Goal: Communication & Community: Answer question/provide support

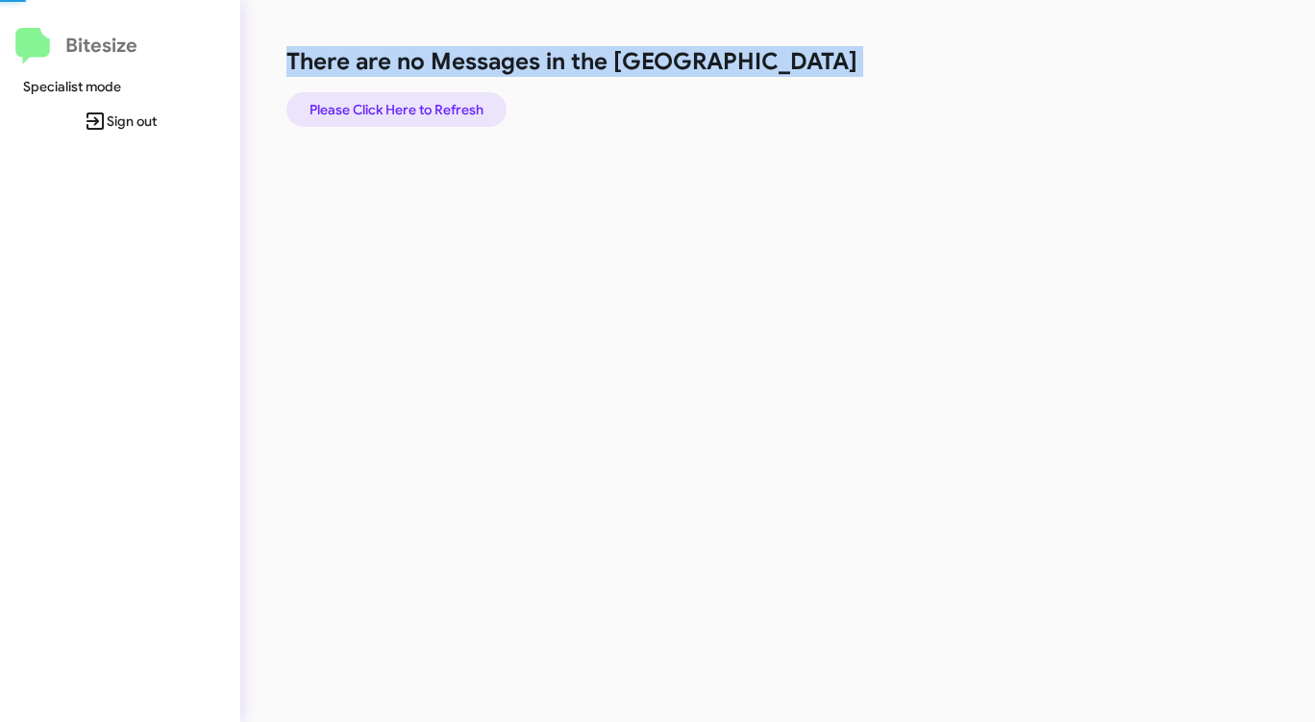
drag, startPoint x: 0, startPoint y: 0, endPoint x: 418, endPoint y: 101, distance: 430.0
click at [418, 101] on span "Please Click Here to Refresh" at bounding box center [396, 109] width 174 height 35
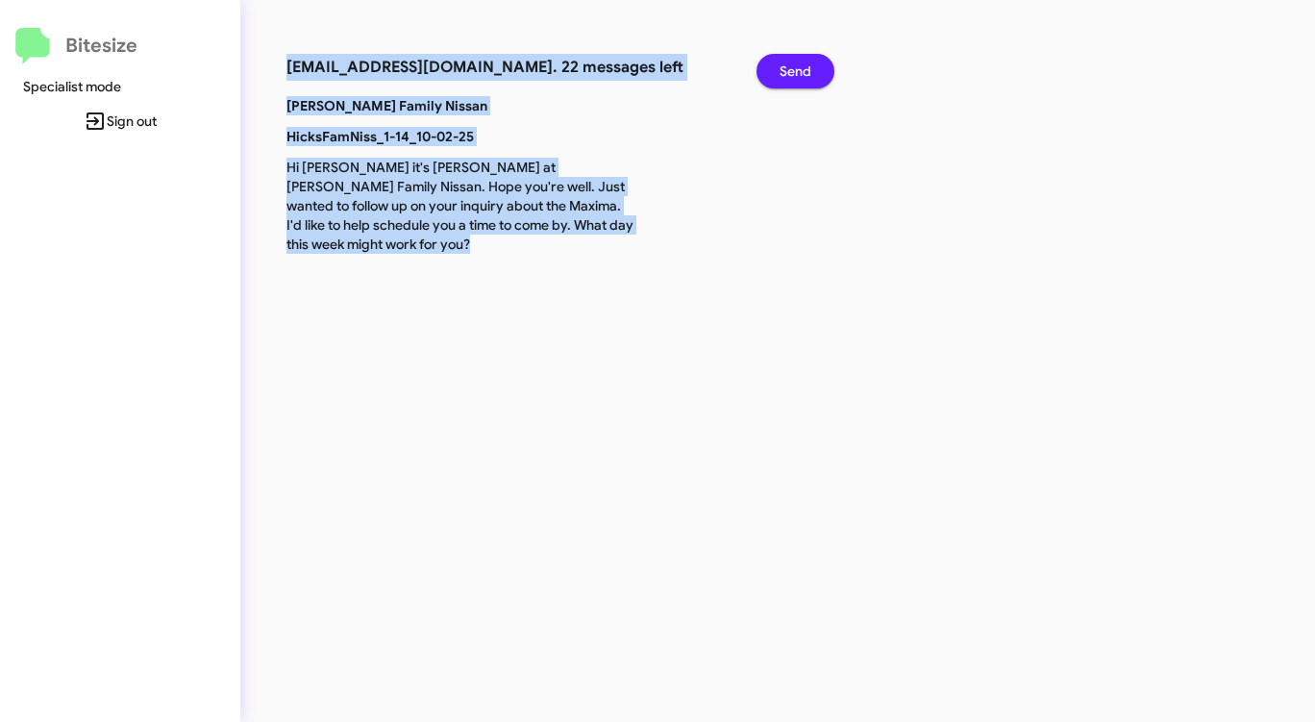
click at [803, 72] on span "Send" at bounding box center [795, 71] width 32 height 35
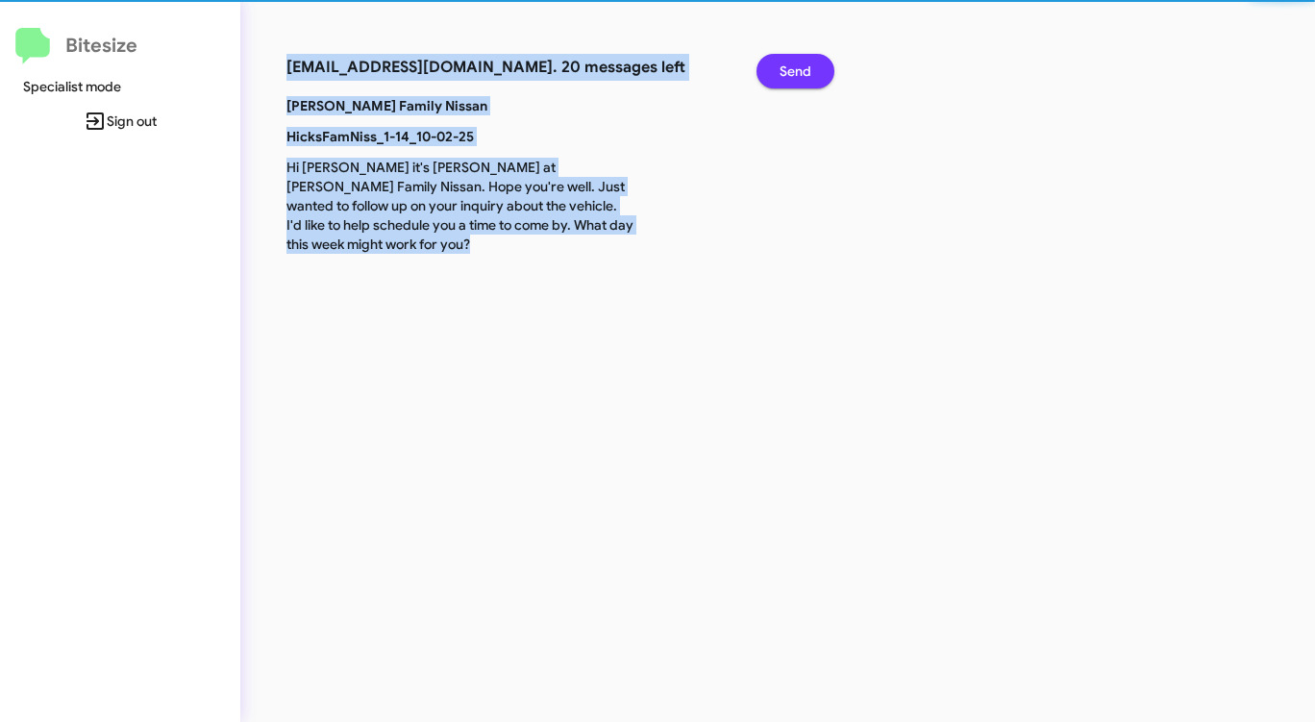
click at [803, 72] on span "Send" at bounding box center [795, 71] width 32 height 35
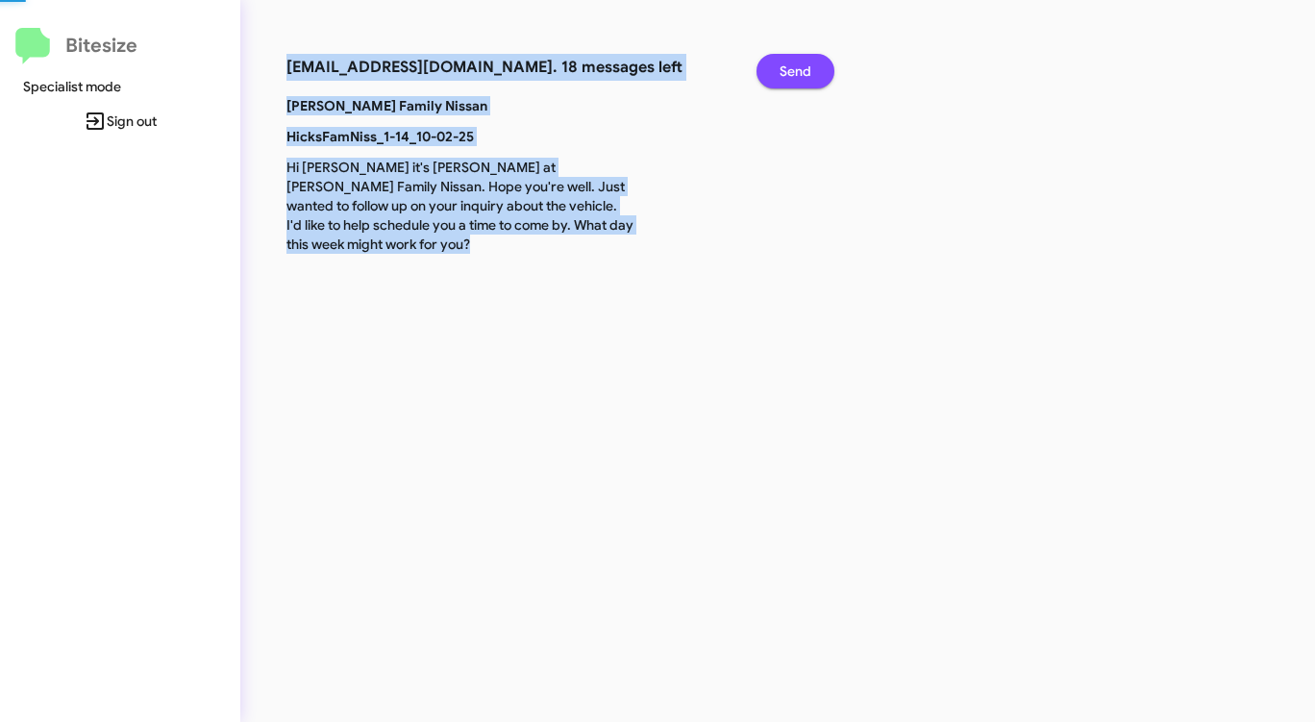
click at [803, 72] on span "Send" at bounding box center [795, 71] width 32 height 35
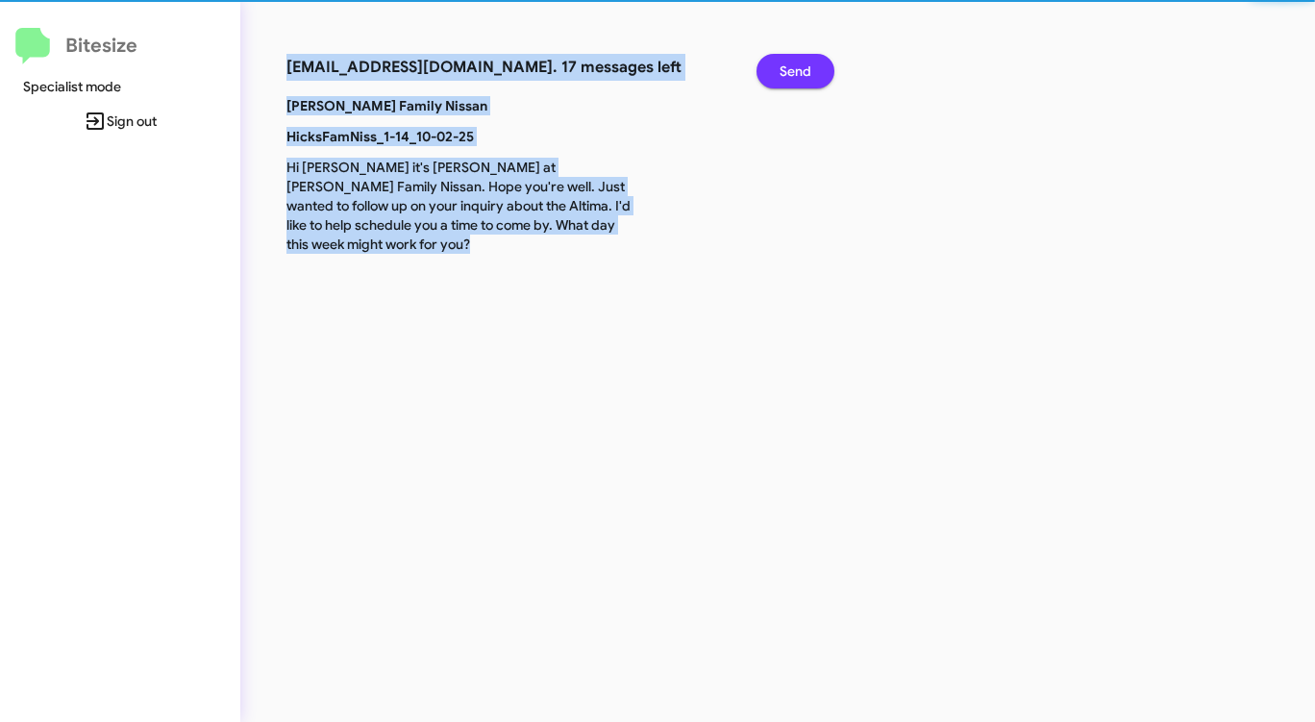
click at [803, 72] on span "Send" at bounding box center [795, 71] width 32 height 35
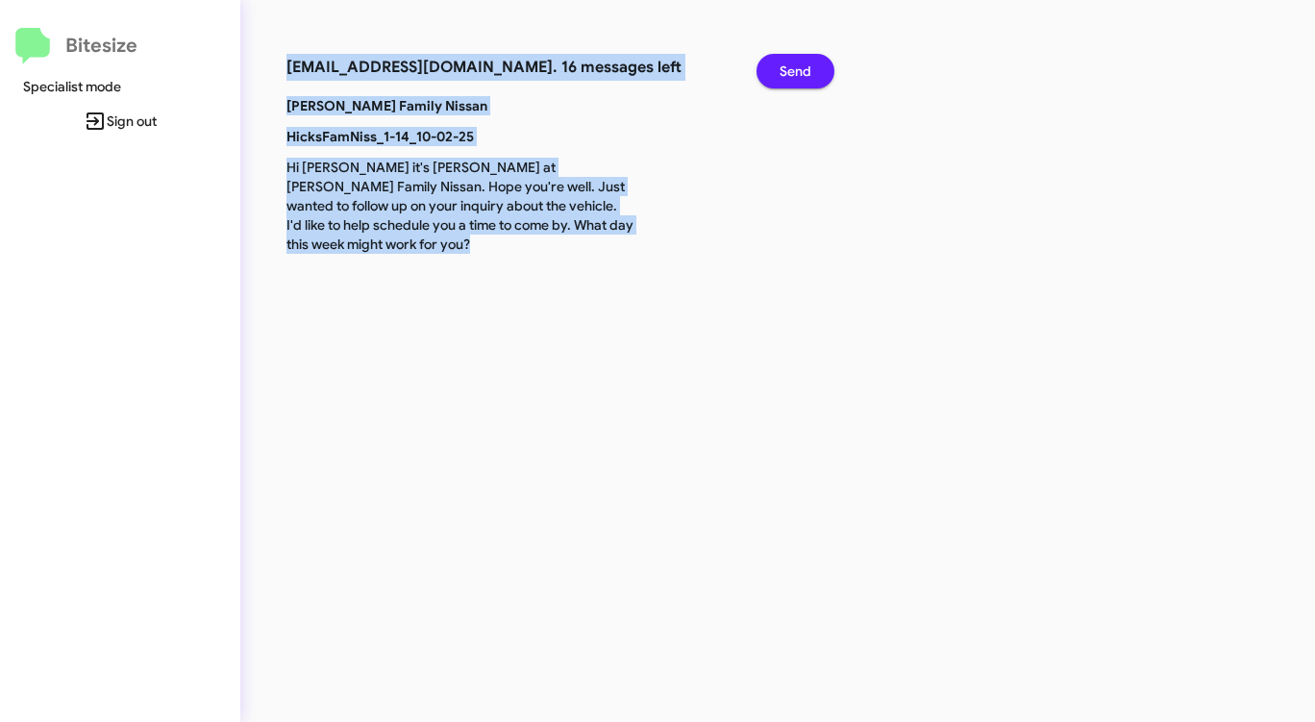
click at [803, 72] on span "Send" at bounding box center [795, 71] width 32 height 35
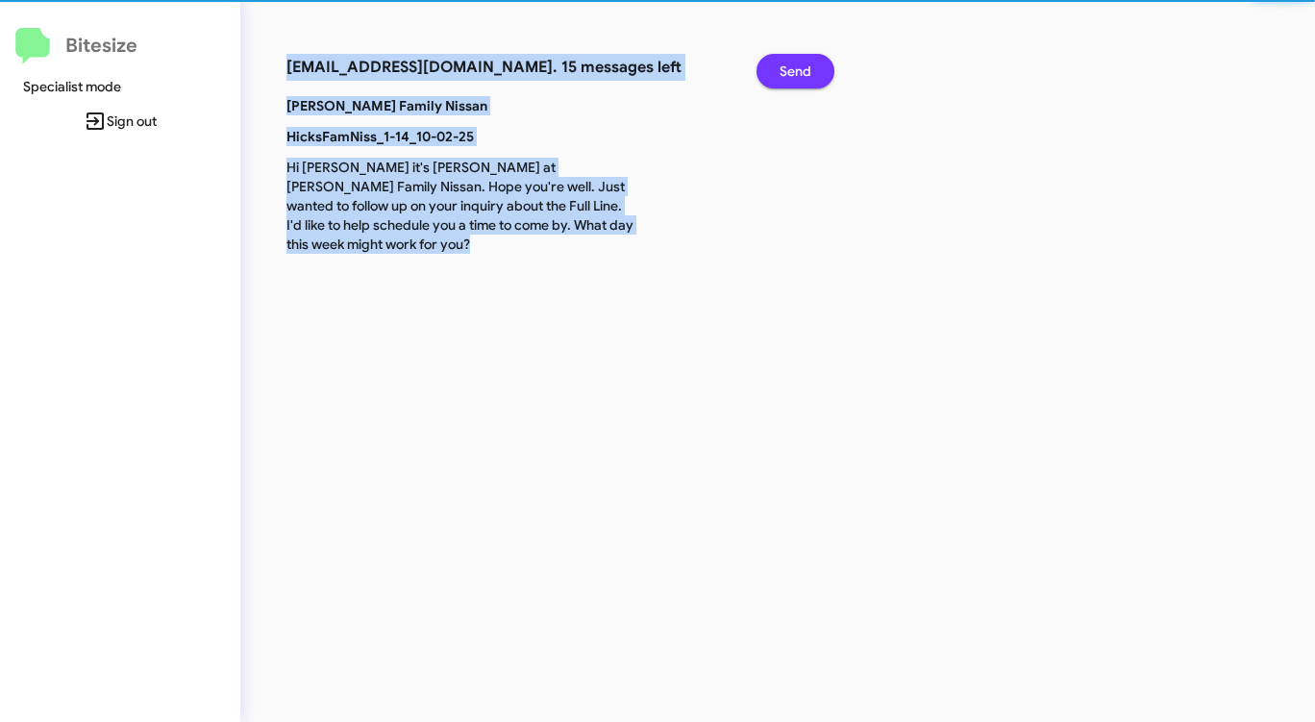
click at [803, 72] on span "Send" at bounding box center [795, 71] width 32 height 35
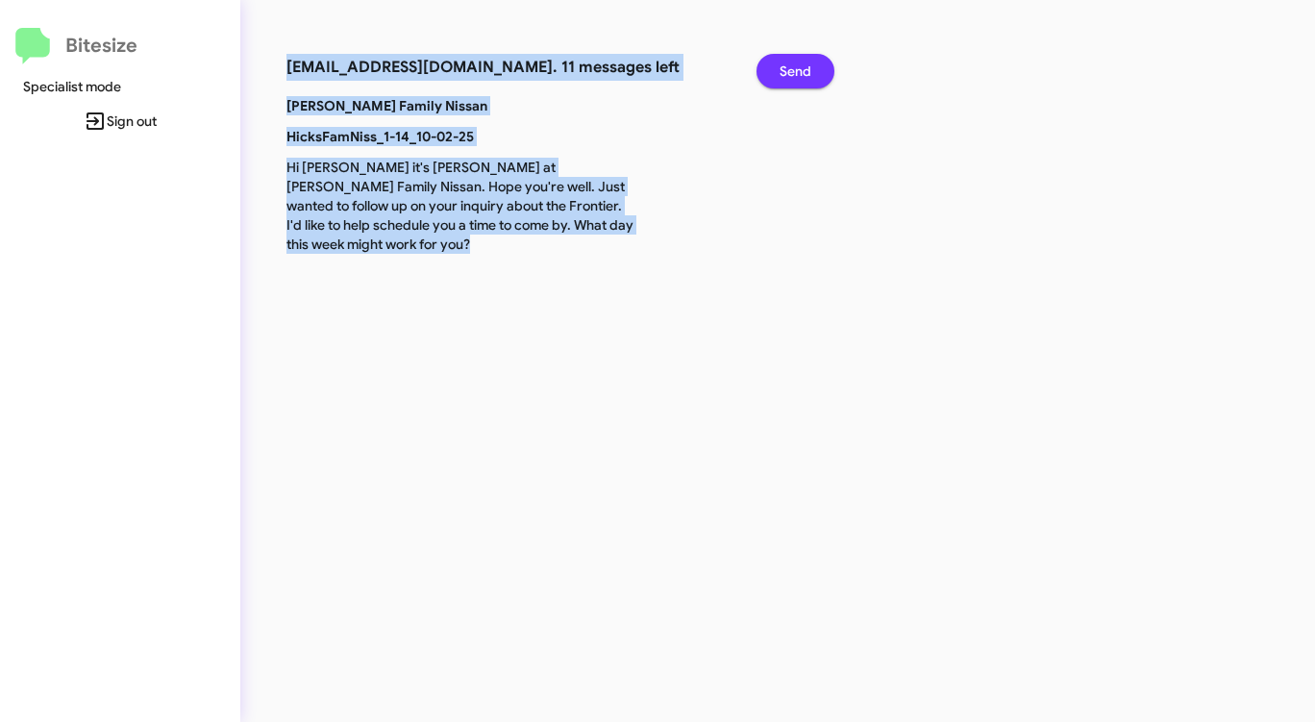
click at [803, 72] on span "Send" at bounding box center [795, 71] width 32 height 35
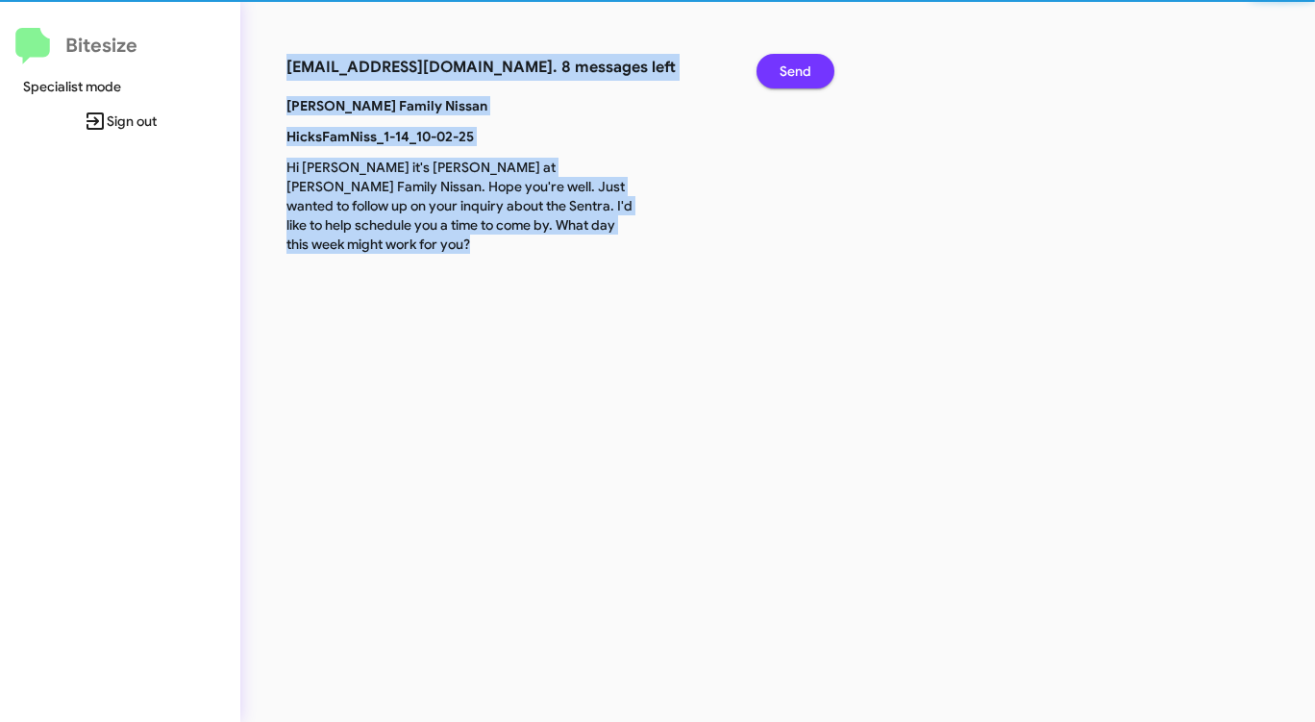
click at [803, 72] on span "Send" at bounding box center [795, 71] width 32 height 35
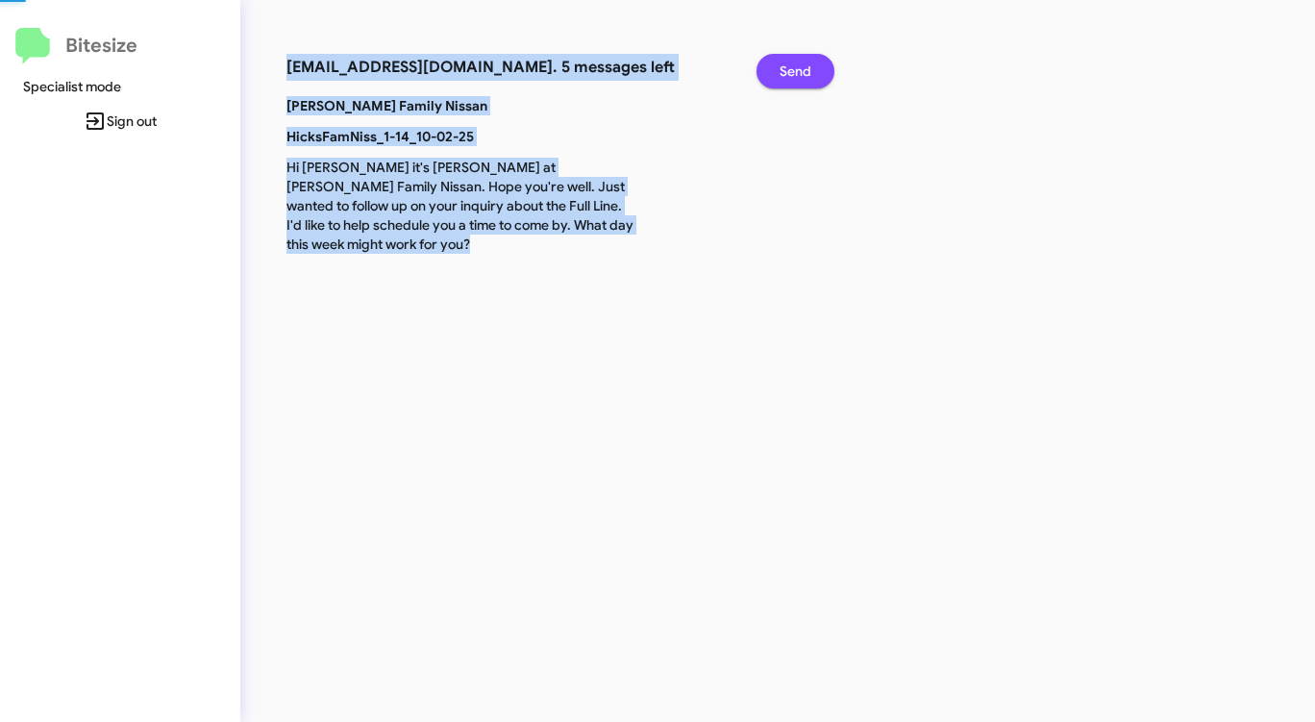
click at [803, 72] on span "Send" at bounding box center [795, 71] width 32 height 35
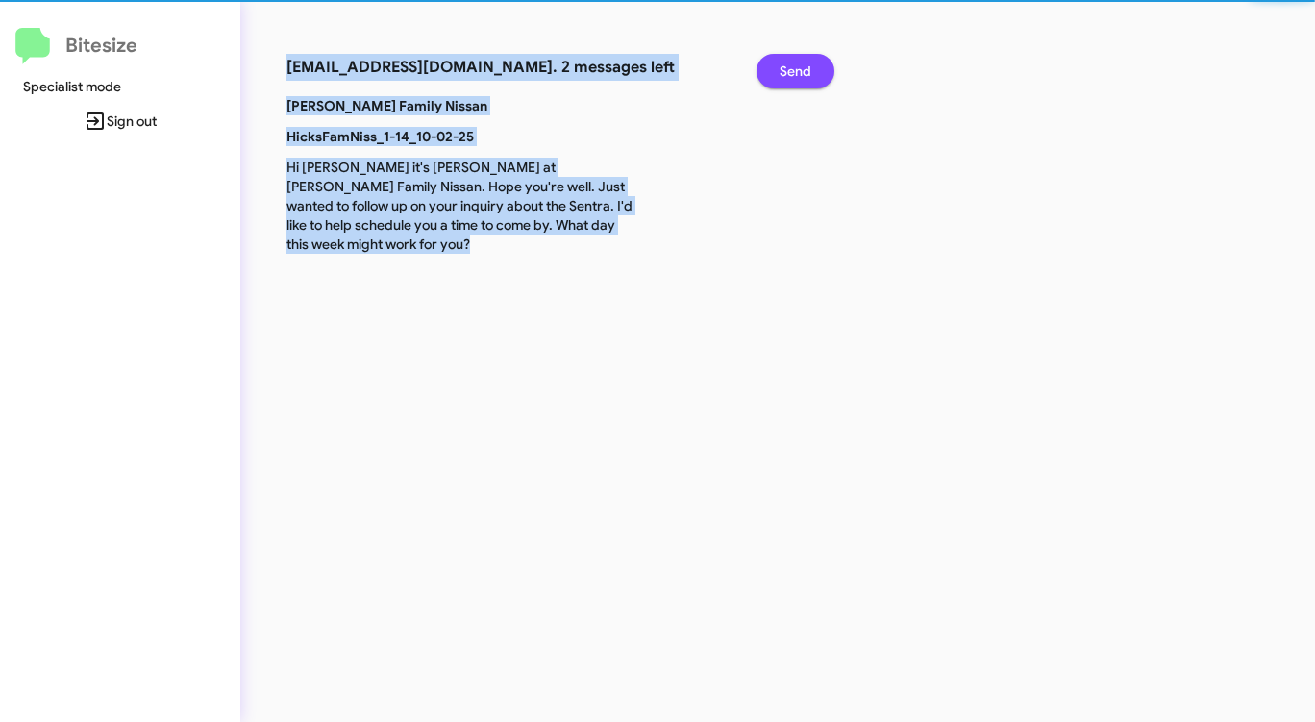
click at [803, 72] on span "Send" at bounding box center [795, 71] width 32 height 35
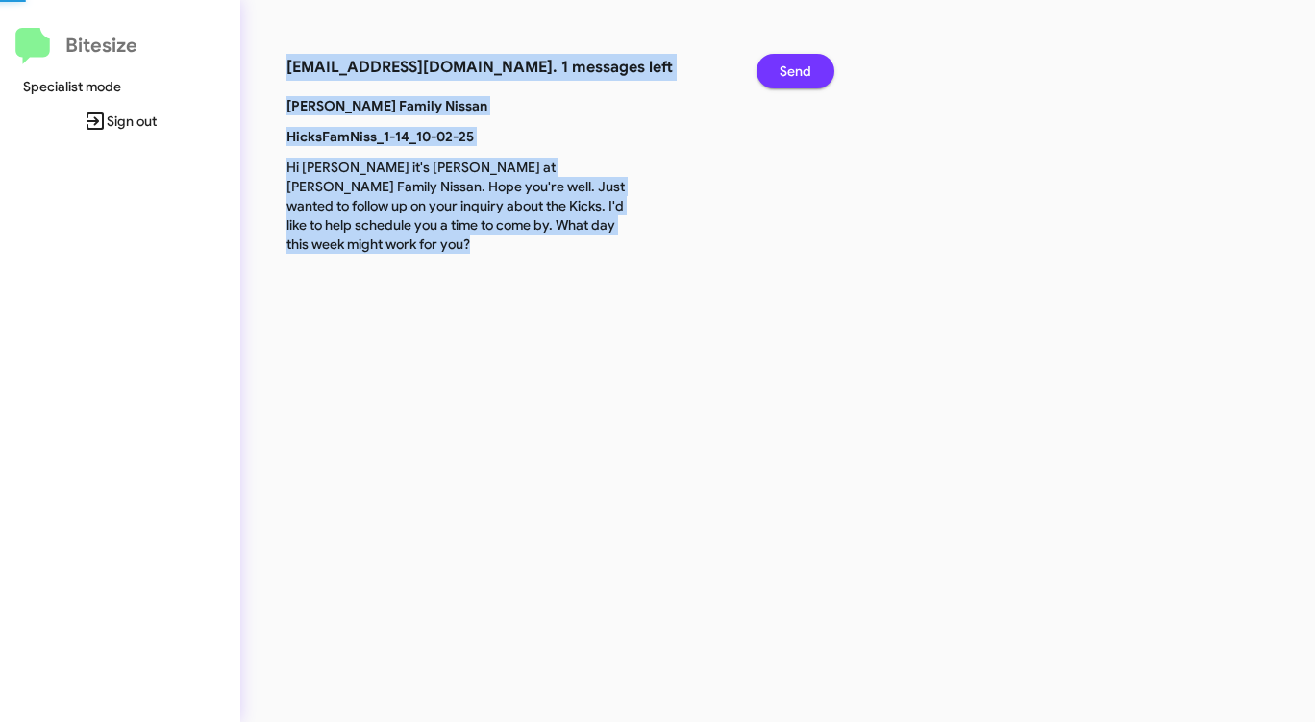
click at [803, 72] on span "Send" at bounding box center [795, 71] width 32 height 35
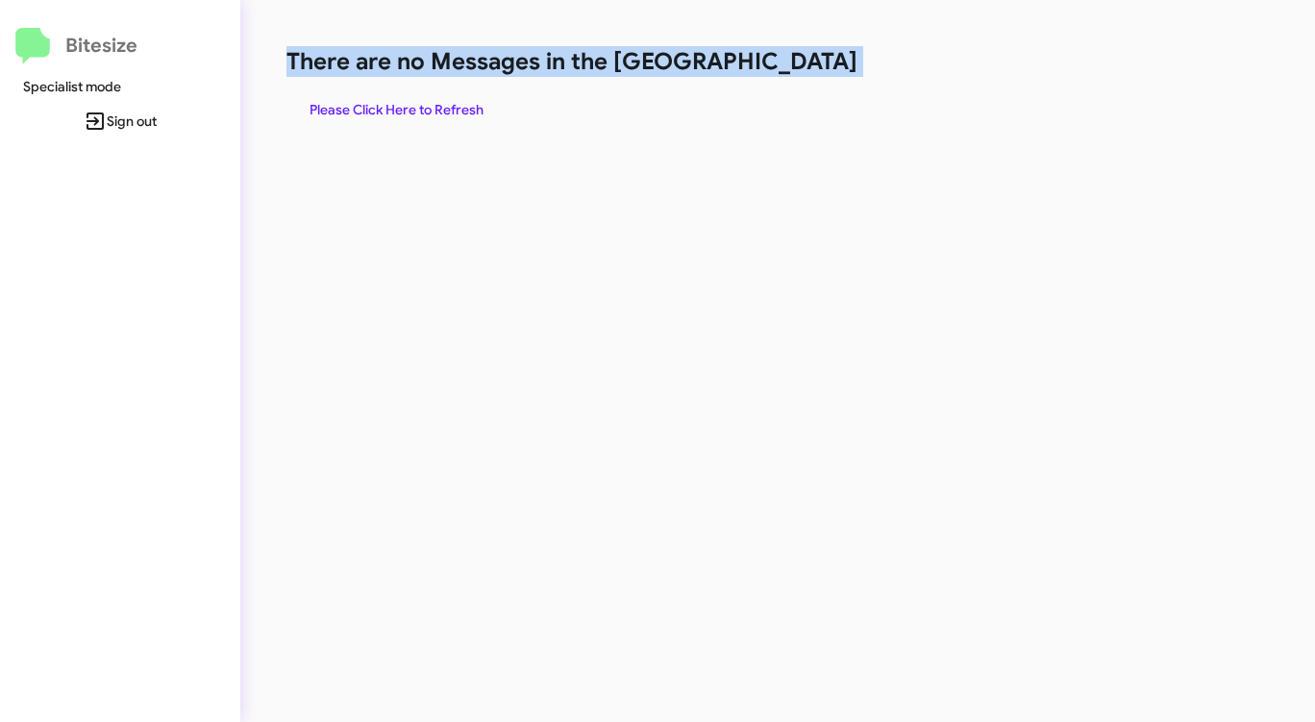
click at [803, 72] on h1 "There are no Messages in the [GEOGRAPHIC_DATA]" at bounding box center [687, 61] width 803 height 31
click at [422, 108] on span "Please Click Here to Refresh" at bounding box center [396, 109] width 174 height 35
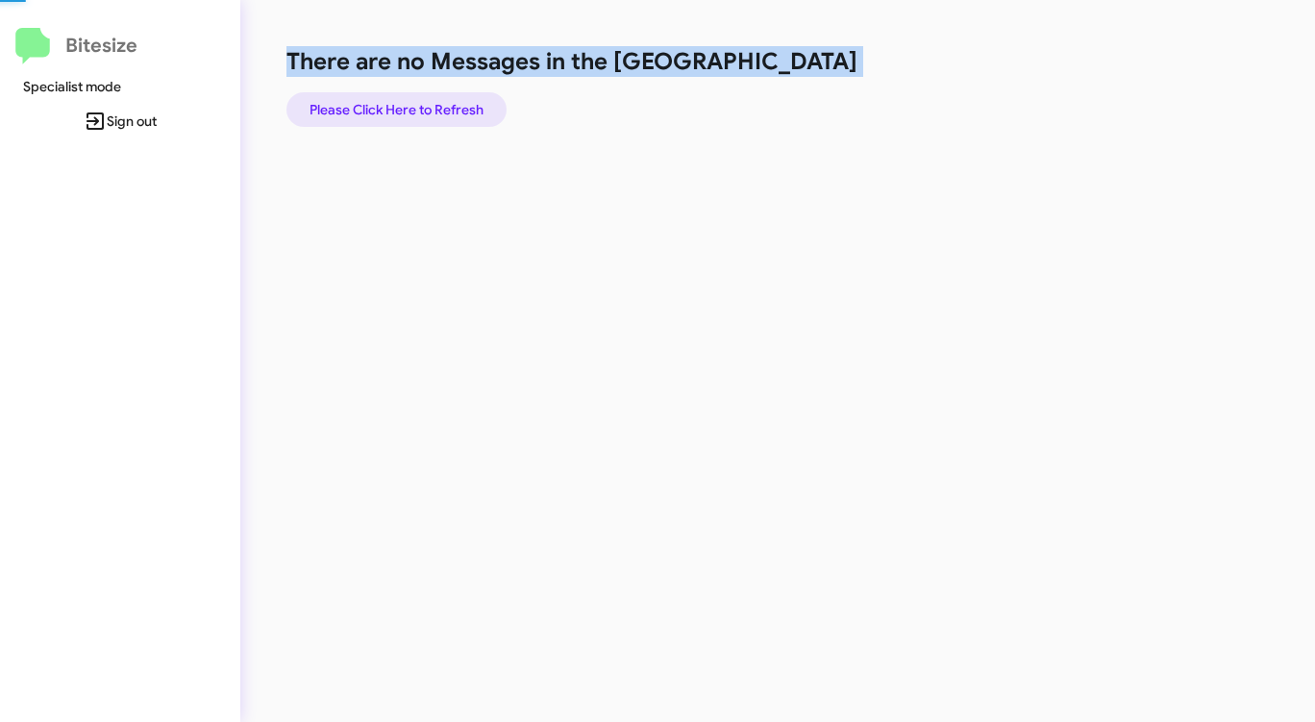
click at [422, 107] on span "Please Click Here to Refresh" at bounding box center [396, 109] width 174 height 35
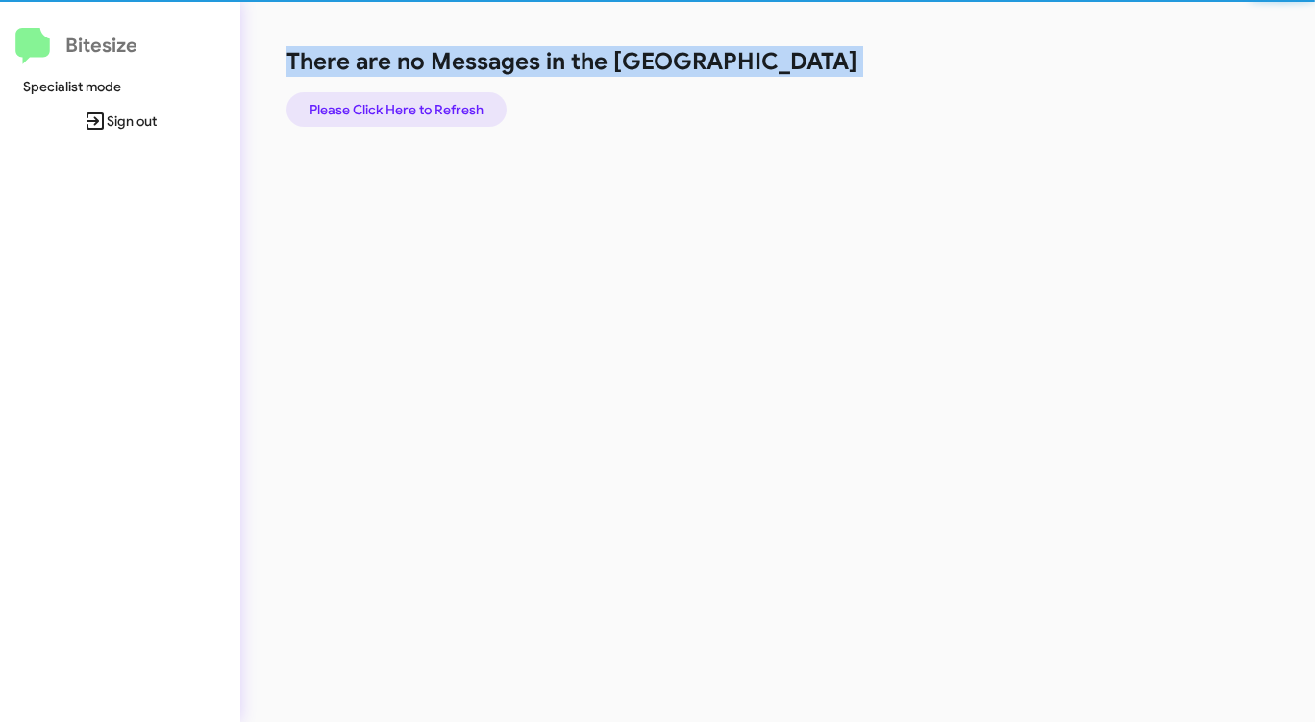
click at [422, 107] on span "Please Click Here to Refresh" at bounding box center [396, 109] width 174 height 35
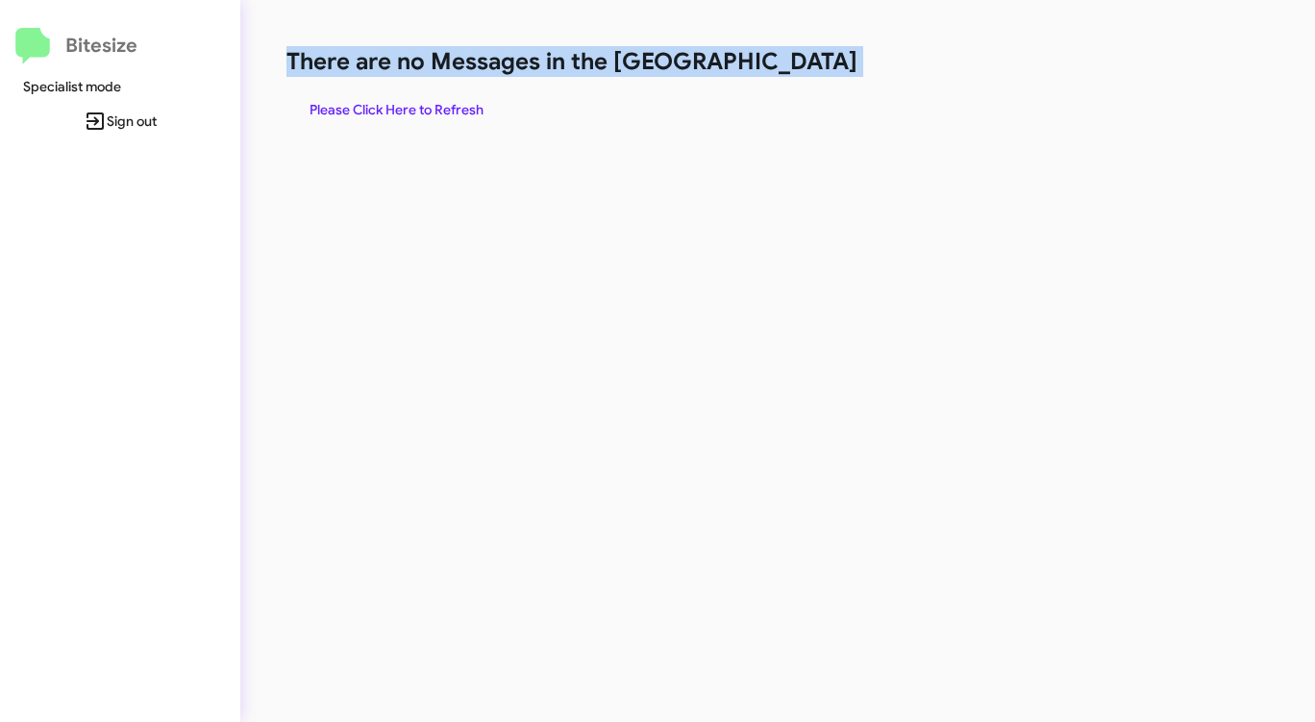
click at [429, 105] on span "Please Click Here to Refresh" at bounding box center [396, 109] width 174 height 35
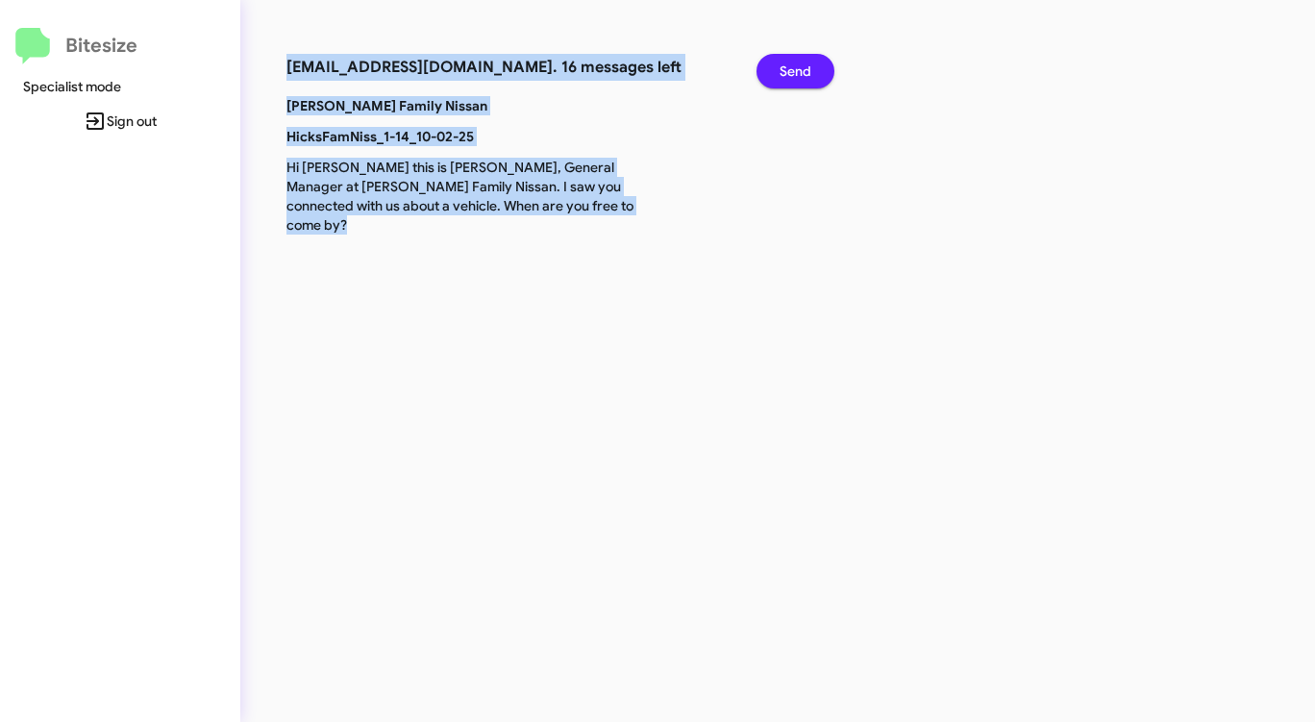
click at [801, 72] on span "Send" at bounding box center [795, 71] width 32 height 35
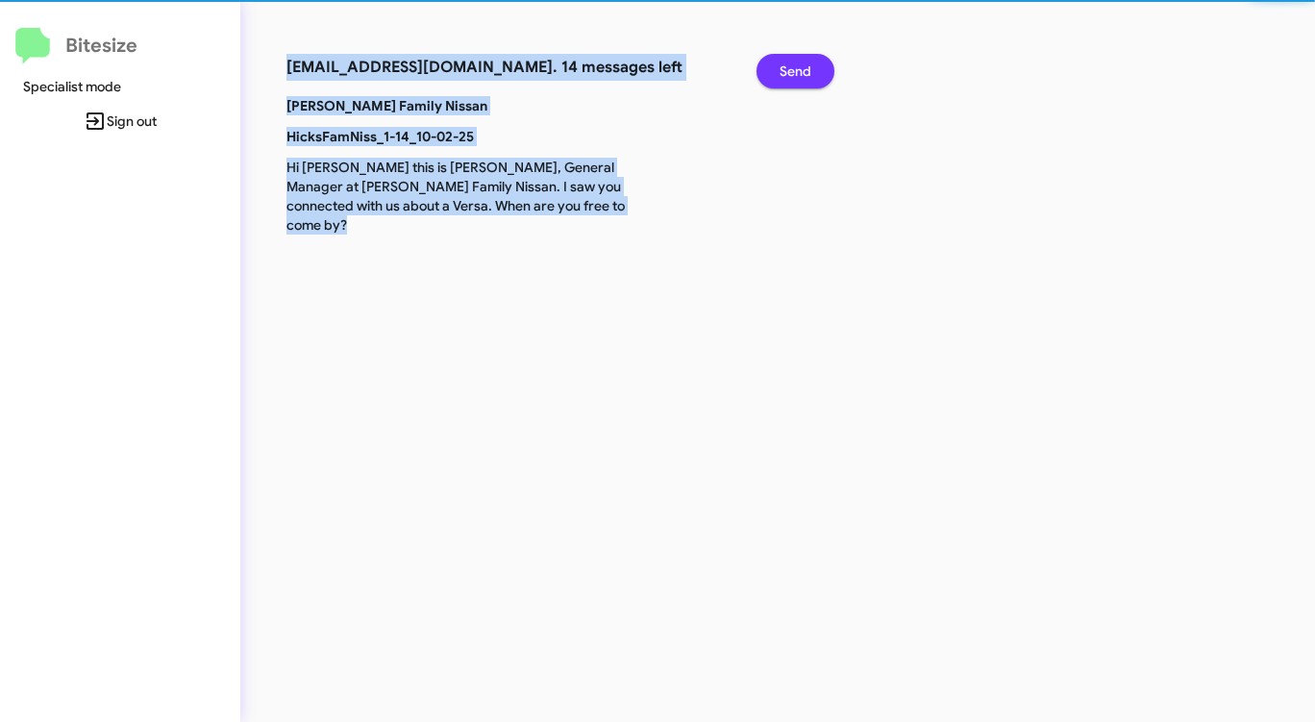
click at [801, 72] on span "Send" at bounding box center [795, 71] width 32 height 35
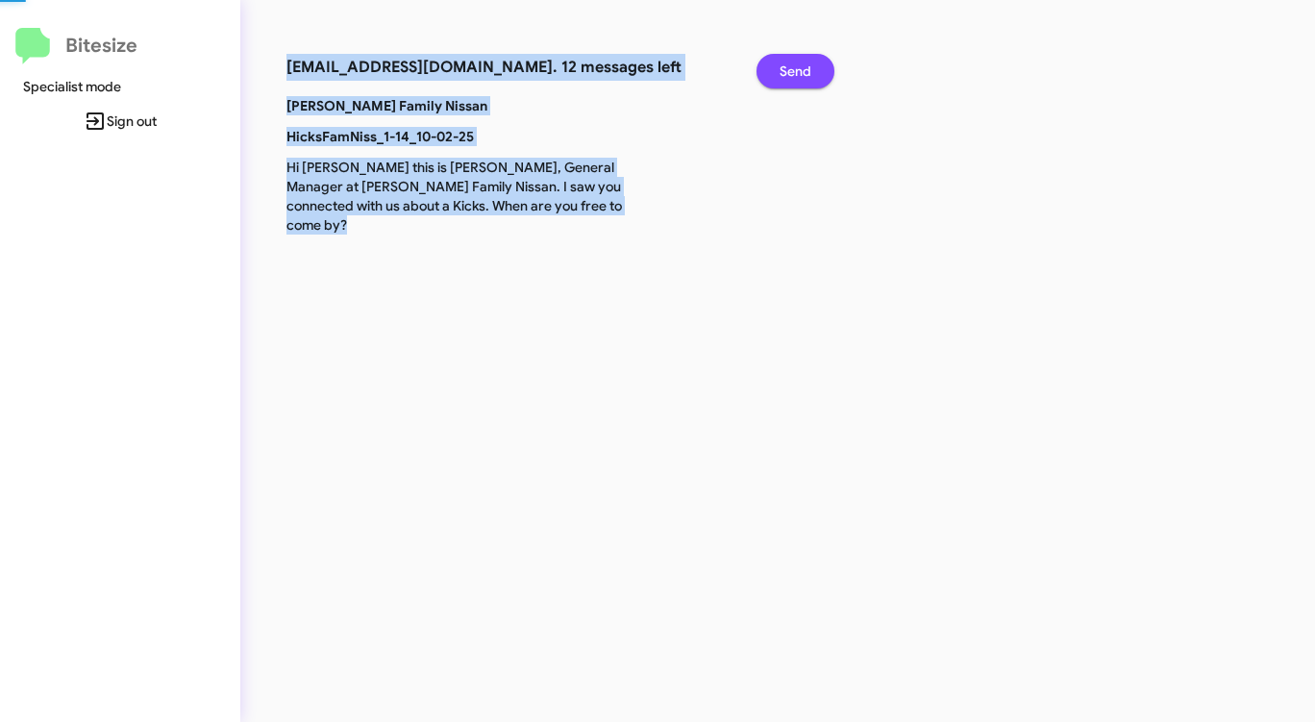
click at [801, 72] on span "Send" at bounding box center [795, 71] width 32 height 35
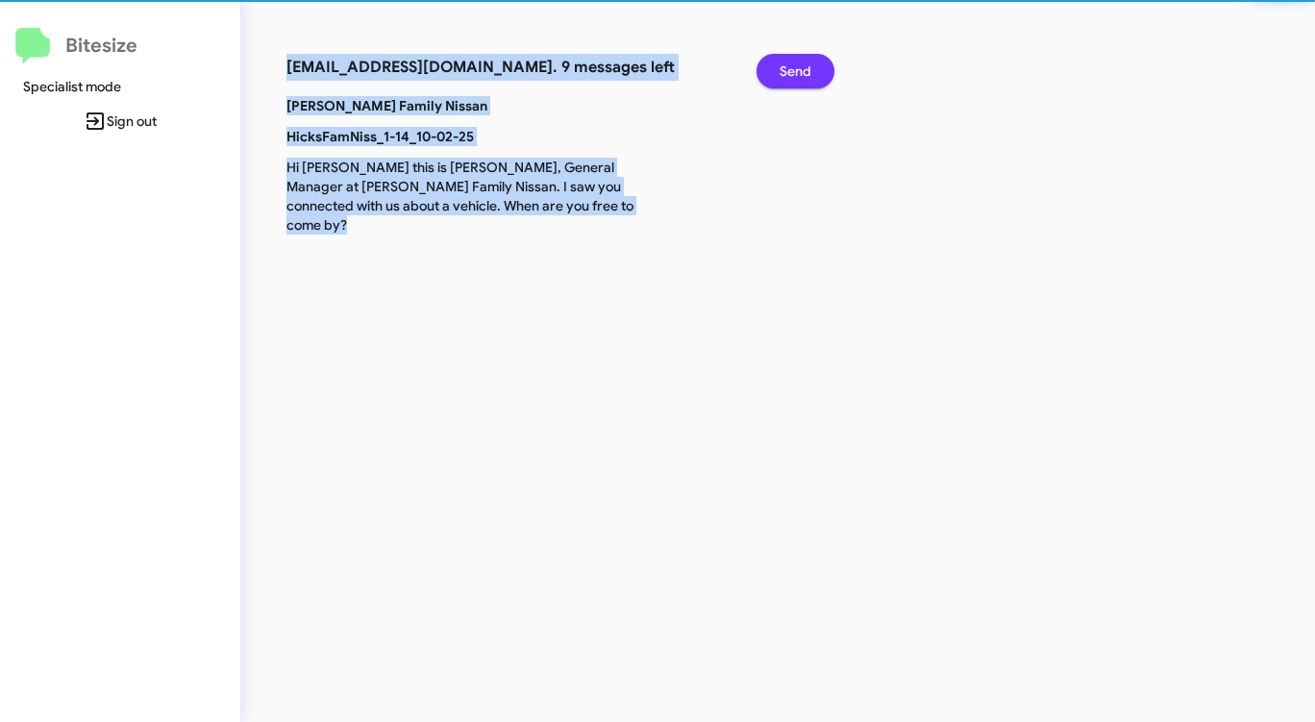
click at [801, 72] on span "Send" at bounding box center [795, 71] width 32 height 35
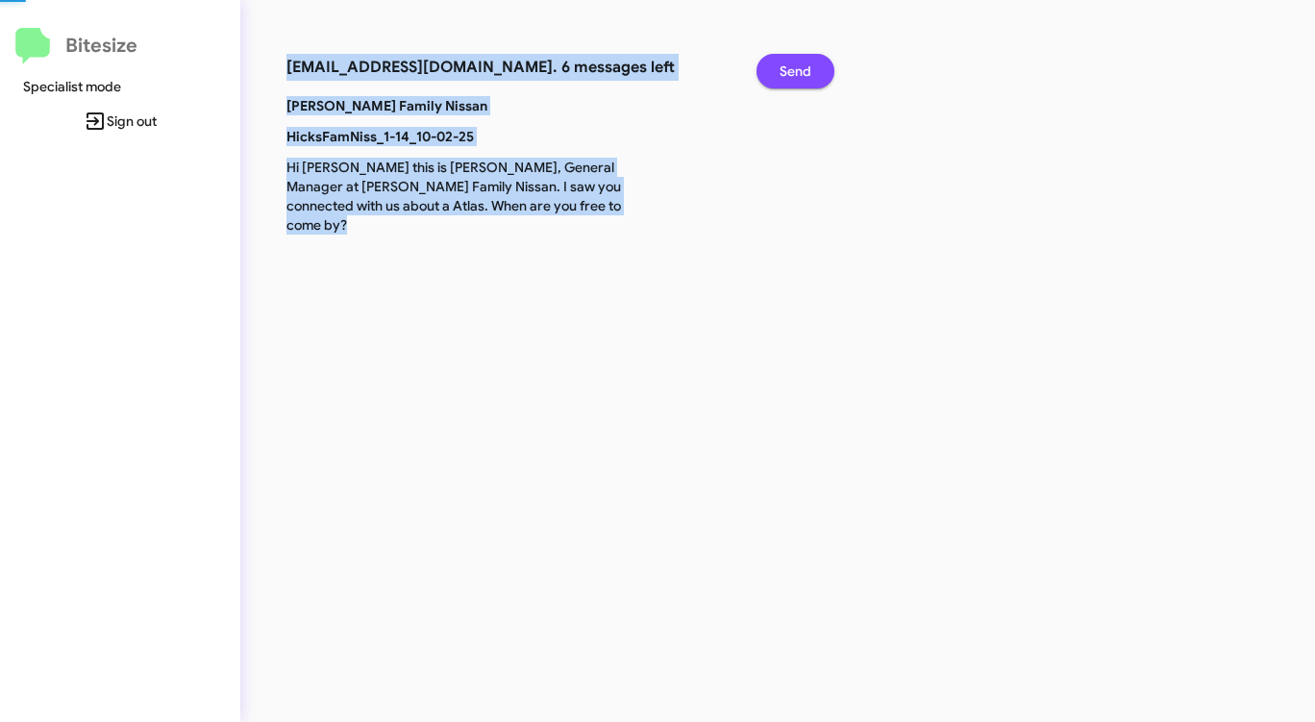
click at [801, 72] on span "Send" at bounding box center [795, 71] width 32 height 35
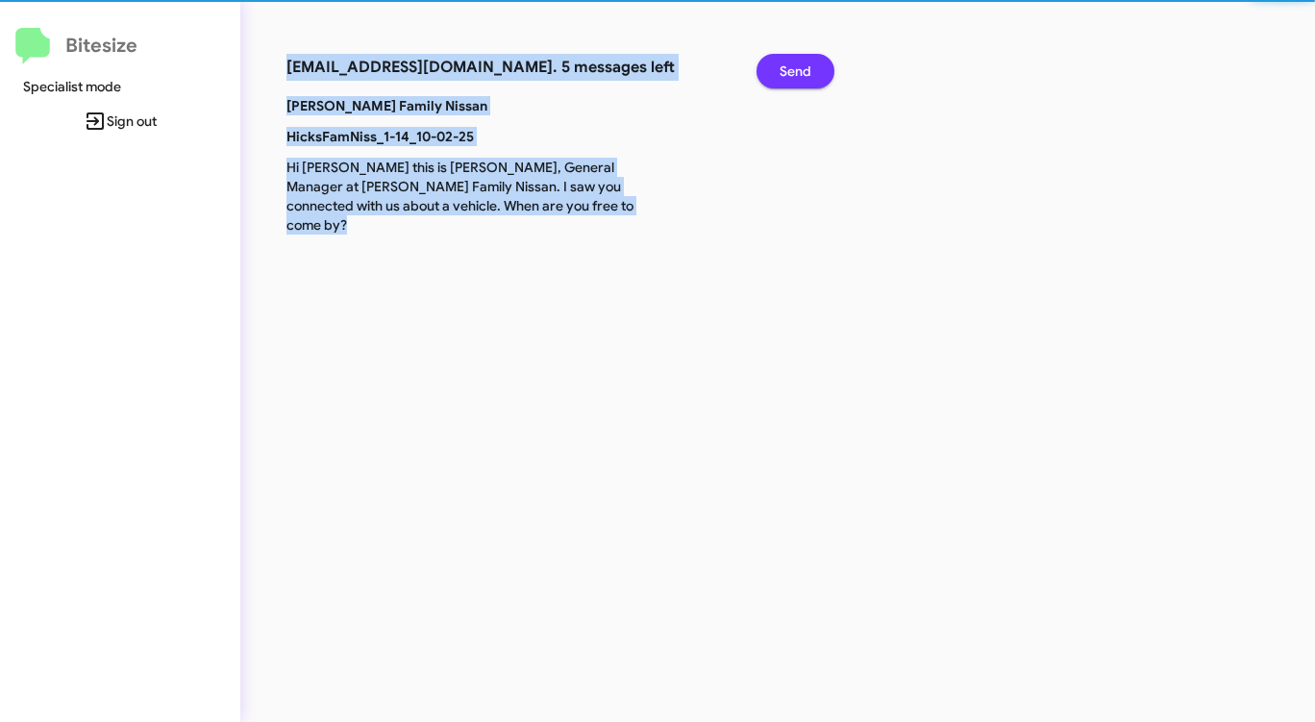
click at [801, 72] on span "Send" at bounding box center [795, 71] width 32 height 35
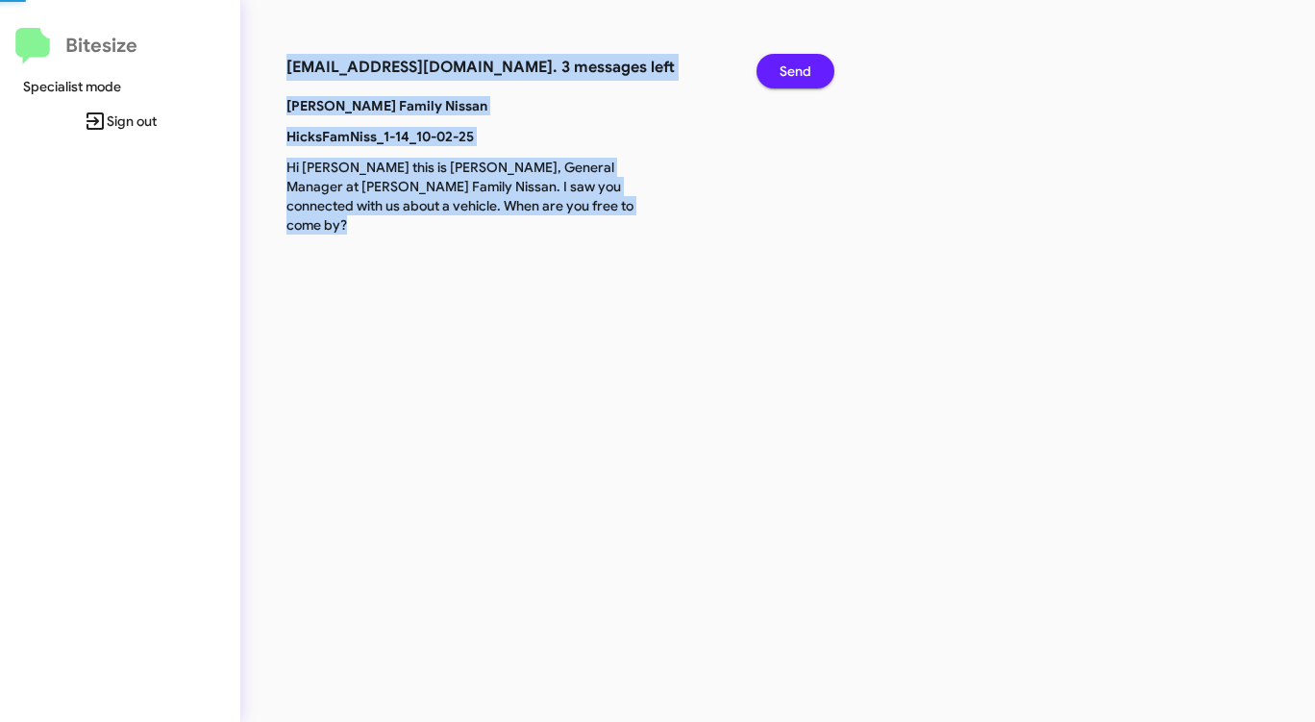
click at [801, 72] on span "Send" at bounding box center [795, 71] width 32 height 35
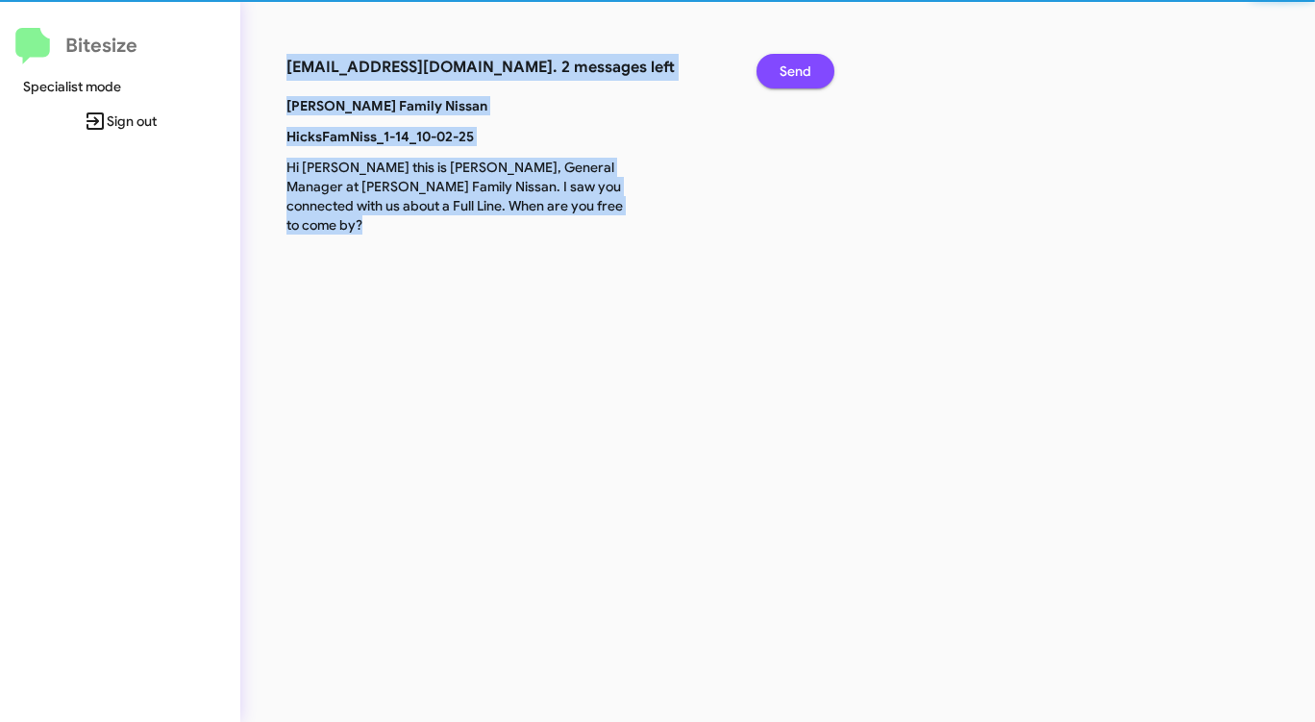
click at [801, 72] on span "Send" at bounding box center [795, 71] width 32 height 35
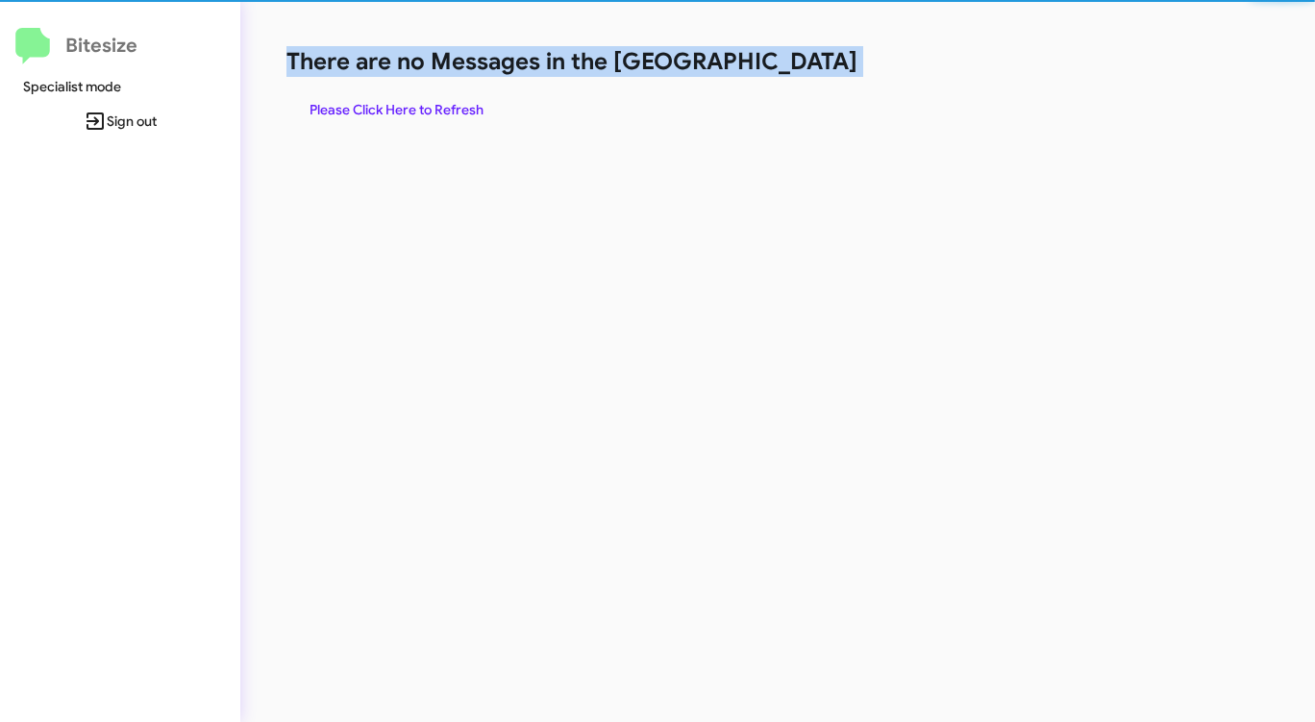
click at [801, 72] on h1 "There are no Messages in the [GEOGRAPHIC_DATA]" at bounding box center [687, 61] width 803 height 31
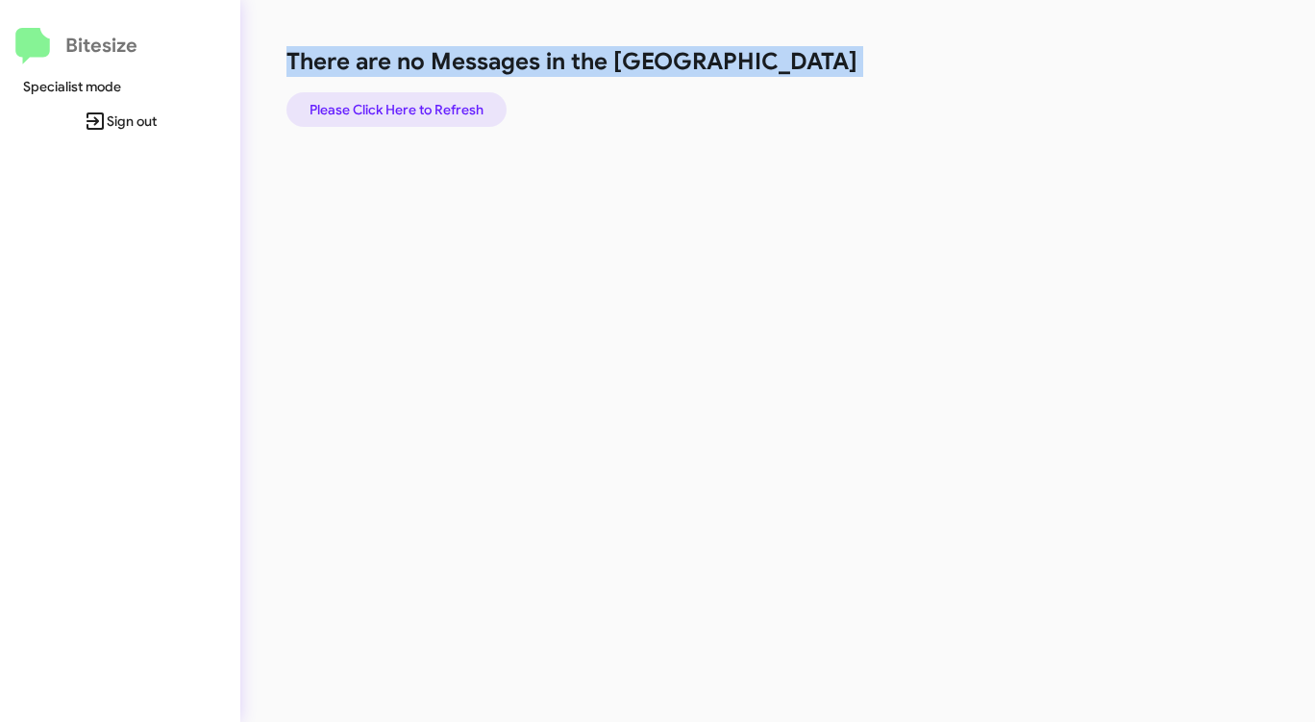
click at [403, 112] on span "Please Click Here to Refresh" at bounding box center [396, 109] width 174 height 35
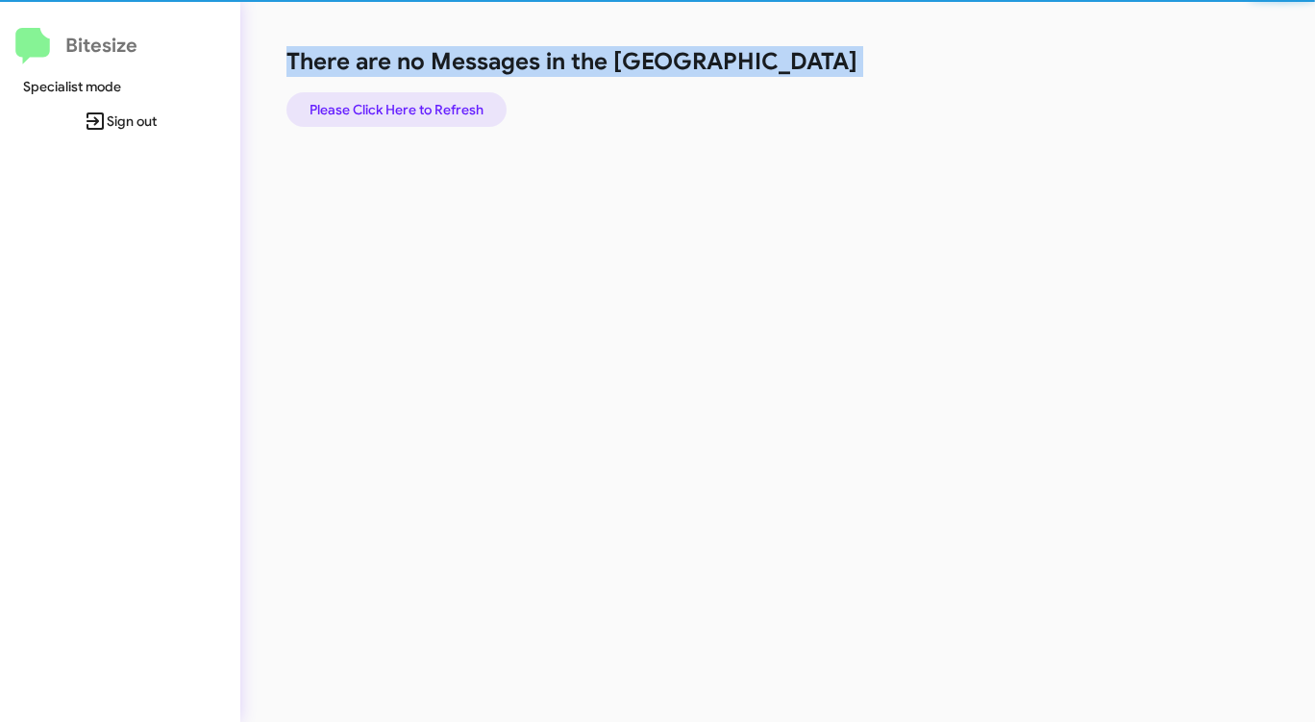
click at [403, 111] on span "Please Click Here to Refresh" at bounding box center [396, 109] width 174 height 35
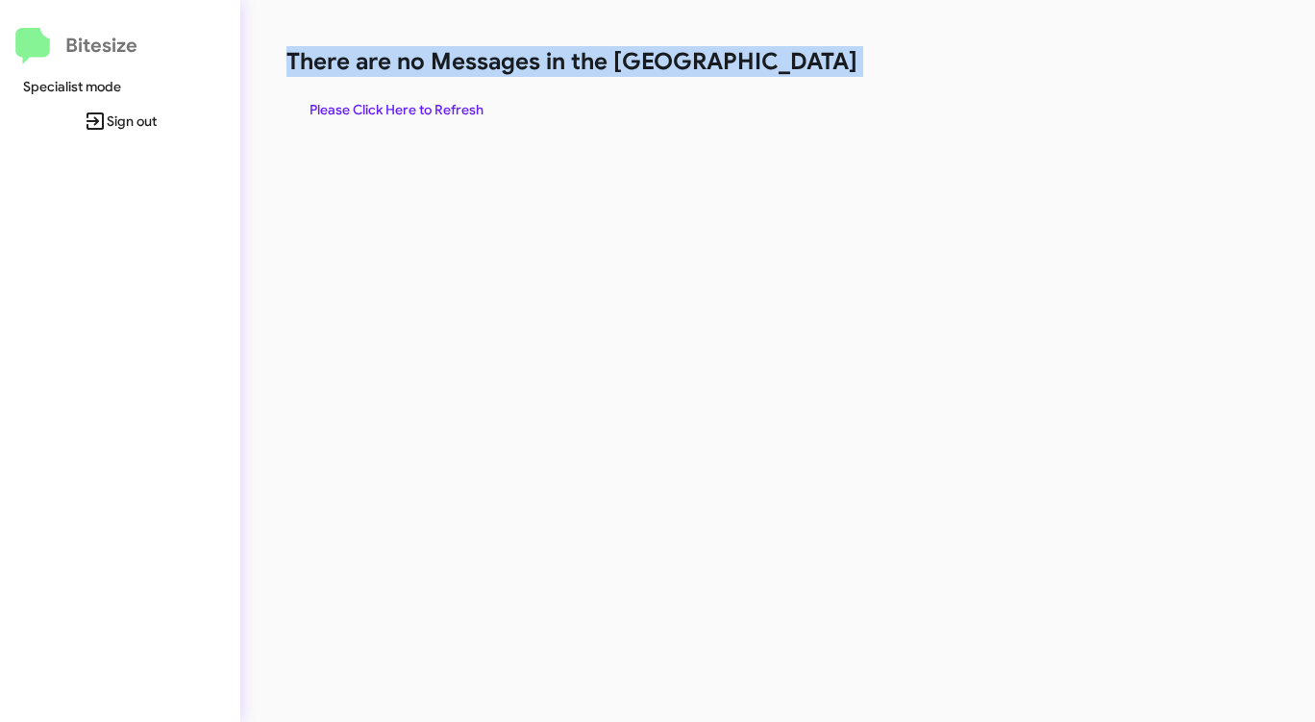
click at [404, 111] on span "Please Click Here to Refresh" at bounding box center [396, 109] width 174 height 35
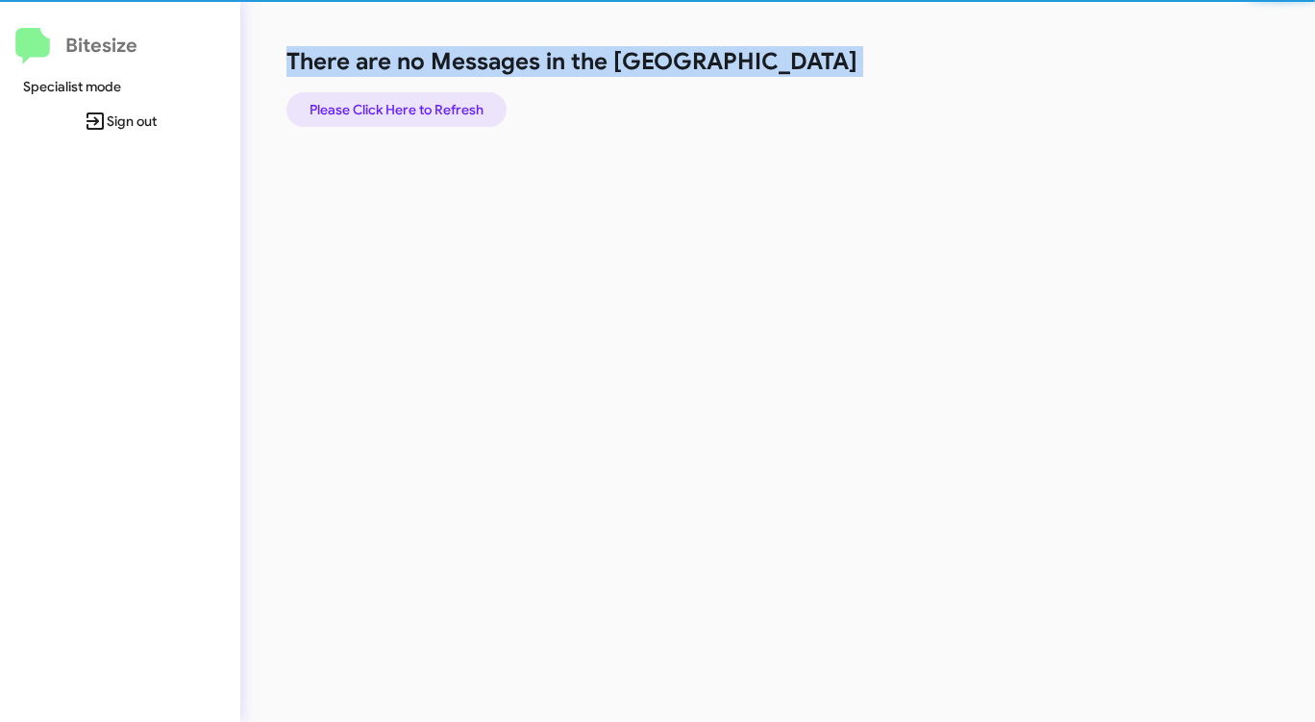
click at [404, 111] on span "Please Click Here to Refresh" at bounding box center [396, 109] width 174 height 35
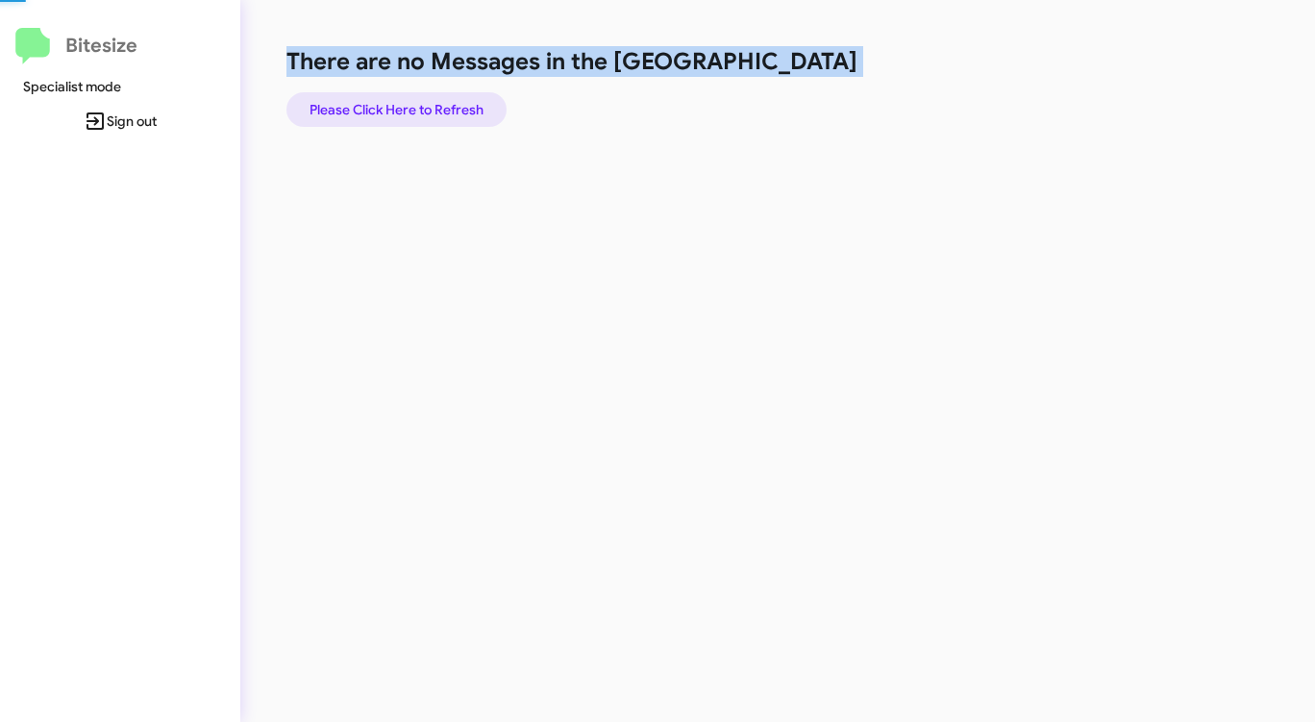
click at [404, 111] on span "Please Click Here to Refresh" at bounding box center [396, 109] width 174 height 35
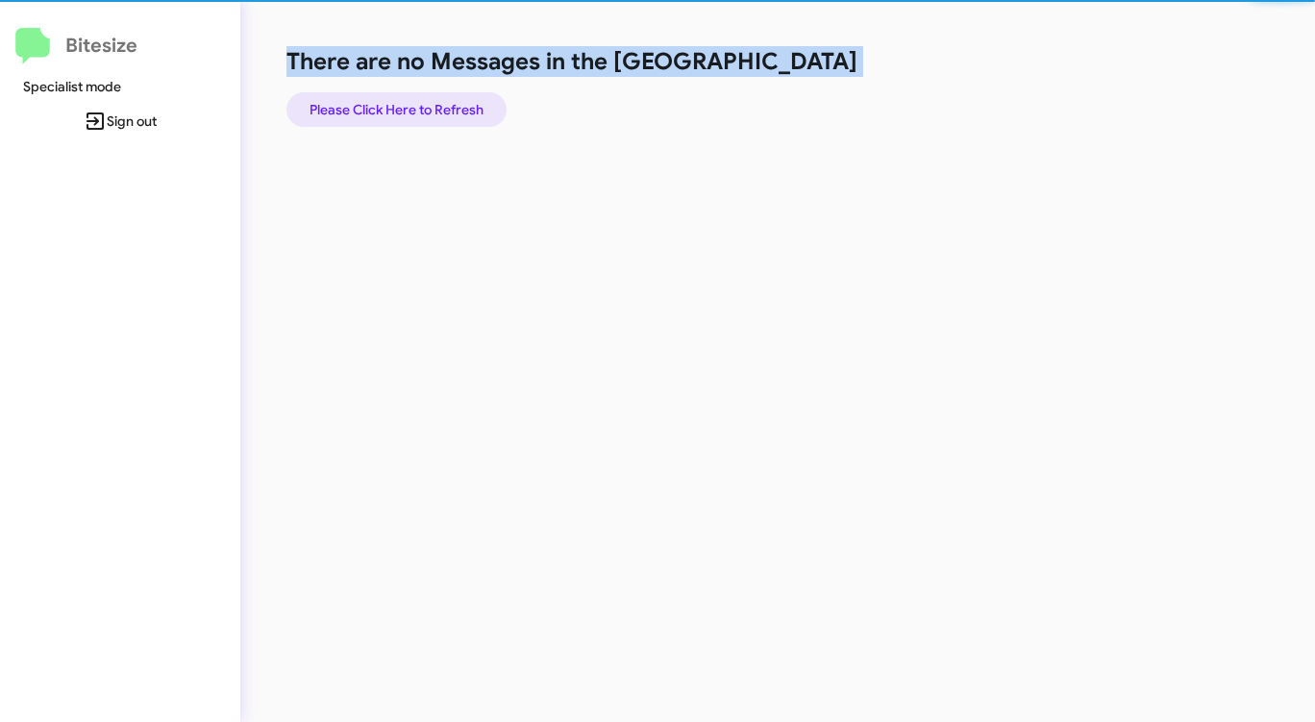
click at [404, 111] on span "Please Click Here to Refresh" at bounding box center [396, 109] width 174 height 35
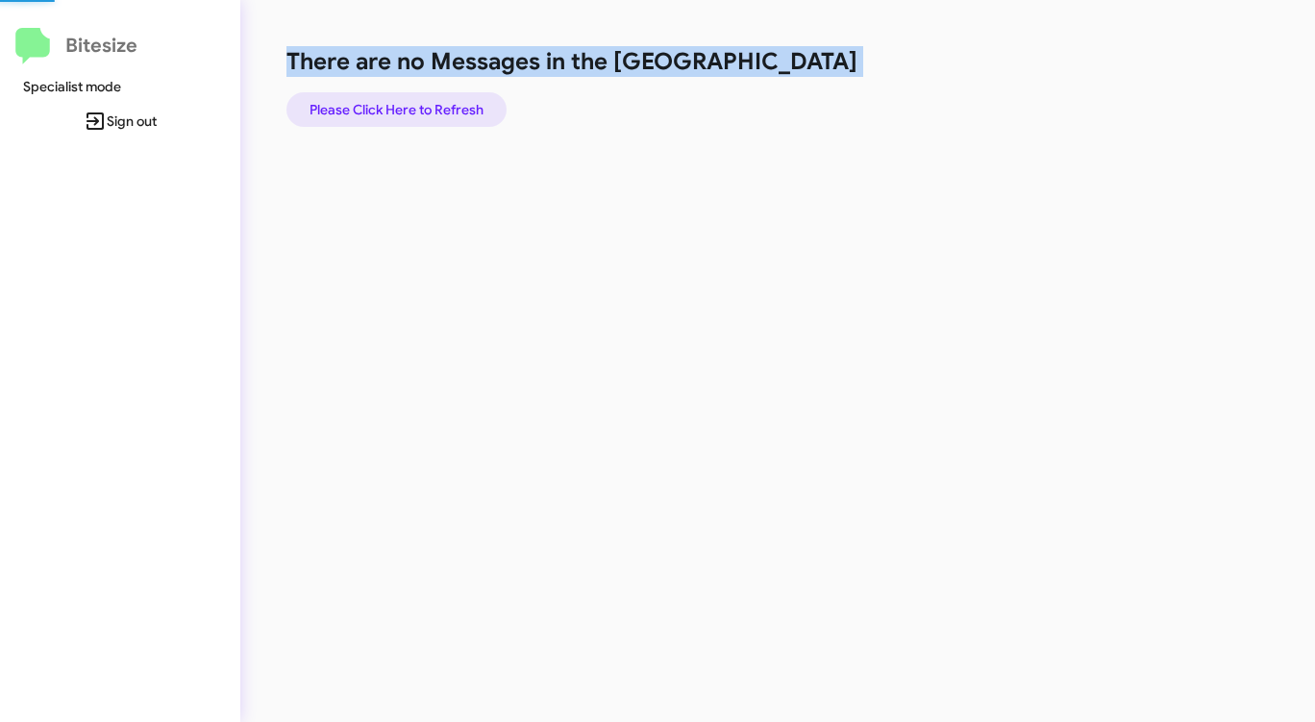
click at [404, 111] on span "Please Click Here to Refresh" at bounding box center [396, 109] width 174 height 35
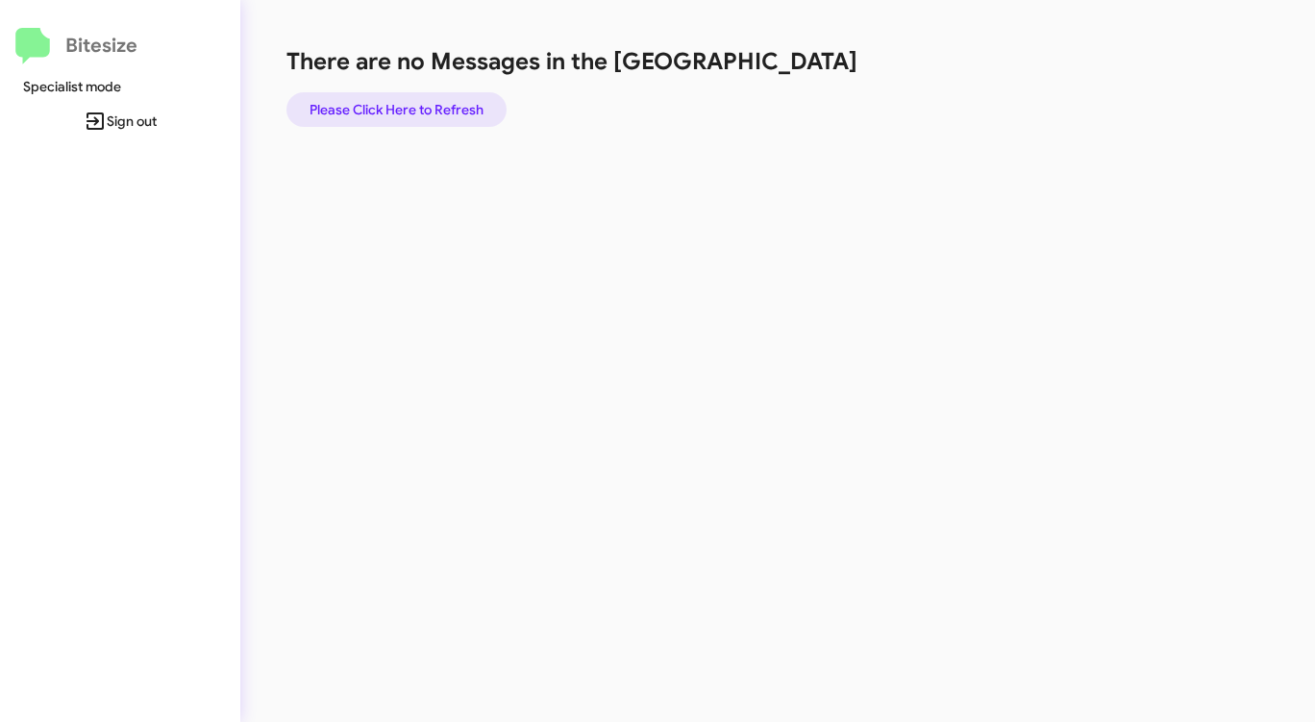
click at [440, 114] on span "Please Click Here to Refresh" at bounding box center [396, 109] width 174 height 35
click at [440, 113] on span "Please Click Here to Refresh" at bounding box center [396, 109] width 174 height 35
click at [432, 107] on span "Please Click Here to Refresh" at bounding box center [396, 109] width 174 height 35
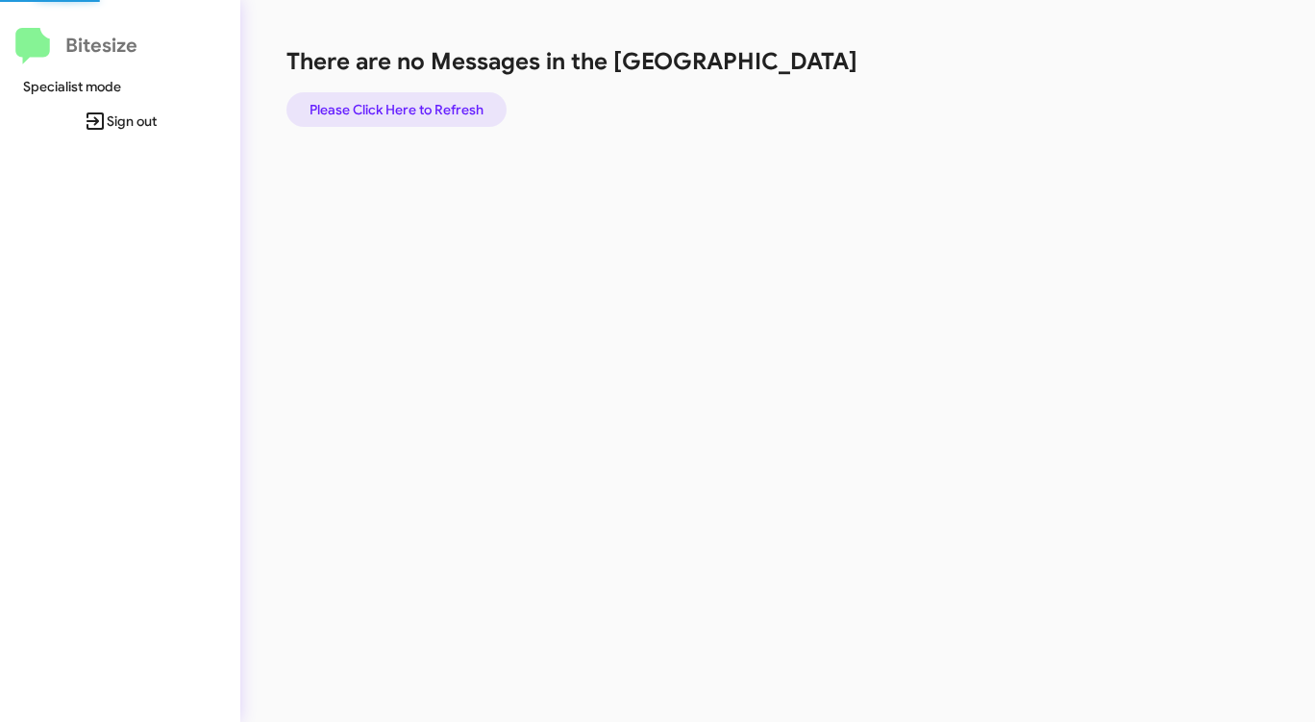
click at [432, 107] on span "Please Click Here to Refresh" at bounding box center [396, 109] width 174 height 35
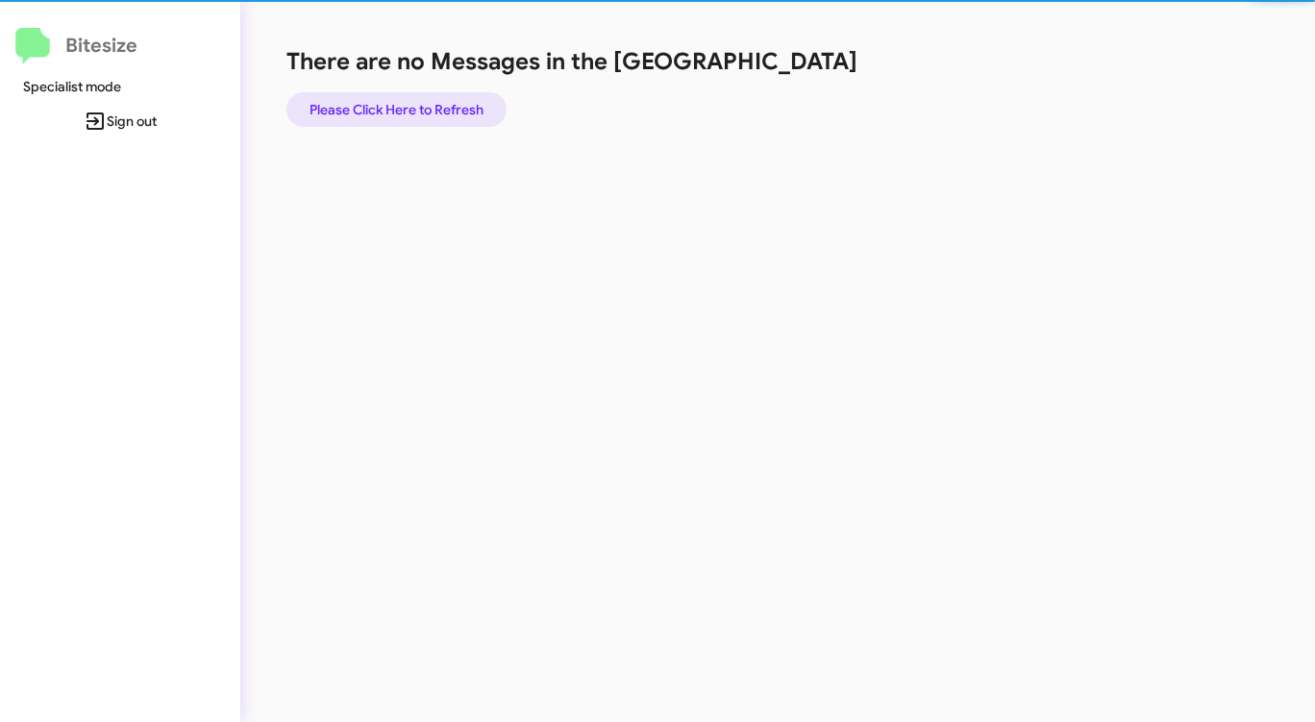
click at [432, 106] on span "Please Click Here to Refresh" at bounding box center [396, 109] width 174 height 35
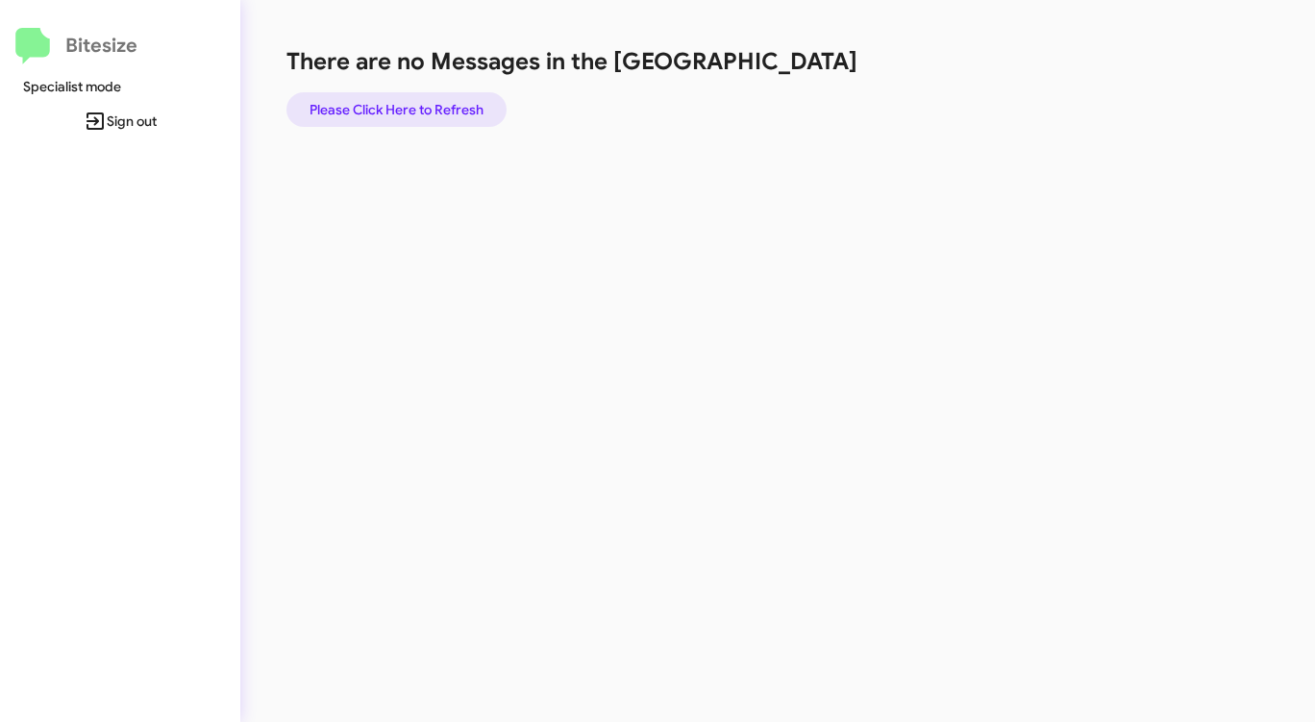
click at [432, 107] on span "Please Click Here to Refresh" at bounding box center [396, 109] width 174 height 35
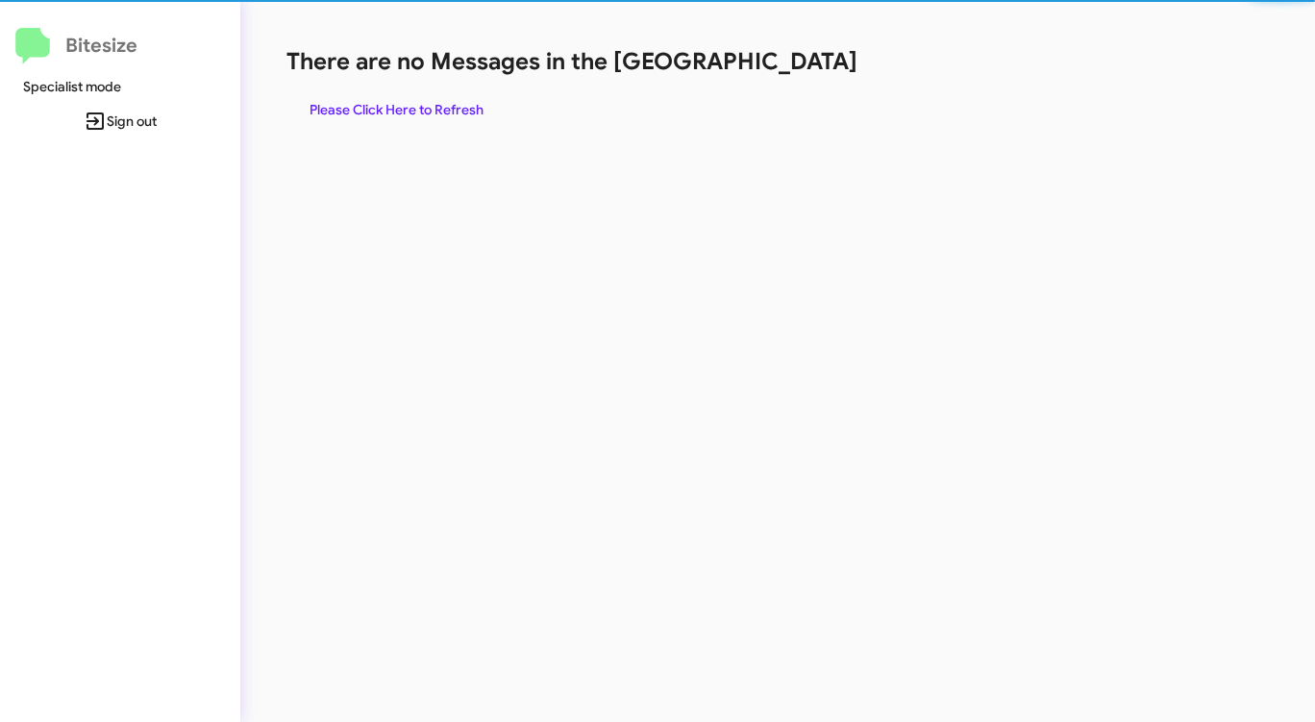
click at [432, 107] on span "Please Click Here to Refresh" at bounding box center [396, 109] width 174 height 35
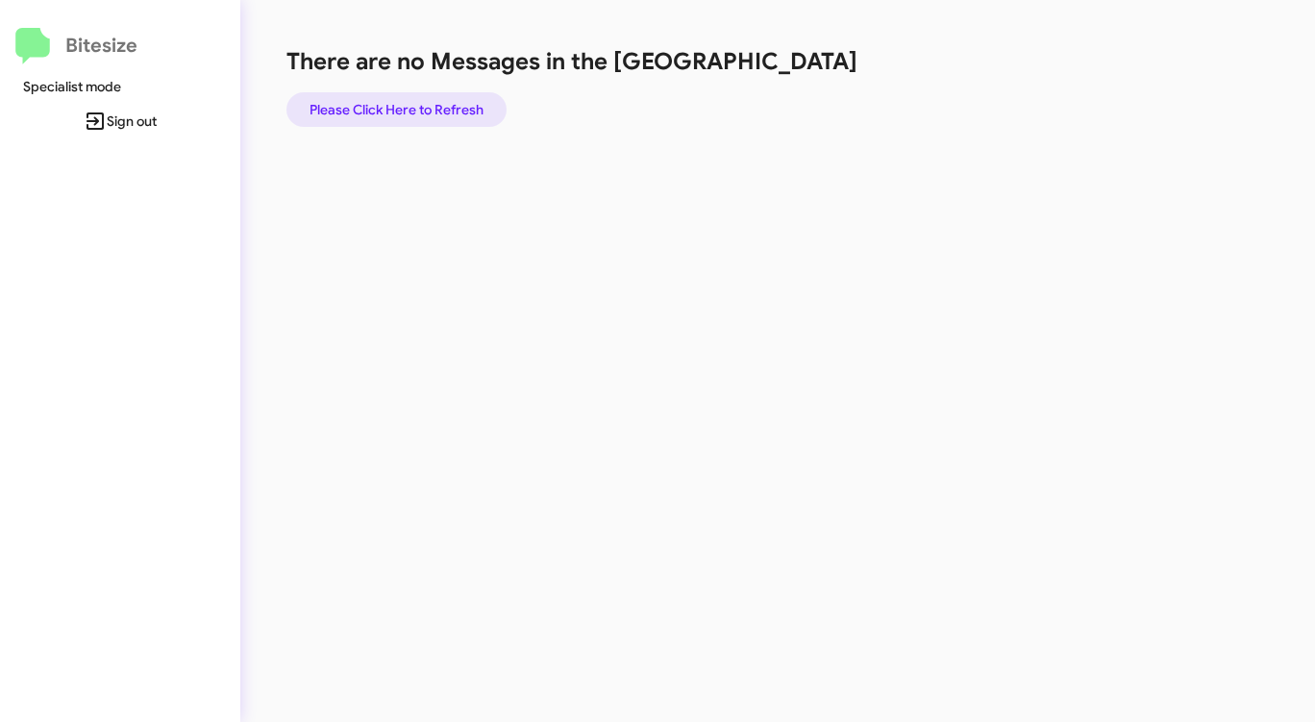
click at [431, 107] on span "Please Click Here to Refresh" at bounding box center [396, 109] width 174 height 35
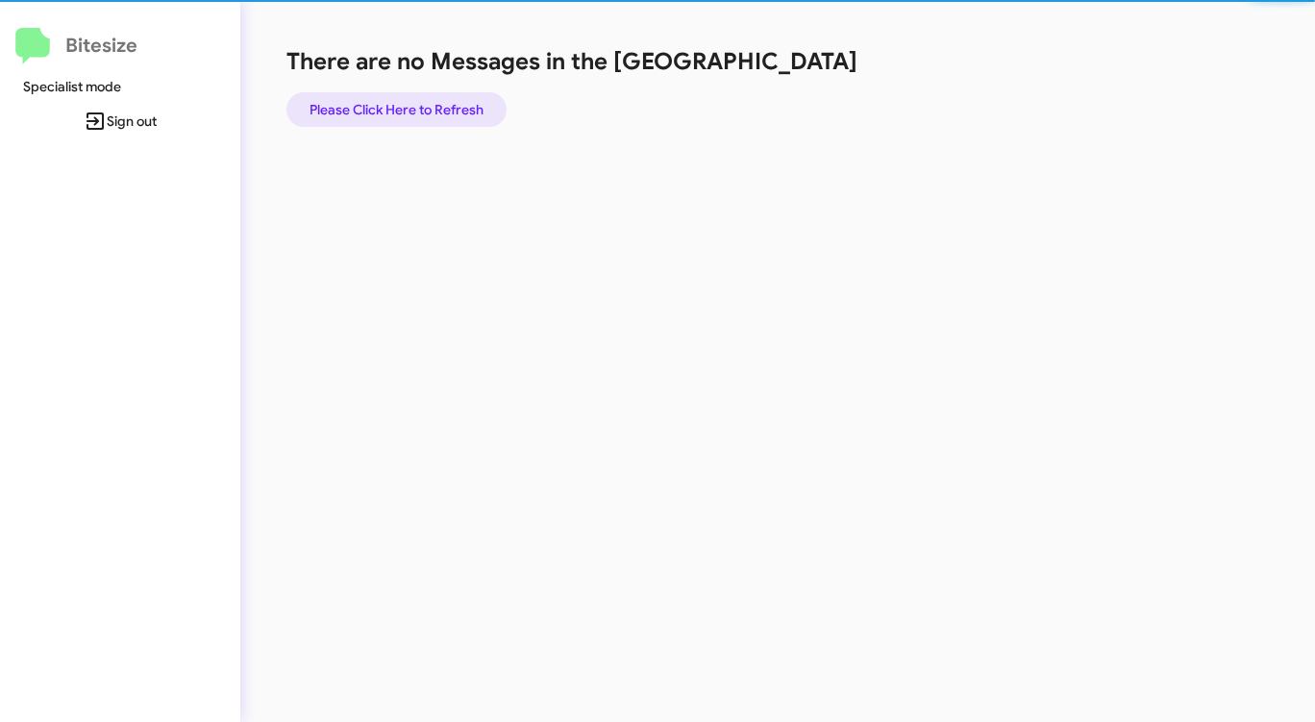
click at [431, 107] on span "Please Click Here to Refresh" at bounding box center [396, 109] width 174 height 35
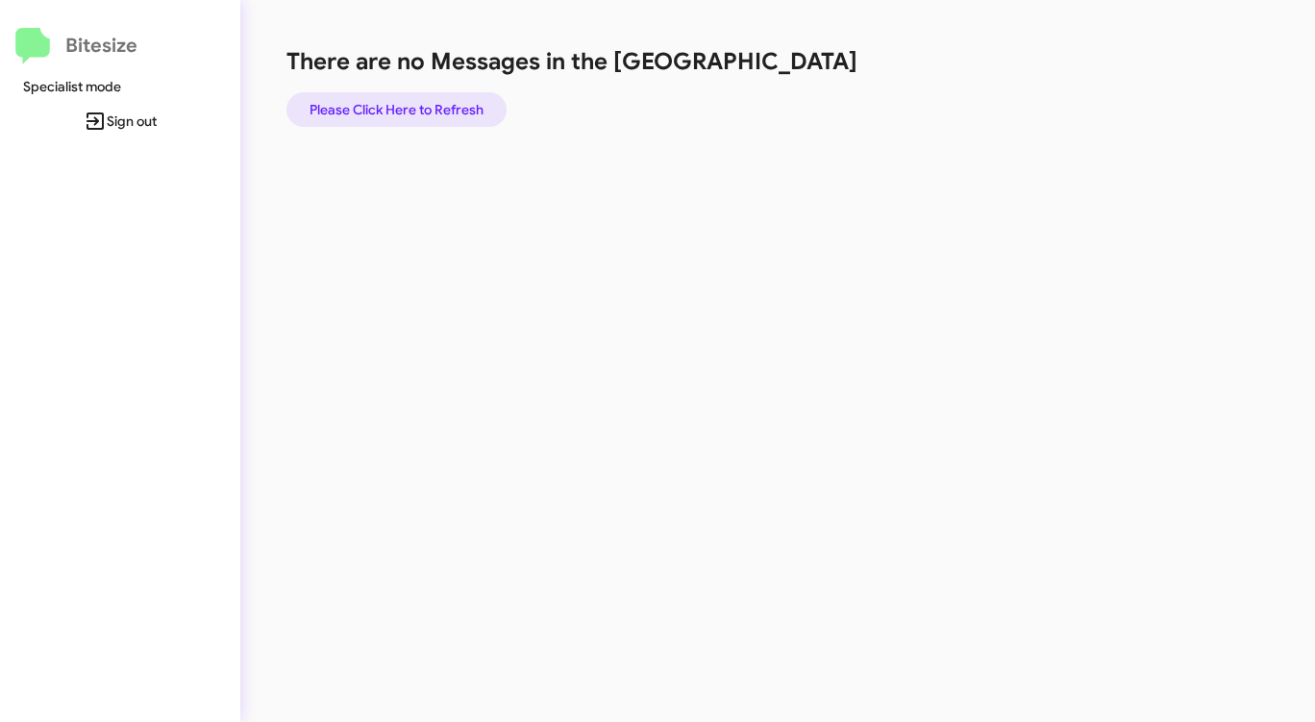
click at [431, 107] on span "Please Click Here to Refresh" at bounding box center [396, 109] width 174 height 35
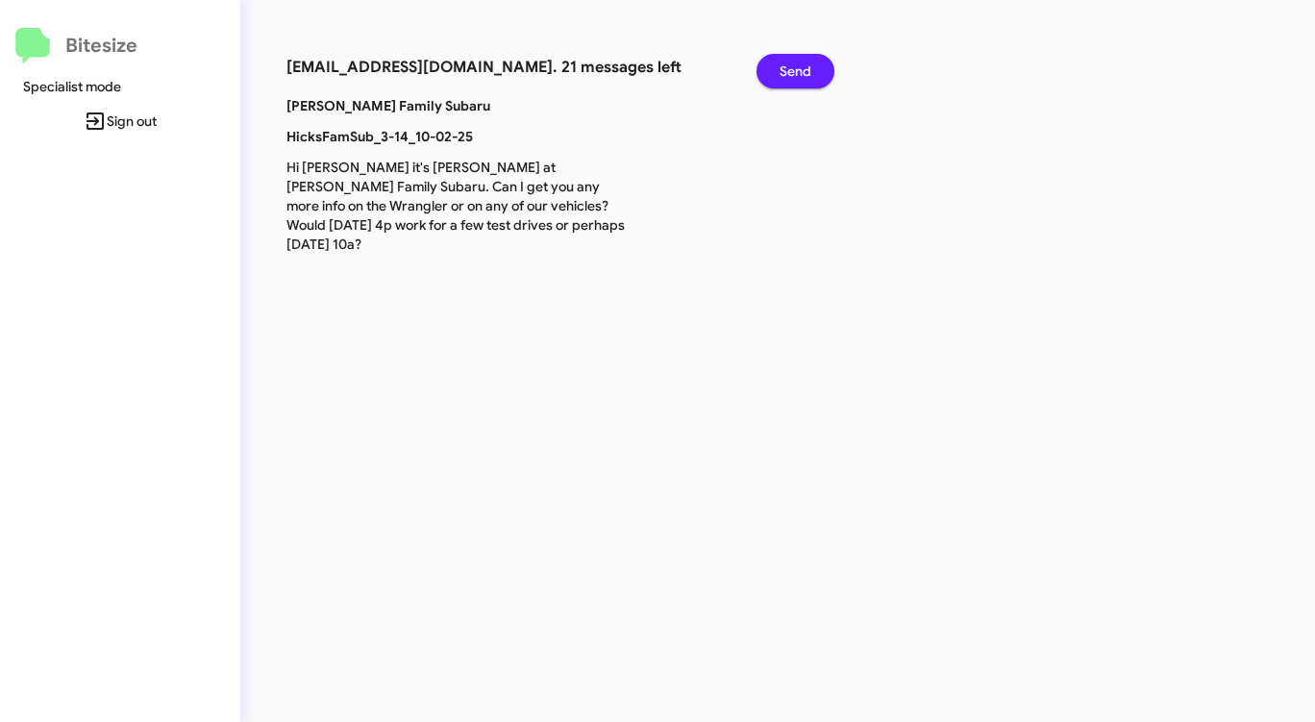
click at [799, 64] on span "Send" at bounding box center [795, 71] width 32 height 35
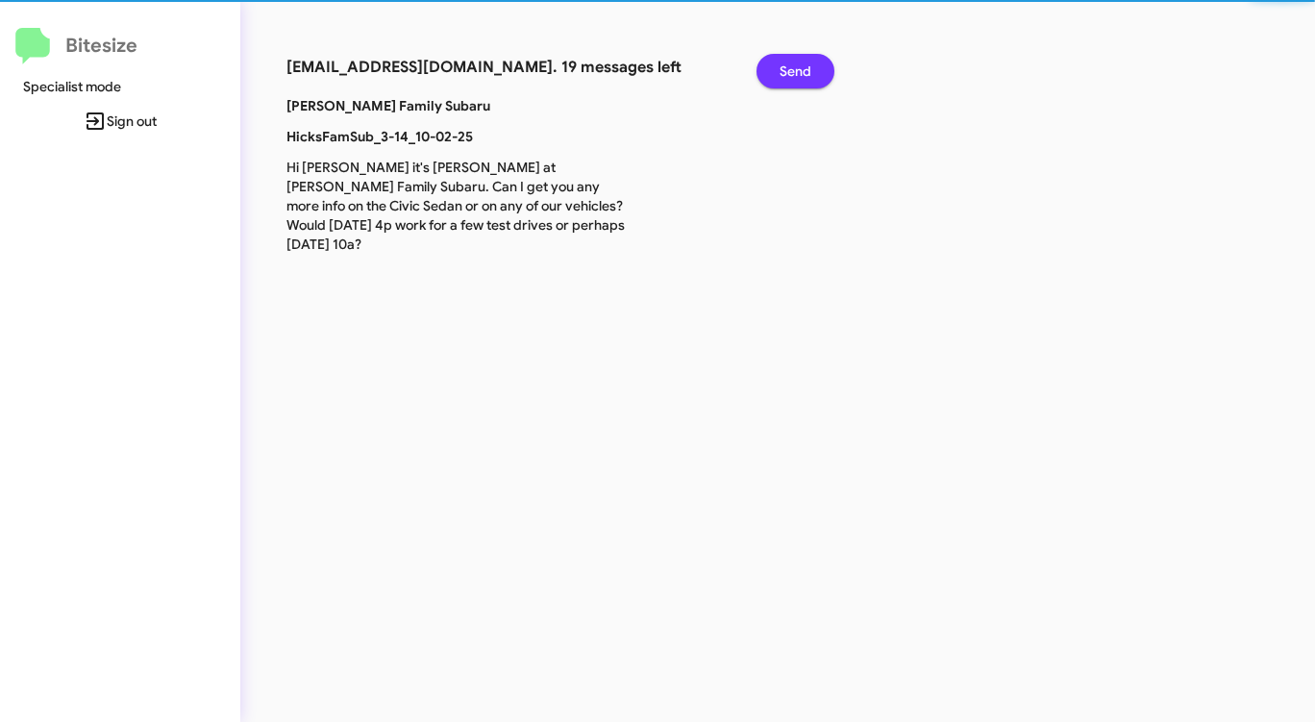
click at [799, 64] on span "Send" at bounding box center [795, 71] width 32 height 35
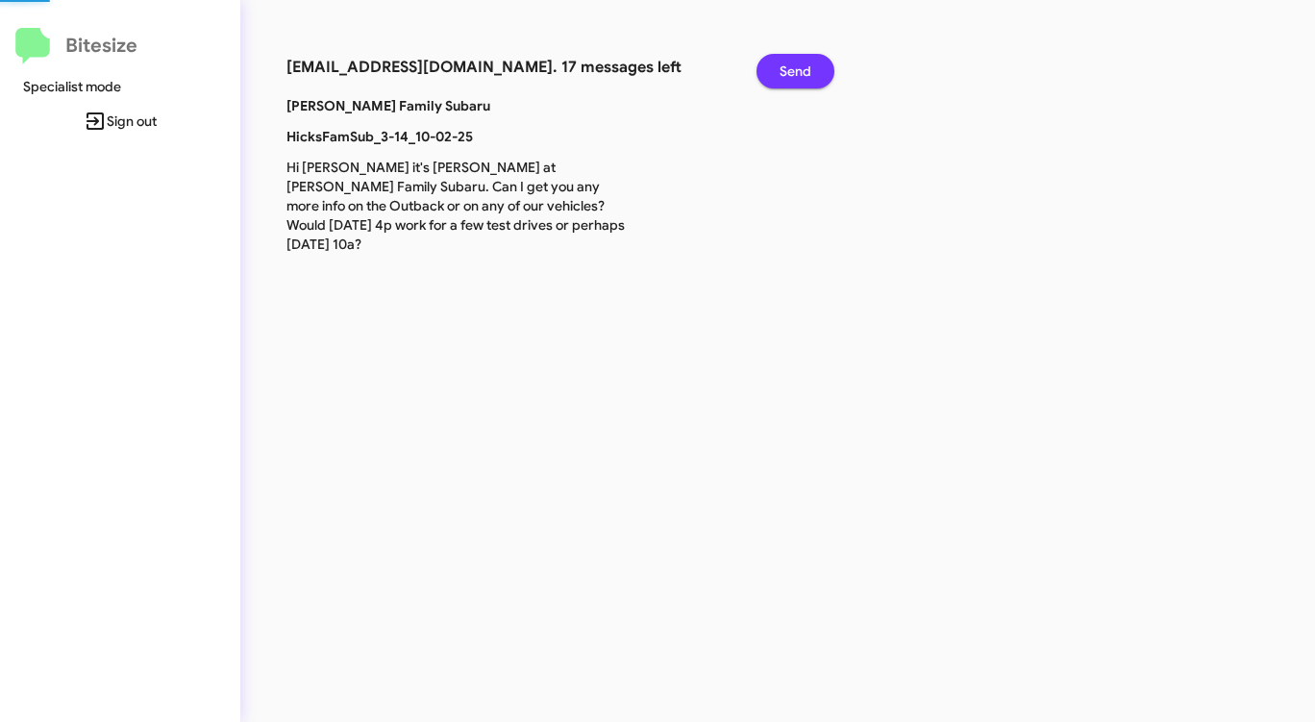
click at [799, 64] on span "Send" at bounding box center [795, 71] width 32 height 35
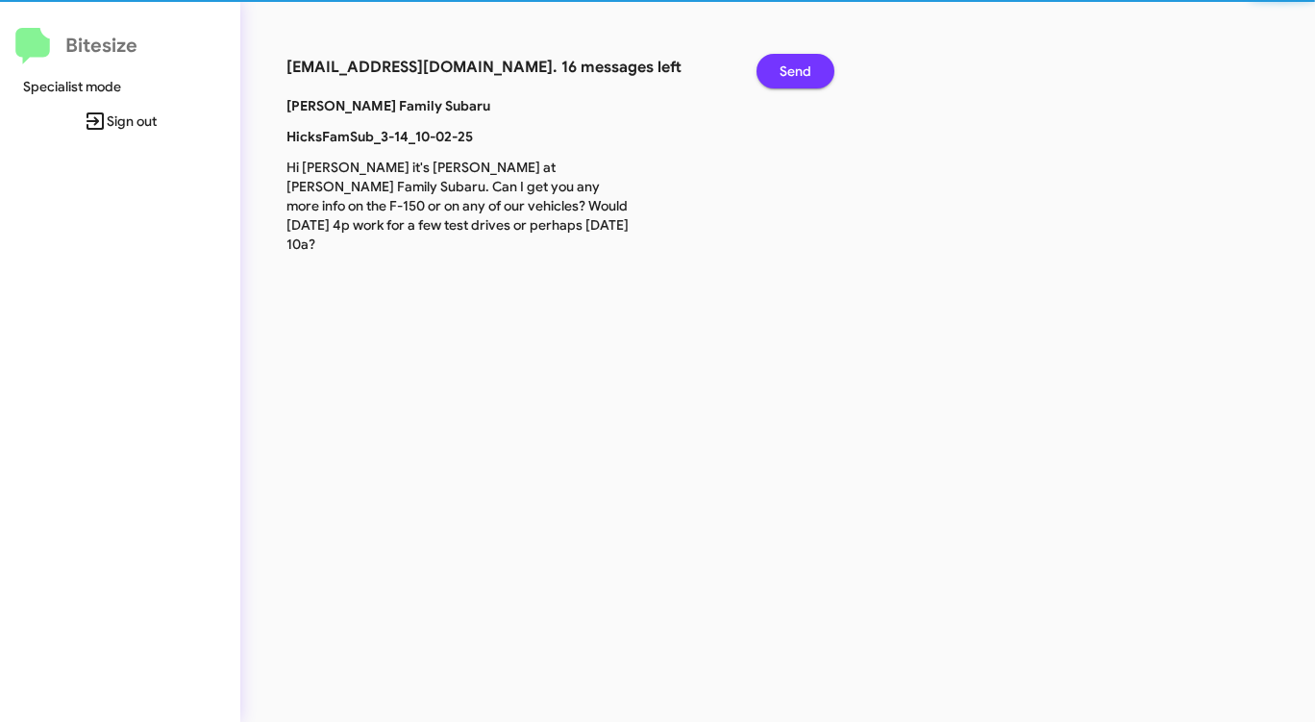
click at [799, 64] on span "Send" at bounding box center [795, 71] width 32 height 35
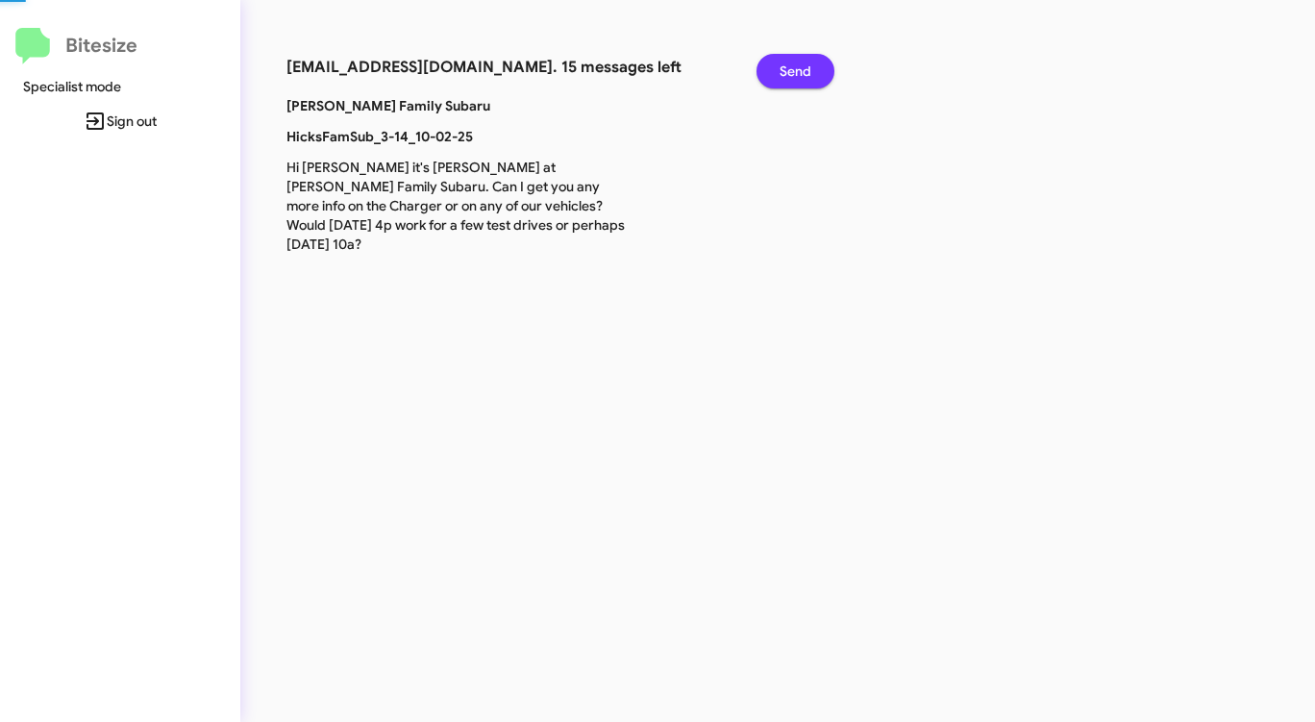
click at [799, 64] on span "Send" at bounding box center [795, 71] width 32 height 35
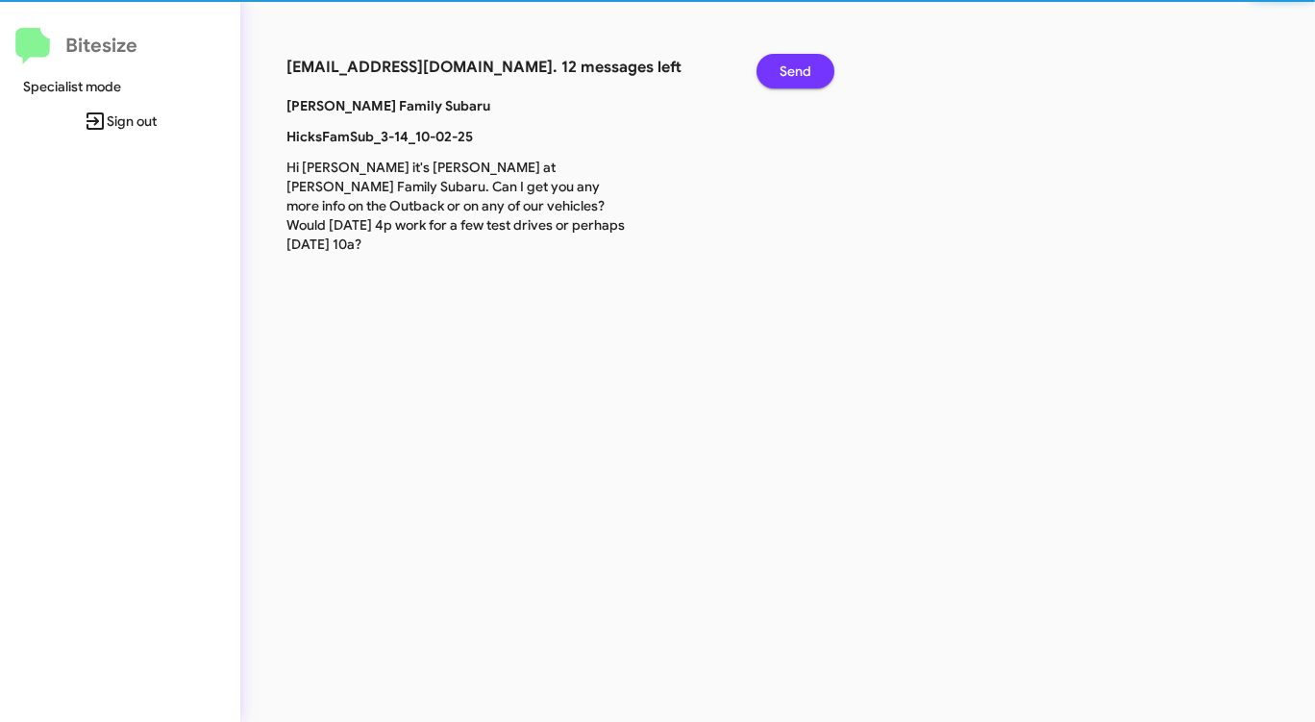
click at [799, 64] on span "Send" at bounding box center [795, 71] width 32 height 35
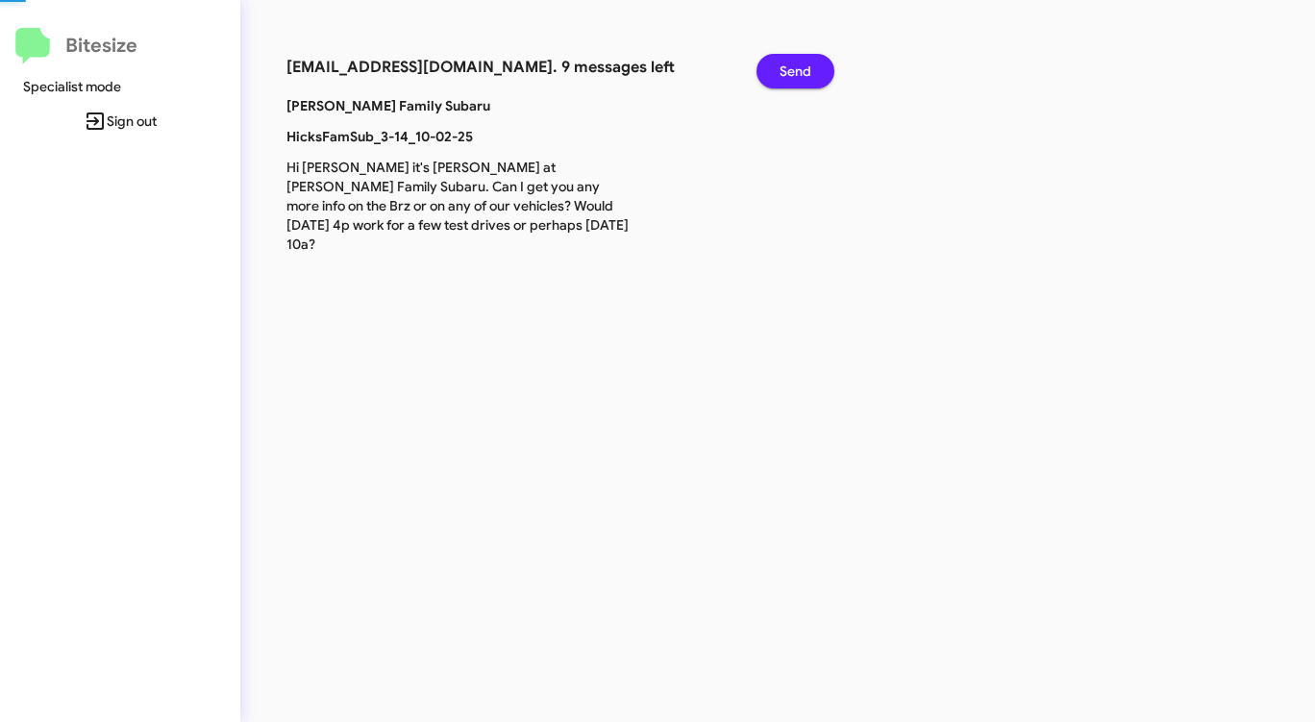
click at [799, 64] on span "Send" at bounding box center [795, 71] width 32 height 35
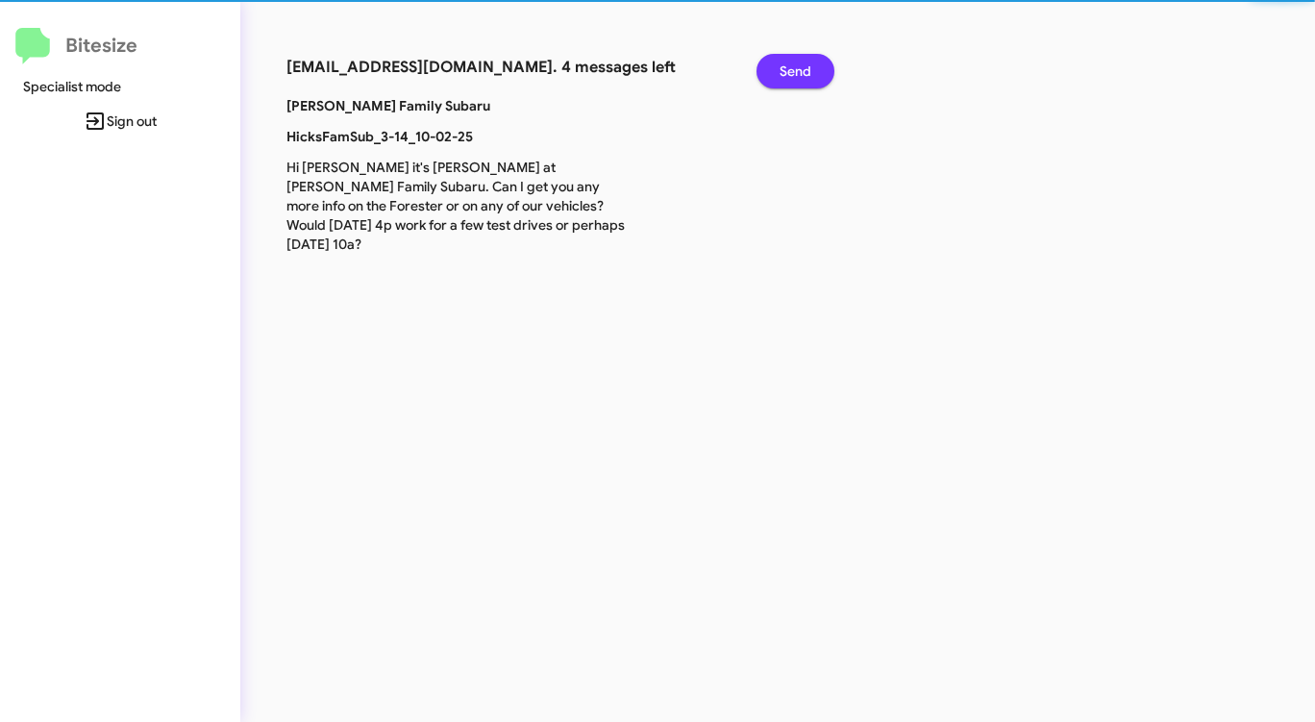
click at [799, 64] on span "Send" at bounding box center [795, 71] width 32 height 35
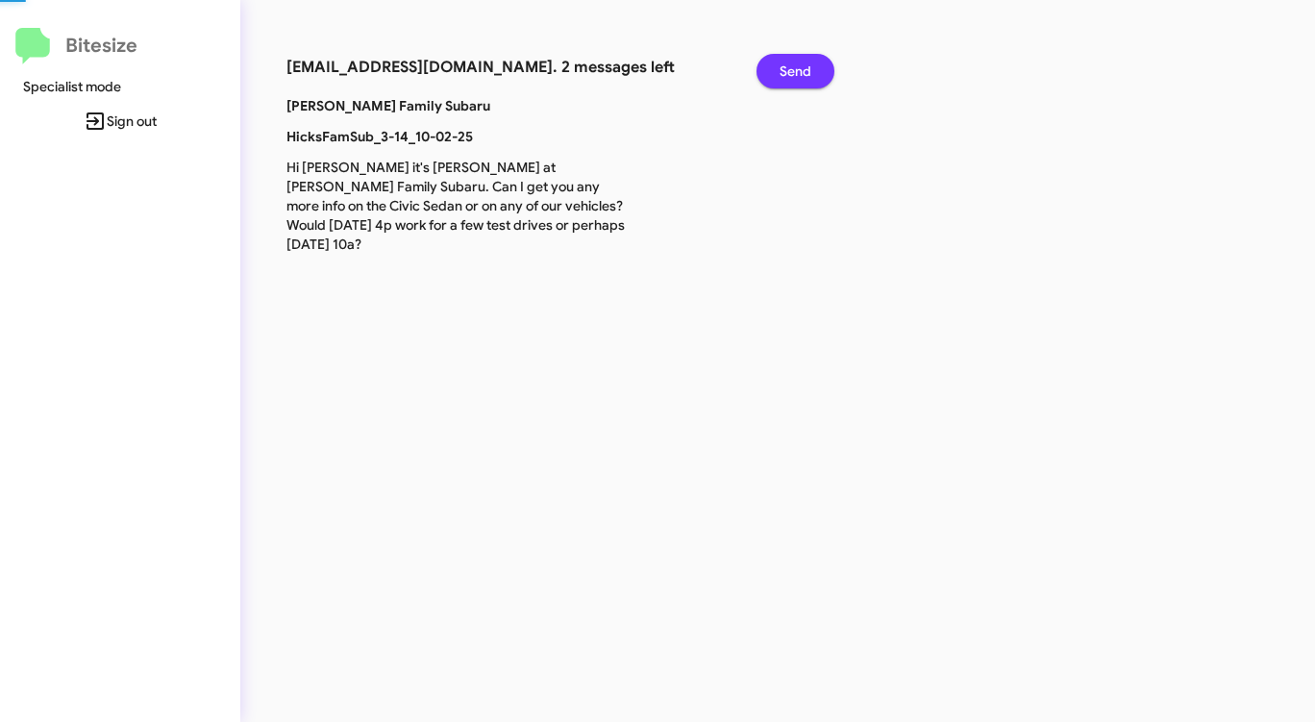
click at [799, 64] on span "Send" at bounding box center [795, 71] width 32 height 35
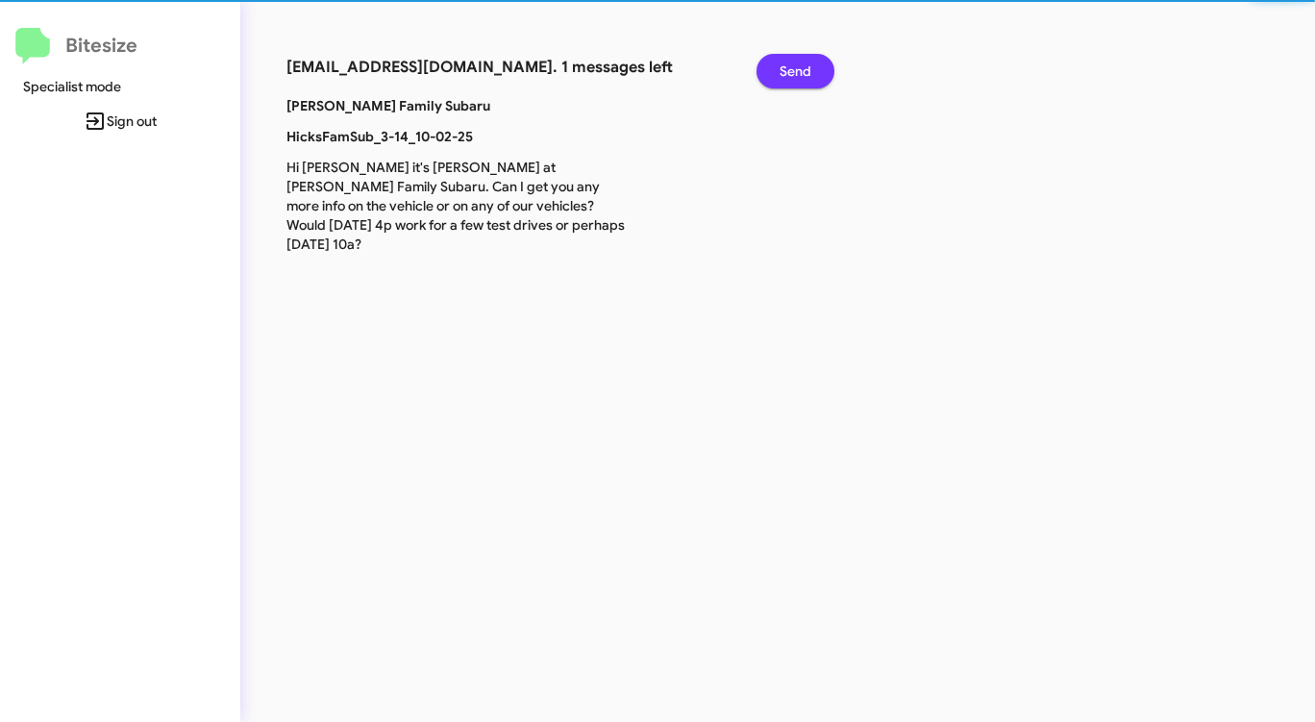
click at [799, 64] on span "Send" at bounding box center [795, 71] width 32 height 35
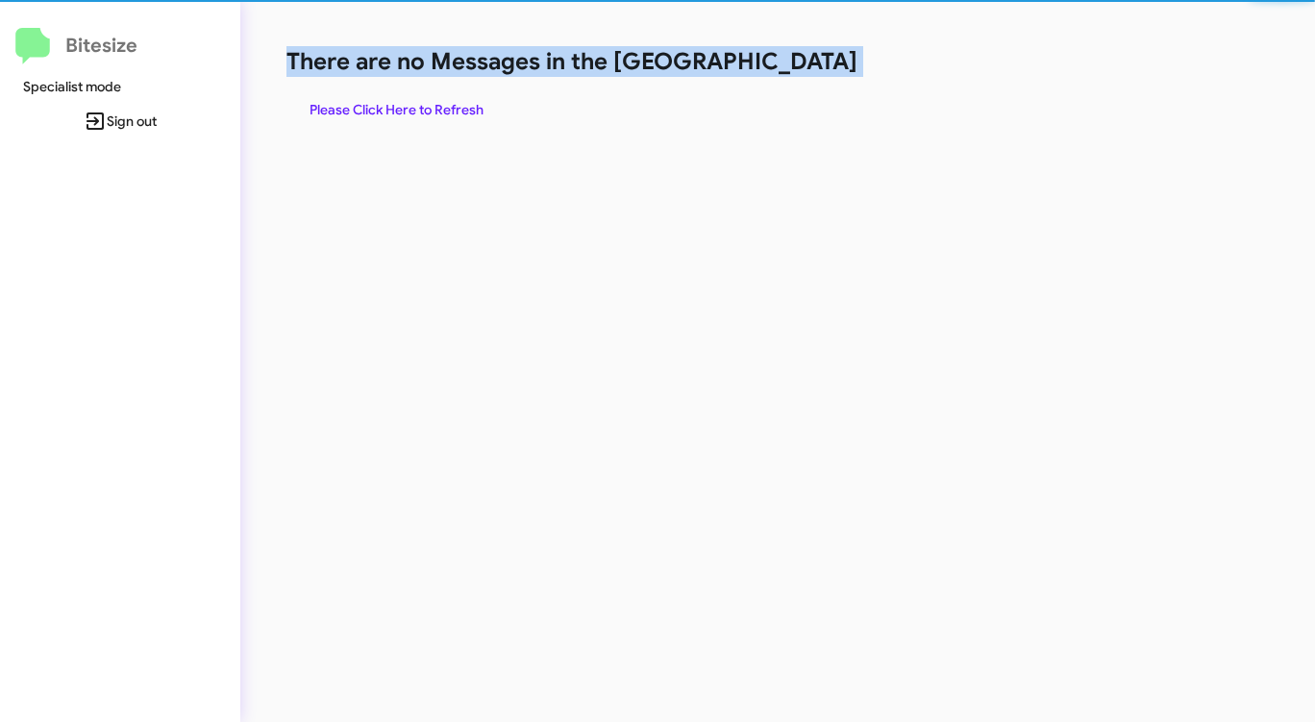
click at [799, 64] on h1 "There are no Messages in the [GEOGRAPHIC_DATA]" at bounding box center [687, 61] width 803 height 31
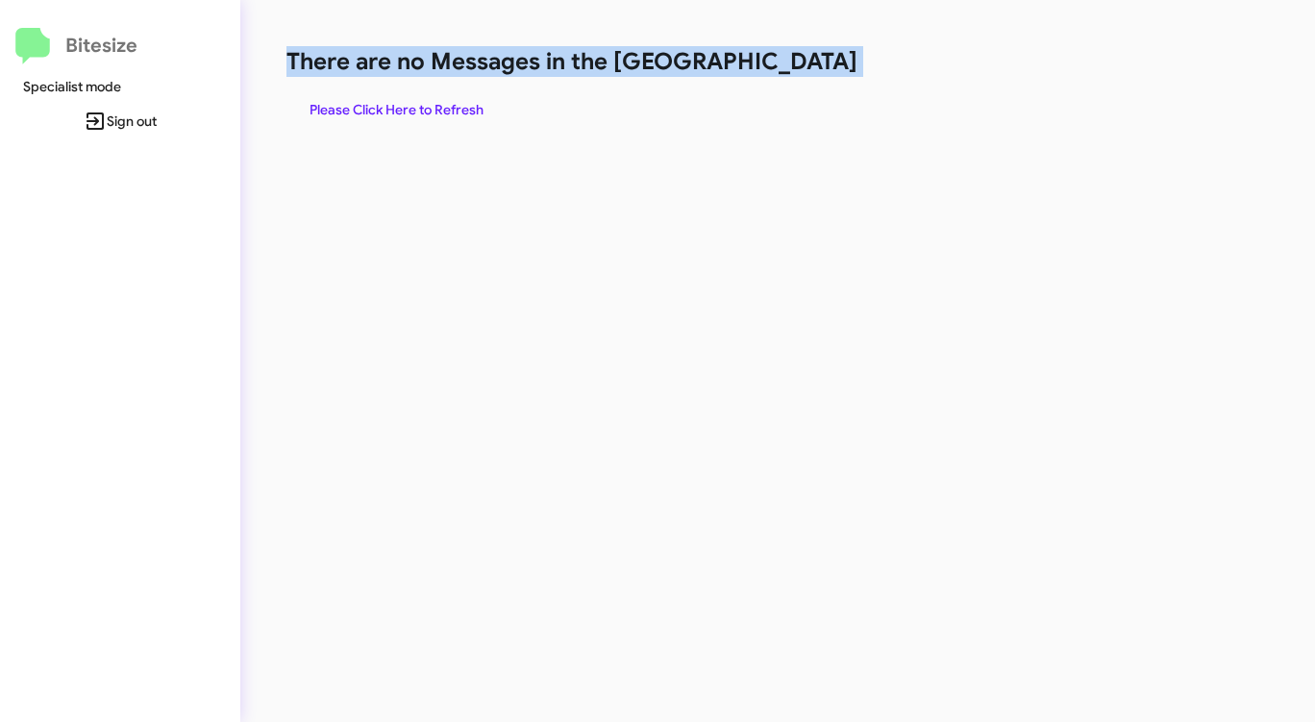
click at [799, 64] on h1 "There are no Messages in the [GEOGRAPHIC_DATA]" at bounding box center [687, 61] width 803 height 31
click at [465, 107] on span "Please Click Here to Refresh" at bounding box center [396, 109] width 174 height 35
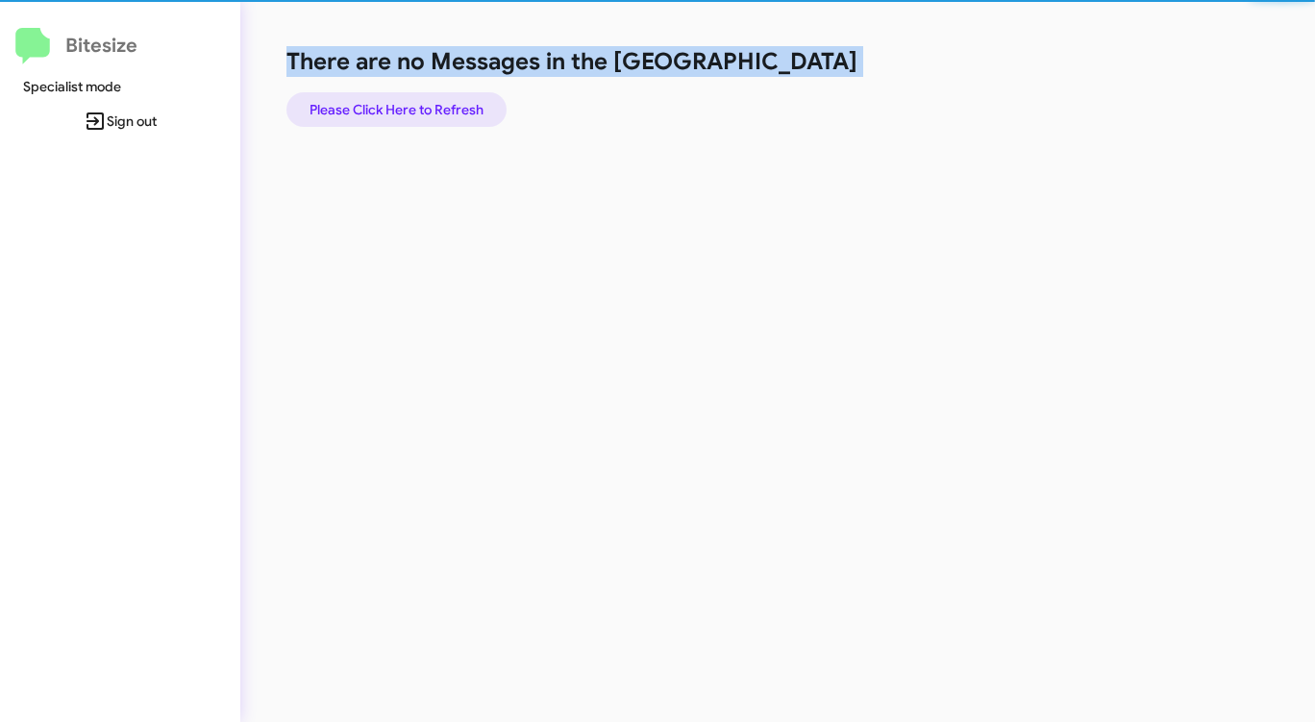
click at [465, 107] on span "Please Click Here to Refresh" at bounding box center [396, 109] width 174 height 35
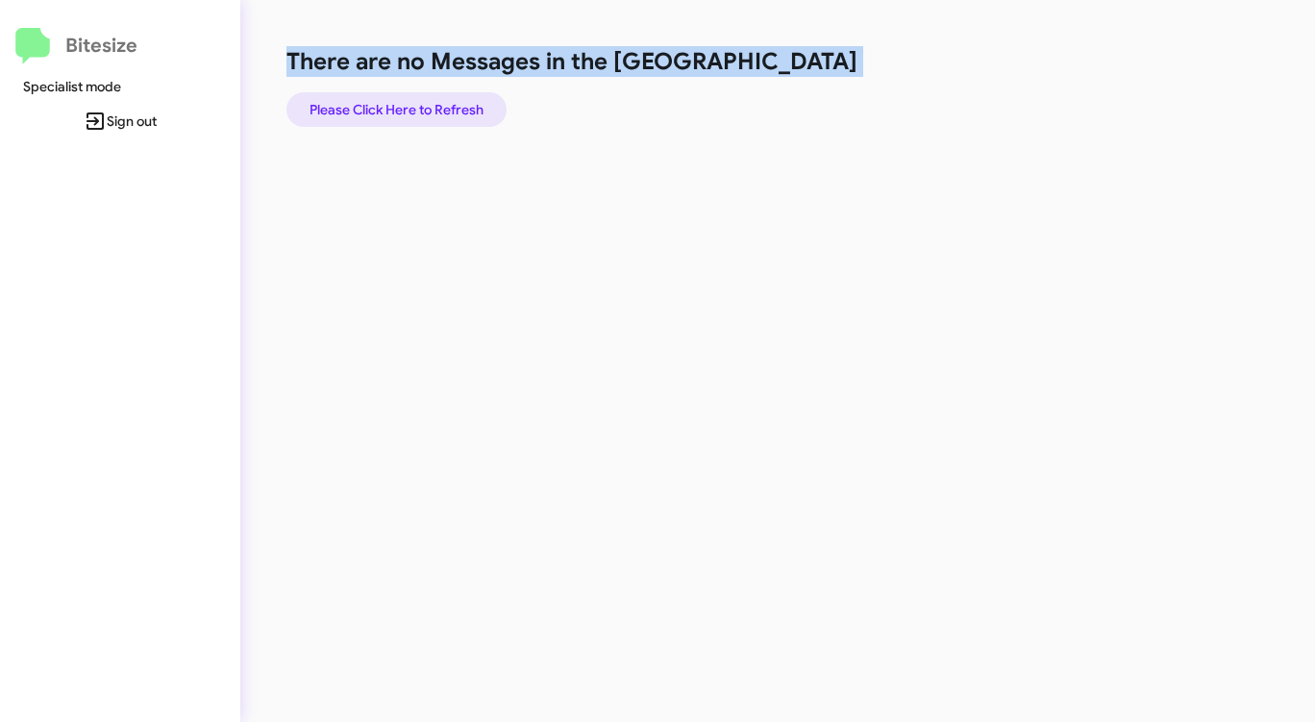
click at [465, 107] on span "Please Click Here to Refresh" at bounding box center [396, 109] width 174 height 35
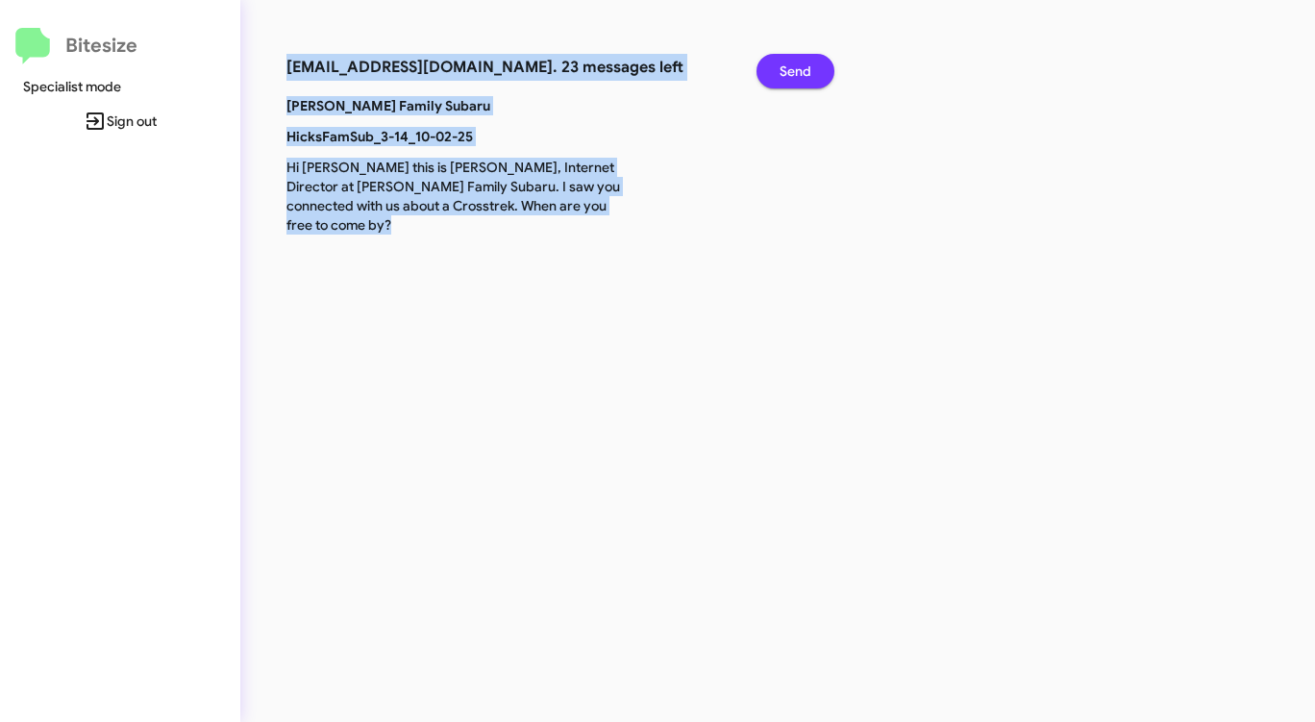
click at [781, 62] on span "Send" at bounding box center [795, 71] width 32 height 35
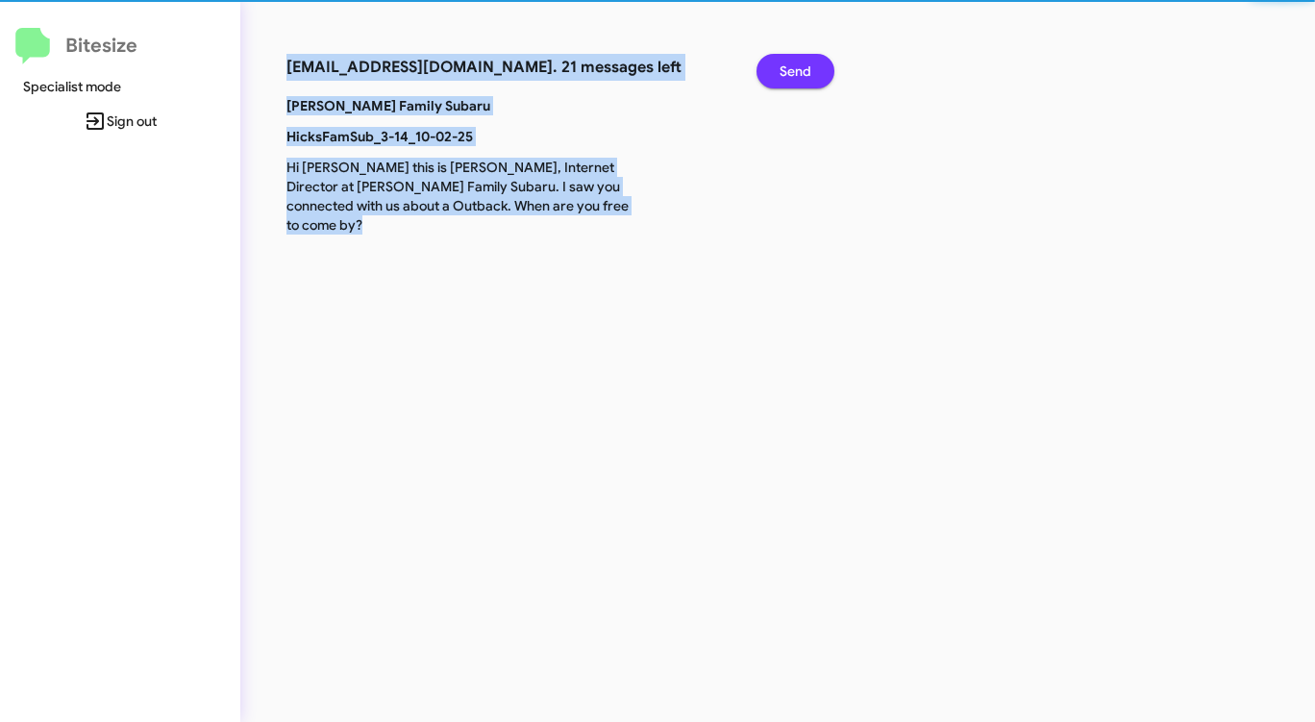
click at [781, 62] on span "Send" at bounding box center [795, 71] width 32 height 35
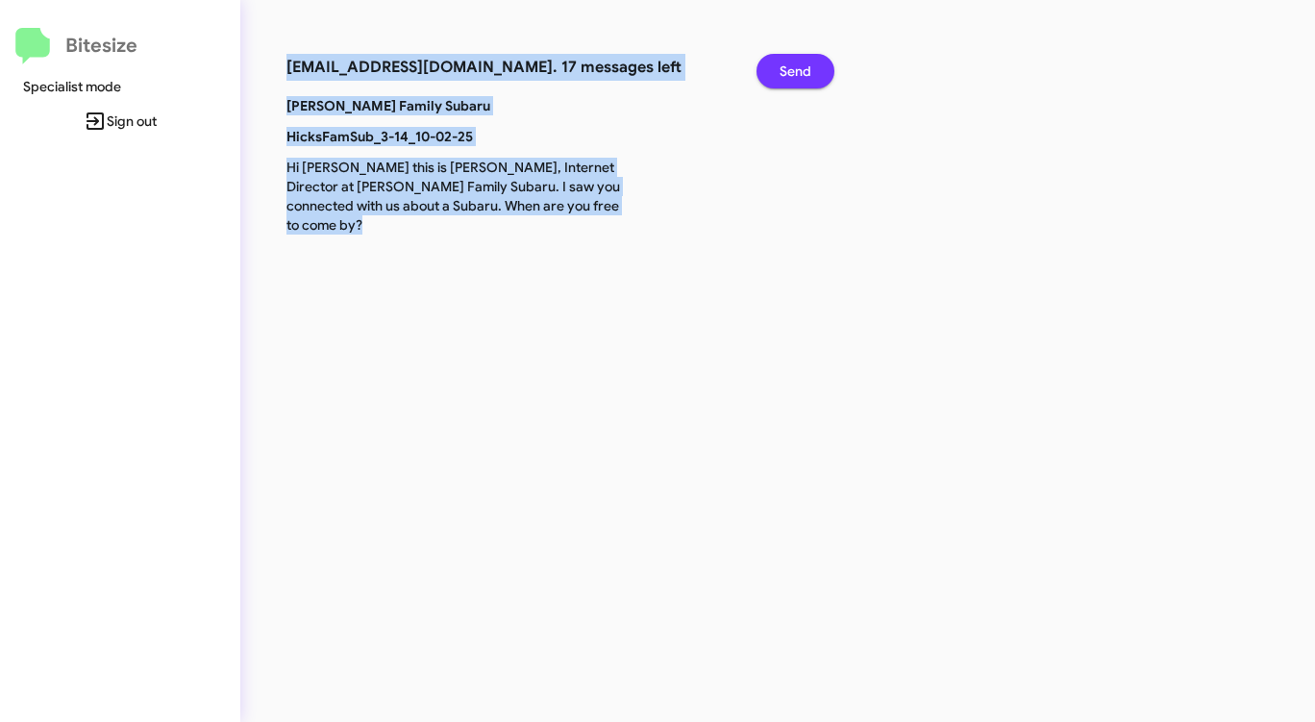
click at [781, 62] on span "Send" at bounding box center [795, 71] width 32 height 35
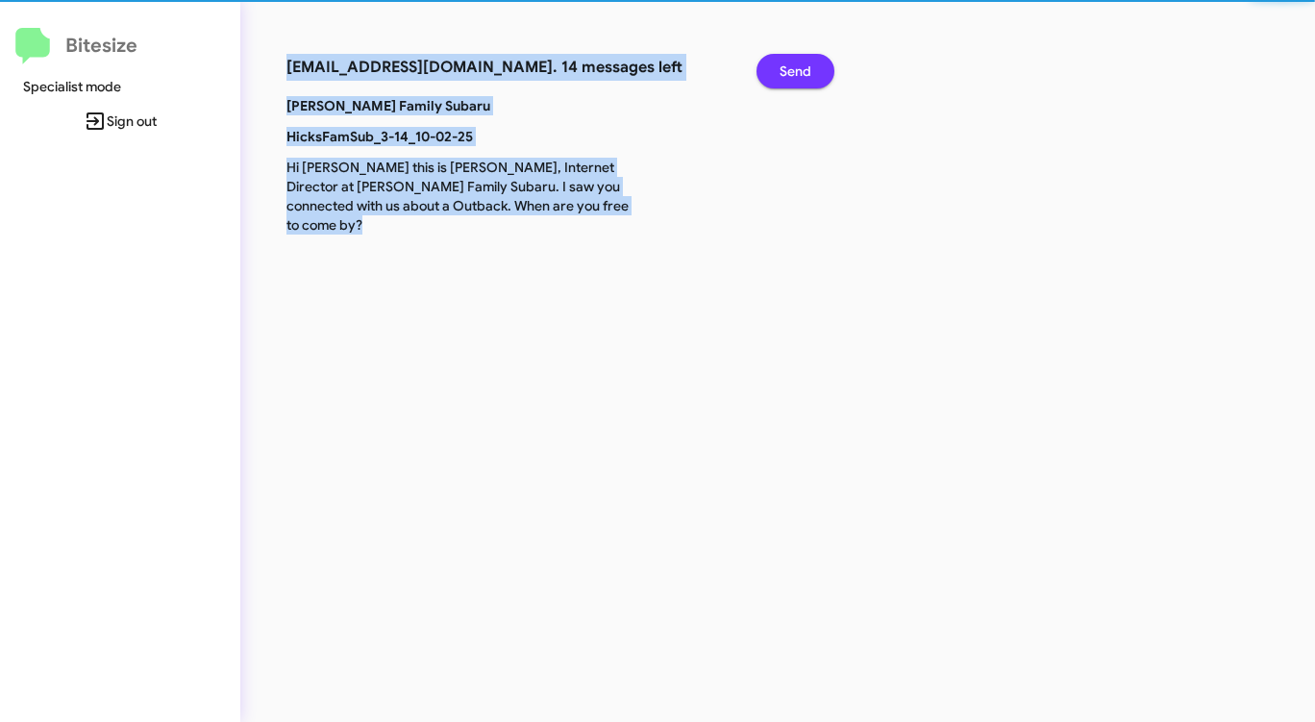
click at [781, 62] on span "Send" at bounding box center [795, 71] width 32 height 35
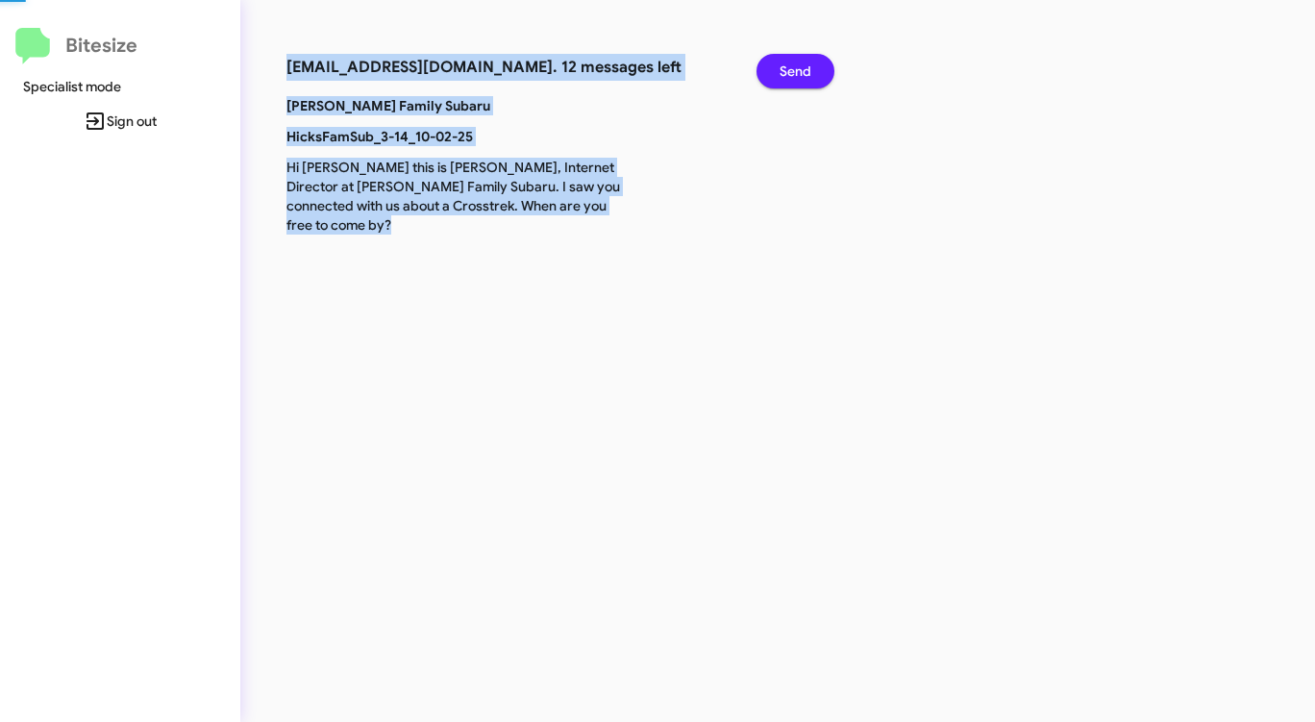
click at [781, 62] on span "Send" at bounding box center [795, 71] width 32 height 35
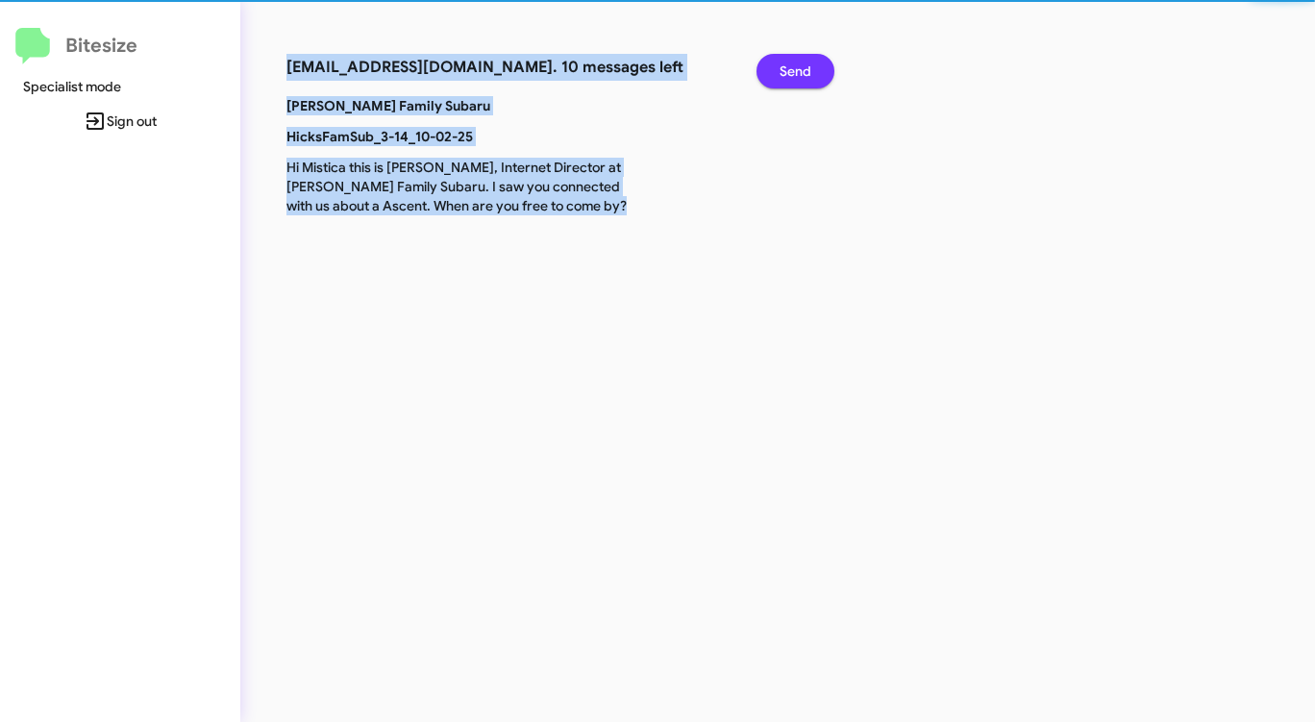
click at [781, 62] on span "Send" at bounding box center [795, 71] width 32 height 35
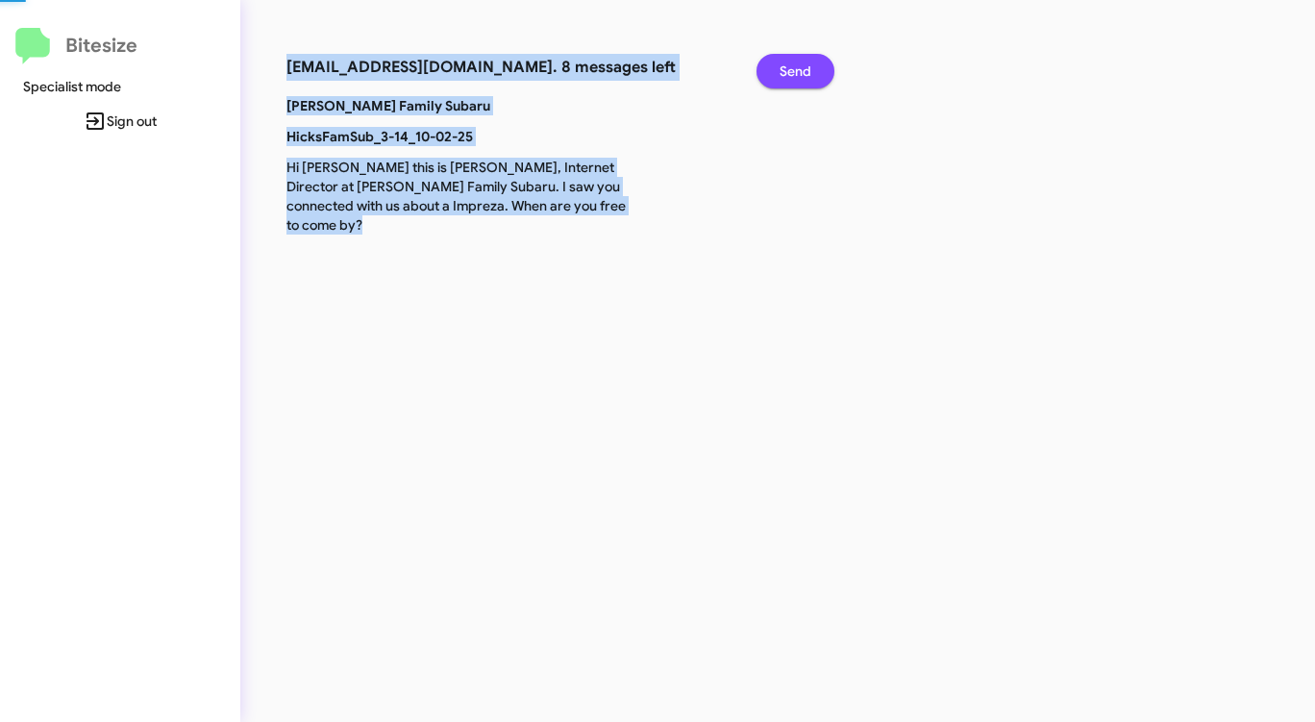
click at [781, 62] on span "Send" at bounding box center [795, 71] width 32 height 35
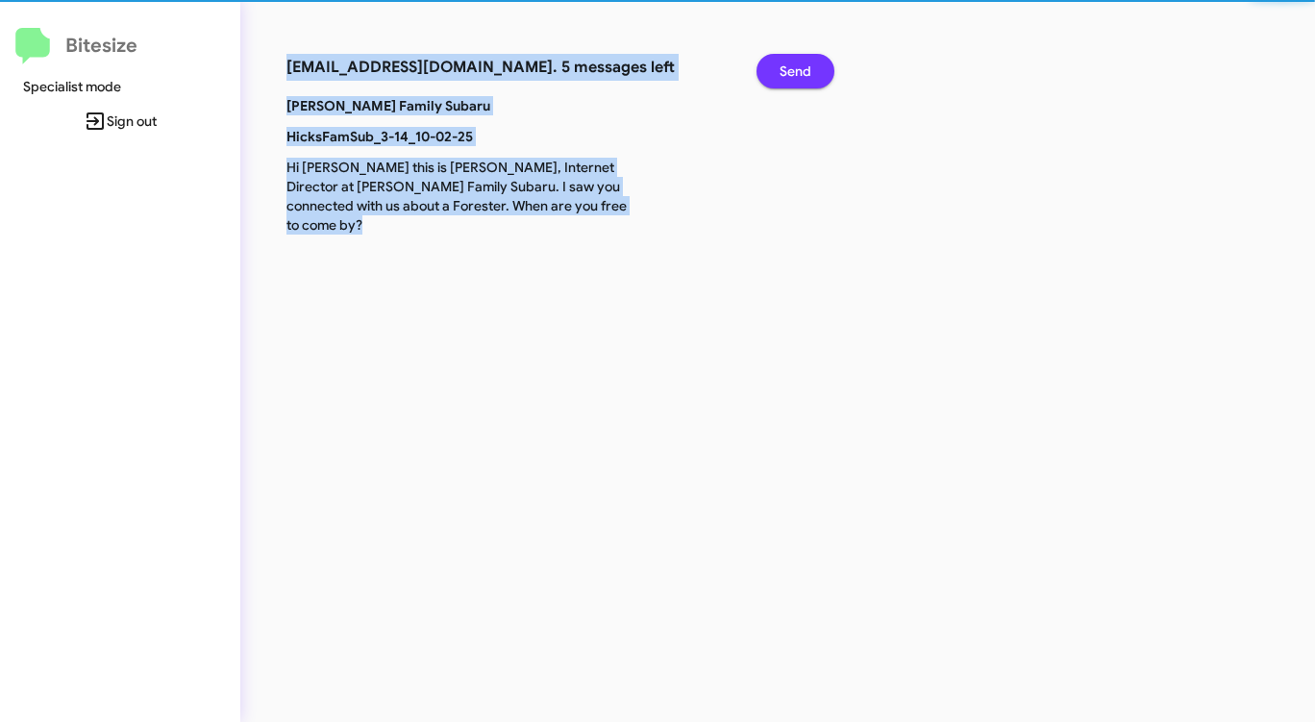
click at [781, 62] on span "Send" at bounding box center [795, 71] width 32 height 35
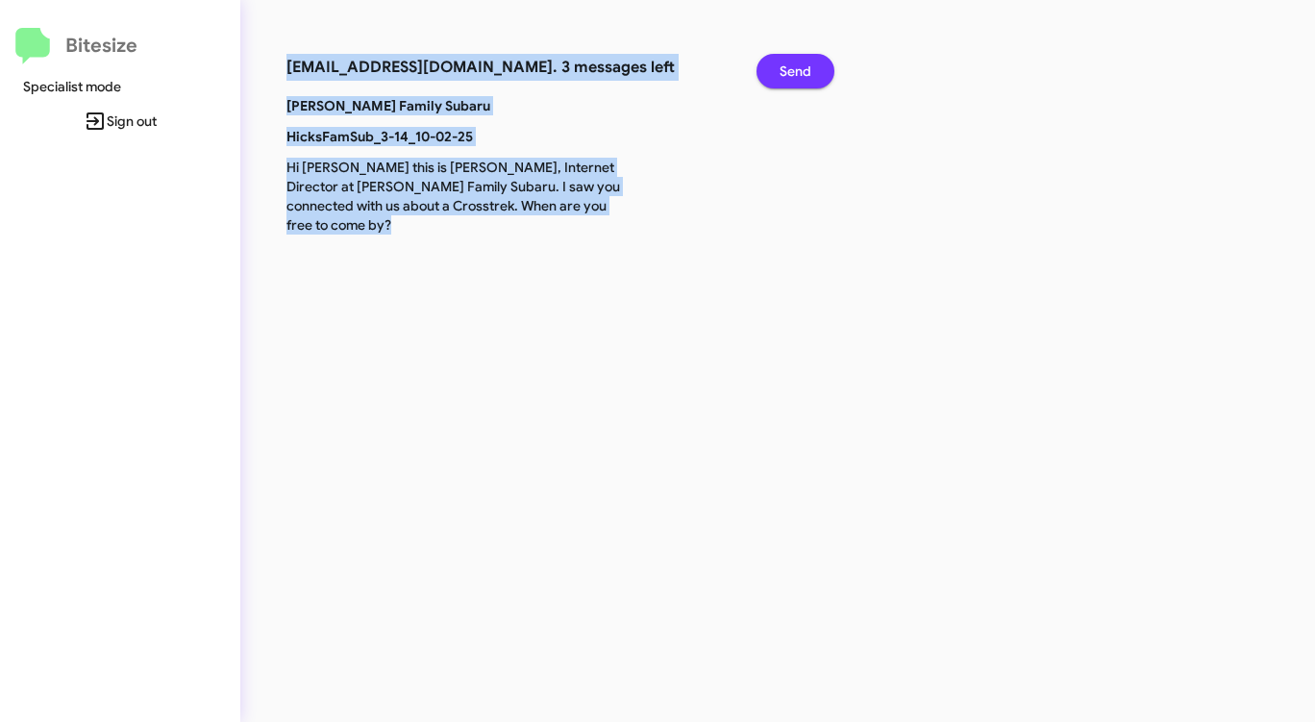
click at [781, 62] on span "Send" at bounding box center [795, 71] width 32 height 35
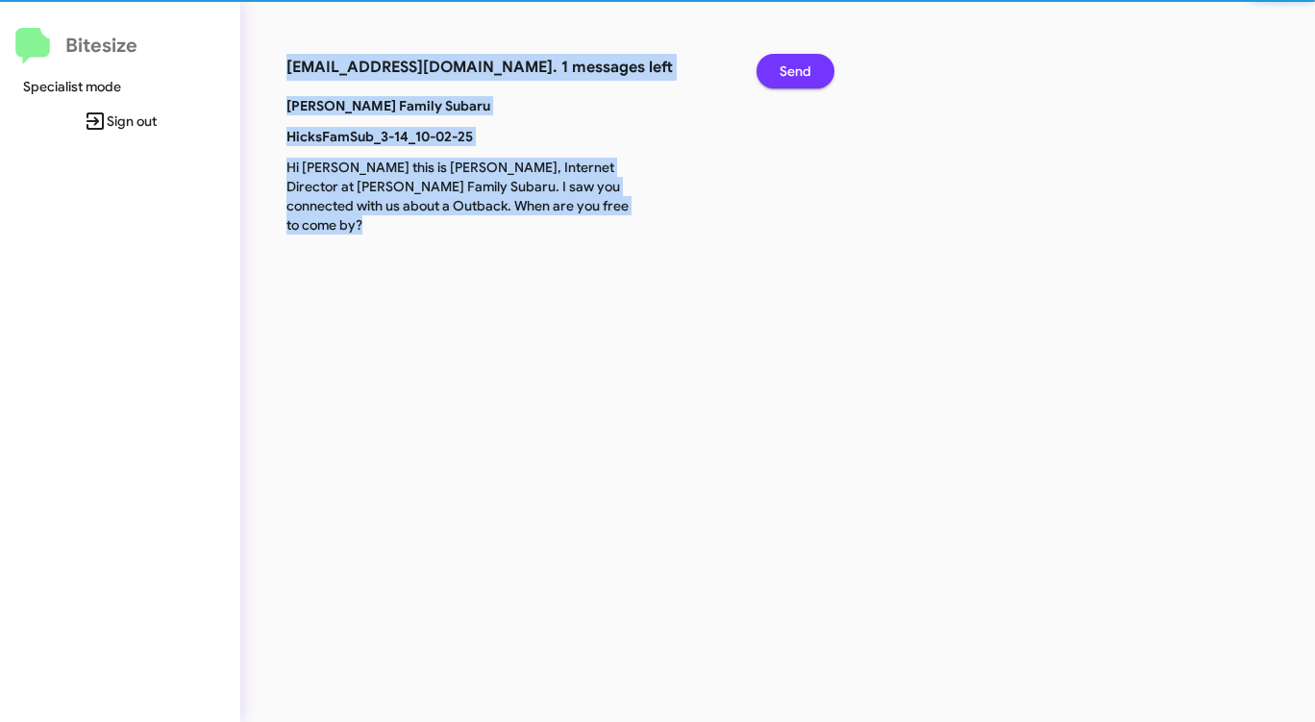
click at [781, 62] on span "Send" at bounding box center [795, 71] width 32 height 35
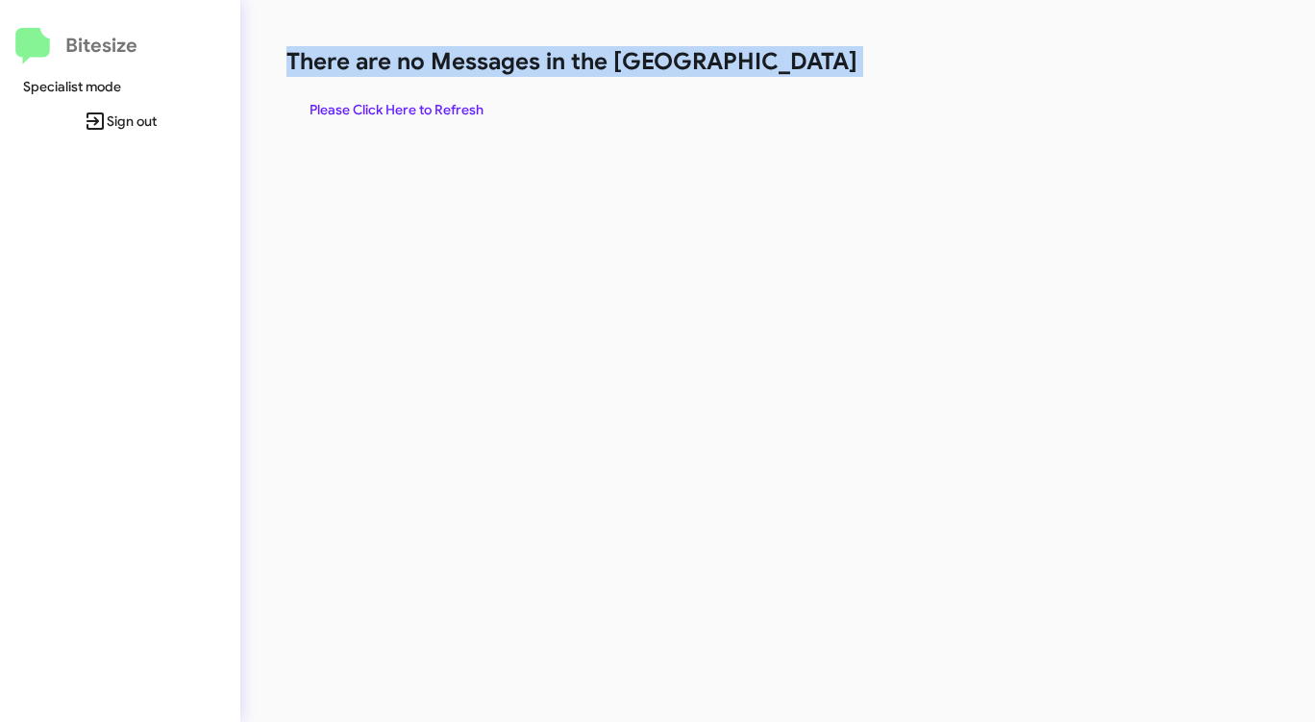
click at [781, 62] on h1 "There are no Messages in the [GEOGRAPHIC_DATA]" at bounding box center [687, 61] width 803 height 31
click at [429, 108] on span "Please Click Here to Refresh" at bounding box center [396, 109] width 174 height 35
click at [430, 107] on span "Please Click Here to Refresh" at bounding box center [396, 109] width 174 height 35
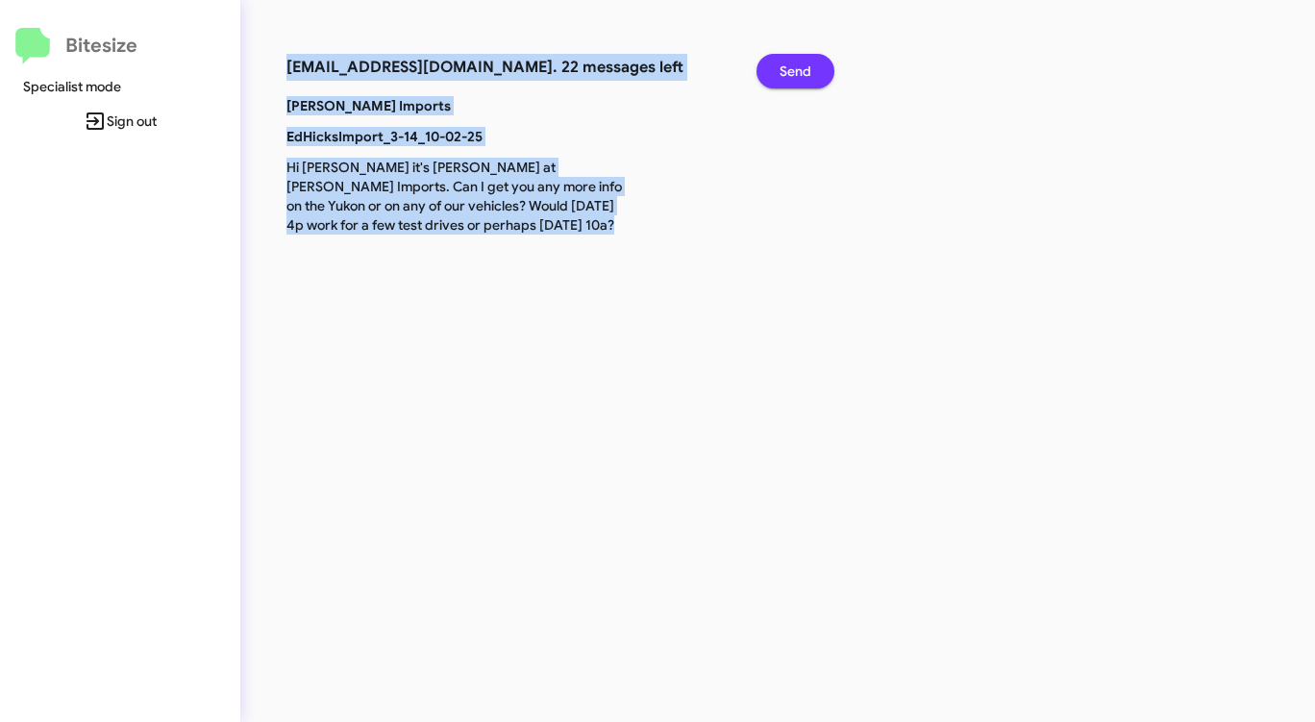
click at [804, 69] on span "Send" at bounding box center [795, 71] width 32 height 35
click at [800, 70] on span "Send" at bounding box center [795, 71] width 32 height 35
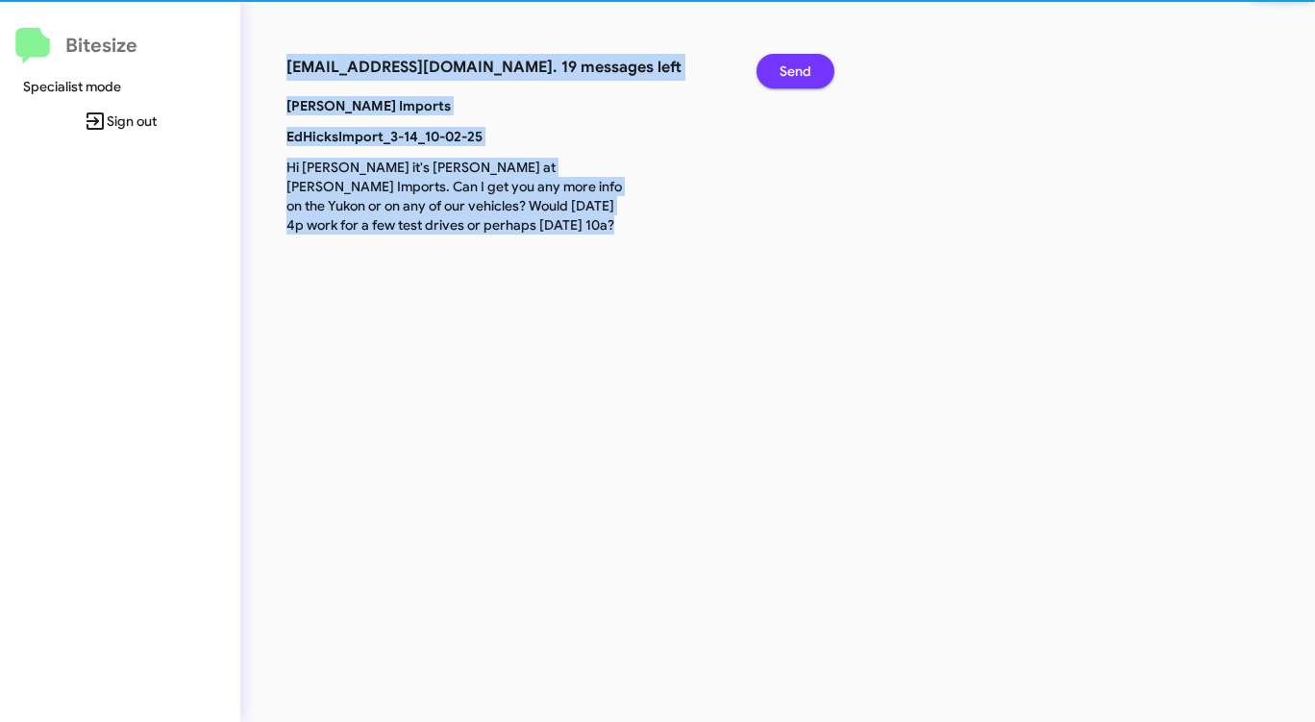
click at [799, 70] on span "Send" at bounding box center [795, 71] width 32 height 35
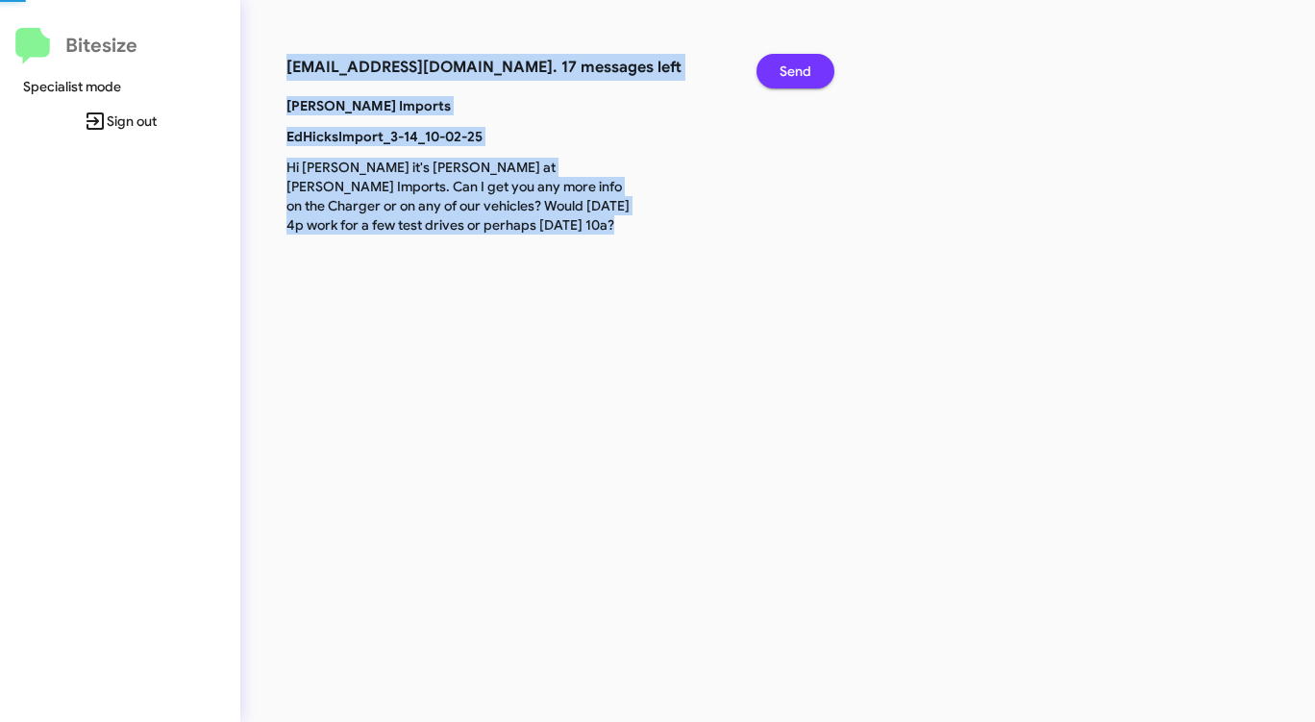
click at [799, 70] on span "Send" at bounding box center [795, 71] width 32 height 35
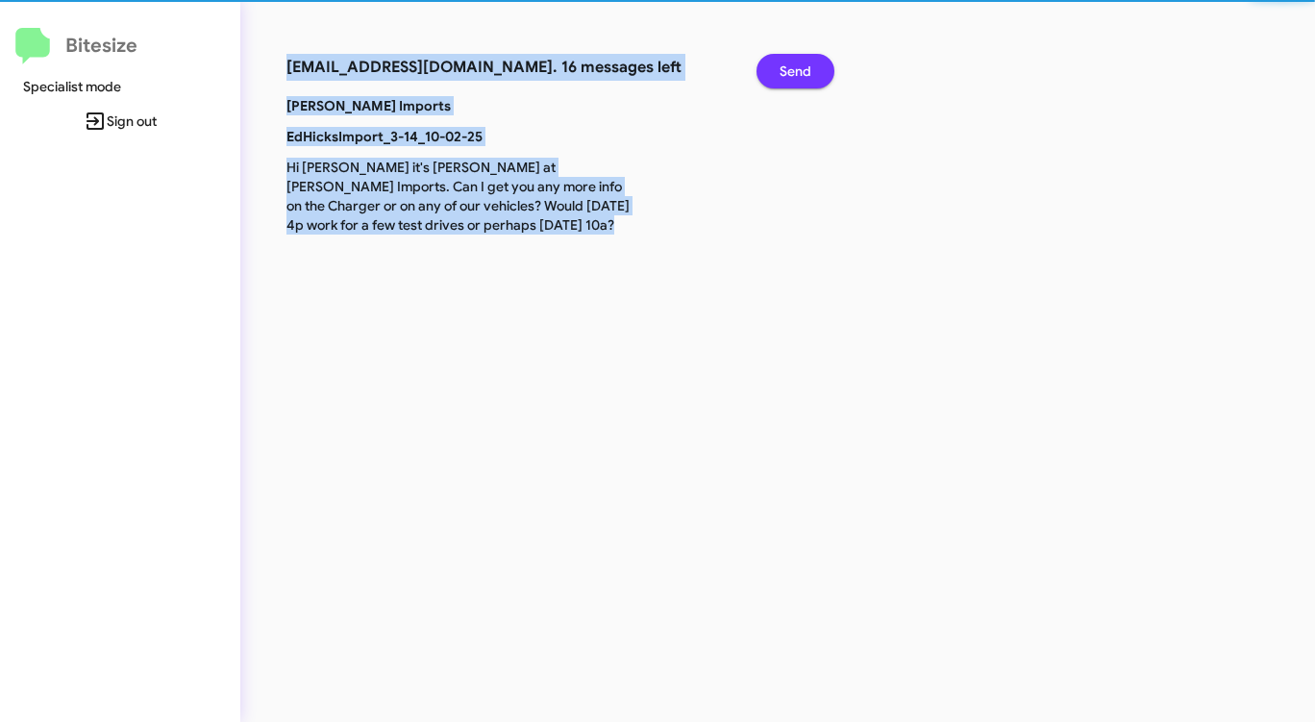
click at [799, 70] on span "Send" at bounding box center [795, 71] width 32 height 35
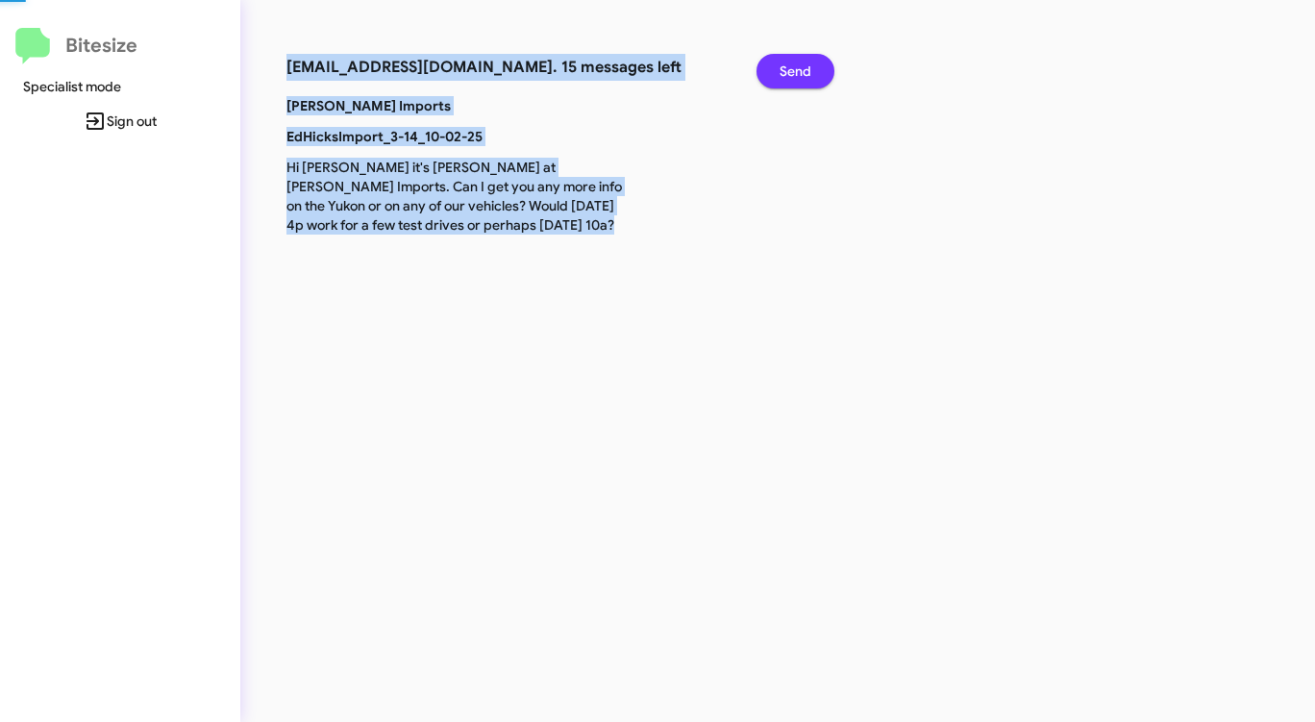
click at [799, 70] on span "Send" at bounding box center [795, 71] width 32 height 35
click at [798, 71] on span "Send" at bounding box center [795, 71] width 32 height 35
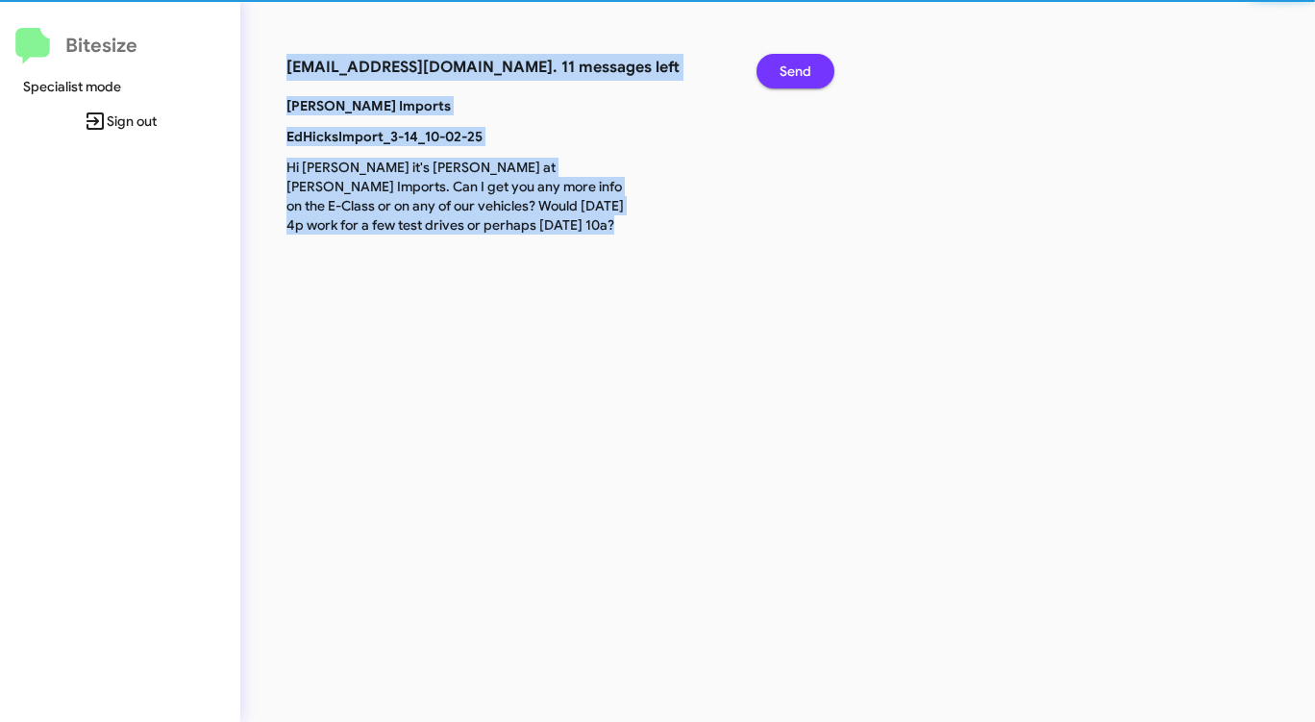
click at [798, 71] on span "Send" at bounding box center [795, 71] width 32 height 35
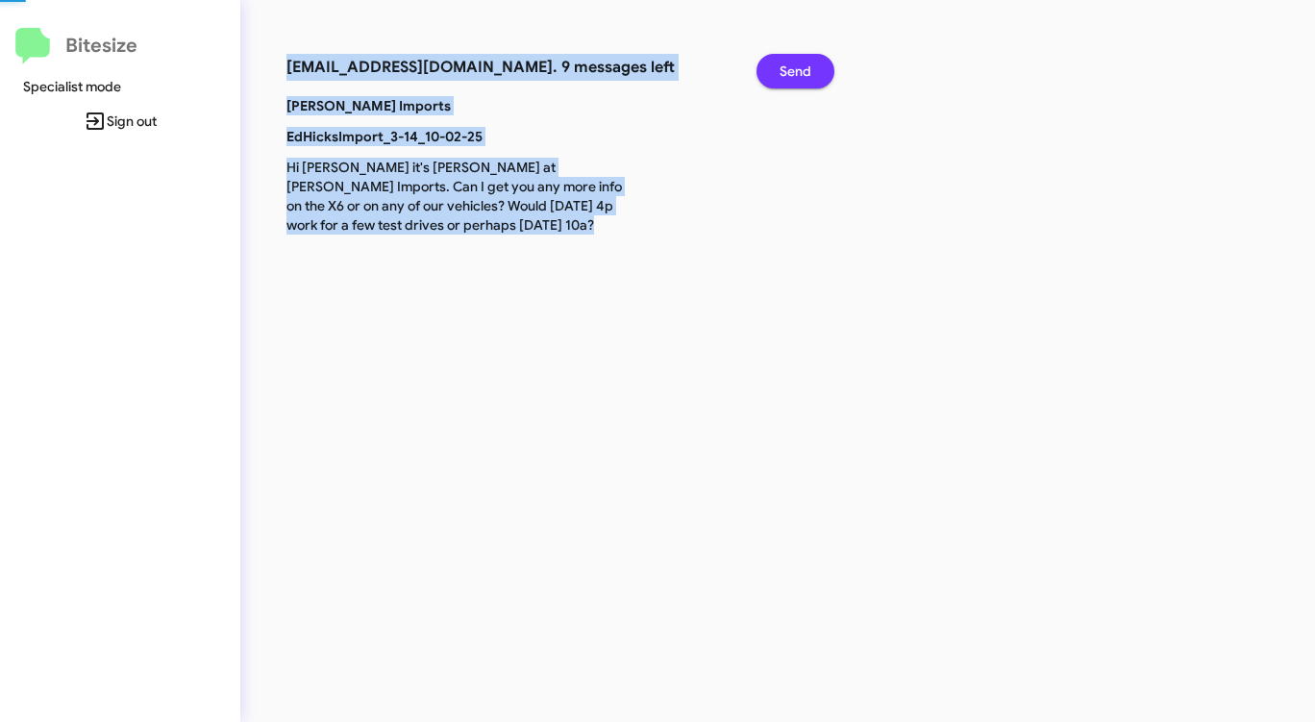
click at [798, 71] on span "Send" at bounding box center [795, 71] width 32 height 35
click at [798, 72] on span "Send" at bounding box center [795, 71] width 32 height 35
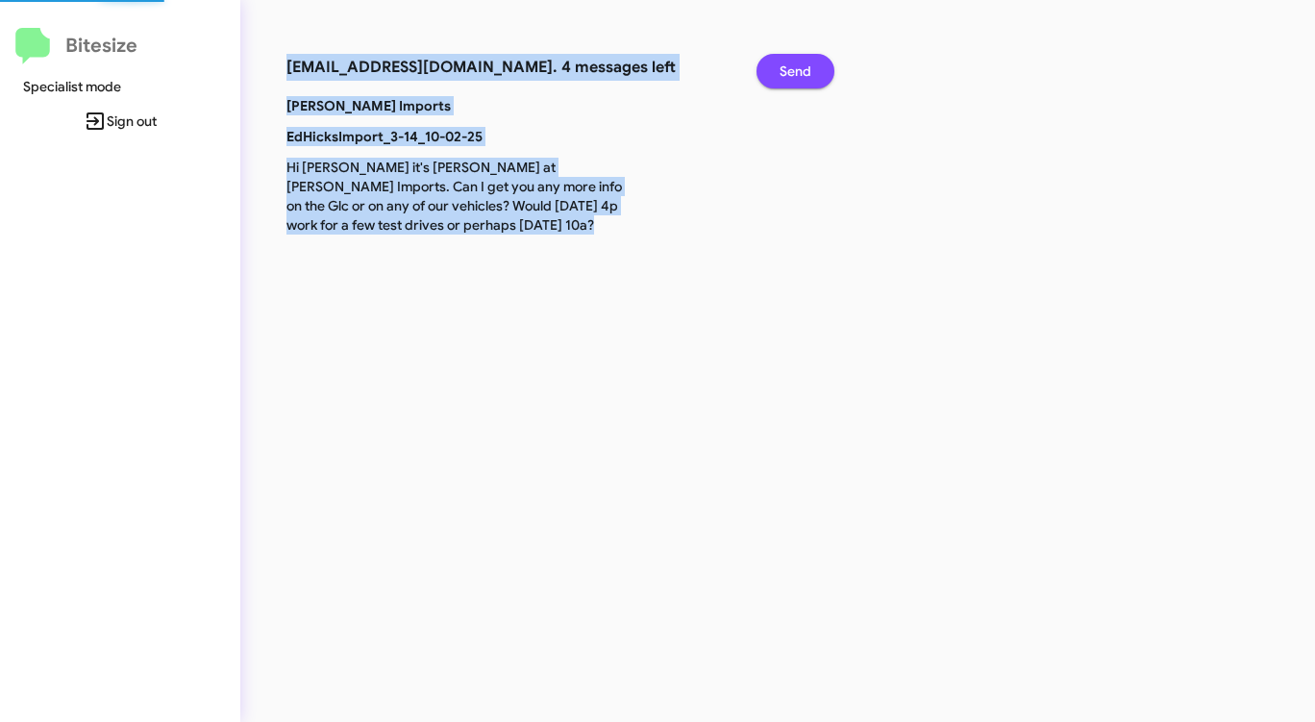
click at [798, 71] on span "Send" at bounding box center [795, 71] width 32 height 35
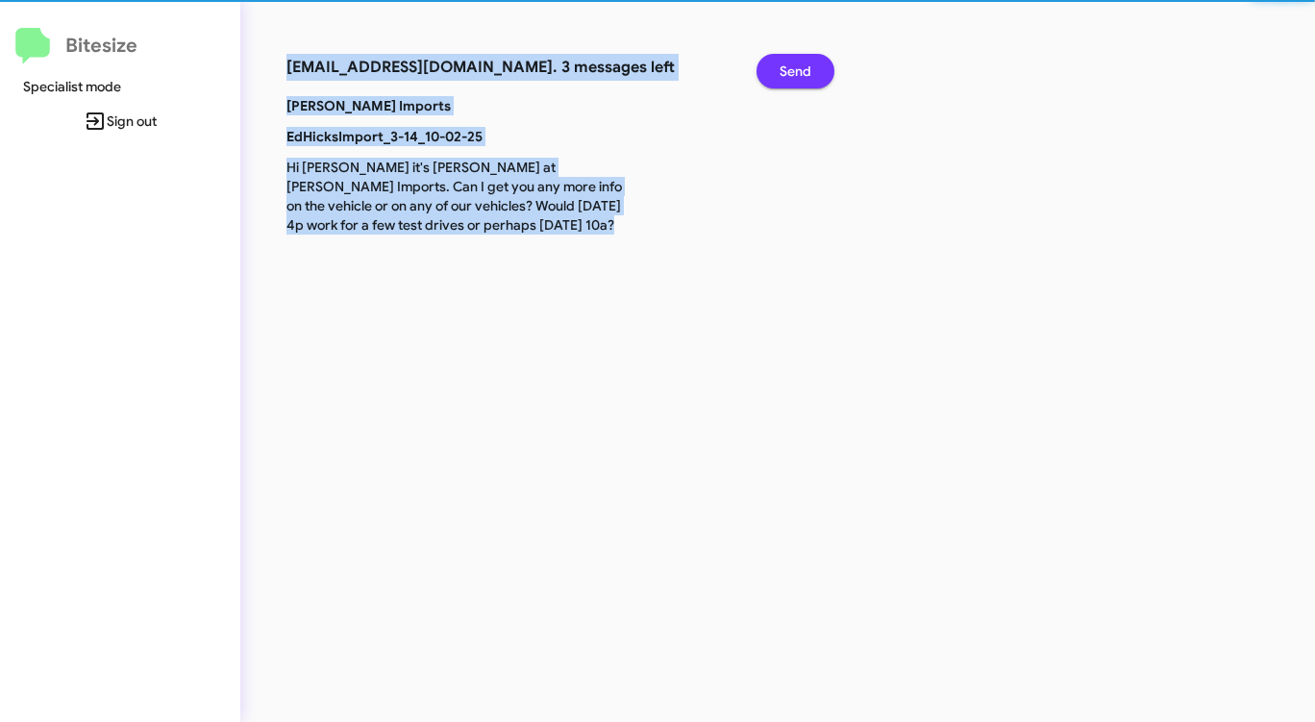
click at [798, 71] on span "Send" at bounding box center [795, 71] width 32 height 35
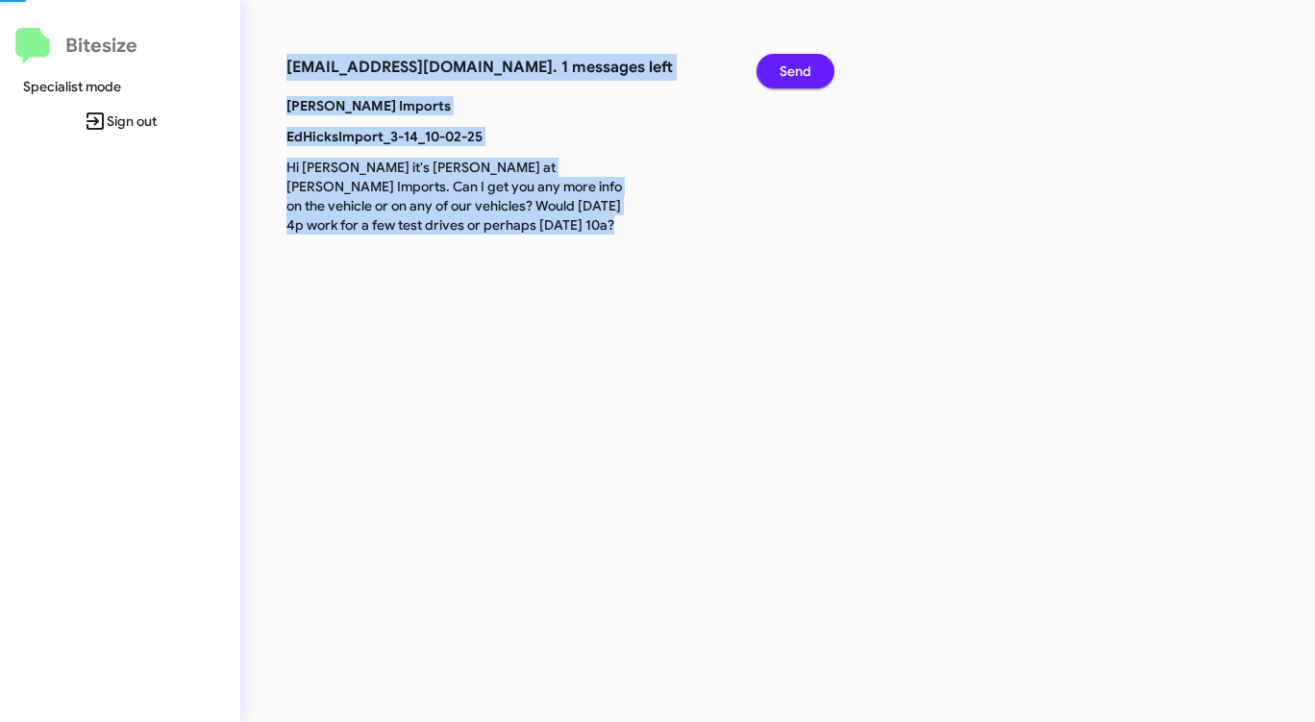
click at [798, 71] on span "Send" at bounding box center [795, 71] width 32 height 35
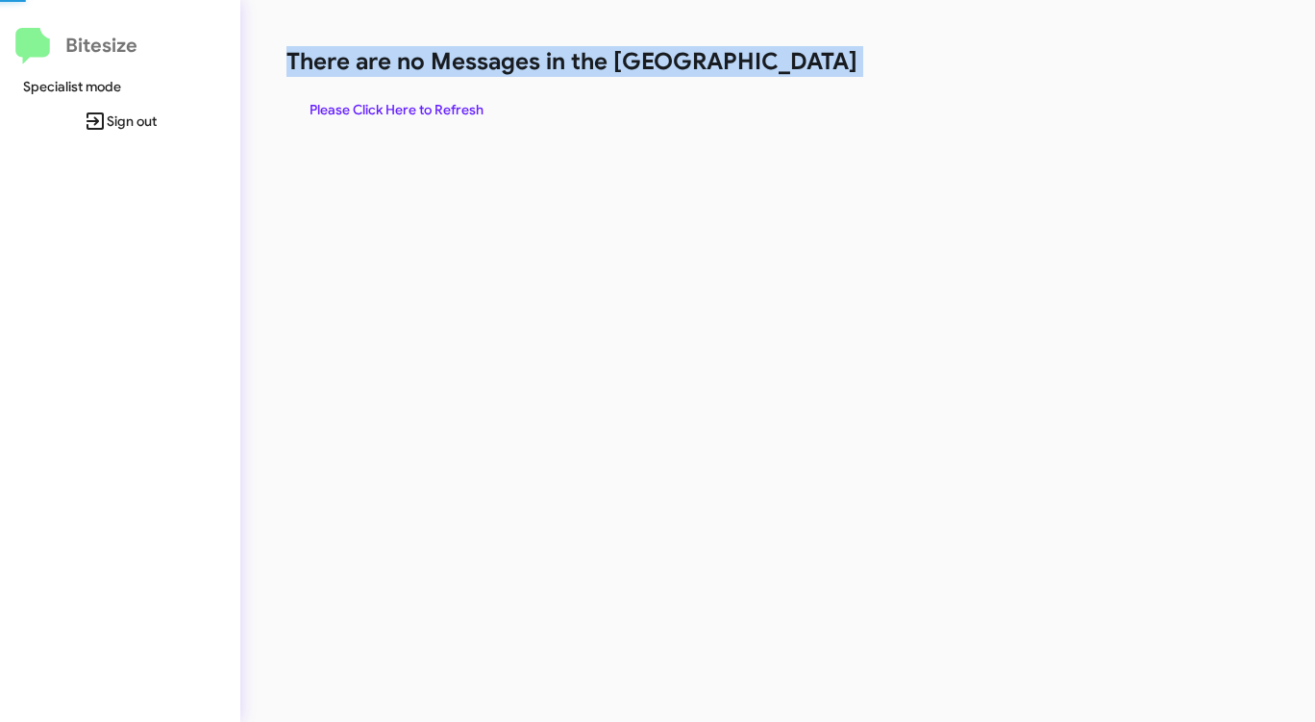
click at [798, 71] on h1 "There are no Messages in the [GEOGRAPHIC_DATA]" at bounding box center [687, 61] width 803 height 31
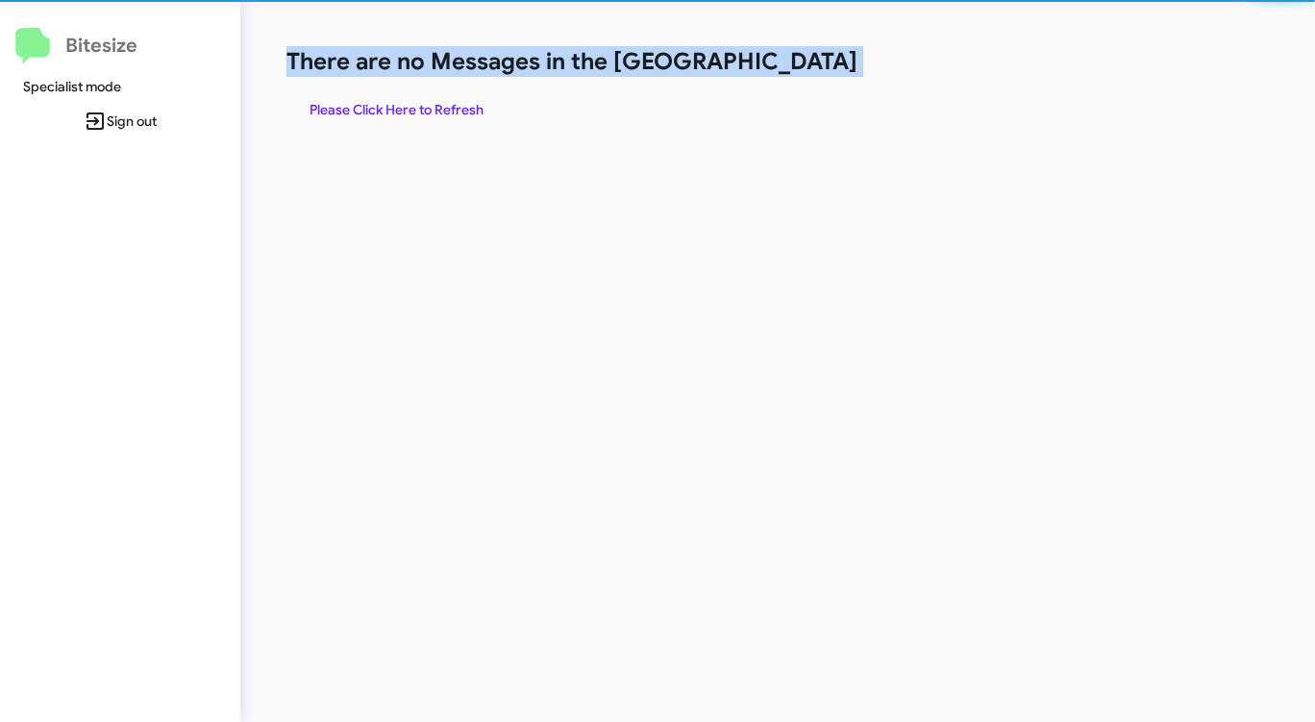
click at [798, 71] on h1 "There are no Messages in the [GEOGRAPHIC_DATA]" at bounding box center [687, 61] width 803 height 31
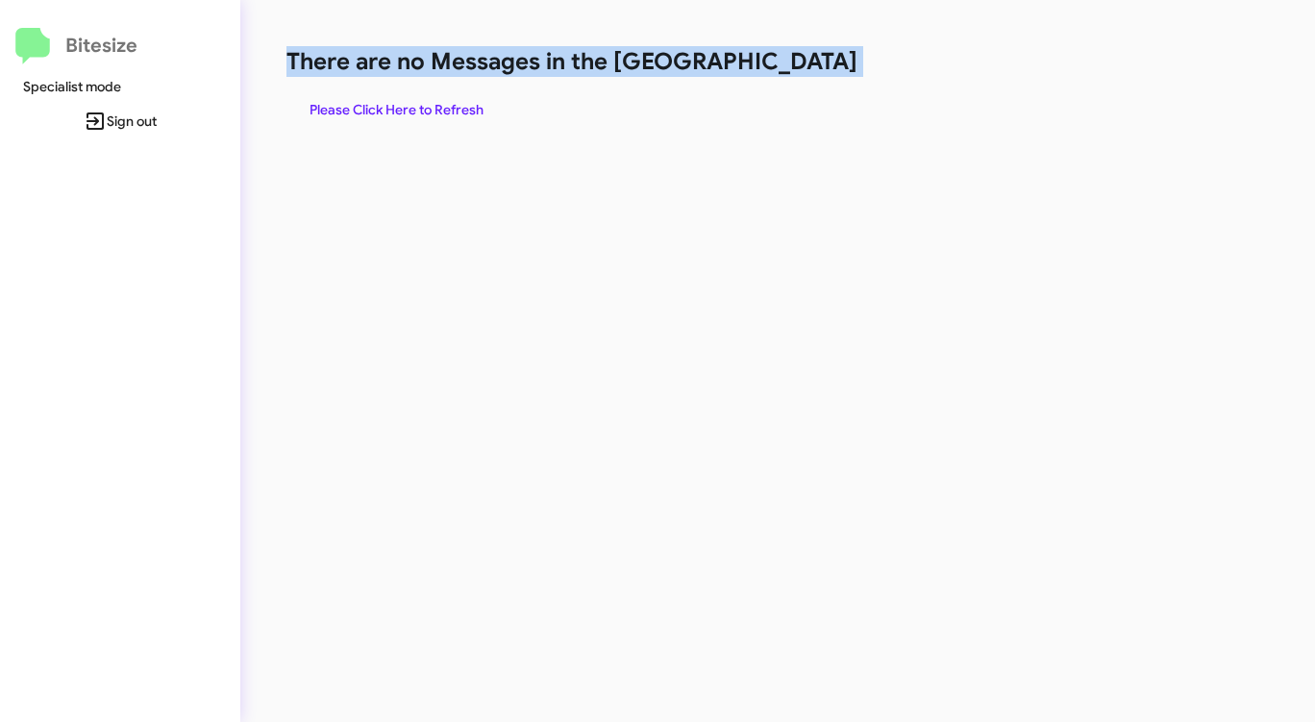
click at [383, 103] on span "Please Click Here to Refresh" at bounding box center [396, 109] width 174 height 35
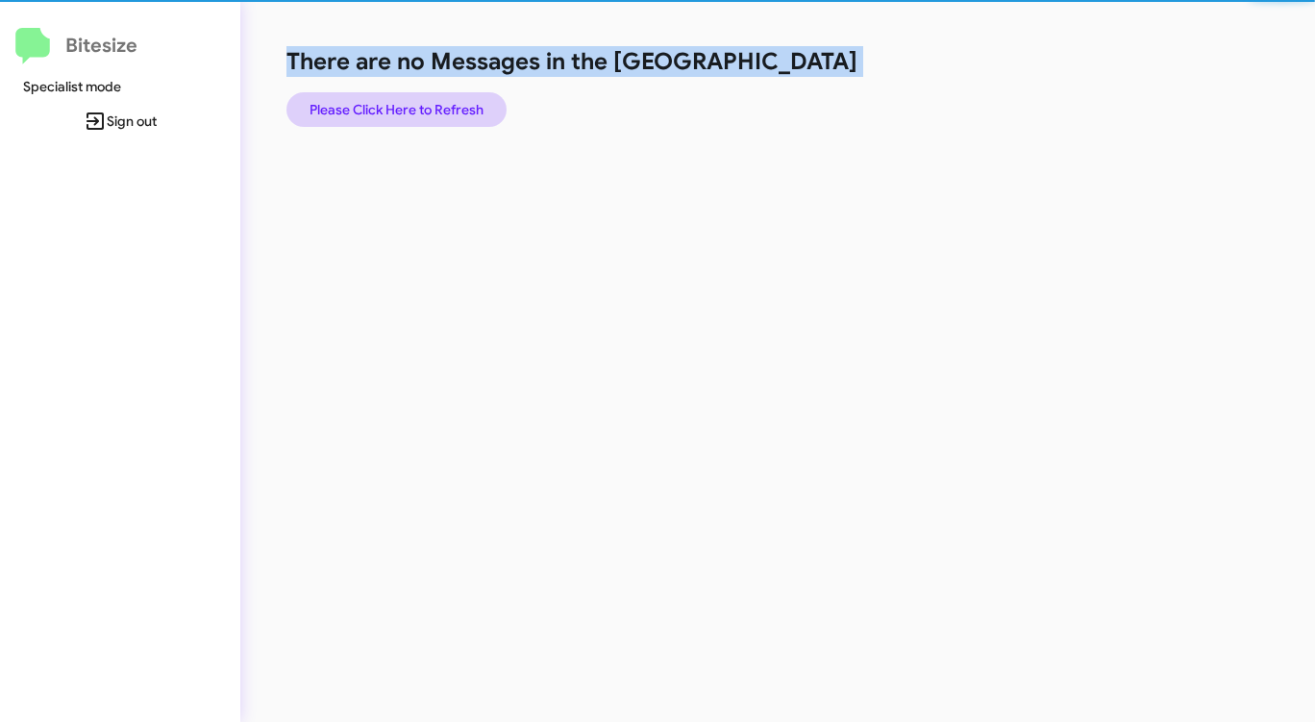
click at [383, 103] on span "Please Click Here to Refresh" at bounding box center [396, 109] width 174 height 35
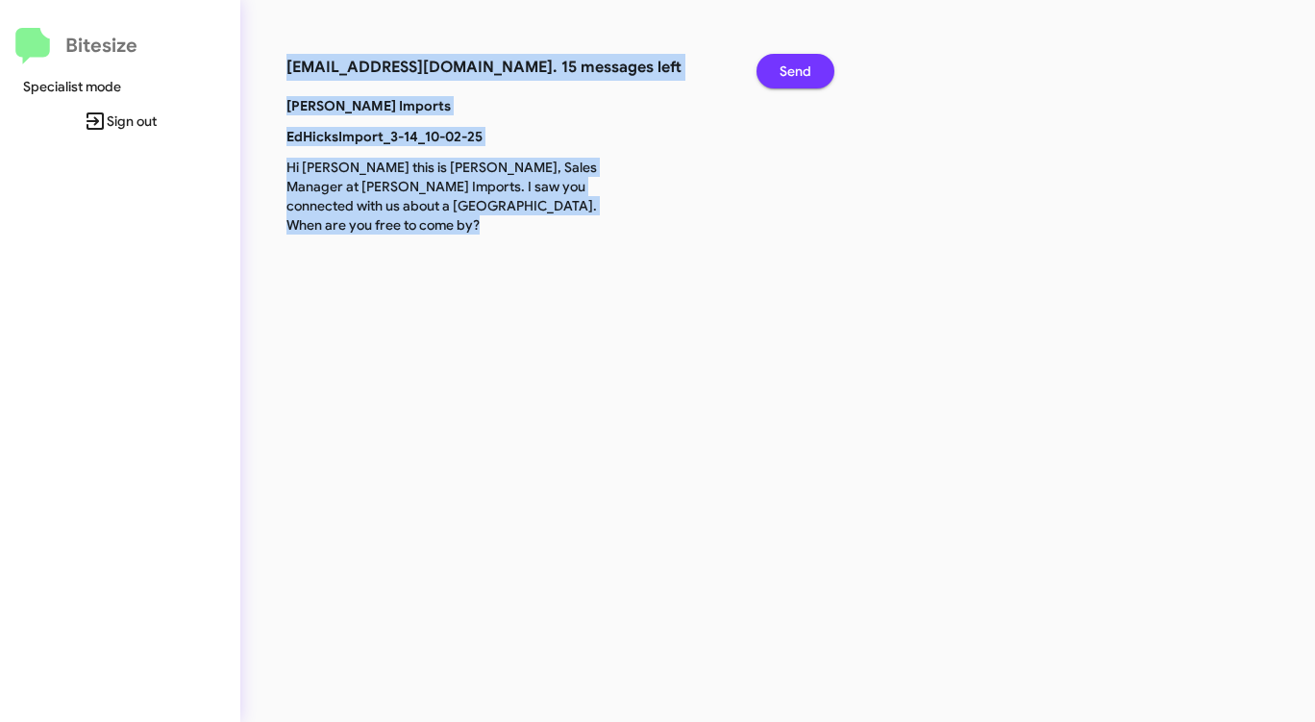
click at [782, 79] on span "Send" at bounding box center [795, 71] width 32 height 35
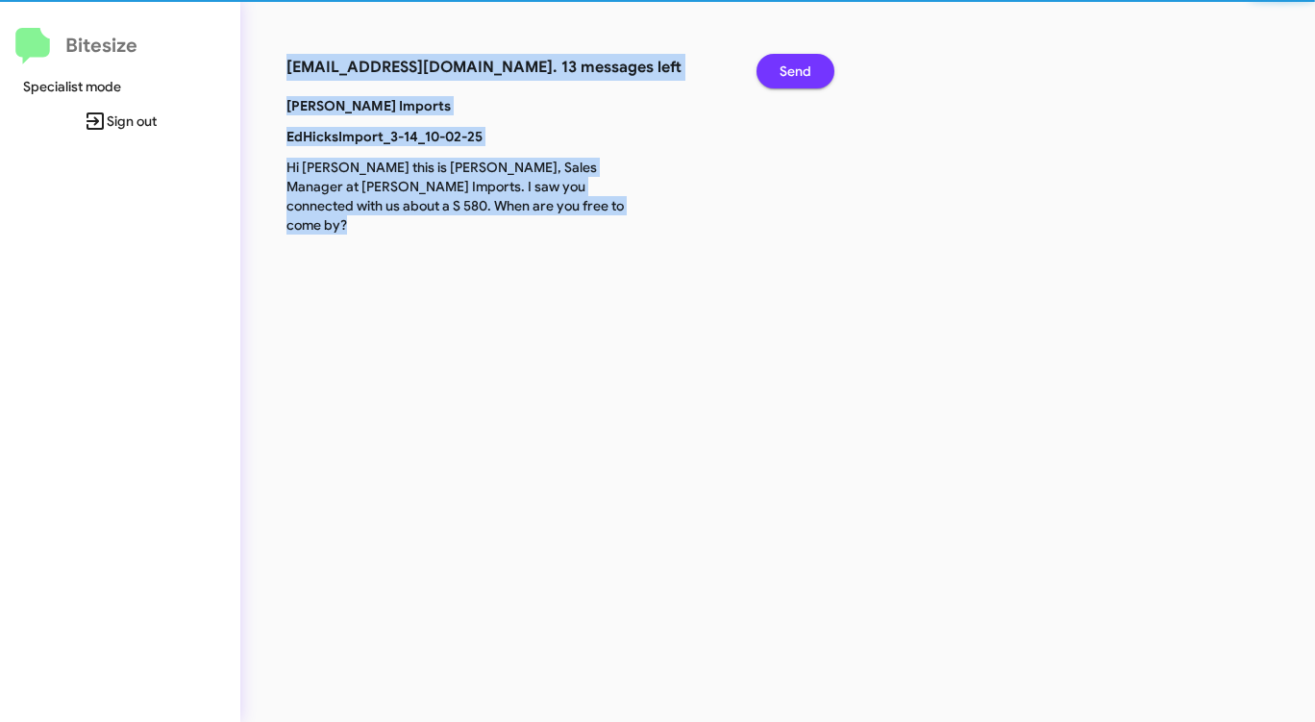
click at [782, 79] on span "Send" at bounding box center [795, 71] width 32 height 35
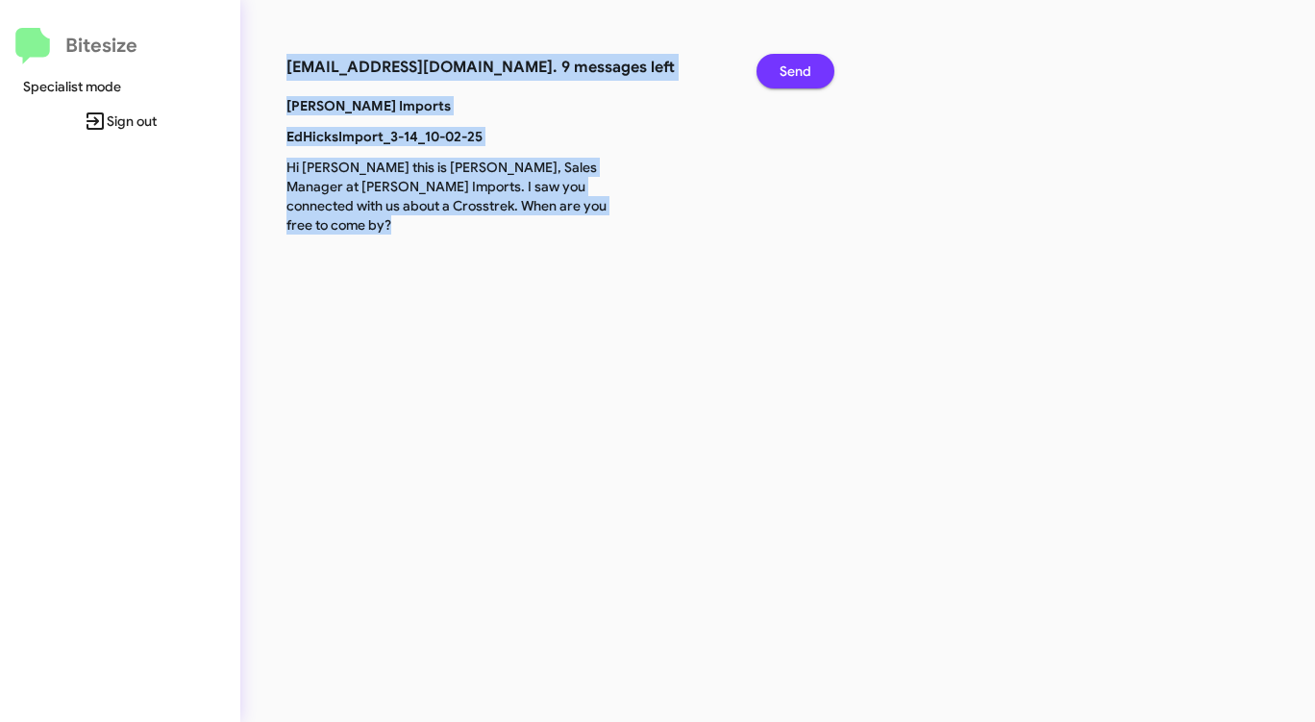
click at [782, 79] on span "Send" at bounding box center [795, 71] width 32 height 35
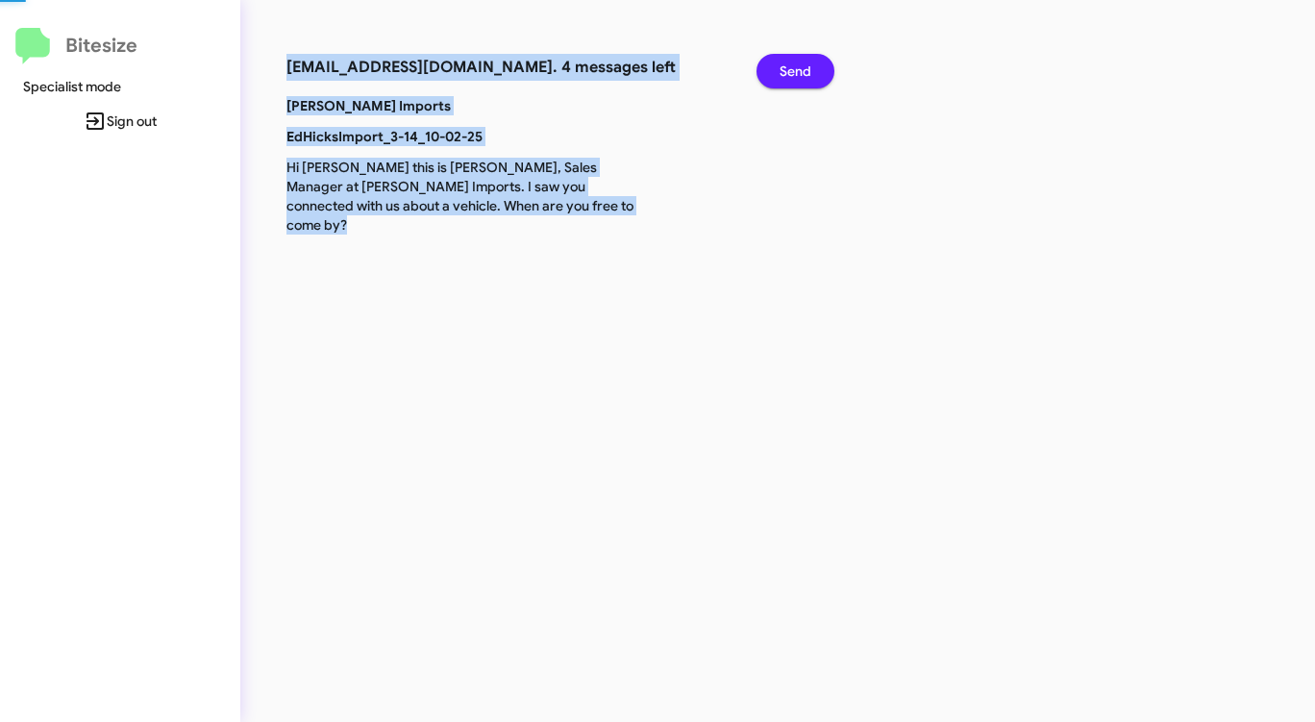
click at [782, 79] on span "Send" at bounding box center [795, 71] width 32 height 35
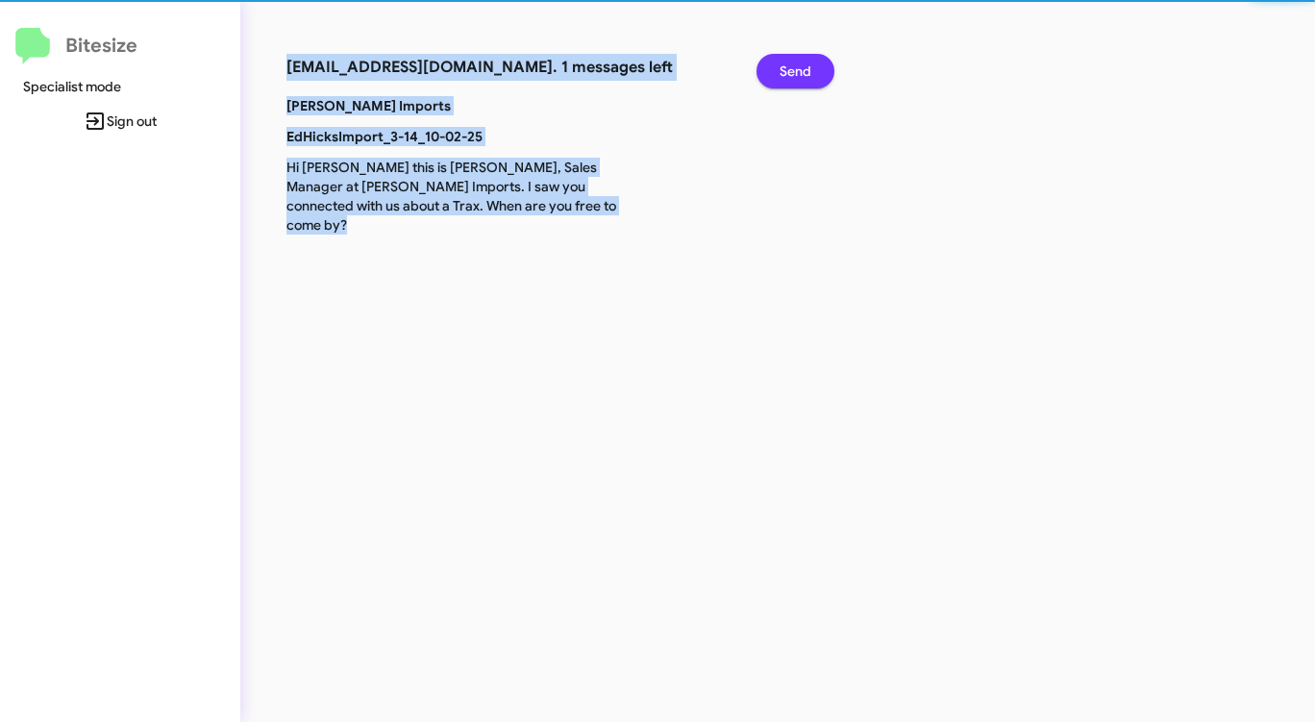
click at [782, 79] on span "Send" at bounding box center [795, 71] width 32 height 35
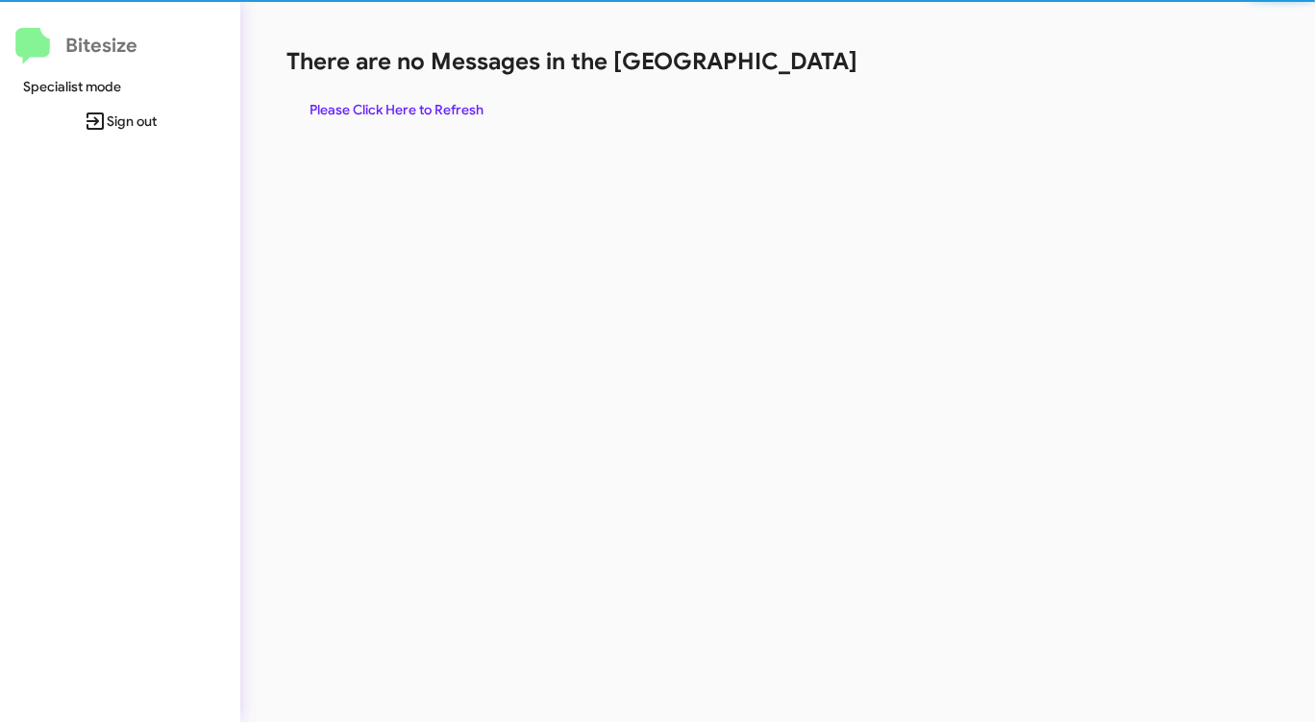
click at [782, 79] on div "There are no Messages in the Queue Please Click Here to Refresh" at bounding box center [687, 86] width 803 height 81
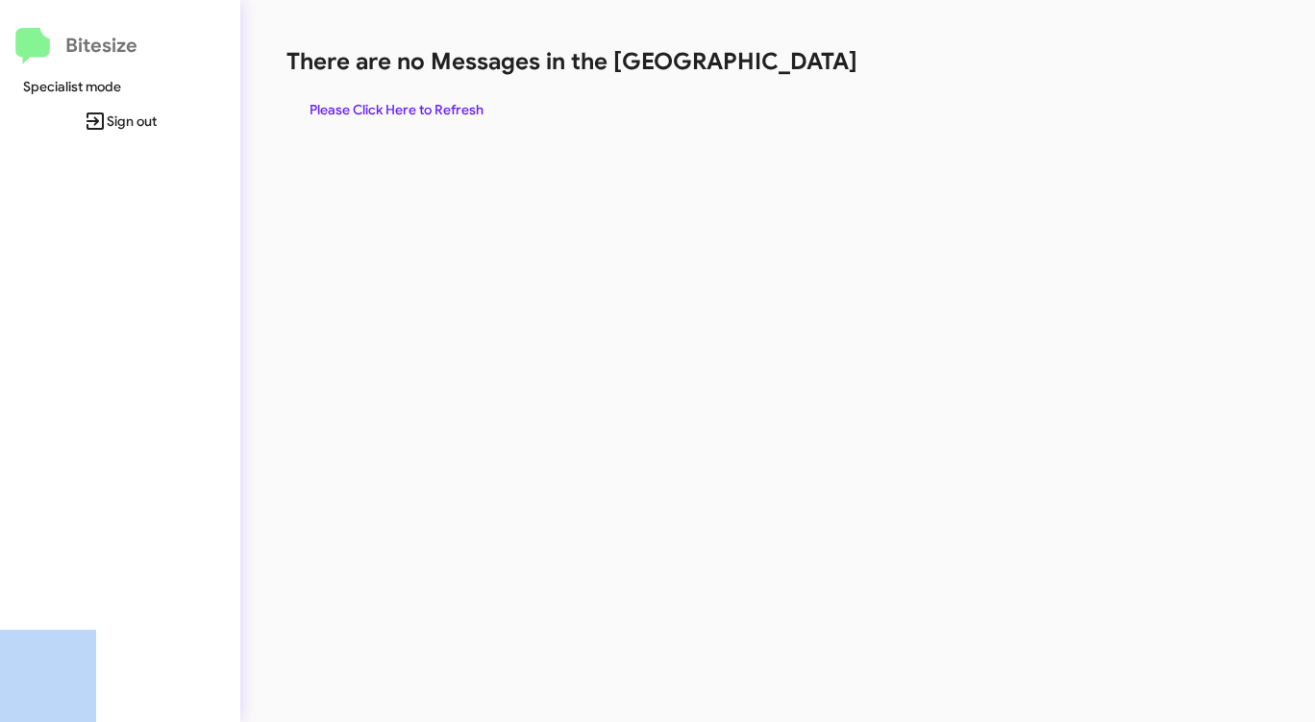
click at [782, 79] on div "There are no Messages in the Queue Please Click Here to Refresh" at bounding box center [687, 86] width 803 height 81
click at [781, 79] on div "There are no Messages in the Queue Please Click Here to Refresh" at bounding box center [687, 86] width 803 height 81
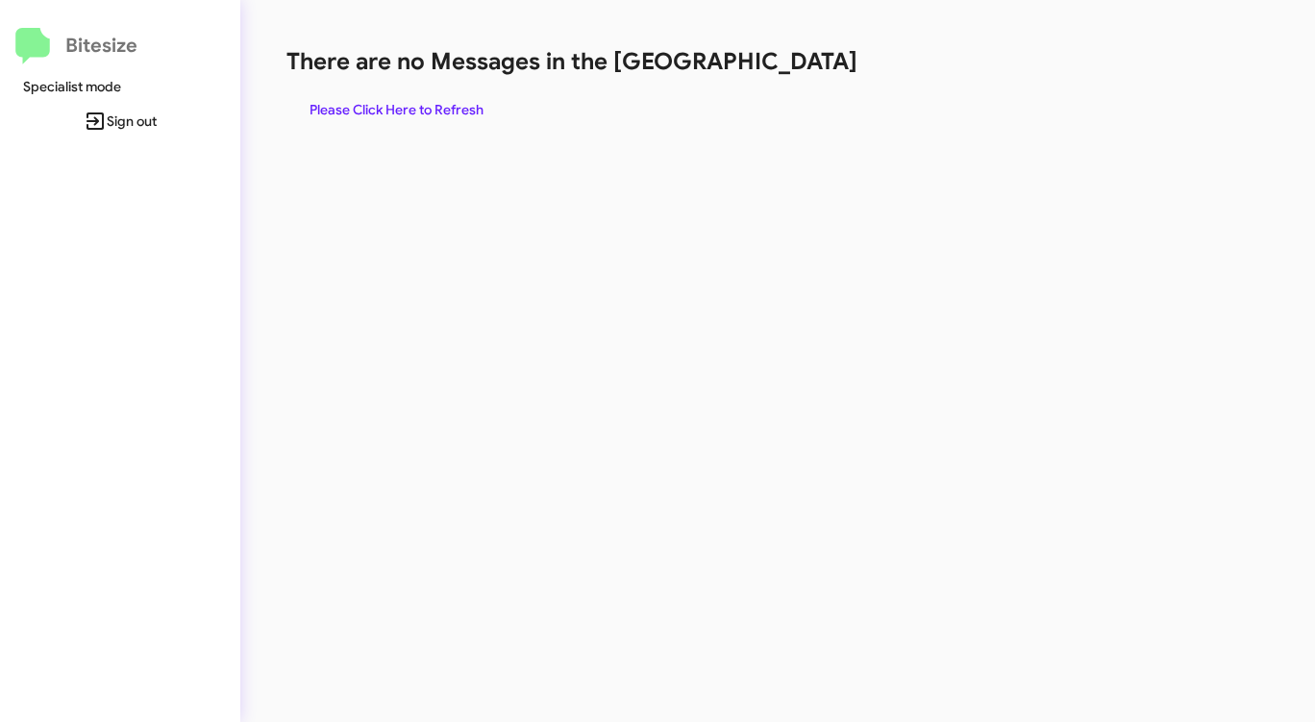
click at [779, 80] on div "There are no Messages in the Queue Please Click Here to Refresh" at bounding box center [687, 86] width 803 height 81
click at [430, 102] on span "Please Click Here to Refresh" at bounding box center [396, 109] width 174 height 35
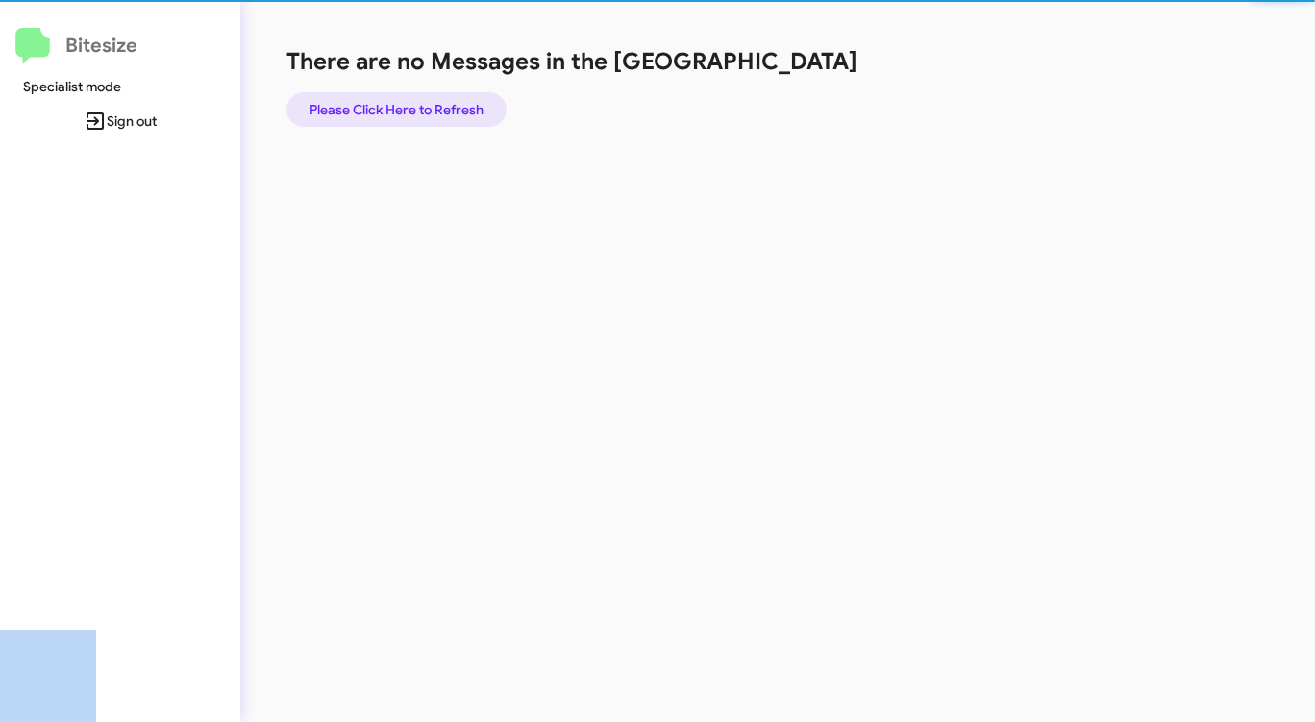
click at [430, 102] on span "Please Click Here to Refresh" at bounding box center [396, 109] width 174 height 35
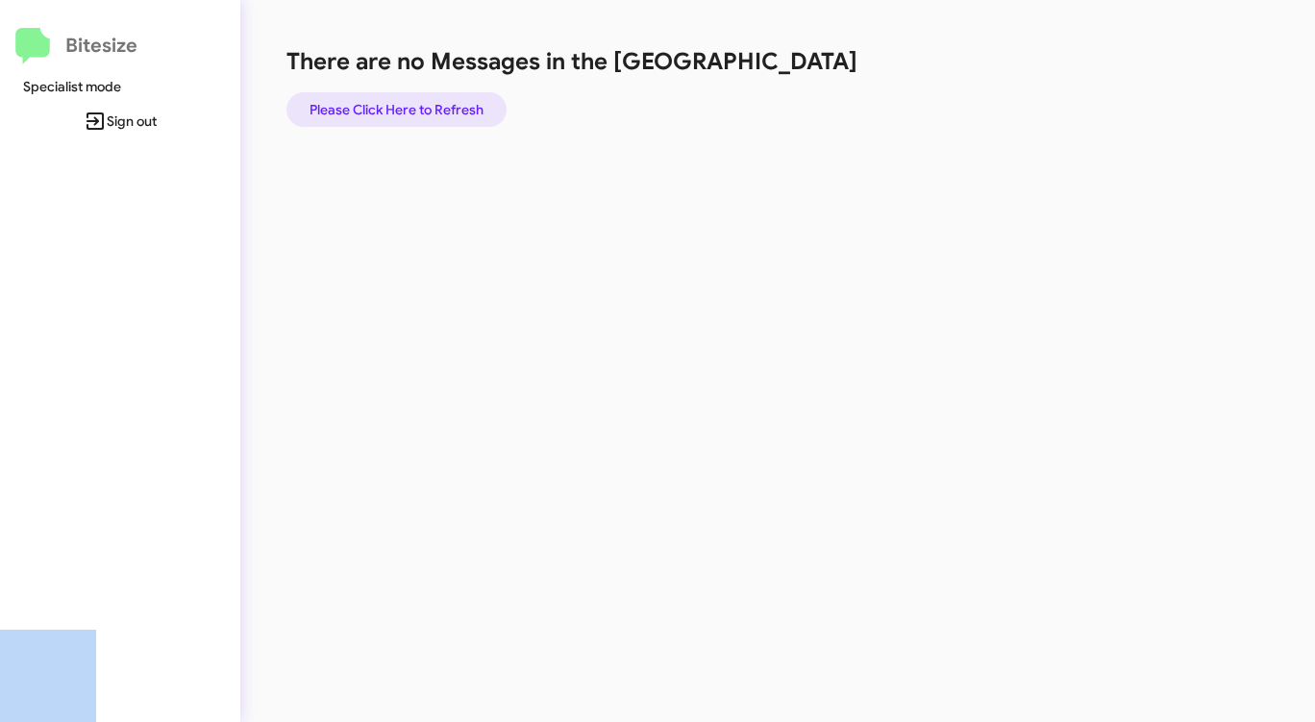
click at [430, 102] on span "Please Click Here to Refresh" at bounding box center [396, 109] width 174 height 35
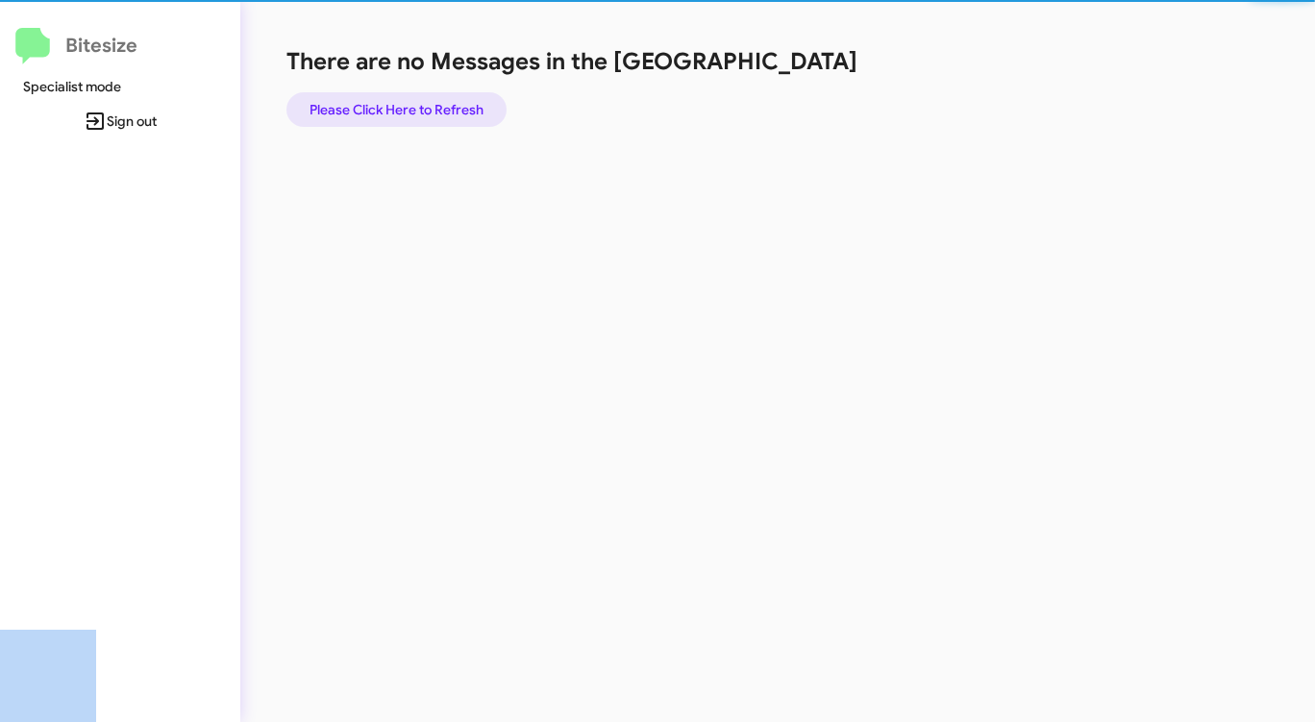
click at [430, 102] on span "Please Click Here to Refresh" at bounding box center [396, 109] width 174 height 35
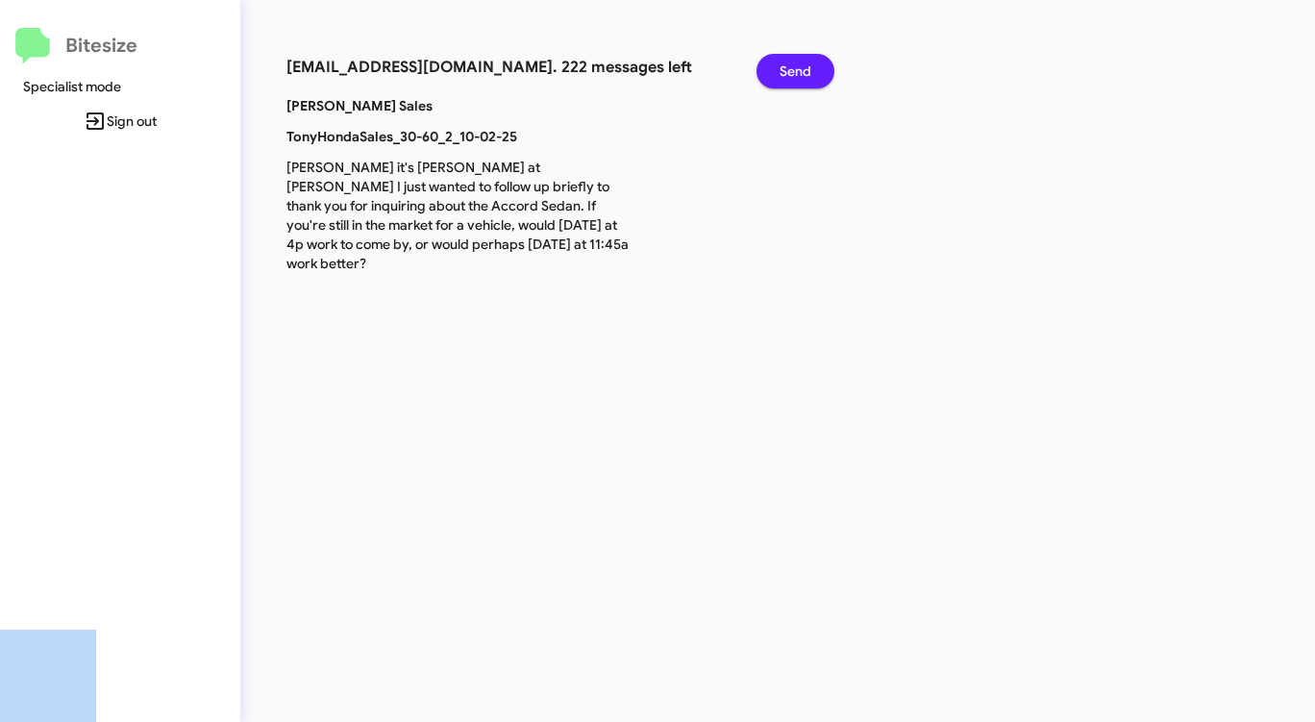
click at [791, 73] on span "Send" at bounding box center [795, 71] width 32 height 35
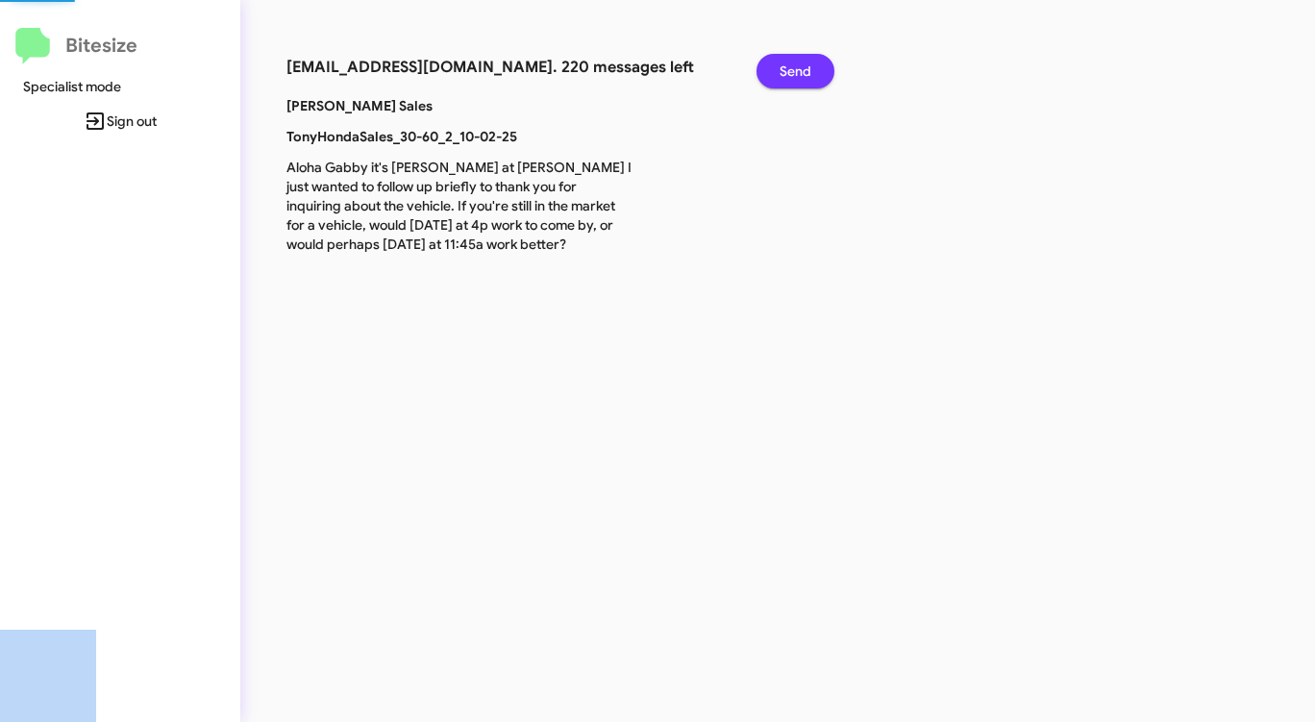
click at [791, 73] on span "Send" at bounding box center [795, 71] width 32 height 35
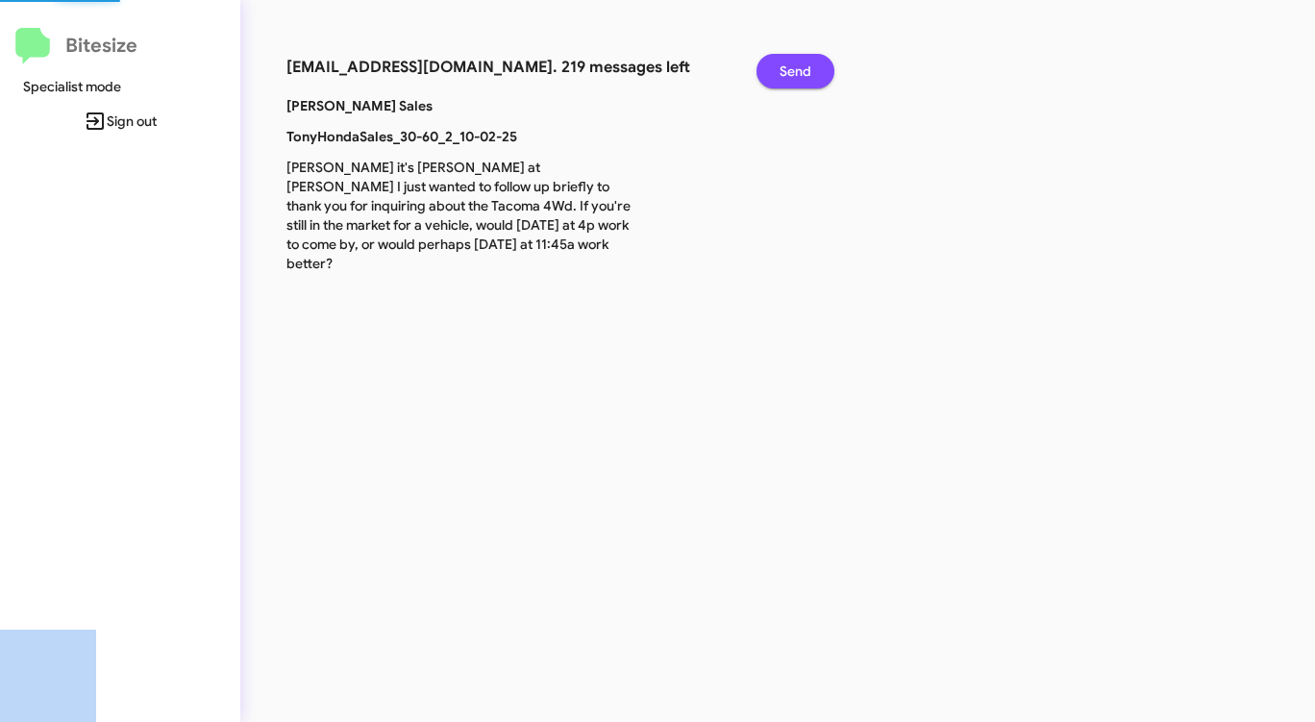
click at [791, 73] on span "Send" at bounding box center [795, 71] width 32 height 35
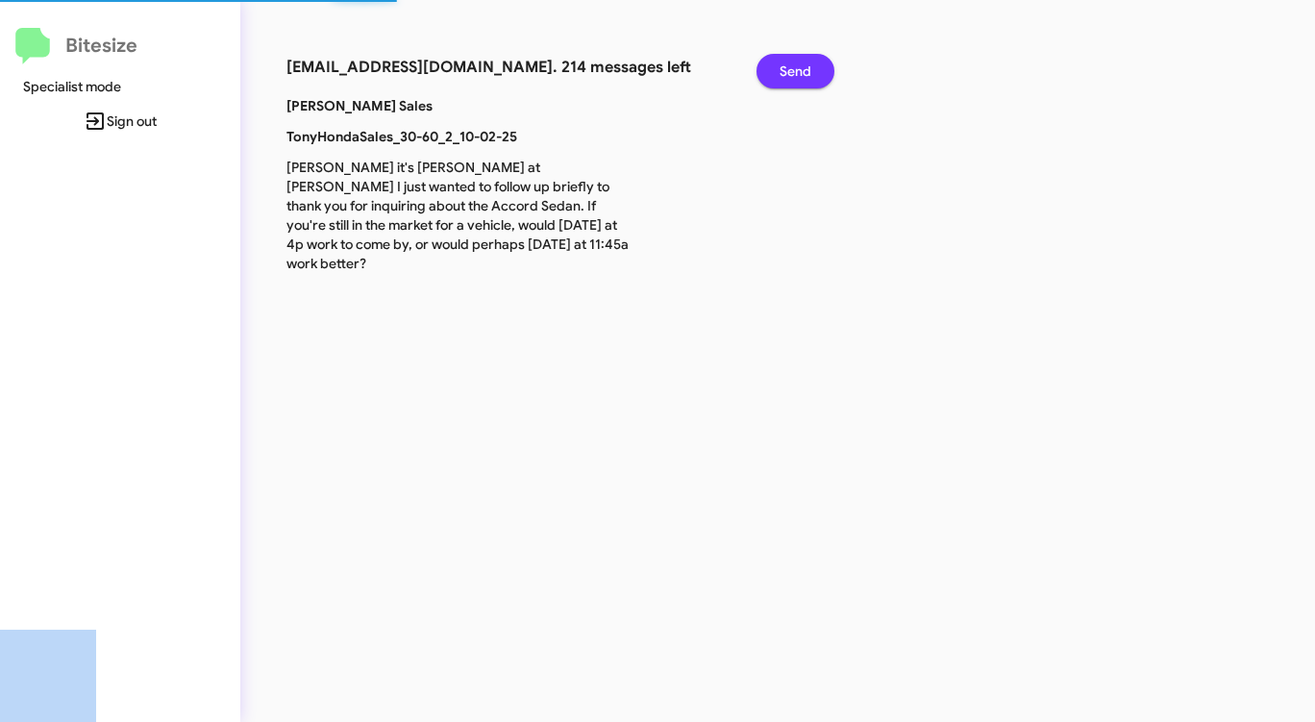
click at [791, 73] on span "Send" at bounding box center [795, 71] width 32 height 35
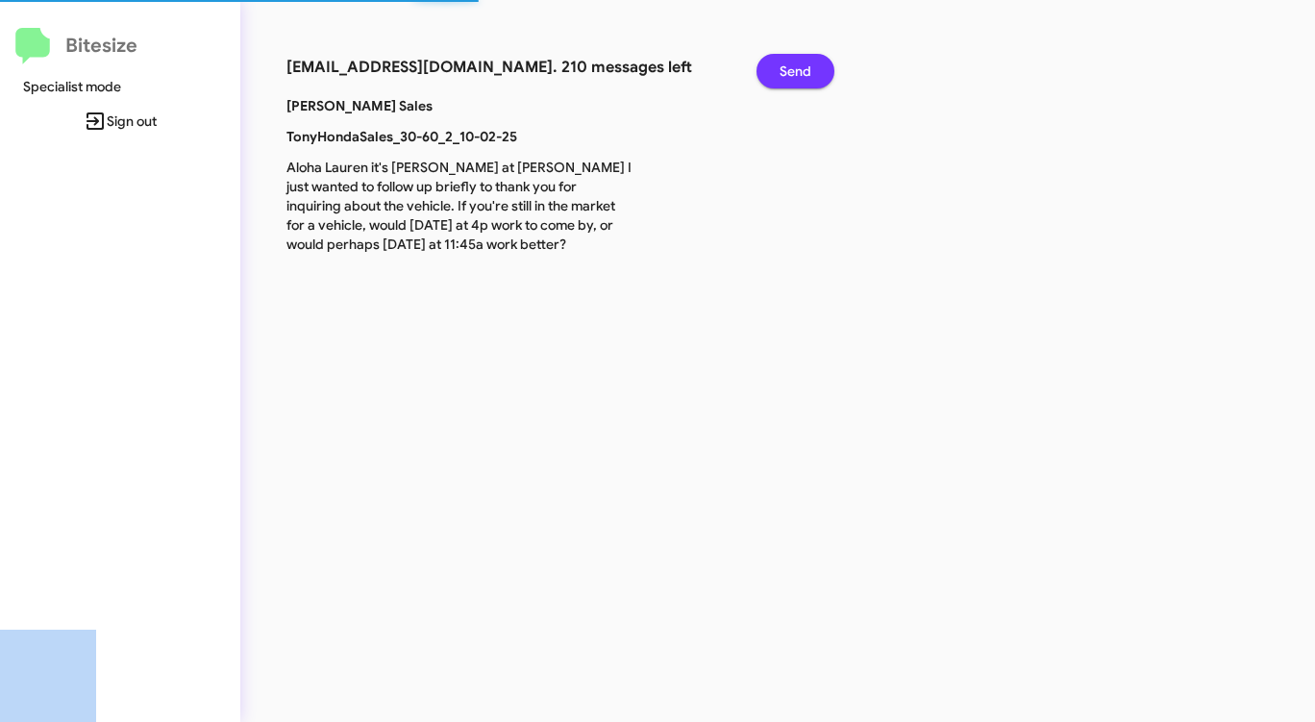
click at [791, 73] on span "Send" at bounding box center [795, 71] width 32 height 35
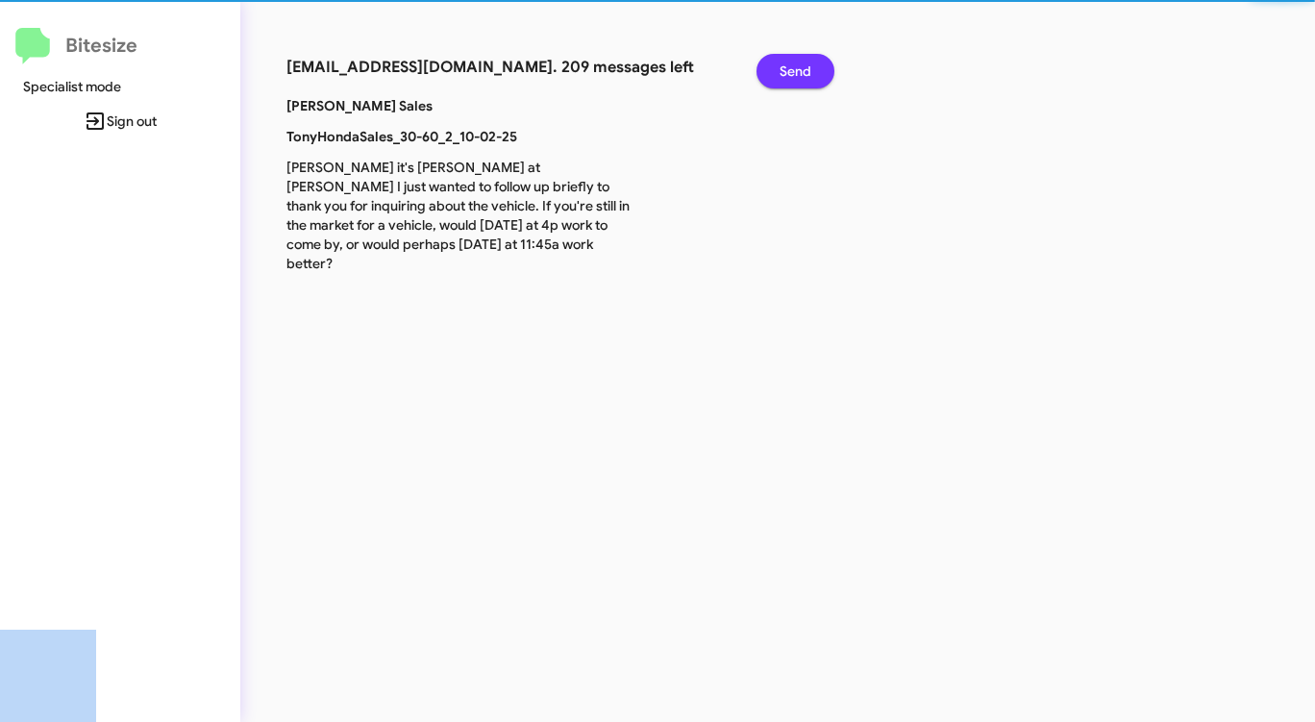
click at [791, 73] on span "Send" at bounding box center [795, 71] width 32 height 35
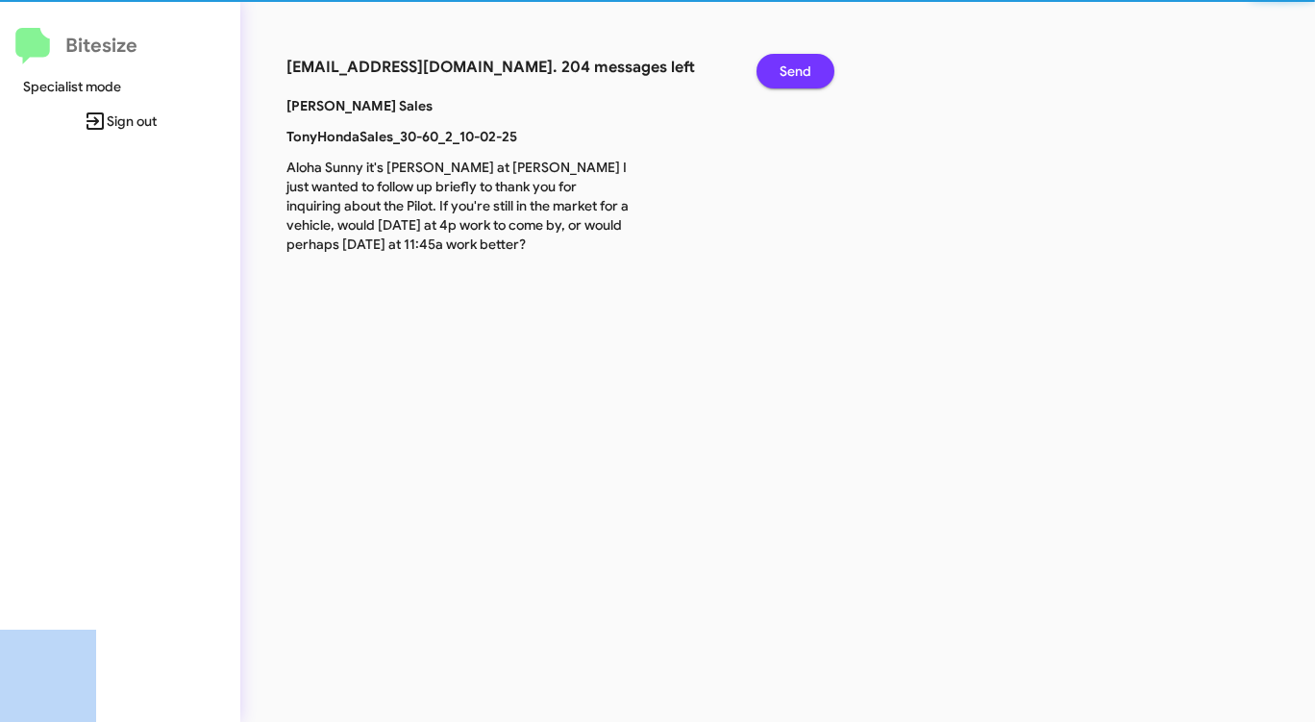
click at [791, 73] on span "Send" at bounding box center [795, 71] width 32 height 35
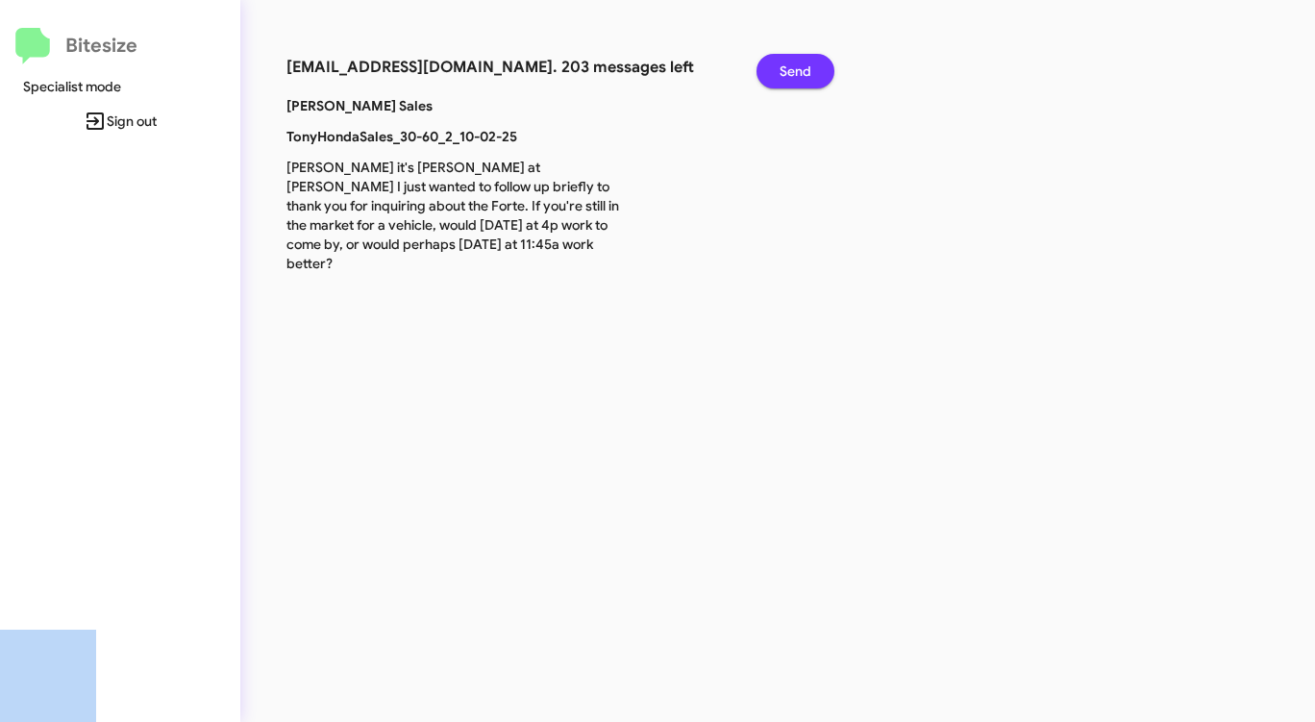
click at [791, 73] on span "Send" at bounding box center [795, 71] width 32 height 35
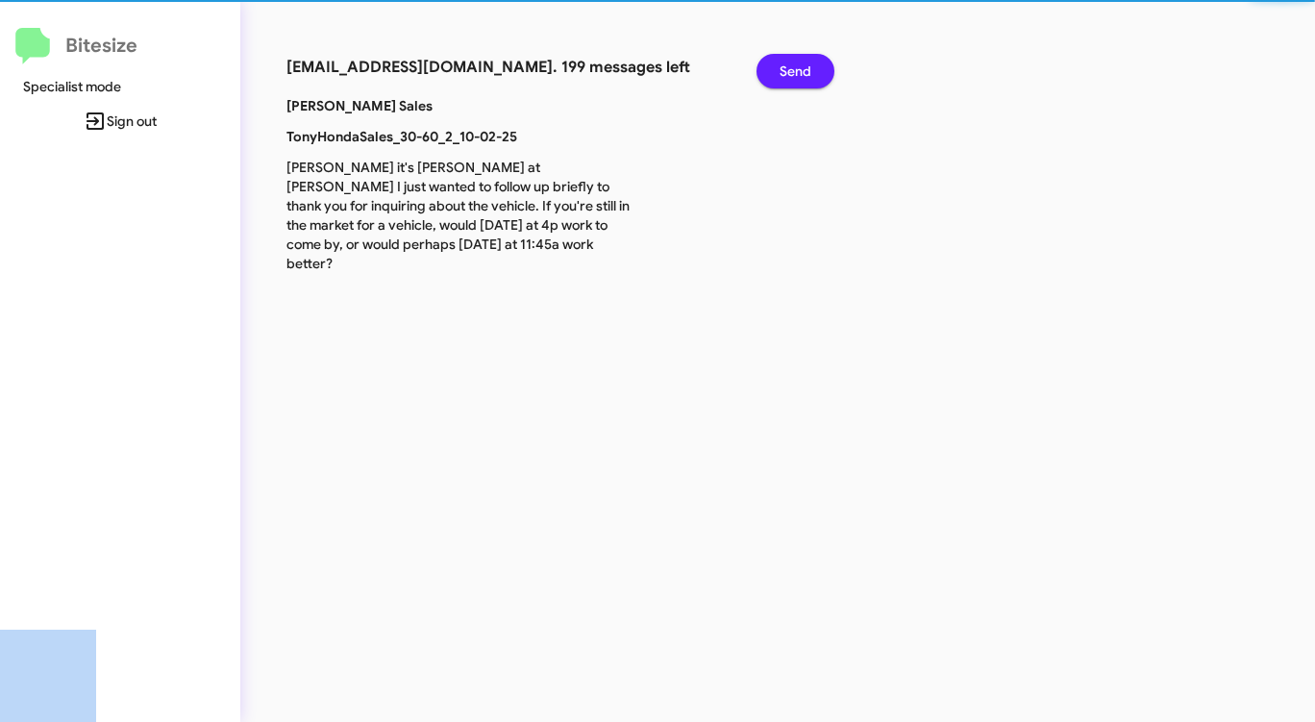
click at [791, 73] on span "Send" at bounding box center [795, 71] width 32 height 35
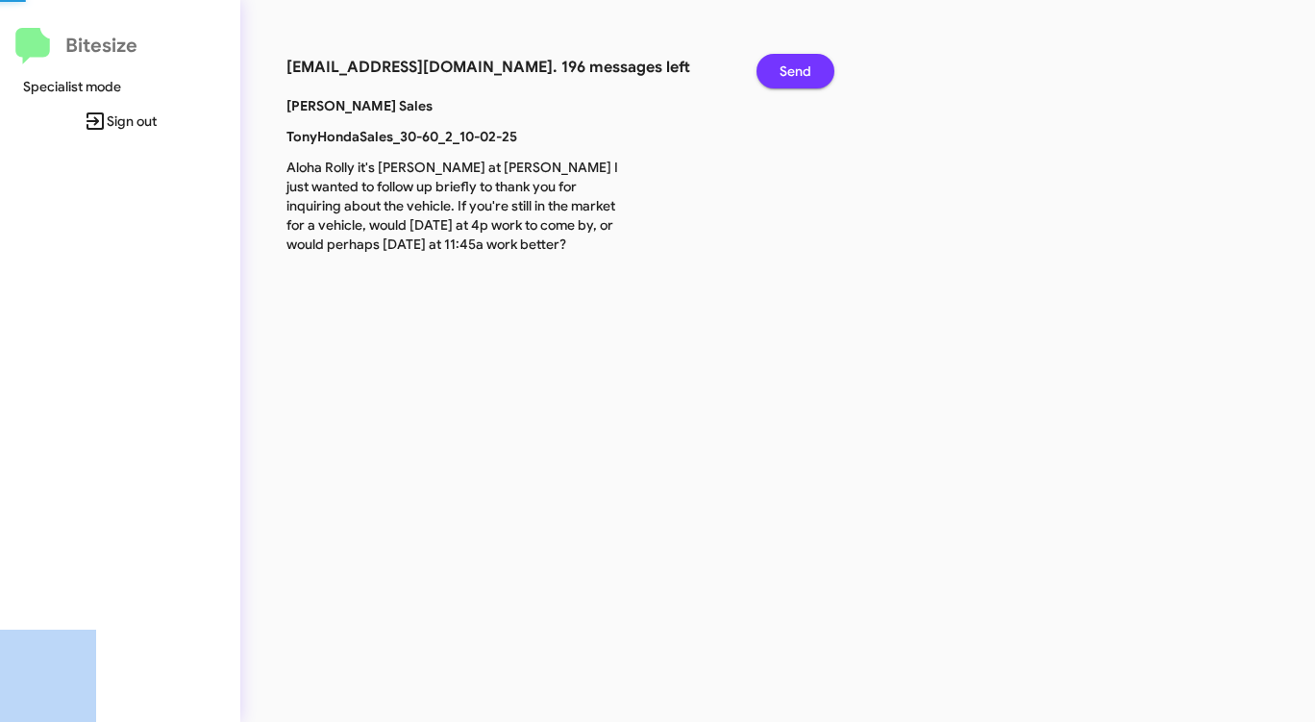
click at [791, 73] on span "Send" at bounding box center [795, 71] width 32 height 35
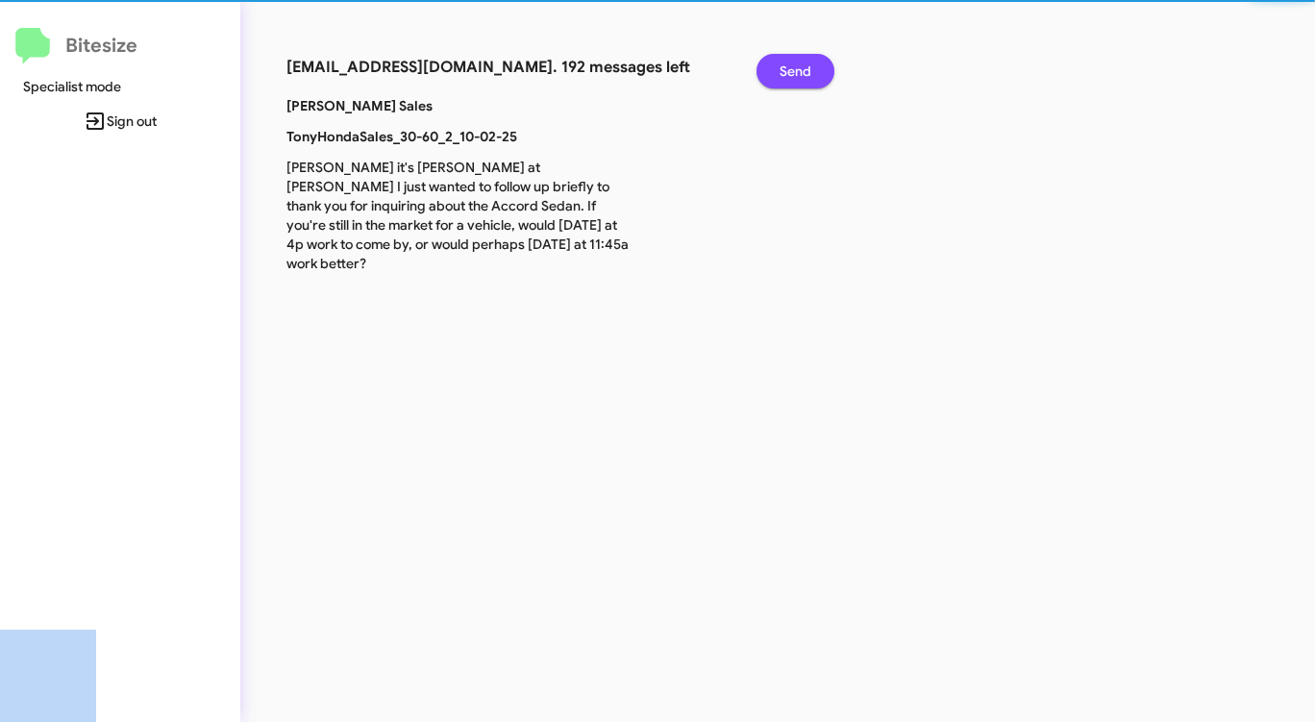
click at [791, 73] on span "Send" at bounding box center [795, 71] width 32 height 35
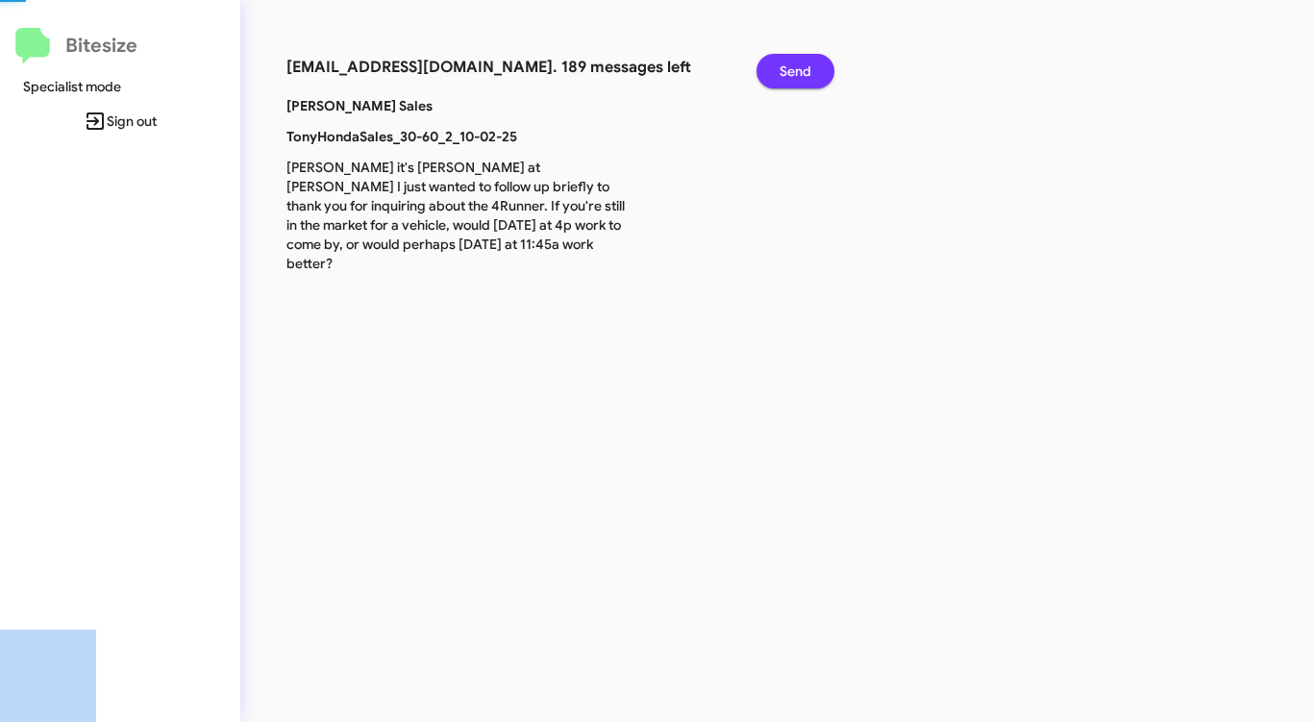
click at [791, 73] on span "Send" at bounding box center [795, 71] width 32 height 35
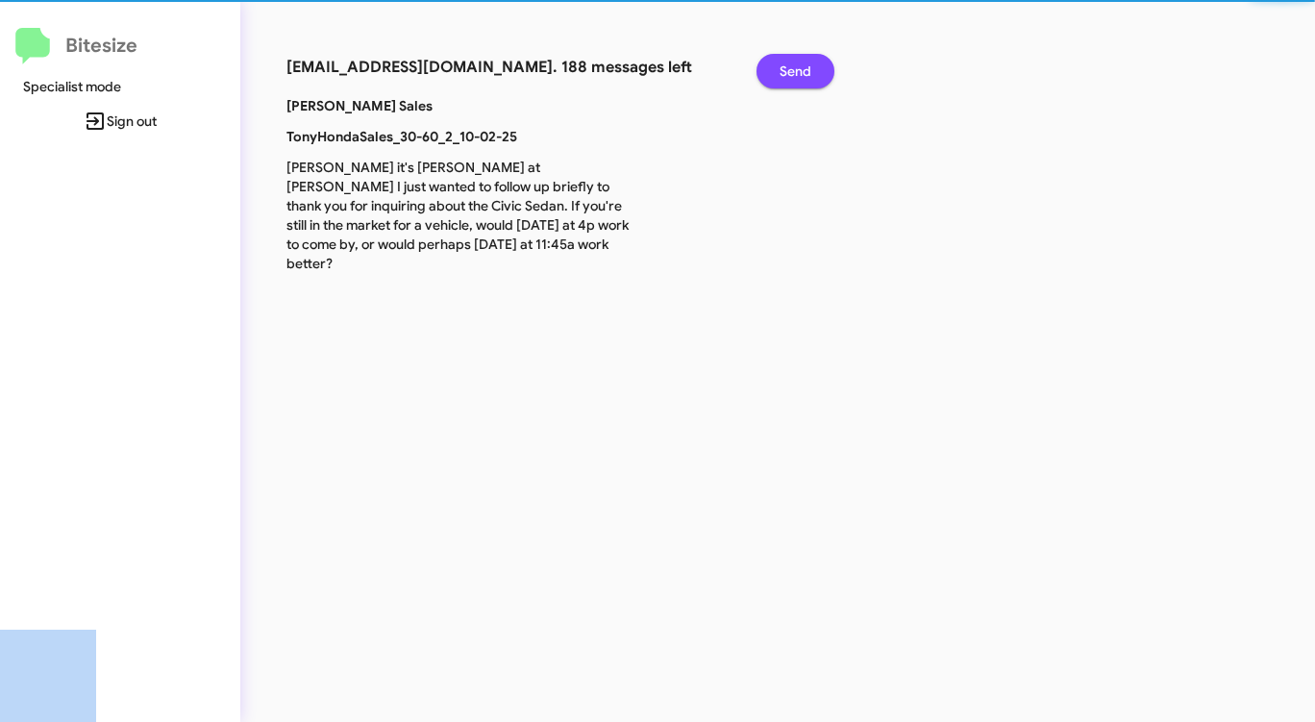
click at [791, 73] on span "Send" at bounding box center [795, 71] width 32 height 35
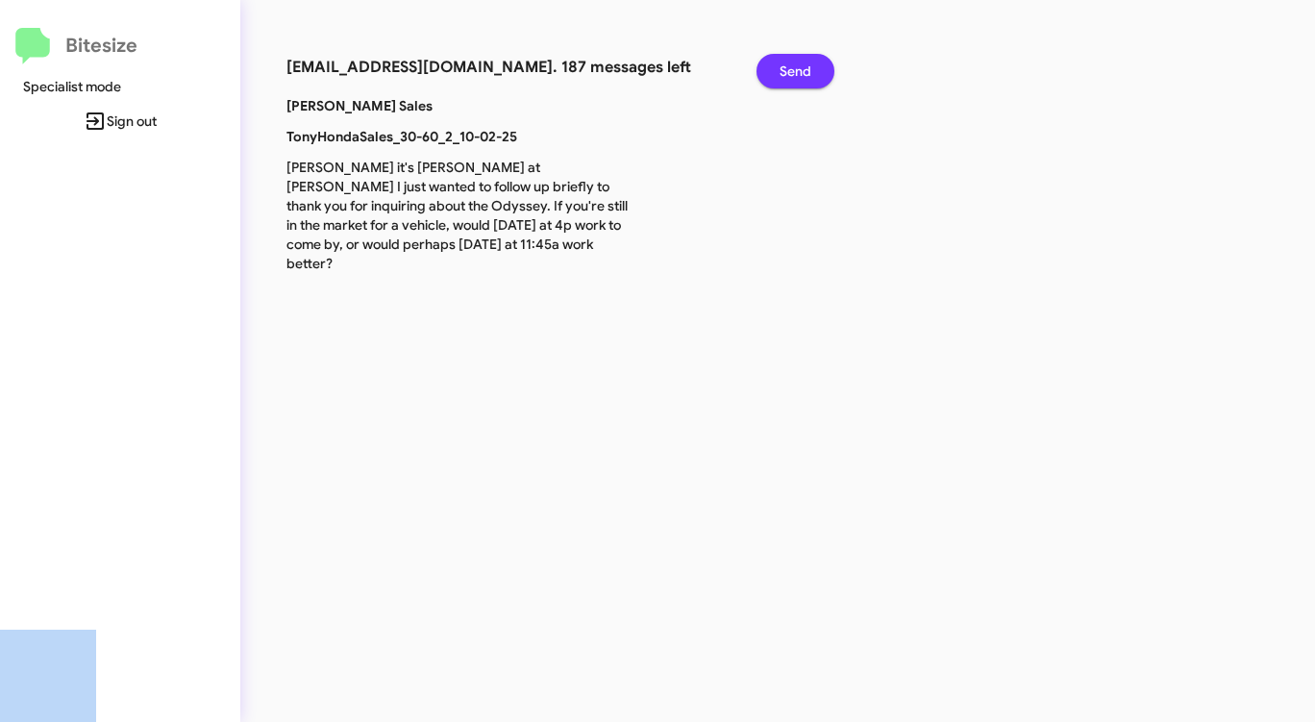
click at [791, 73] on span "Send" at bounding box center [795, 71] width 32 height 35
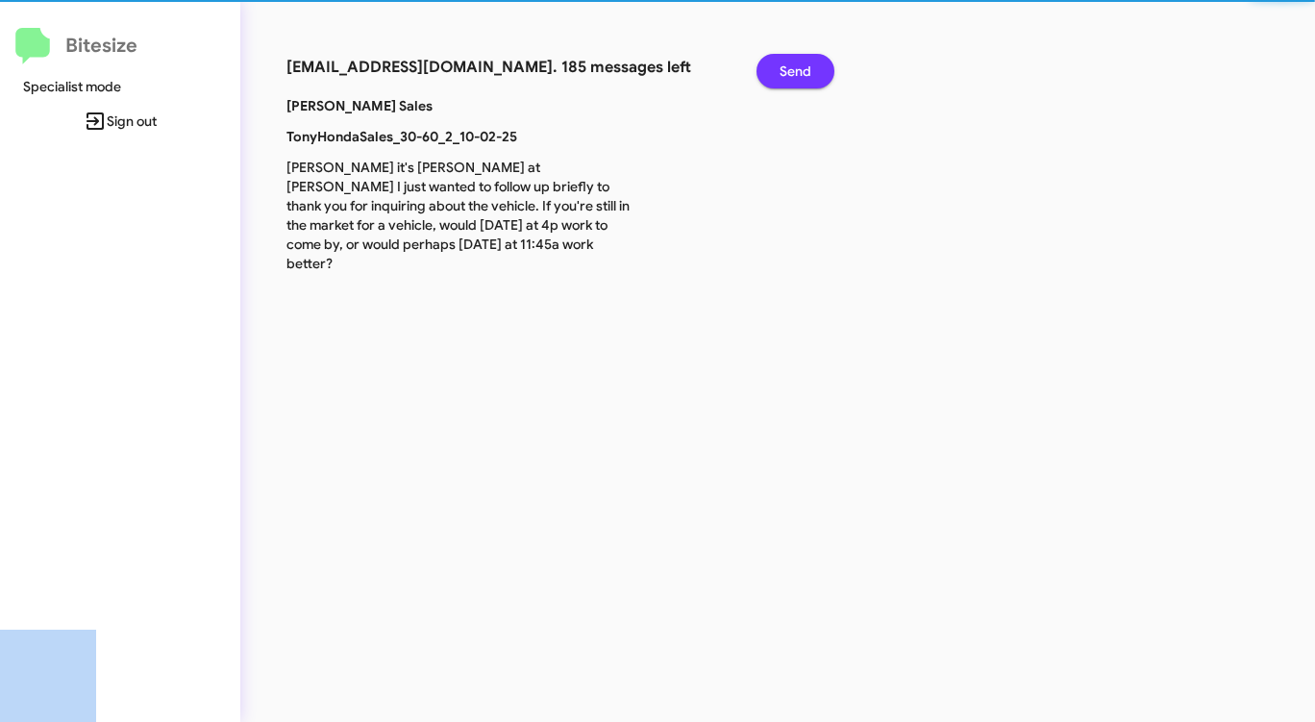
click at [791, 73] on span "Send" at bounding box center [795, 71] width 32 height 35
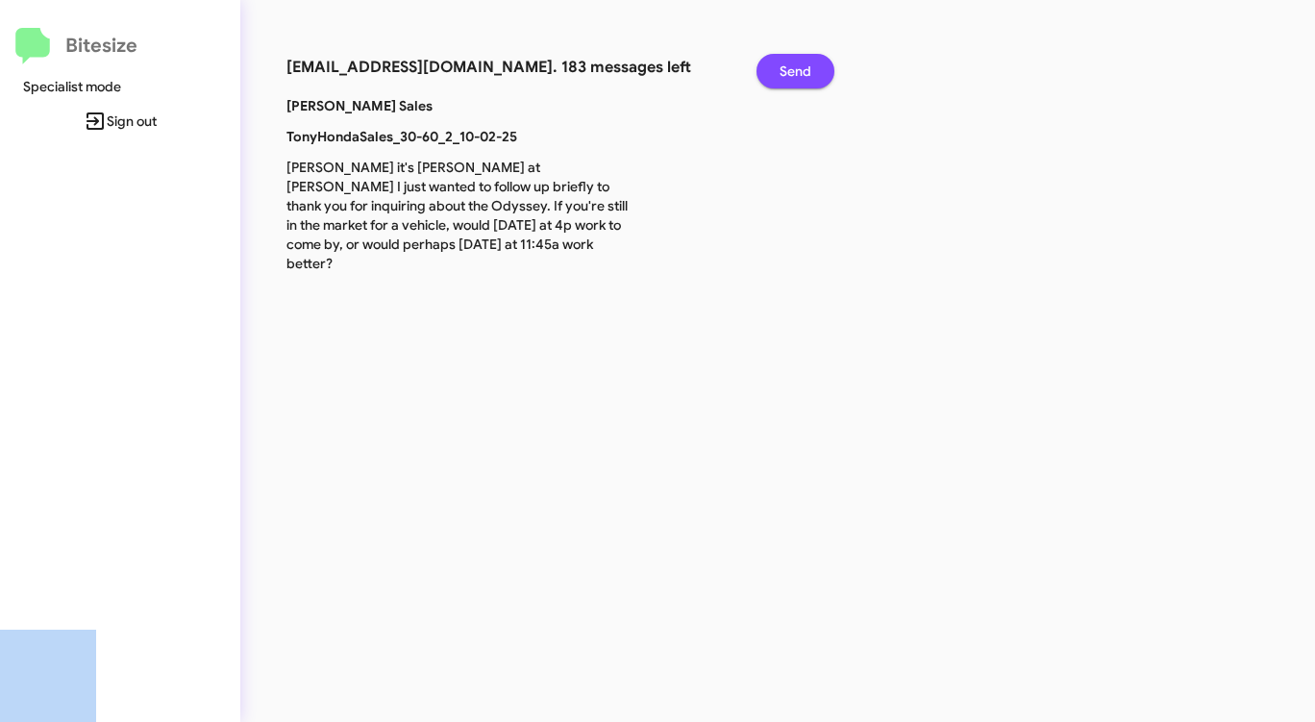
click at [791, 73] on span "Send" at bounding box center [795, 71] width 32 height 35
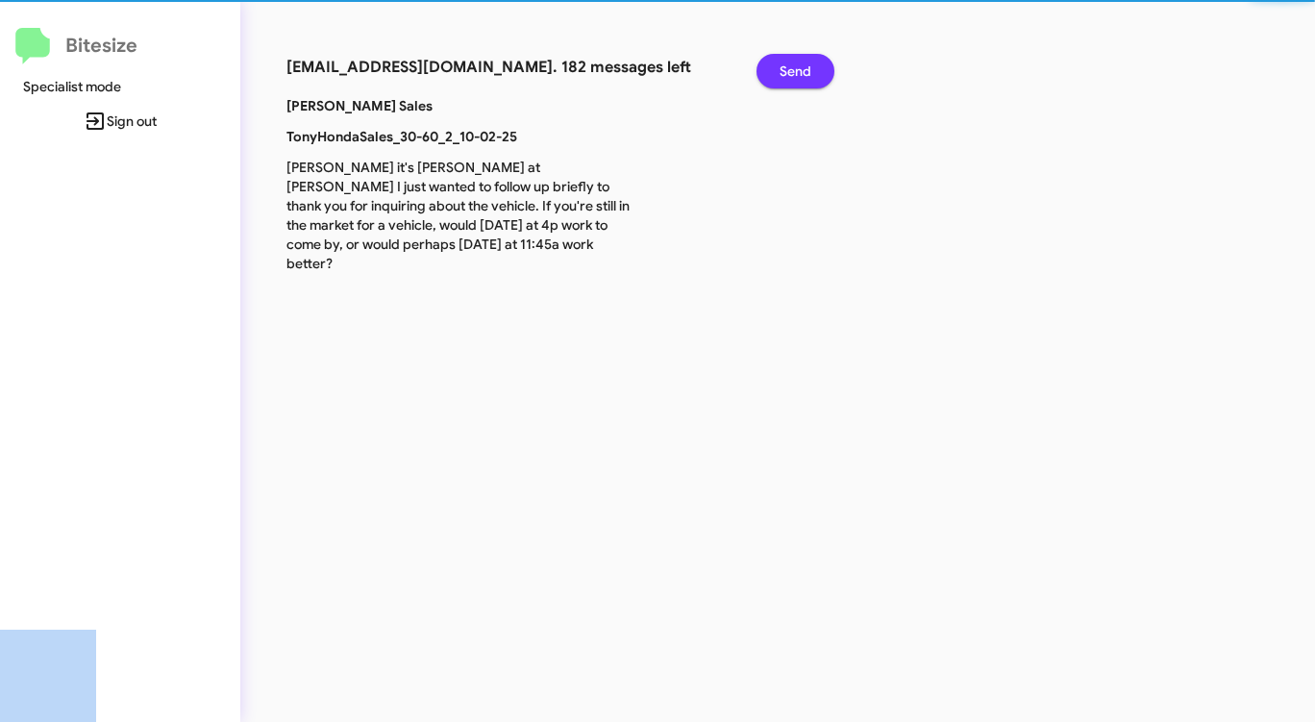
click at [791, 73] on span "Send" at bounding box center [795, 71] width 32 height 35
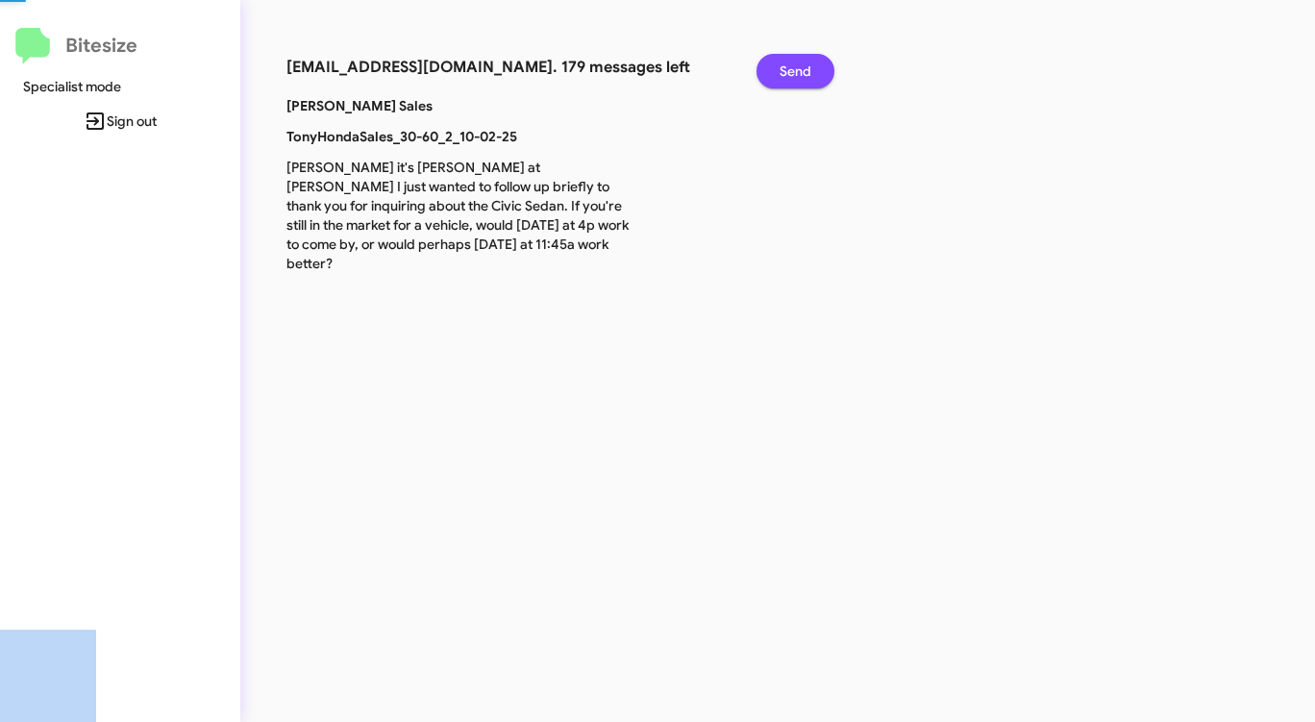
click at [791, 73] on span "Send" at bounding box center [795, 71] width 32 height 35
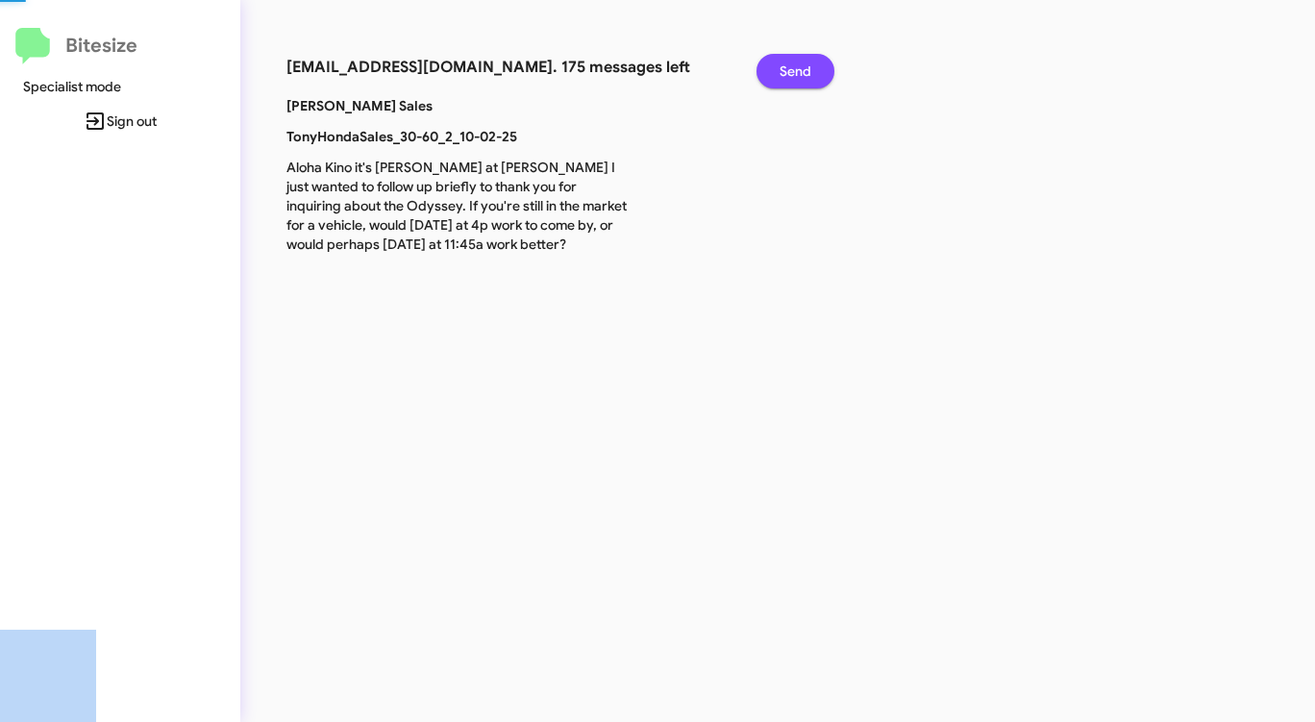
click at [791, 73] on span "Send" at bounding box center [795, 71] width 32 height 35
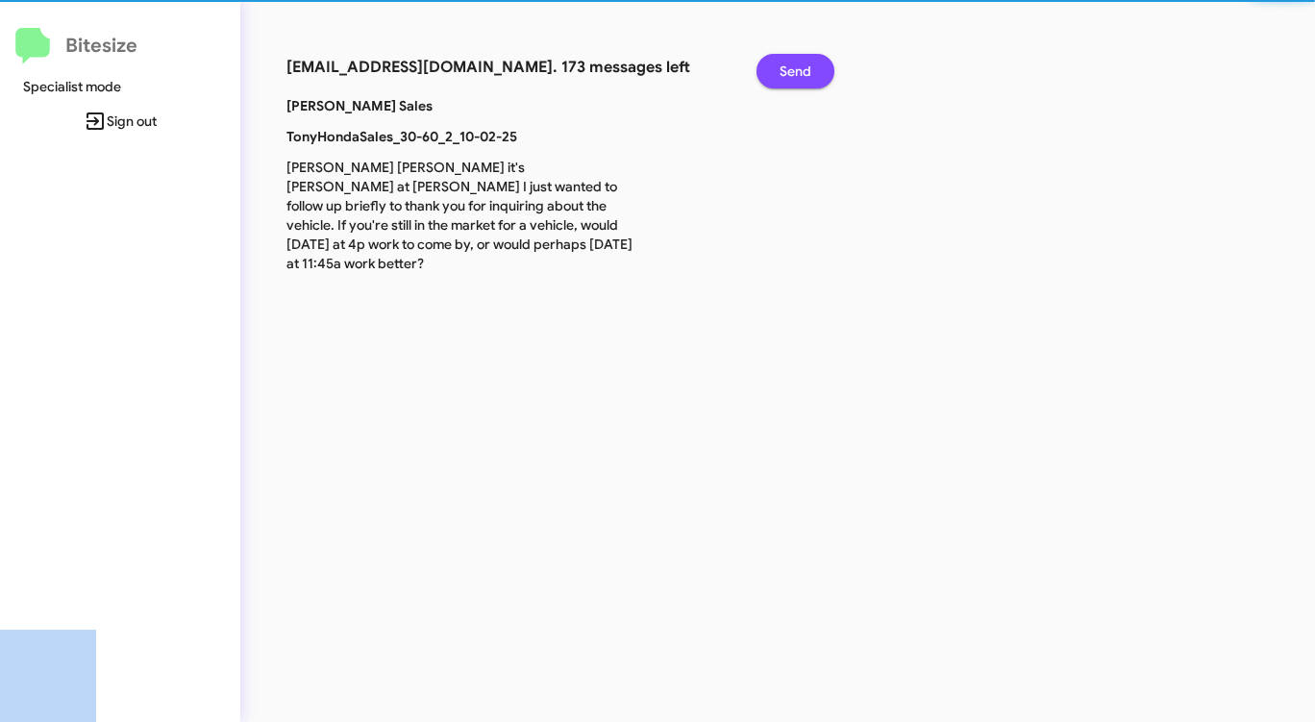
click at [791, 73] on span "Send" at bounding box center [795, 71] width 32 height 35
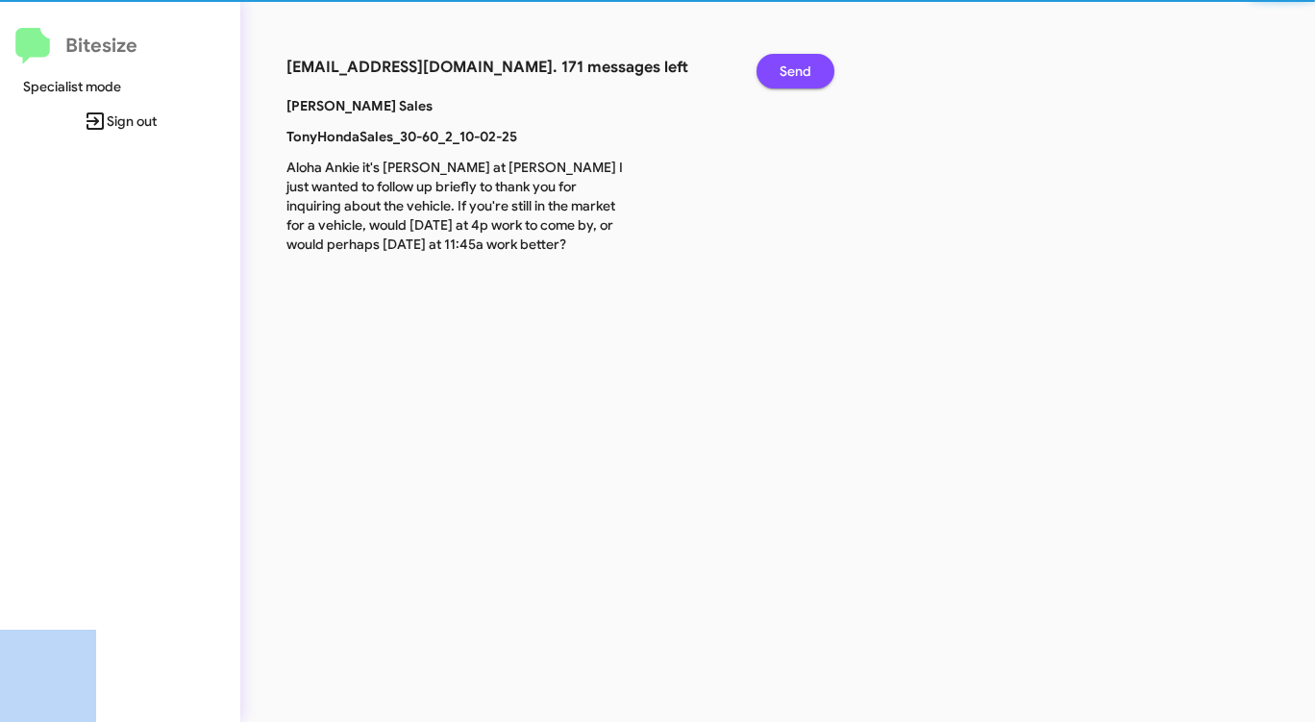
click at [791, 73] on span "Send" at bounding box center [795, 71] width 32 height 35
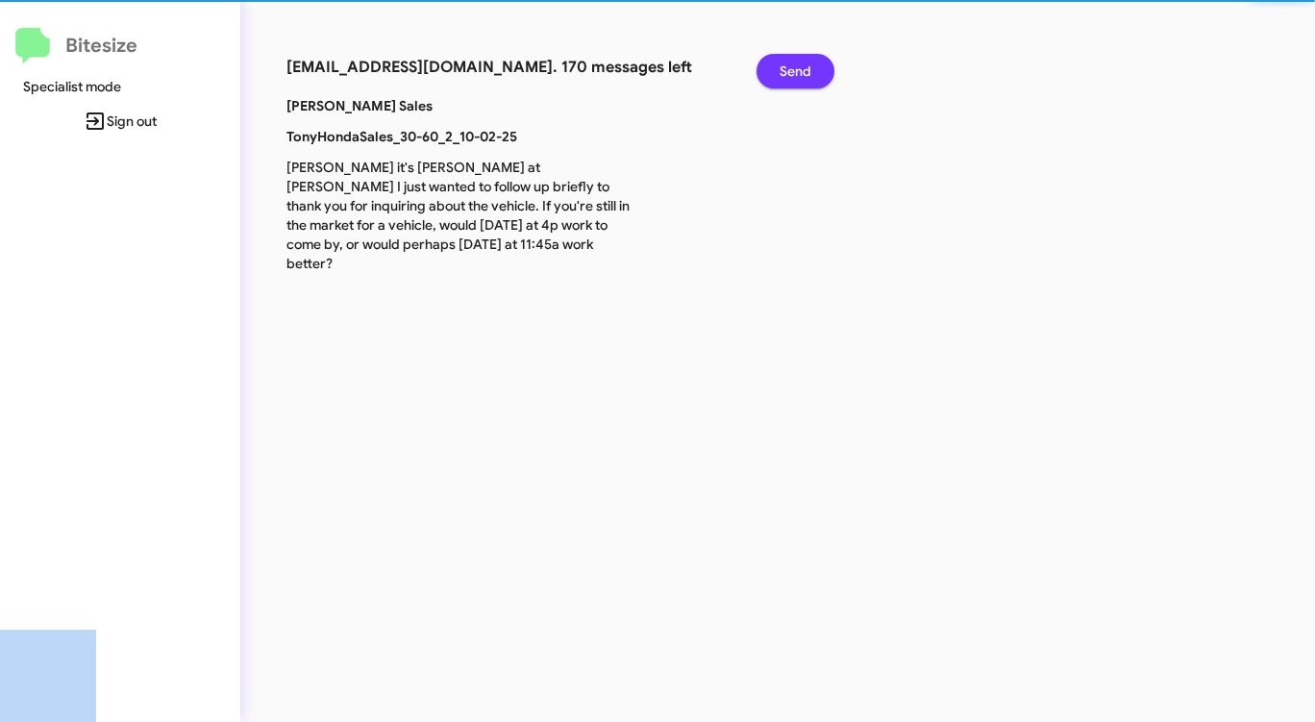
click at [791, 73] on span "Send" at bounding box center [795, 71] width 32 height 35
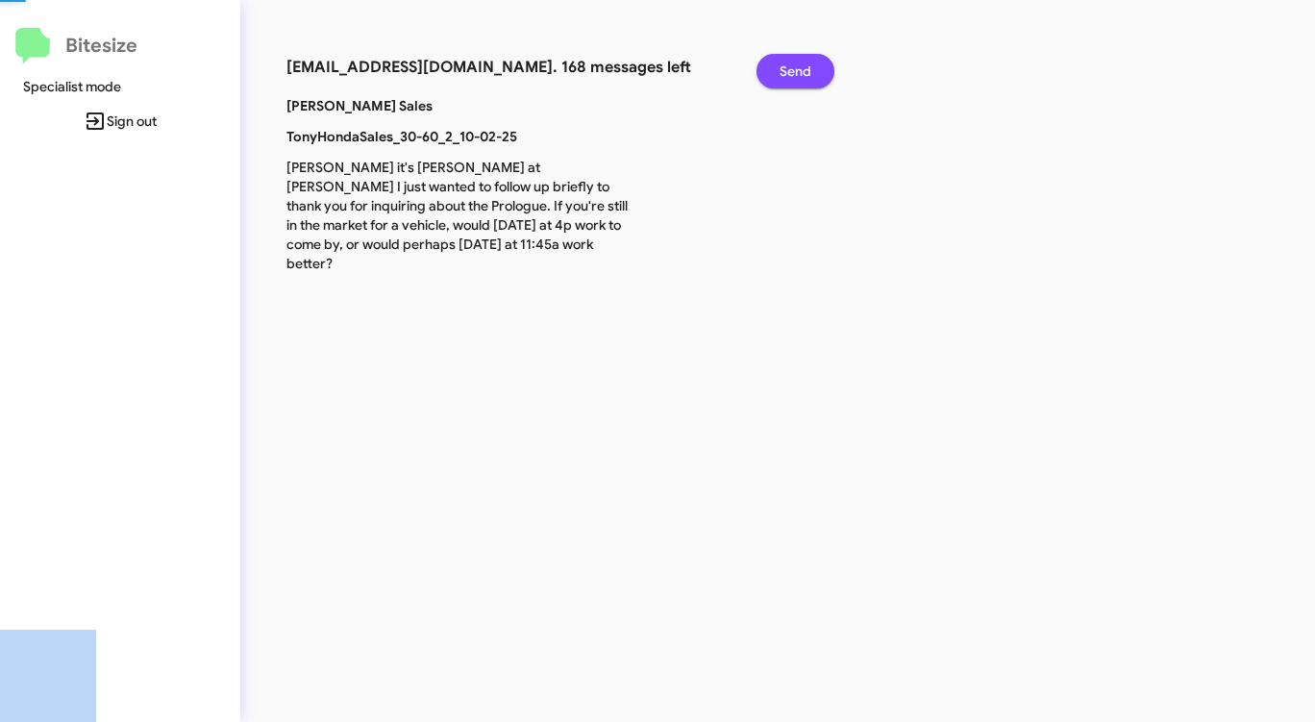
click at [791, 73] on span "Send" at bounding box center [795, 71] width 32 height 35
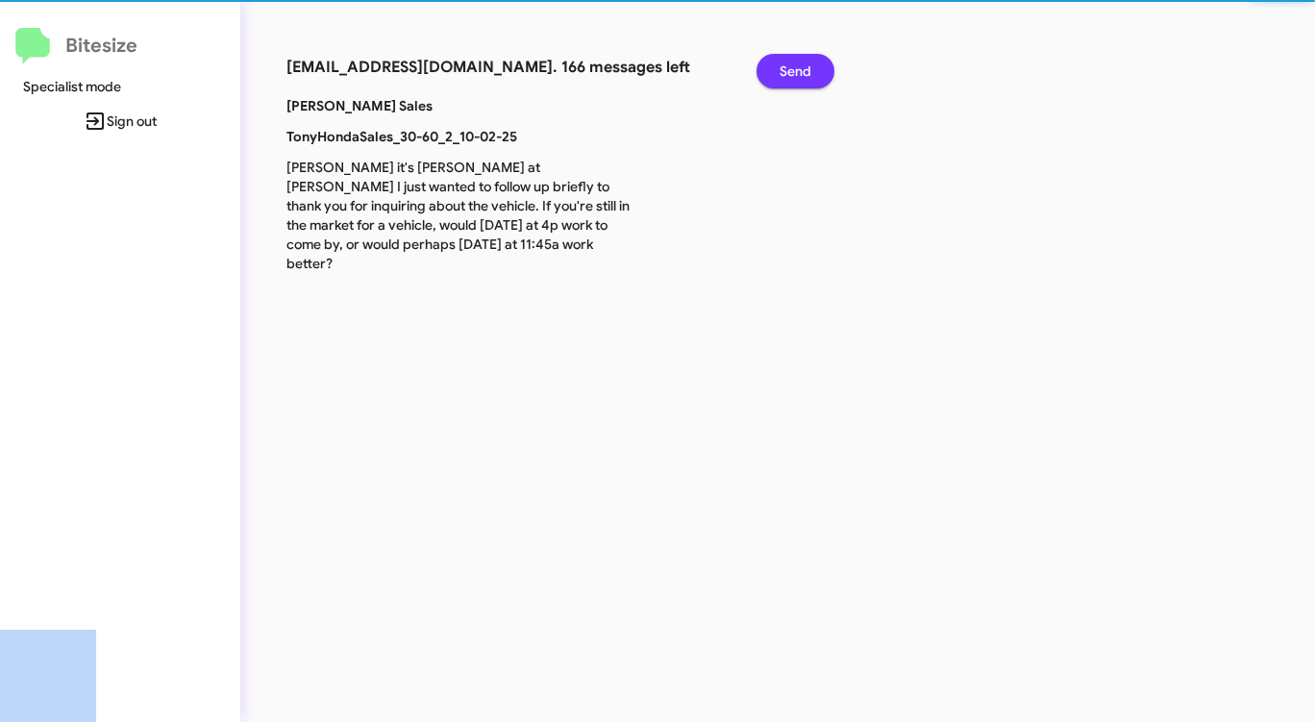
click at [791, 73] on span "Send" at bounding box center [795, 71] width 32 height 35
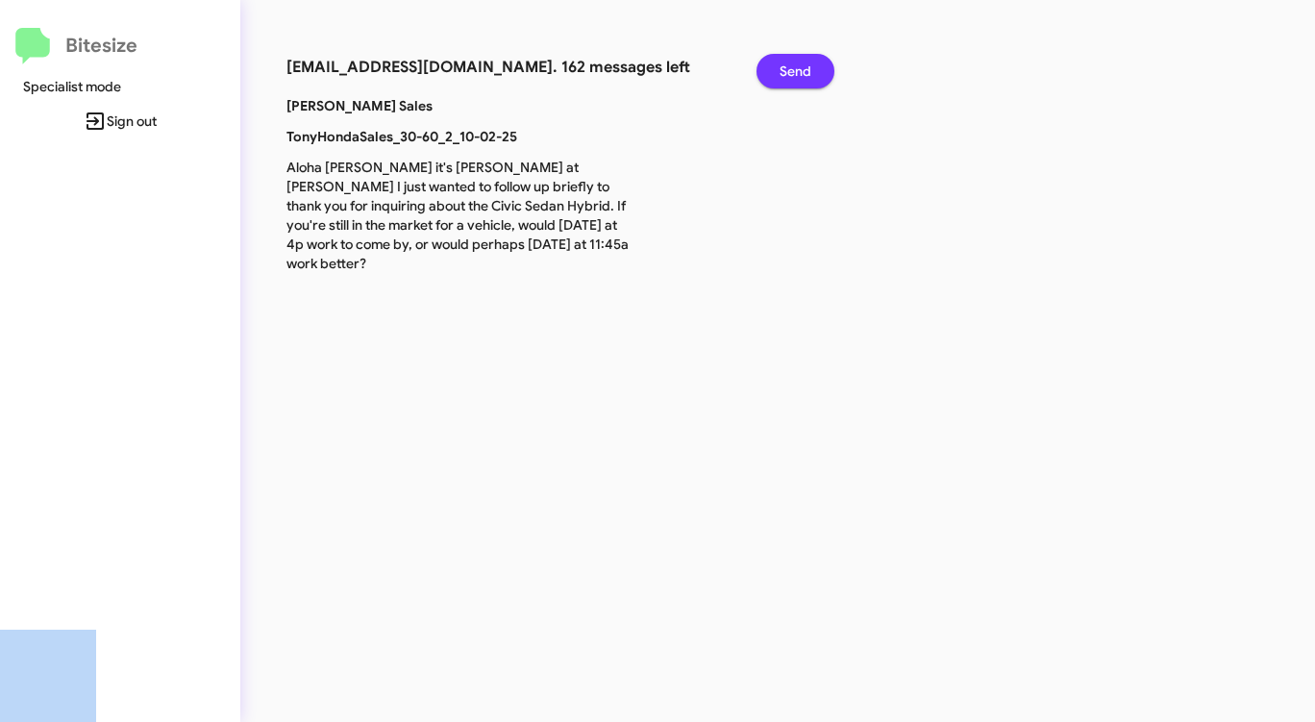
click at [791, 73] on span "Send" at bounding box center [795, 71] width 32 height 35
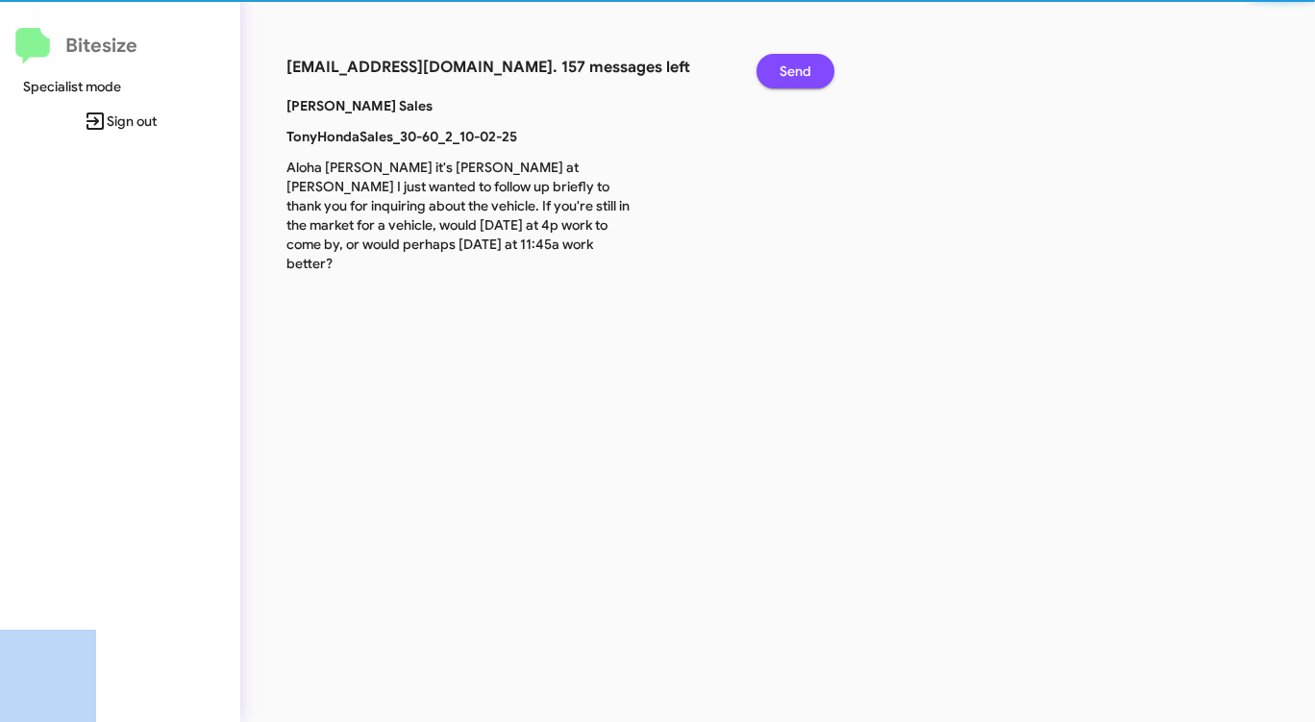
click at [791, 73] on span "Send" at bounding box center [795, 71] width 32 height 35
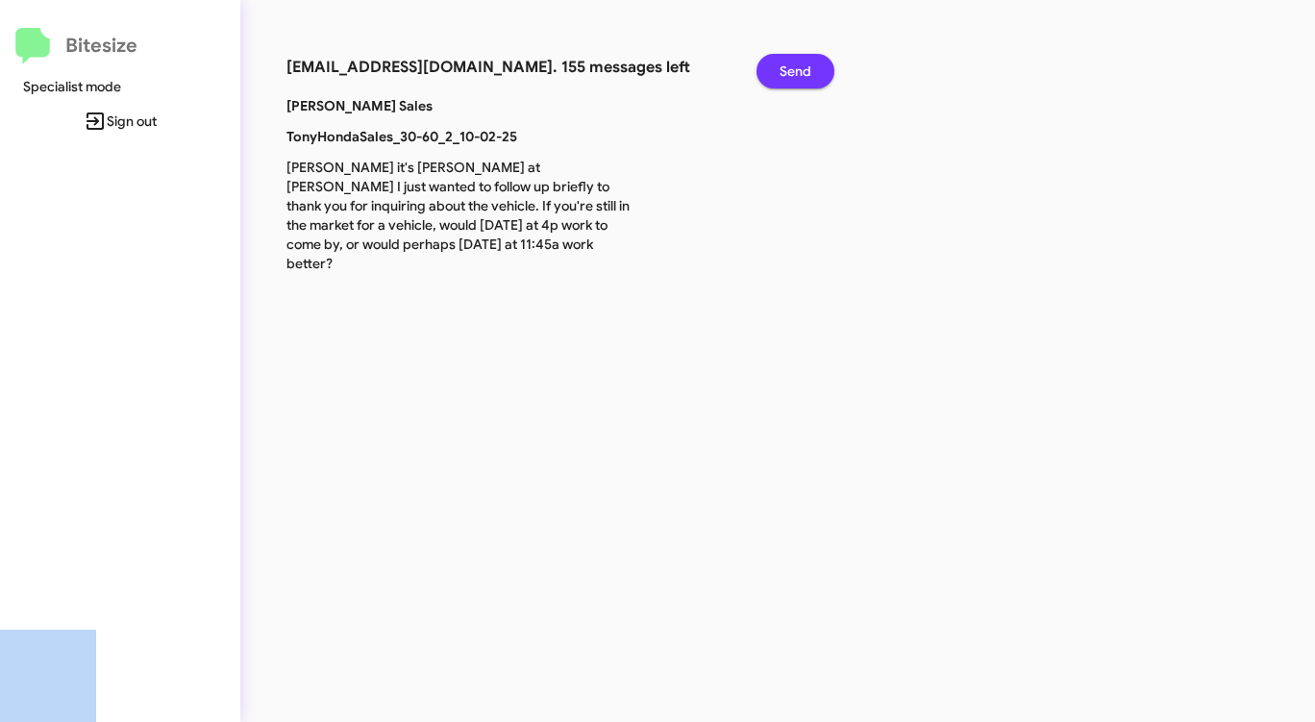
click at [791, 73] on span "Send" at bounding box center [795, 71] width 32 height 35
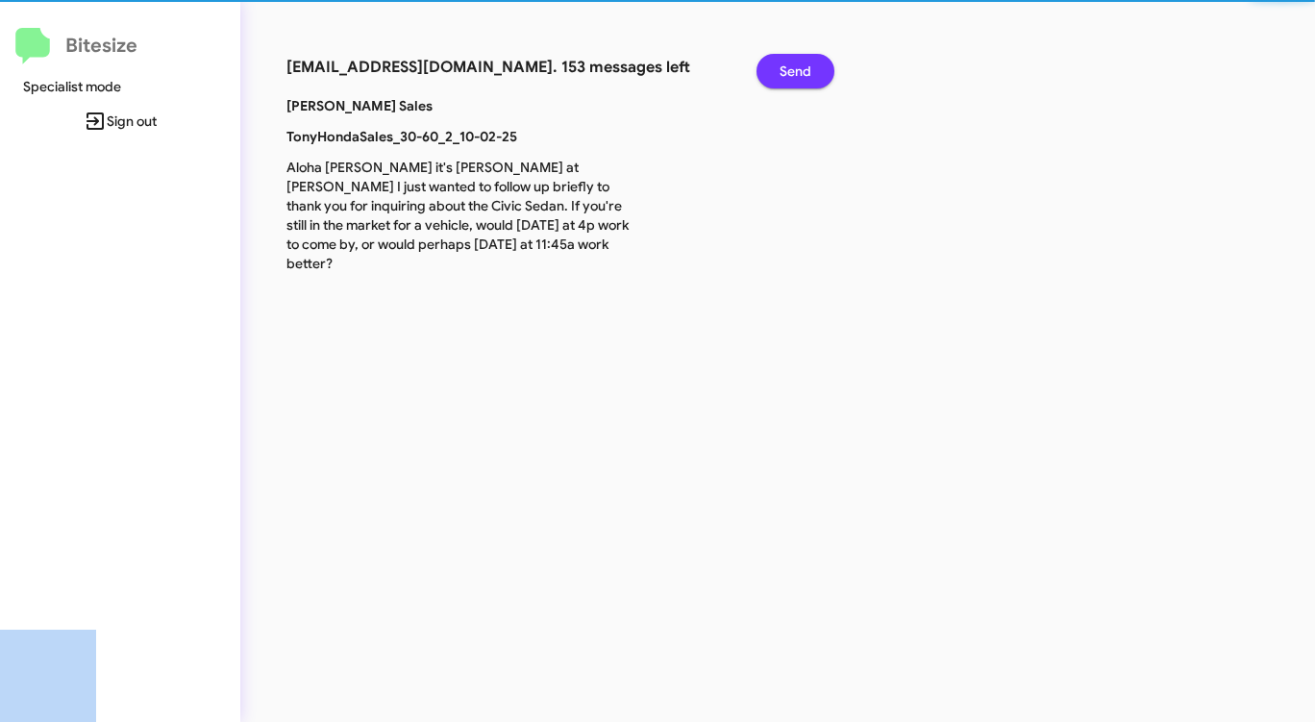
click at [791, 73] on span "Send" at bounding box center [795, 71] width 32 height 35
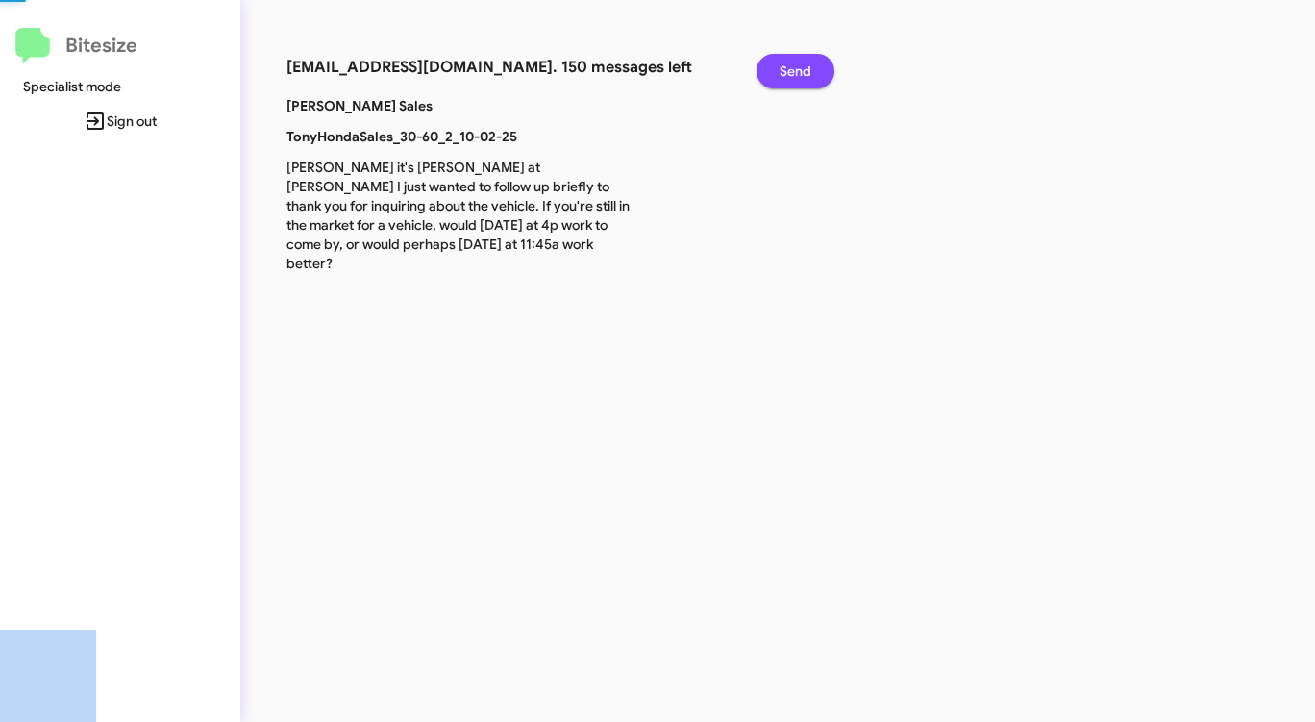
click at [791, 73] on span "Send" at bounding box center [795, 71] width 32 height 35
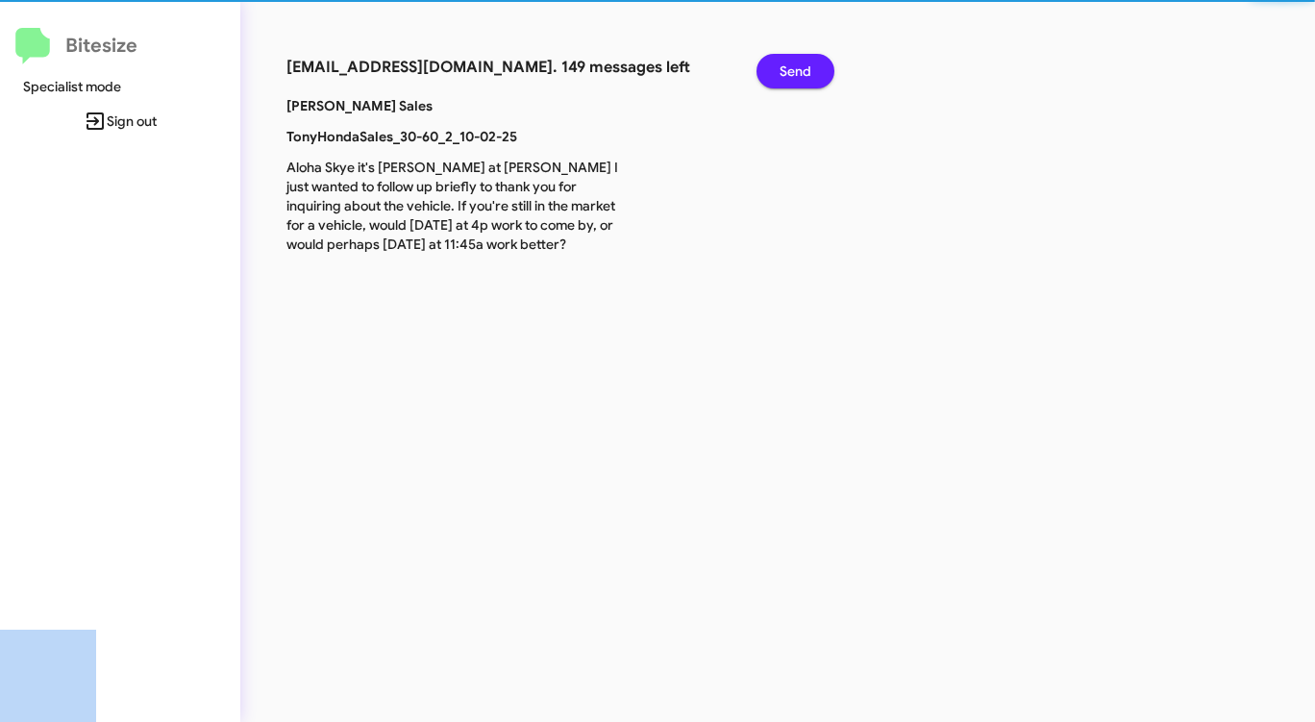
click at [791, 73] on span "Send" at bounding box center [795, 71] width 32 height 35
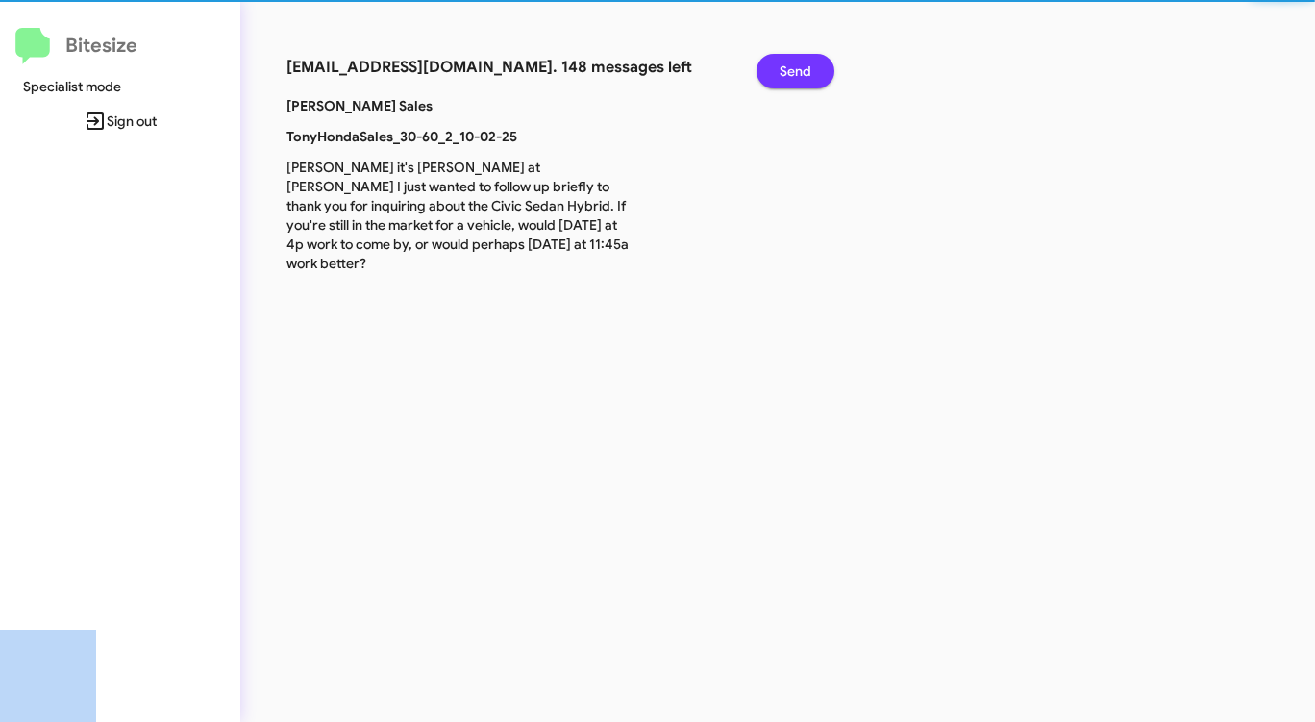
click at [791, 73] on span "Send" at bounding box center [795, 71] width 32 height 35
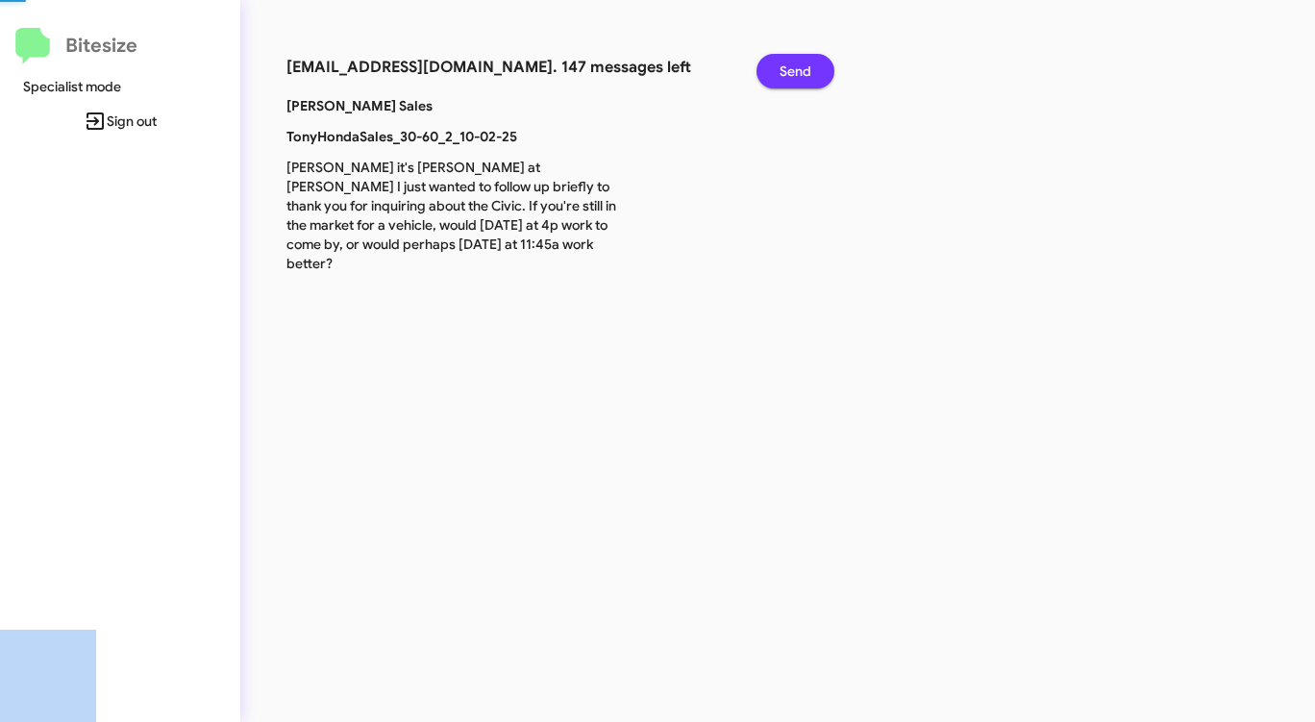
click at [791, 73] on span "Send" at bounding box center [795, 71] width 32 height 35
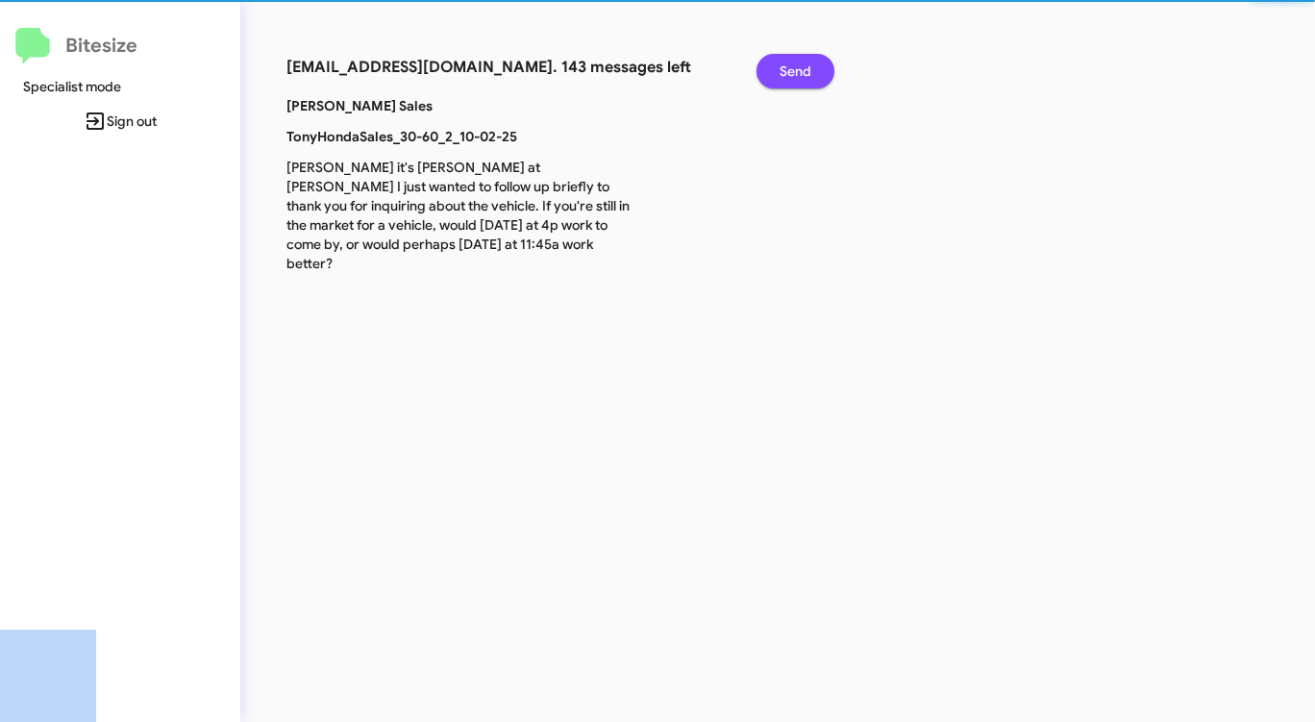
click at [791, 73] on span "Send" at bounding box center [795, 71] width 32 height 35
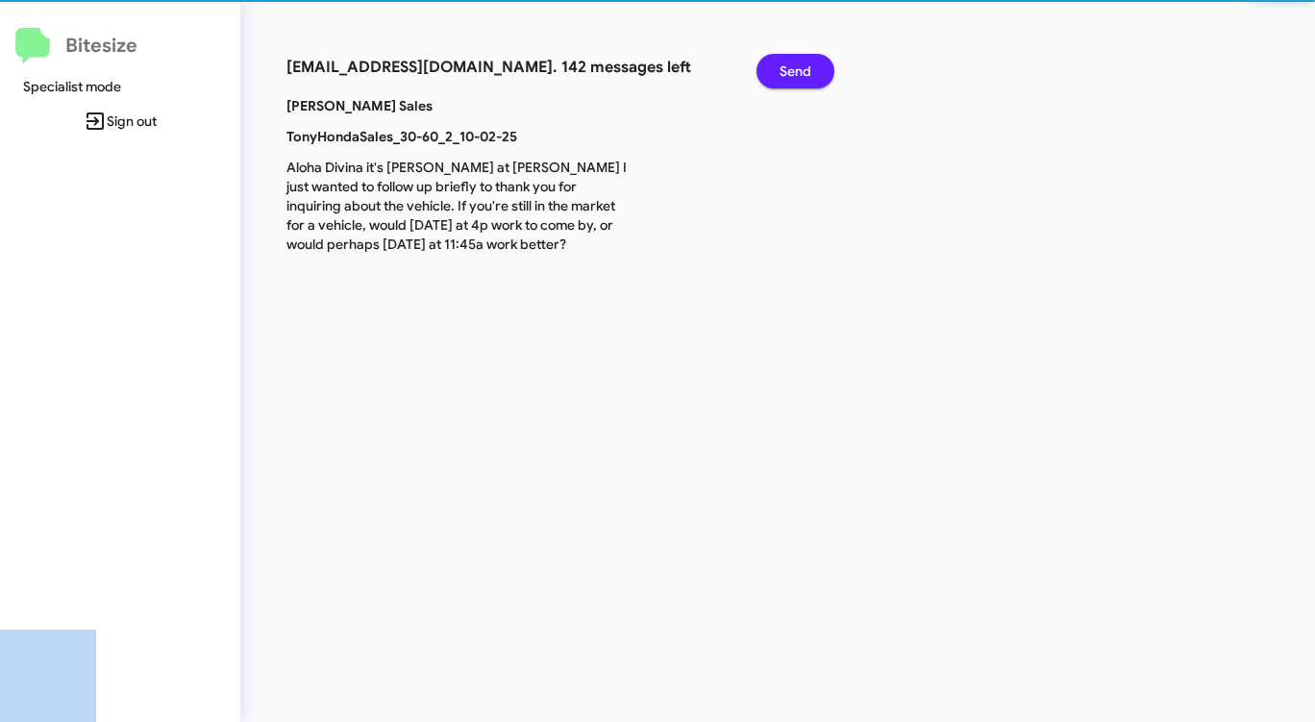
click at [791, 73] on span "Send" at bounding box center [795, 71] width 32 height 35
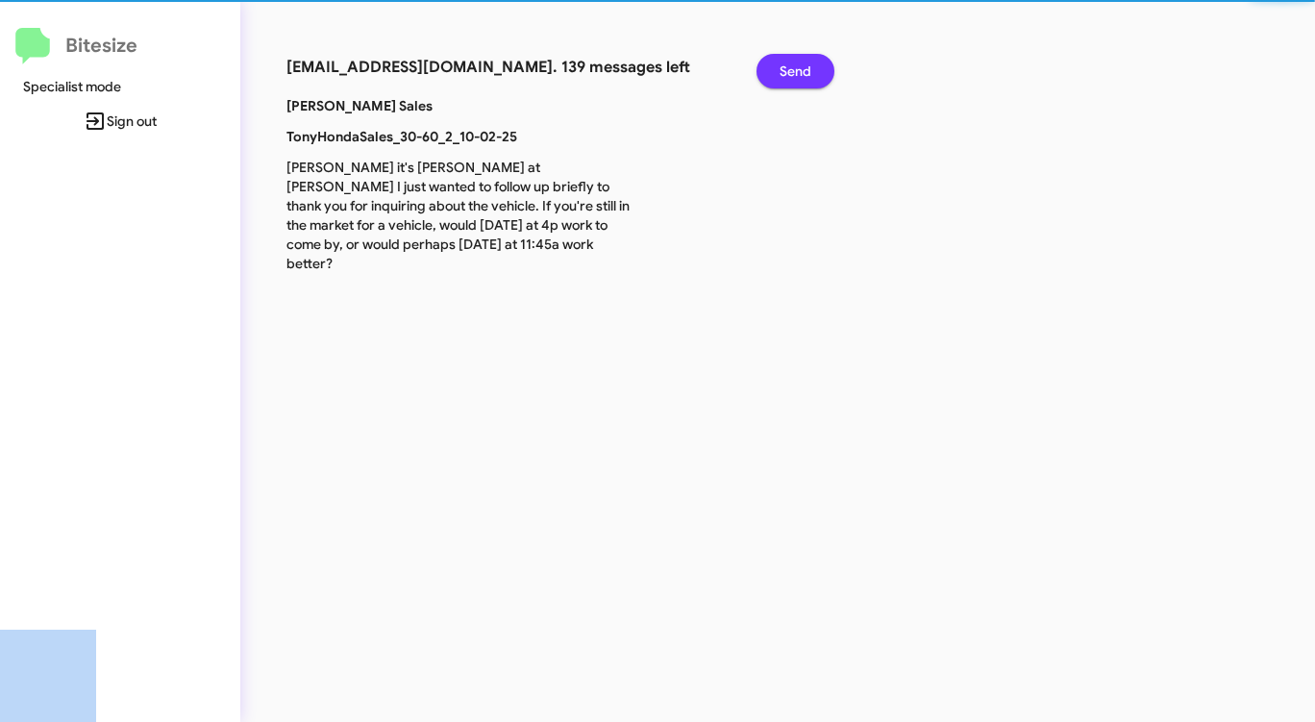
click at [791, 73] on span "Send" at bounding box center [795, 71] width 32 height 35
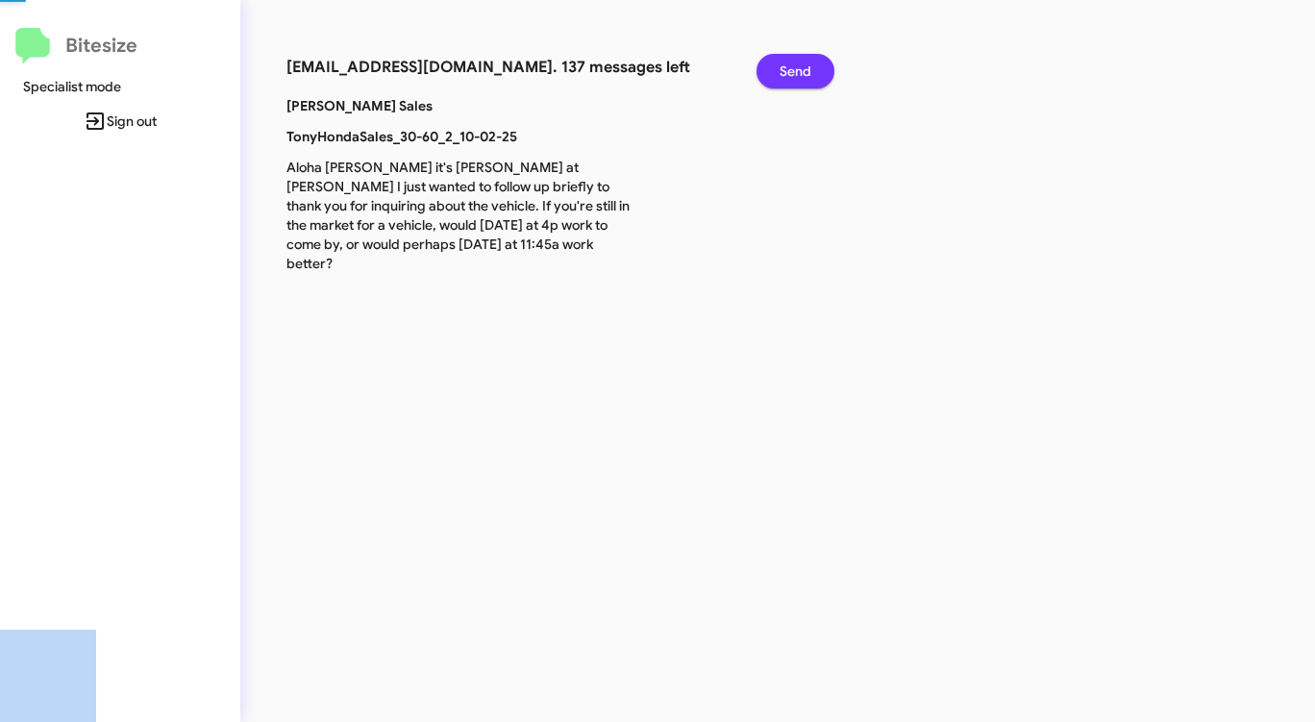
click at [791, 73] on span "Send" at bounding box center [795, 71] width 32 height 35
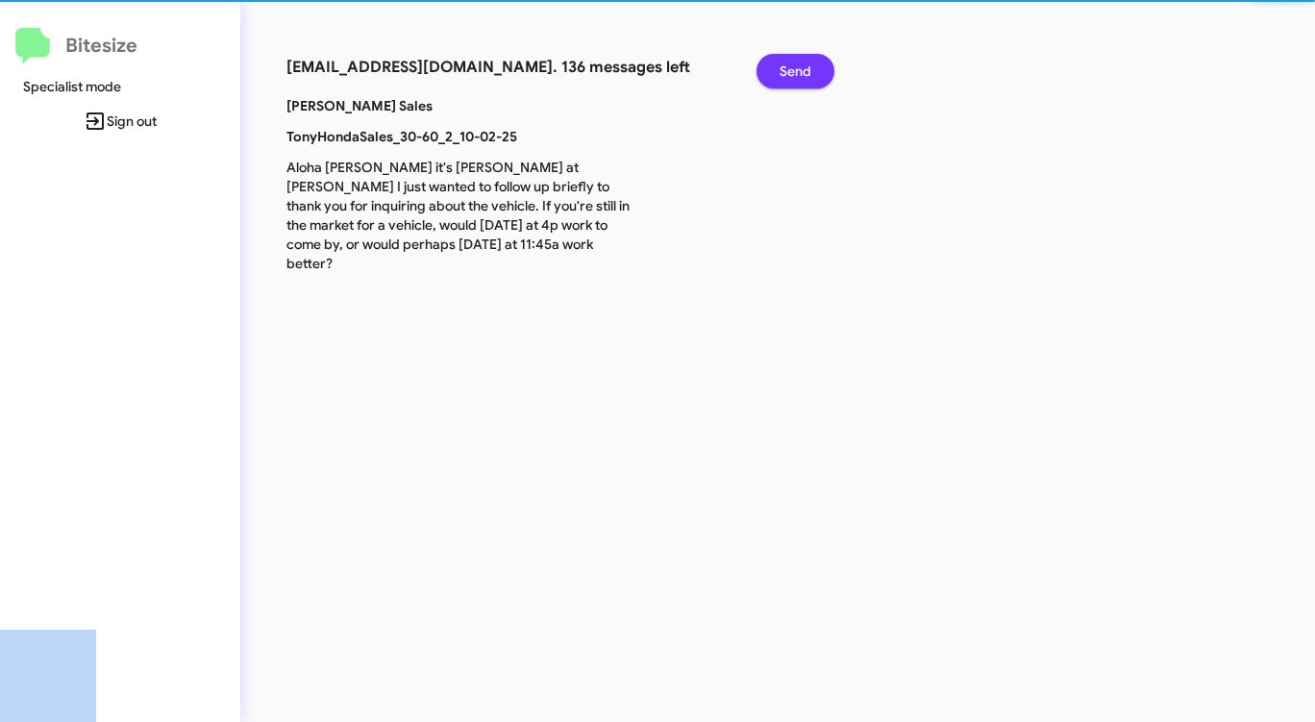
click at [791, 73] on span "Send" at bounding box center [795, 71] width 32 height 35
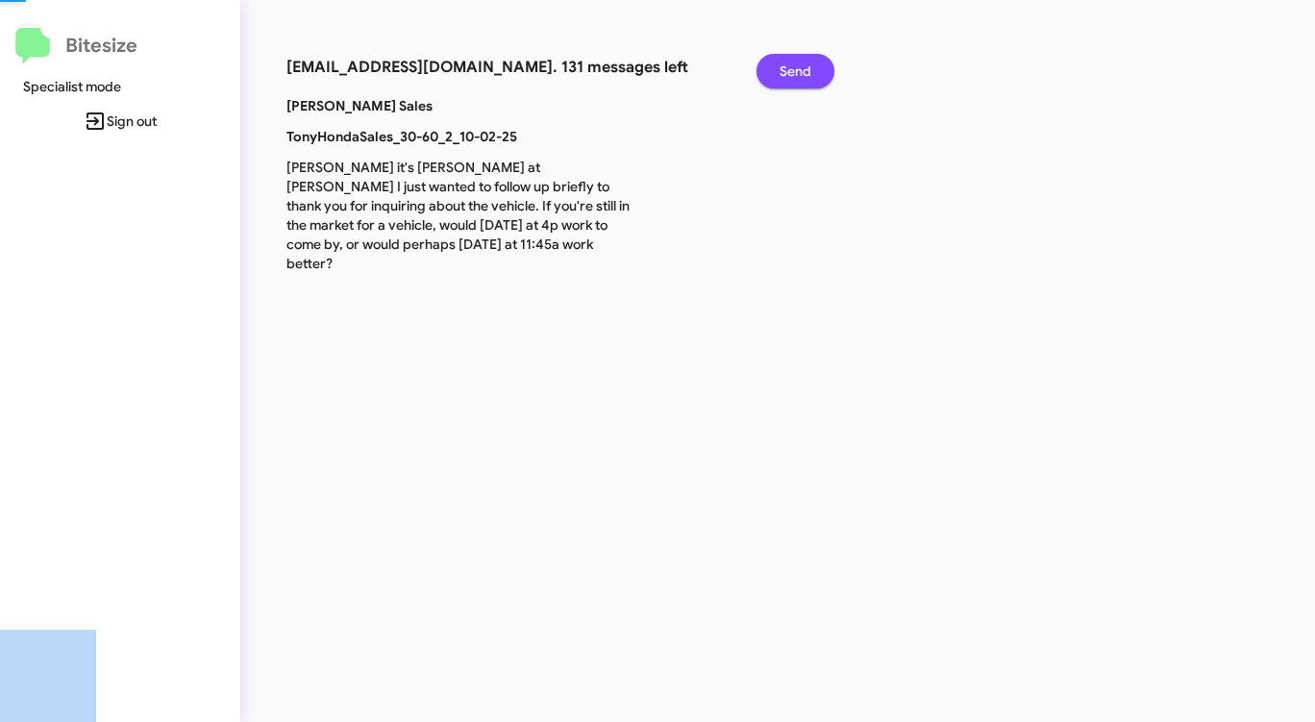
click at [791, 73] on span "Send" at bounding box center [795, 71] width 32 height 35
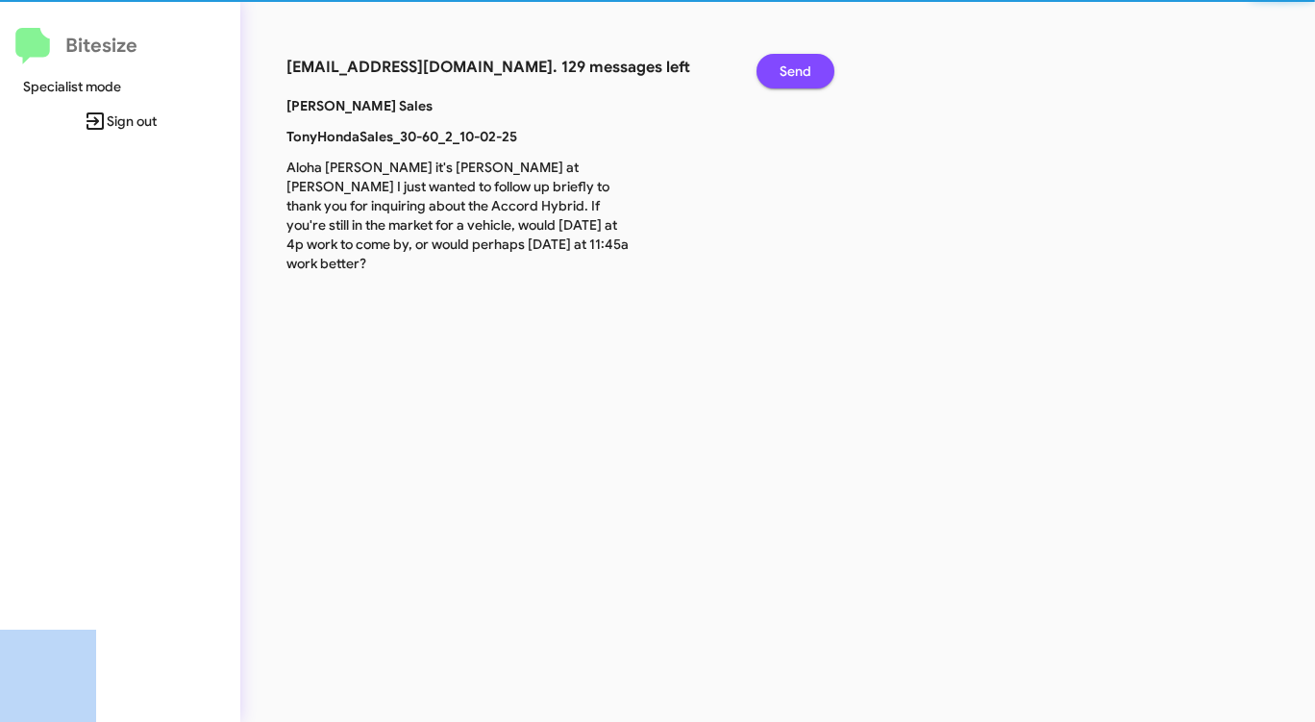
click at [791, 73] on span "Send" at bounding box center [795, 71] width 32 height 35
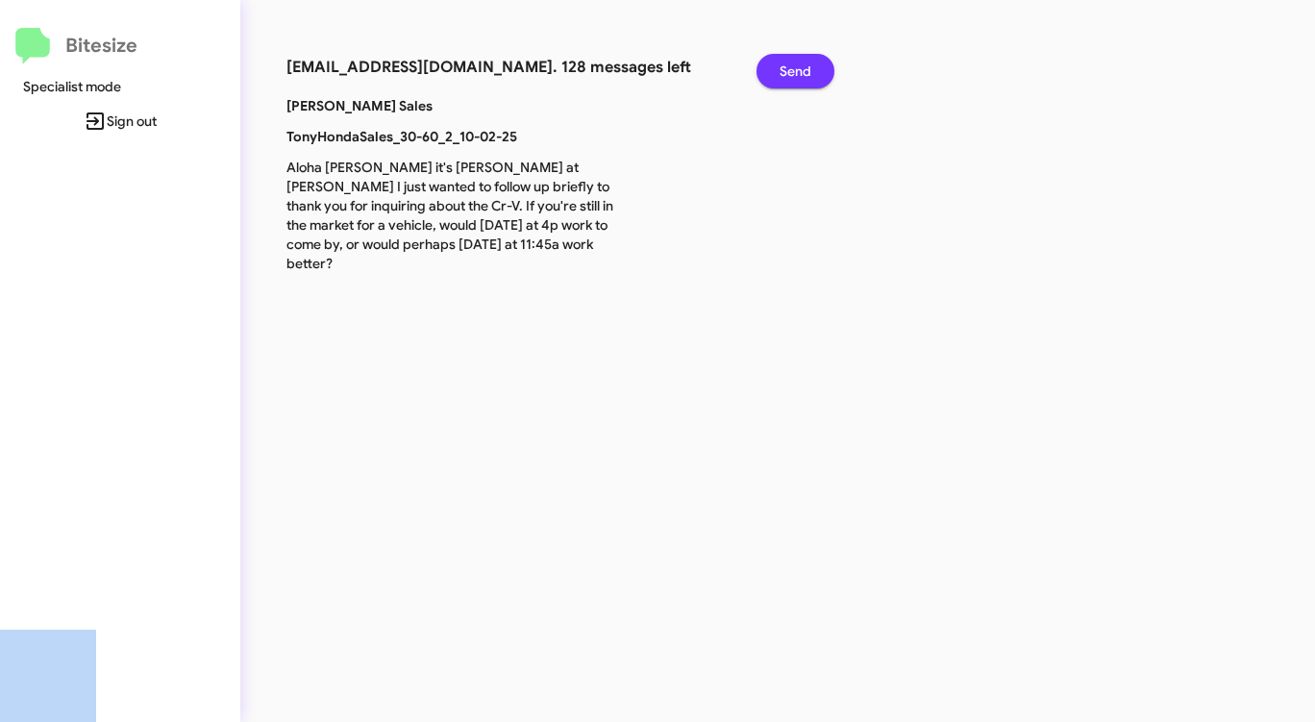
click at [791, 73] on span "Send" at bounding box center [795, 71] width 32 height 35
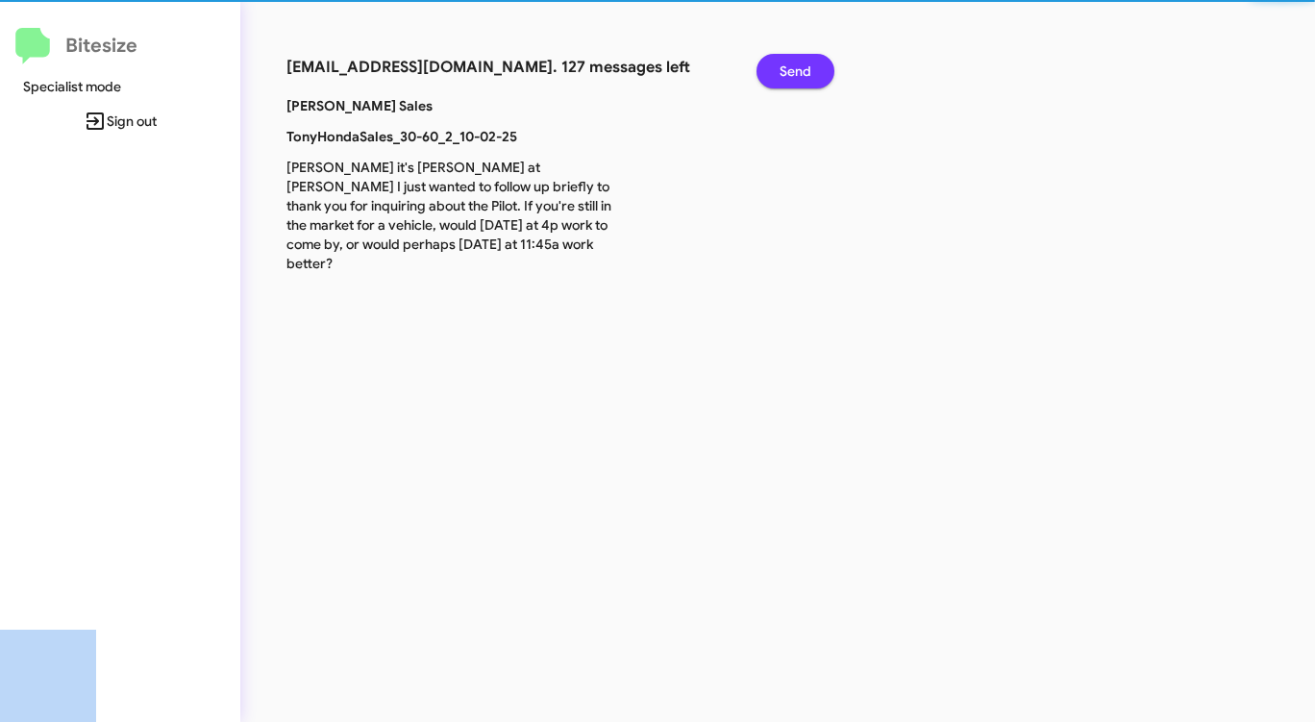
click at [791, 73] on span "Send" at bounding box center [795, 71] width 32 height 35
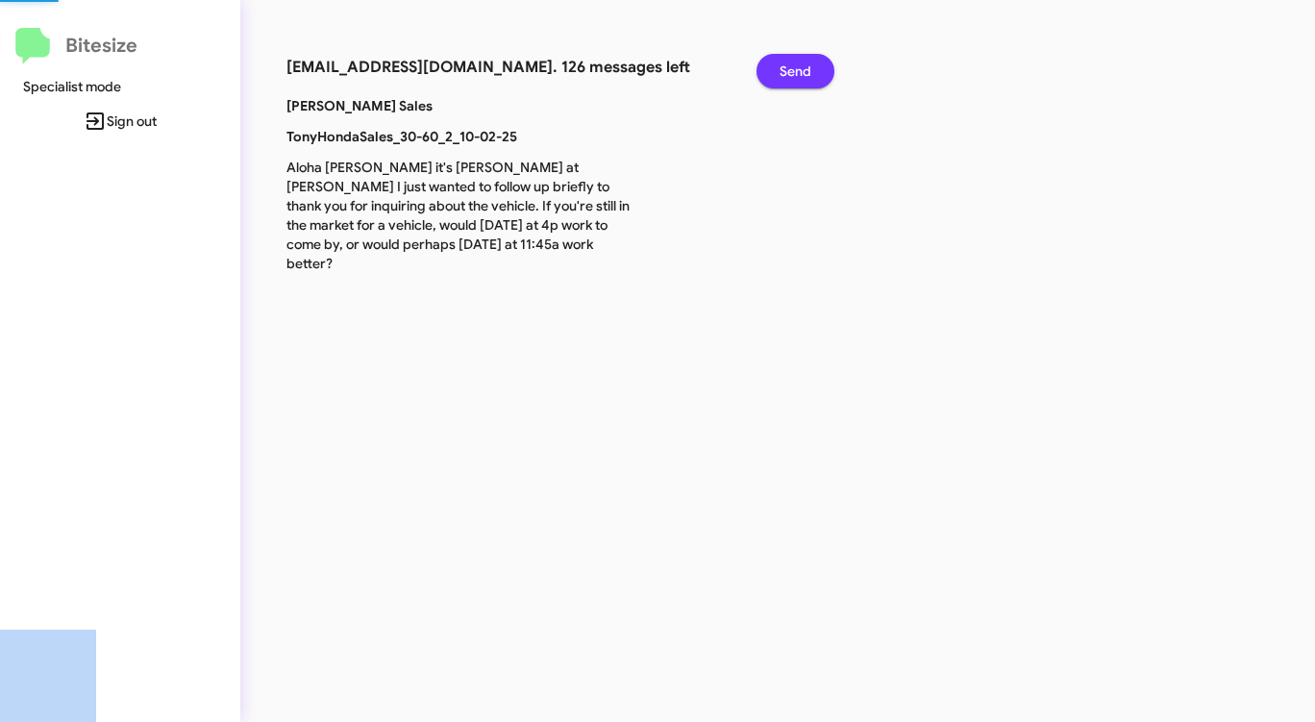
click at [791, 73] on span "Send" at bounding box center [795, 71] width 32 height 35
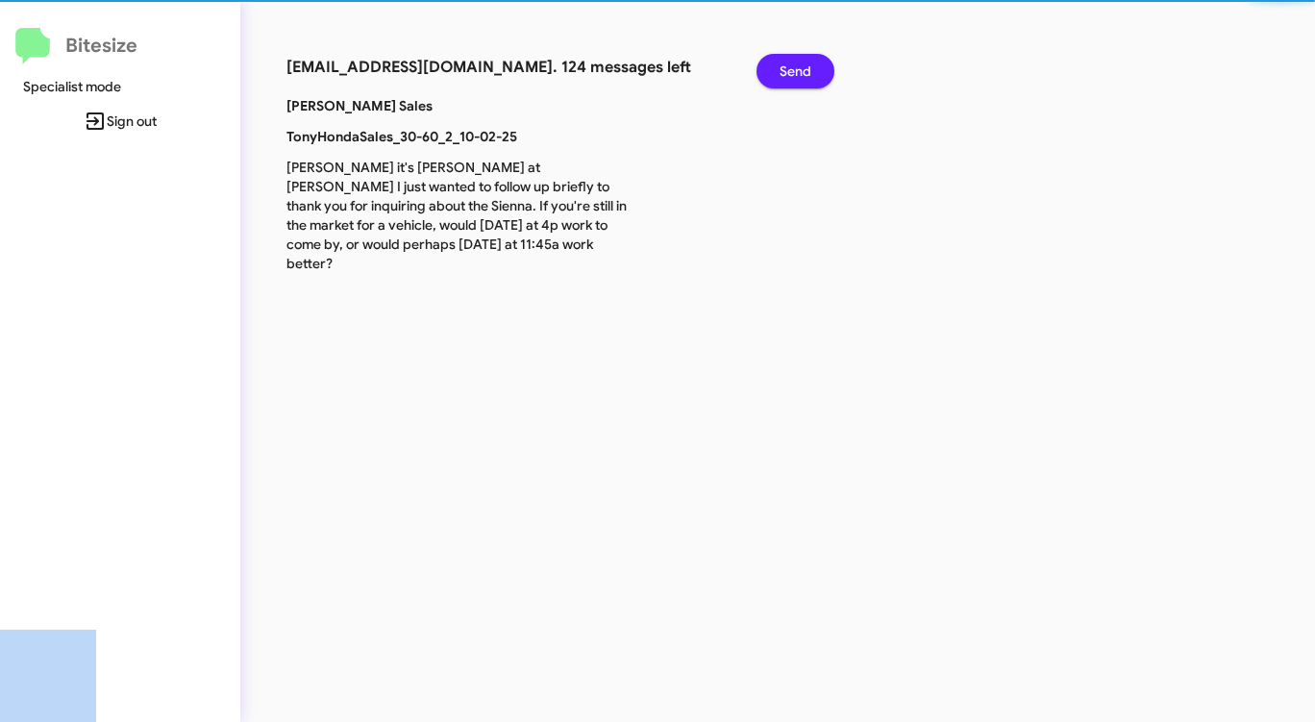
click at [791, 73] on span "Send" at bounding box center [795, 71] width 32 height 35
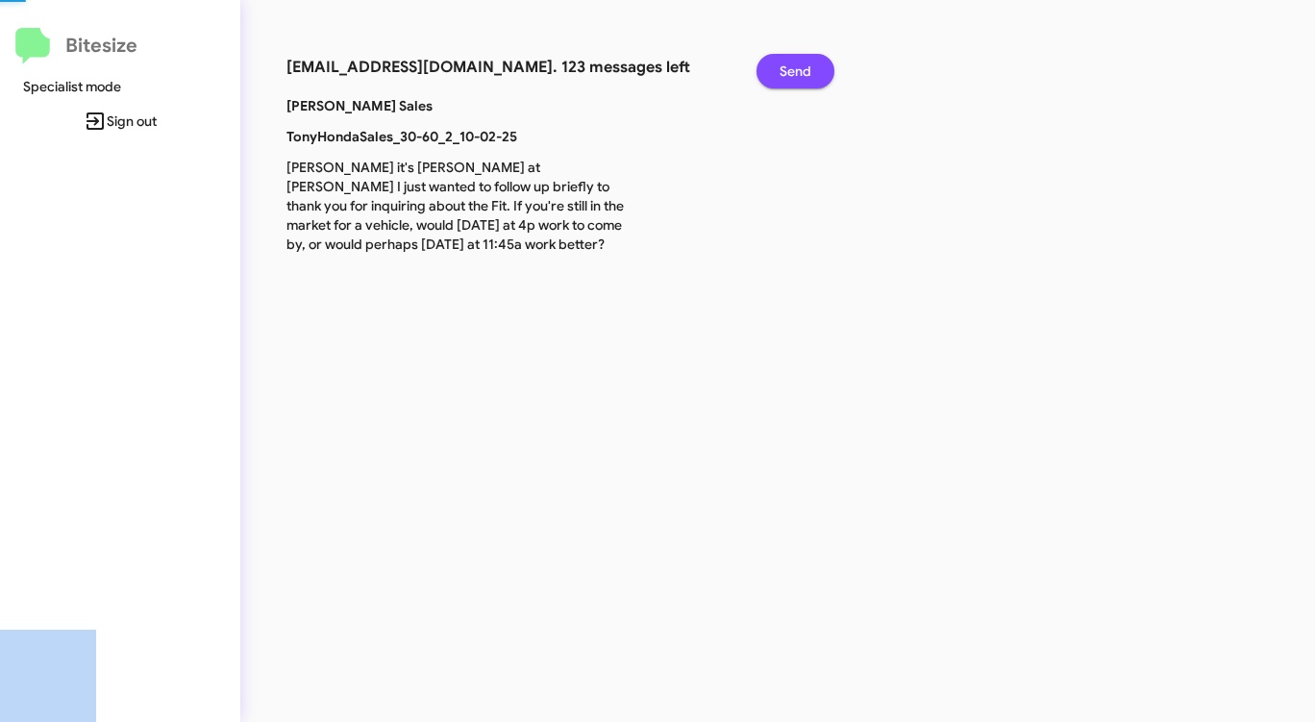
click at [791, 73] on span "Send" at bounding box center [795, 71] width 32 height 35
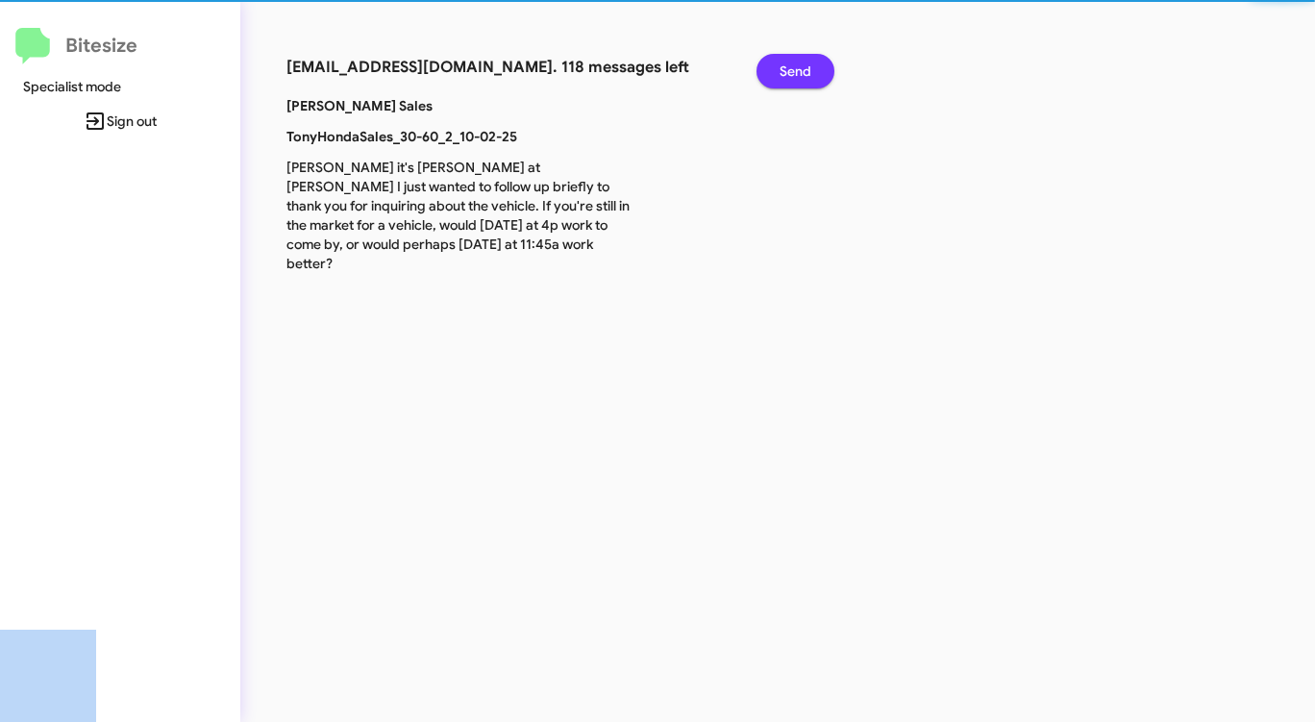
click at [791, 73] on span "Send" at bounding box center [795, 71] width 32 height 35
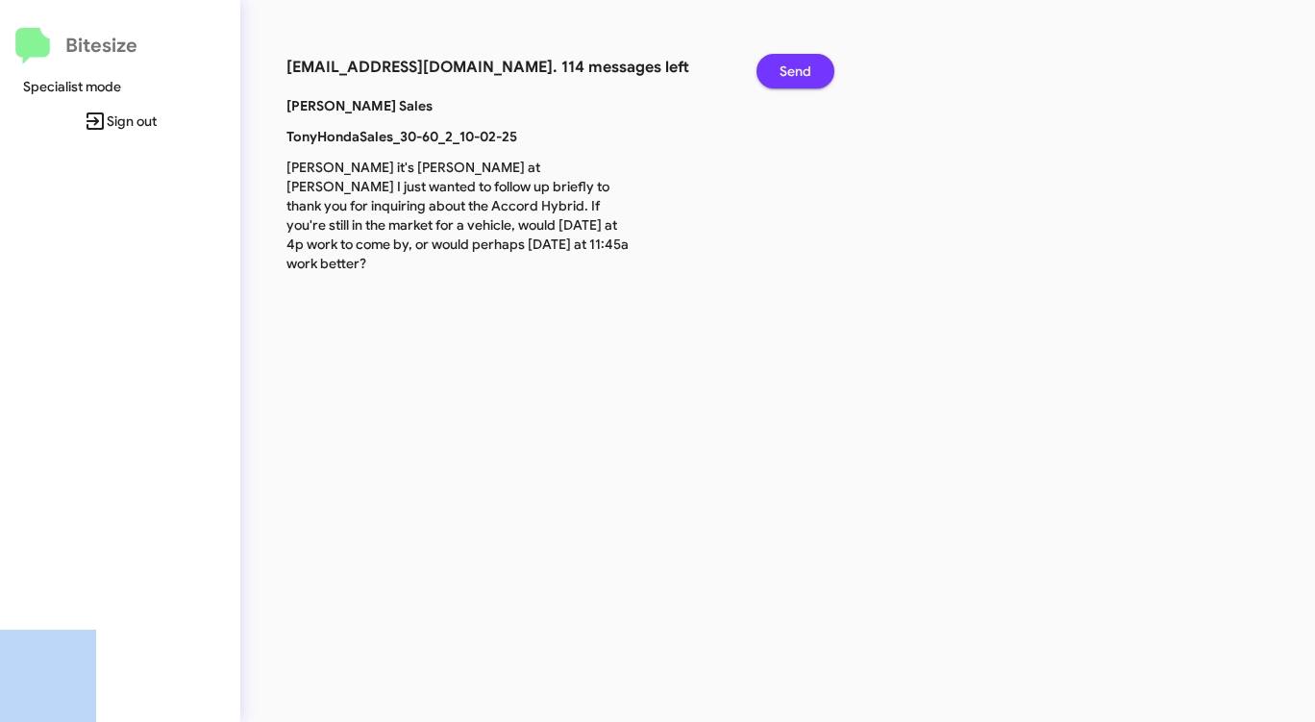
click at [791, 73] on span "Send" at bounding box center [795, 71] width 32 height 35
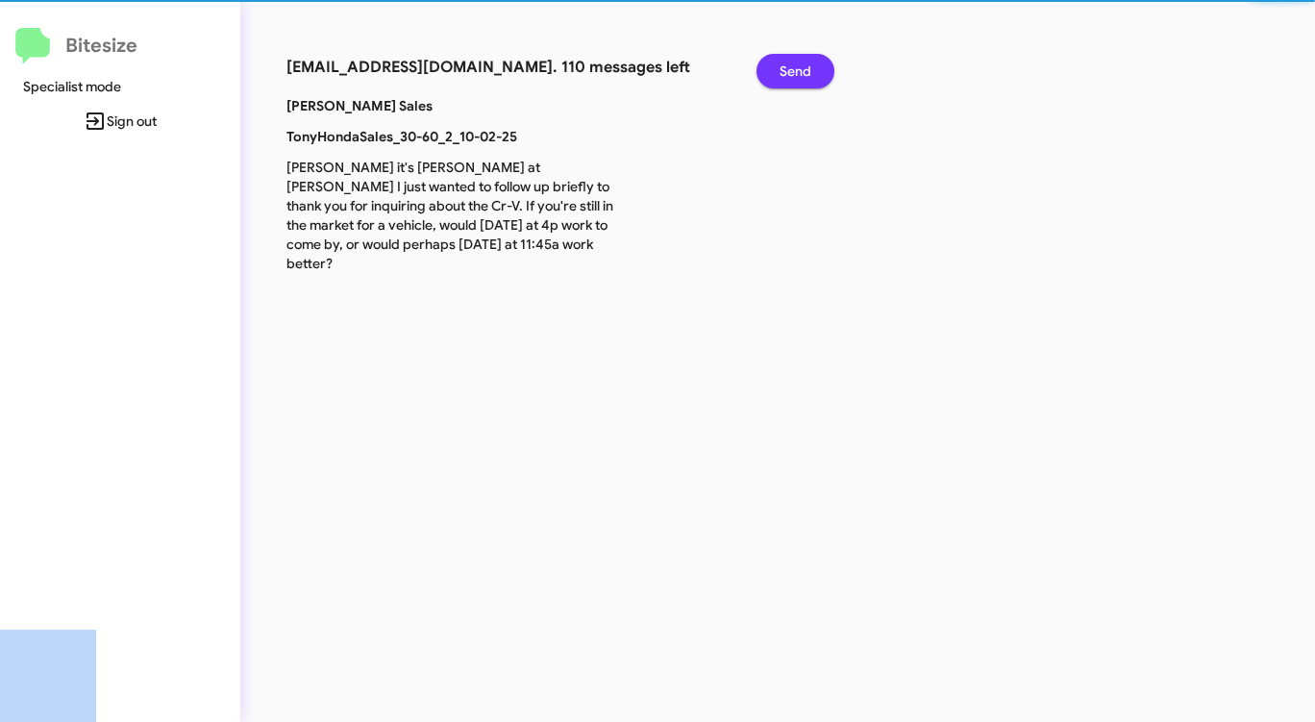
click at [791, 73] on span "Send" at bounding box center [795, 71] width 32 height 35
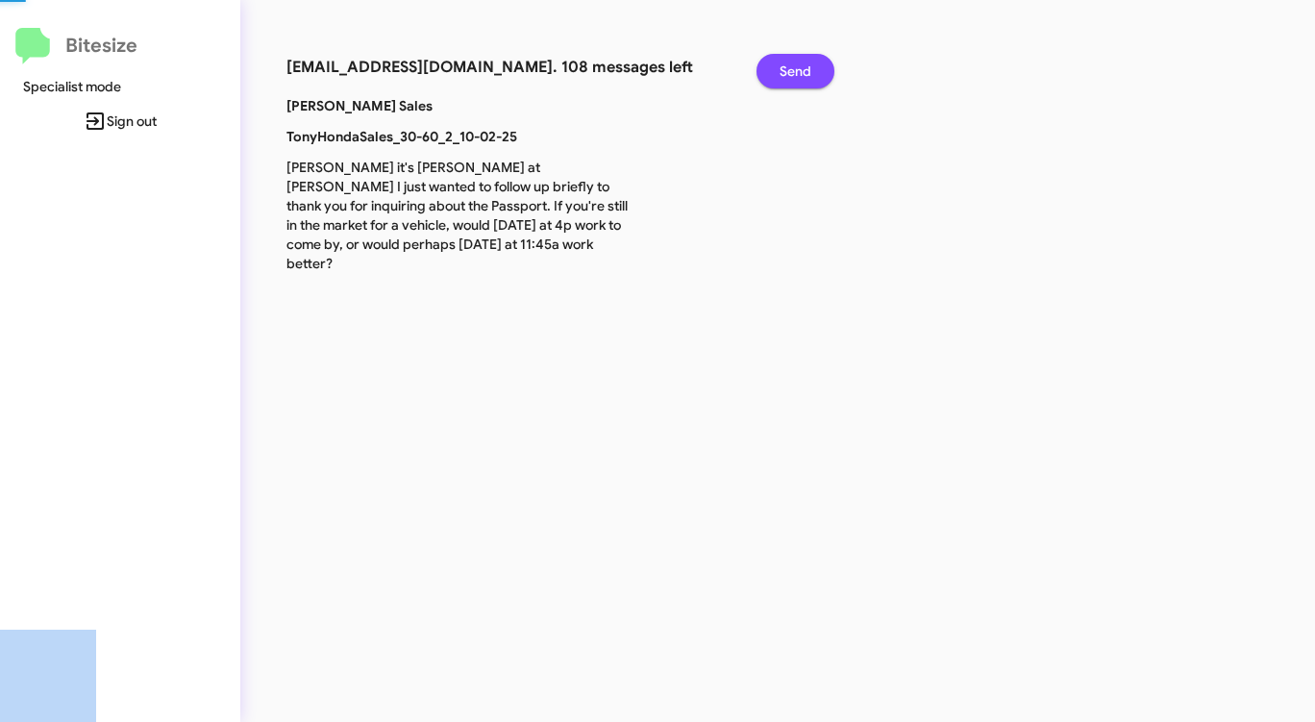
click at [791, 73] on span "Send" at bounding box center [795, 71] width 32 height 35
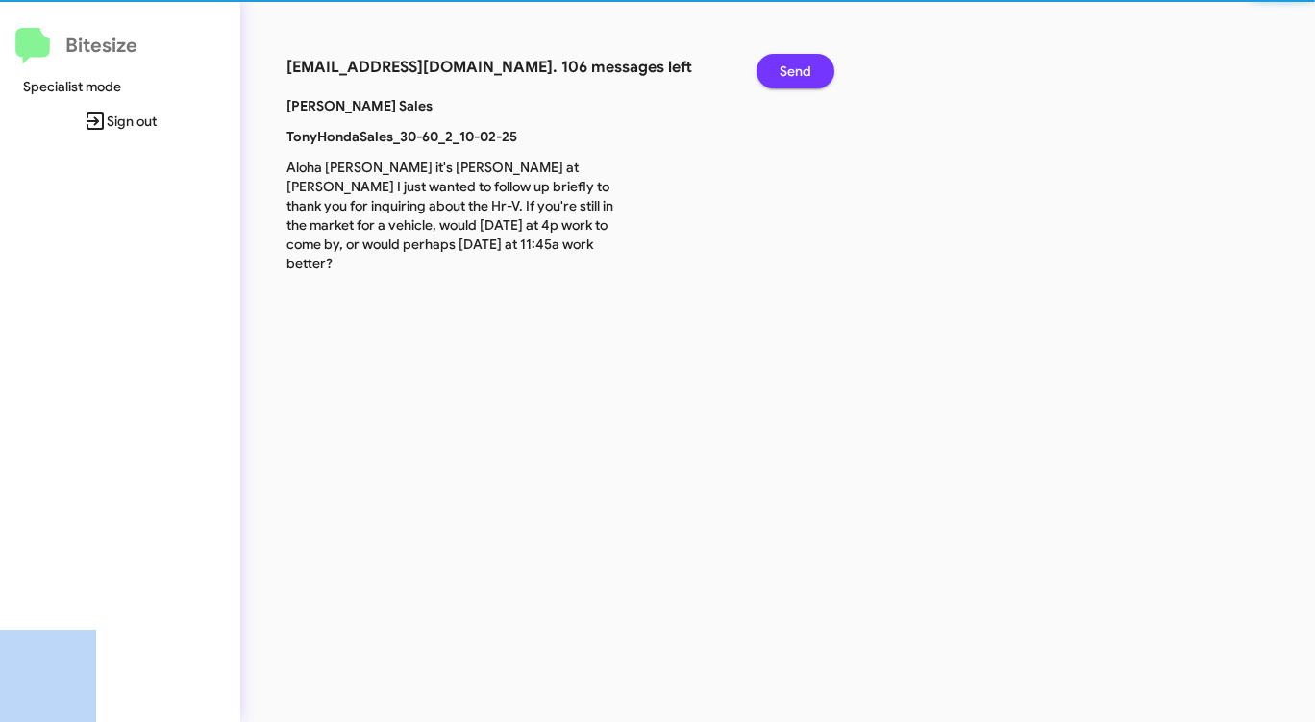
click at [791, 73] on span "Send" at bounding box center [795, 71] width 32 height 35
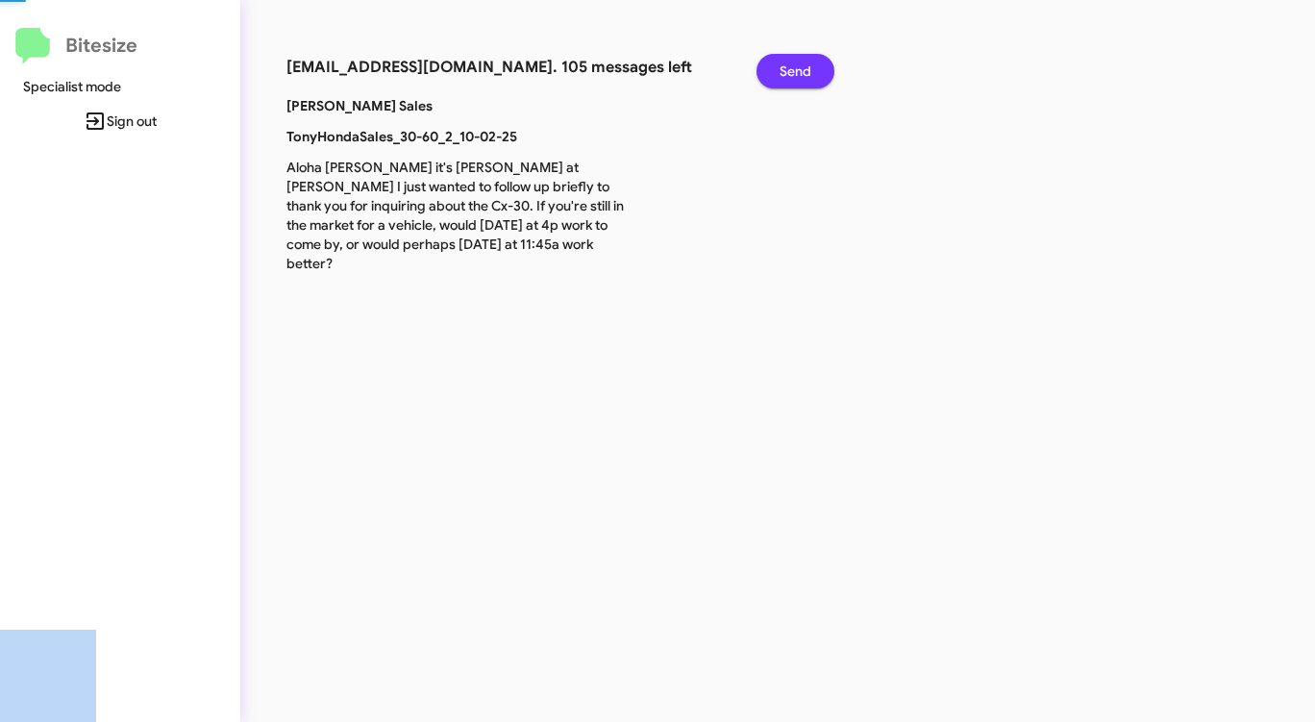
click at [791, 73] on span "Send" at bounding box center [795, 71] width 32 height 35
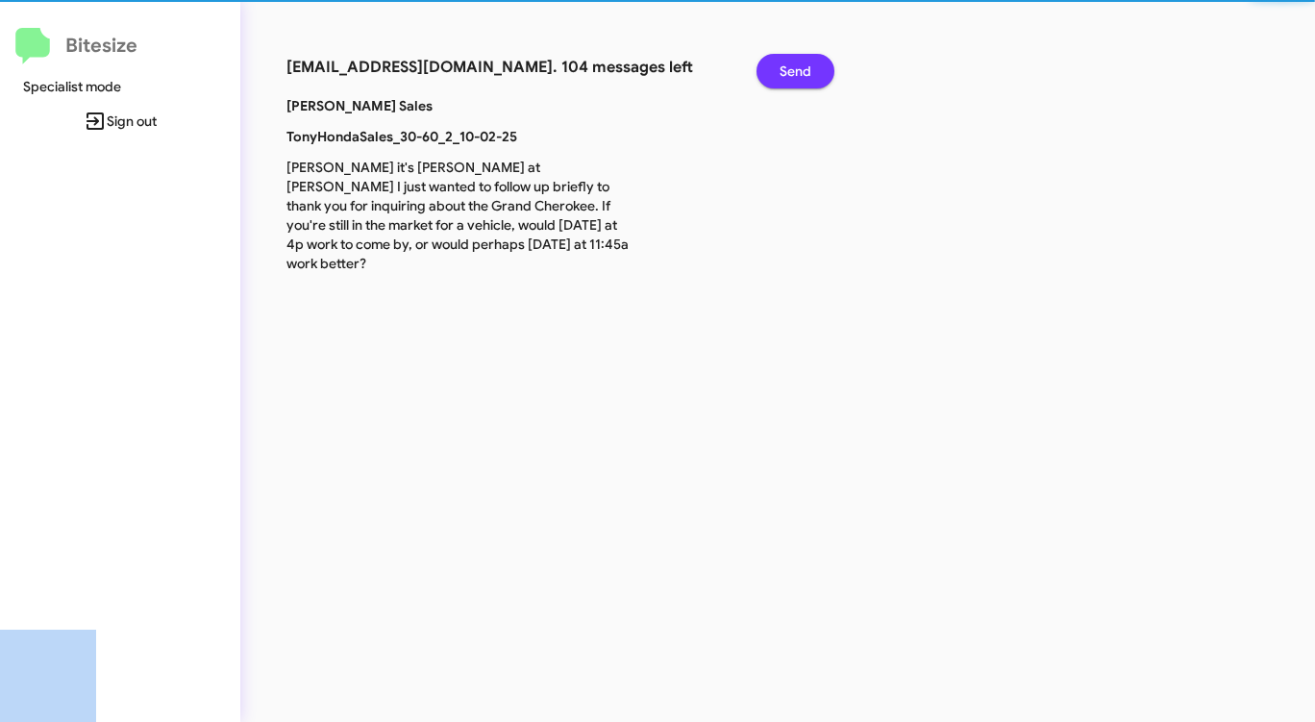
click at [791, 73] on span "Send" at bounding box center [795, 71] width 32 height 35
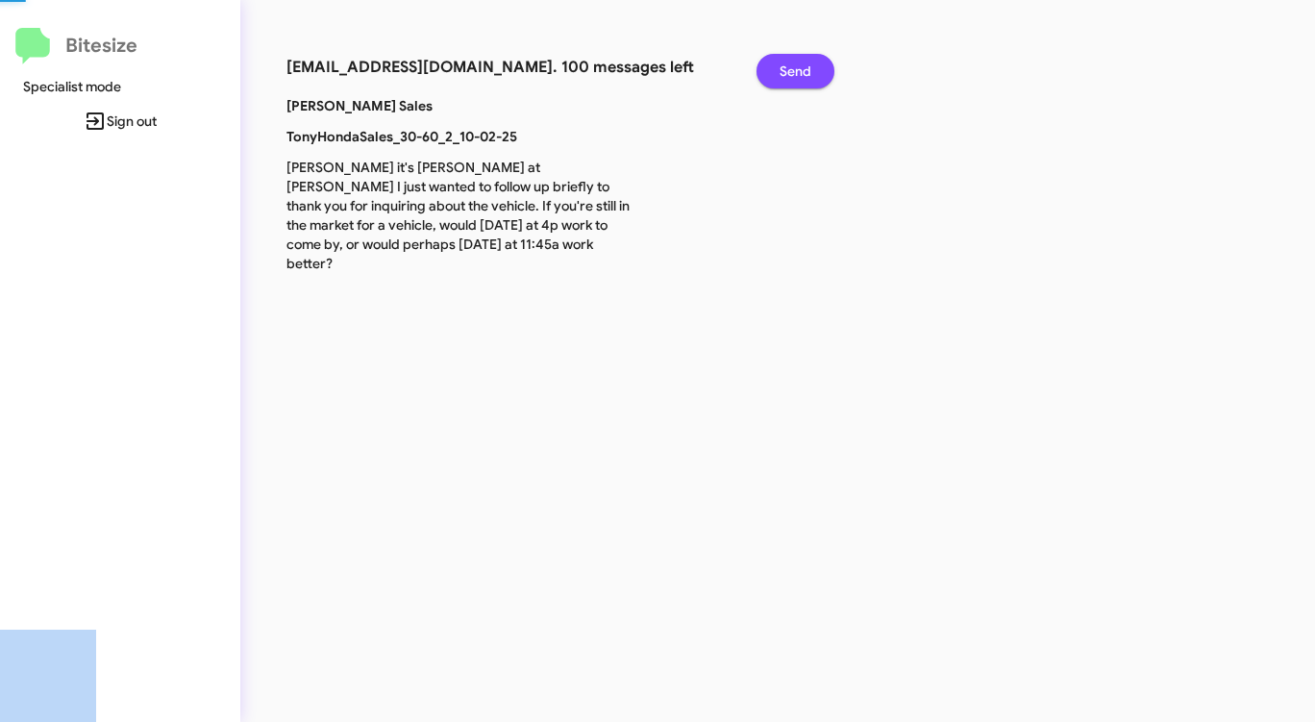
click at [791, 73] on span "Send" at bounding box center [795, 71] width 32 height 35
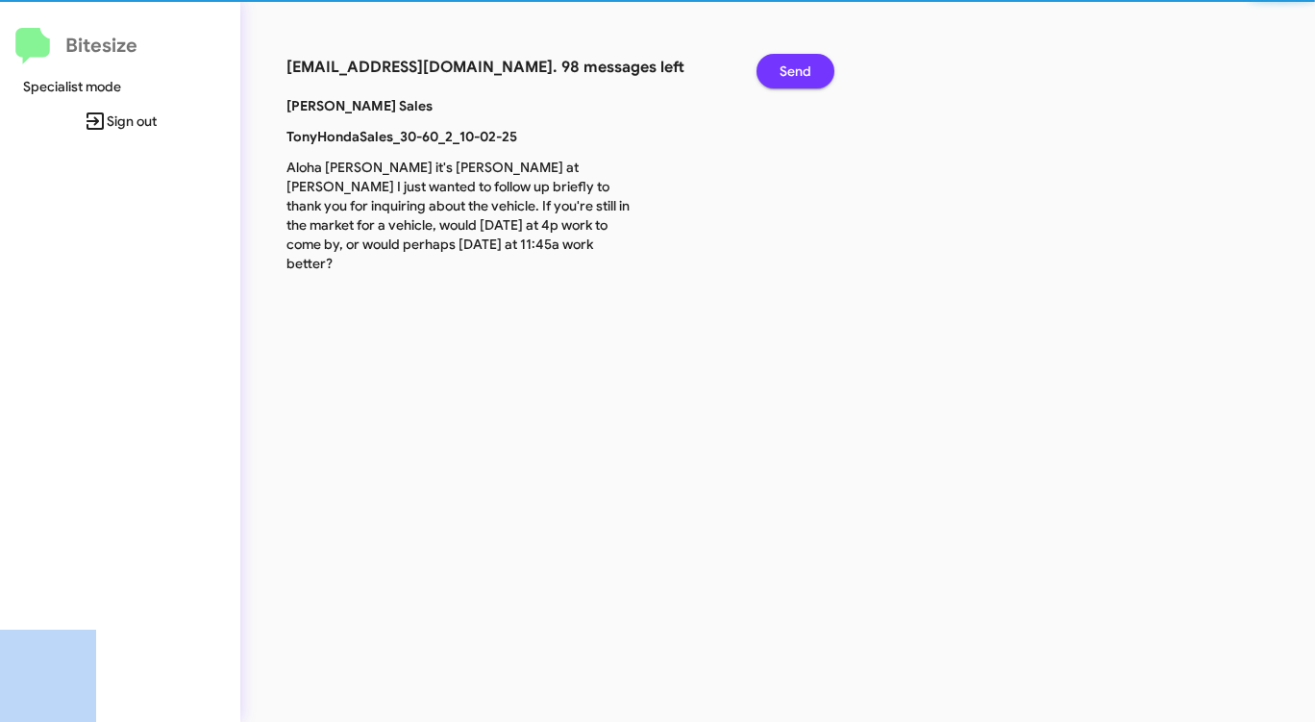
click at [791, 73] on span "Send" at bounding box center [795, 71] width 32 height 35
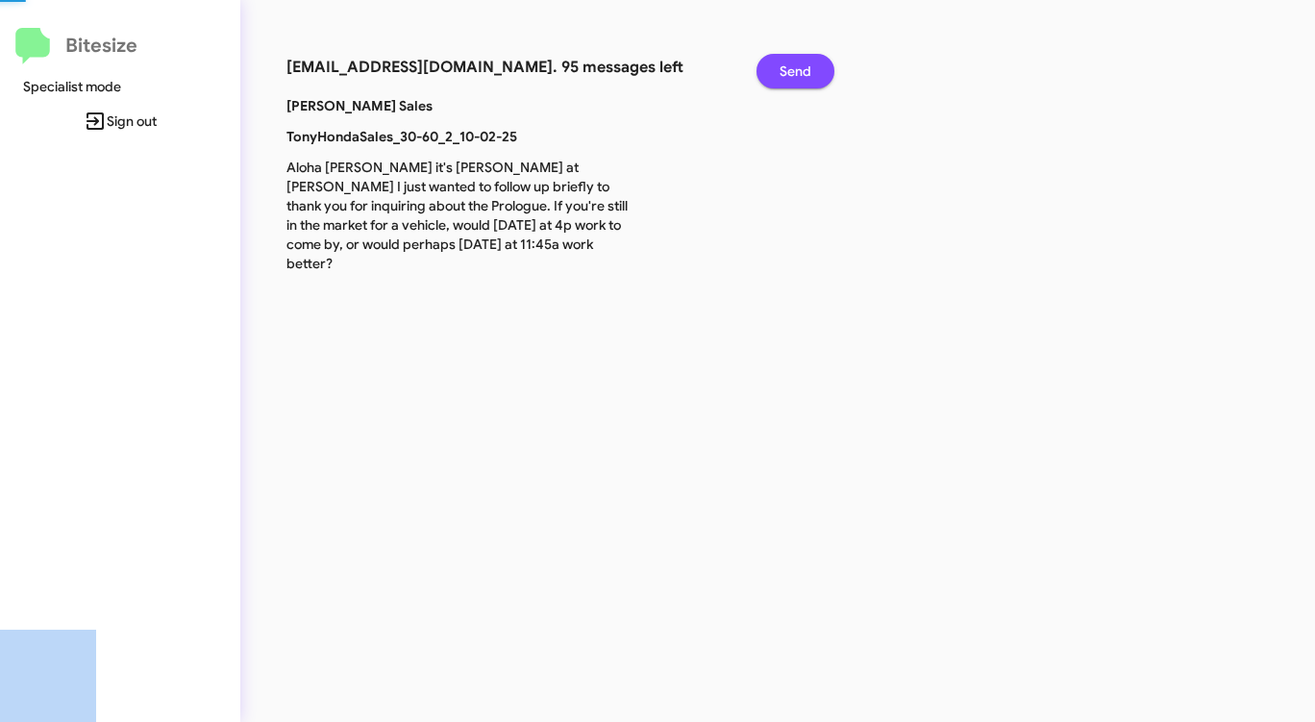
click at [791, 73] on span "Send" at bounding box center [795, 71] width 32 height 35
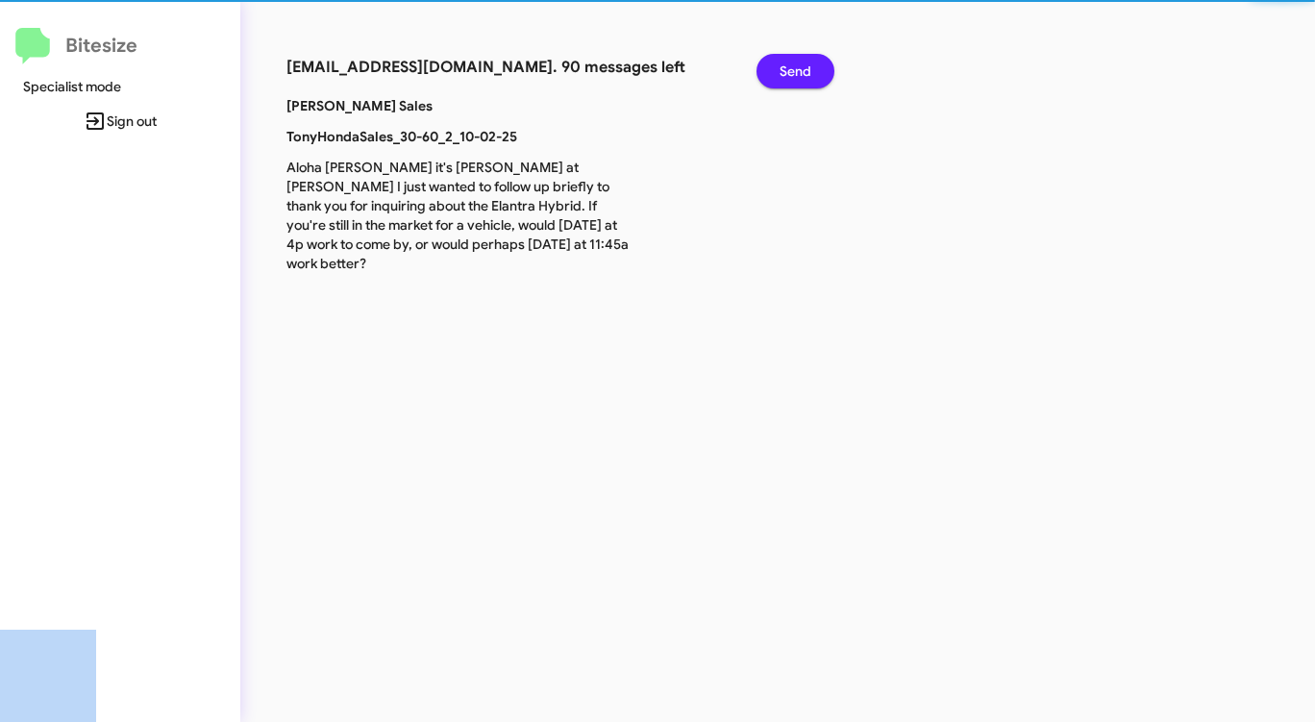
click at [791, 73] on span "Send" at bounding box center [795, 71] width 32 height 35
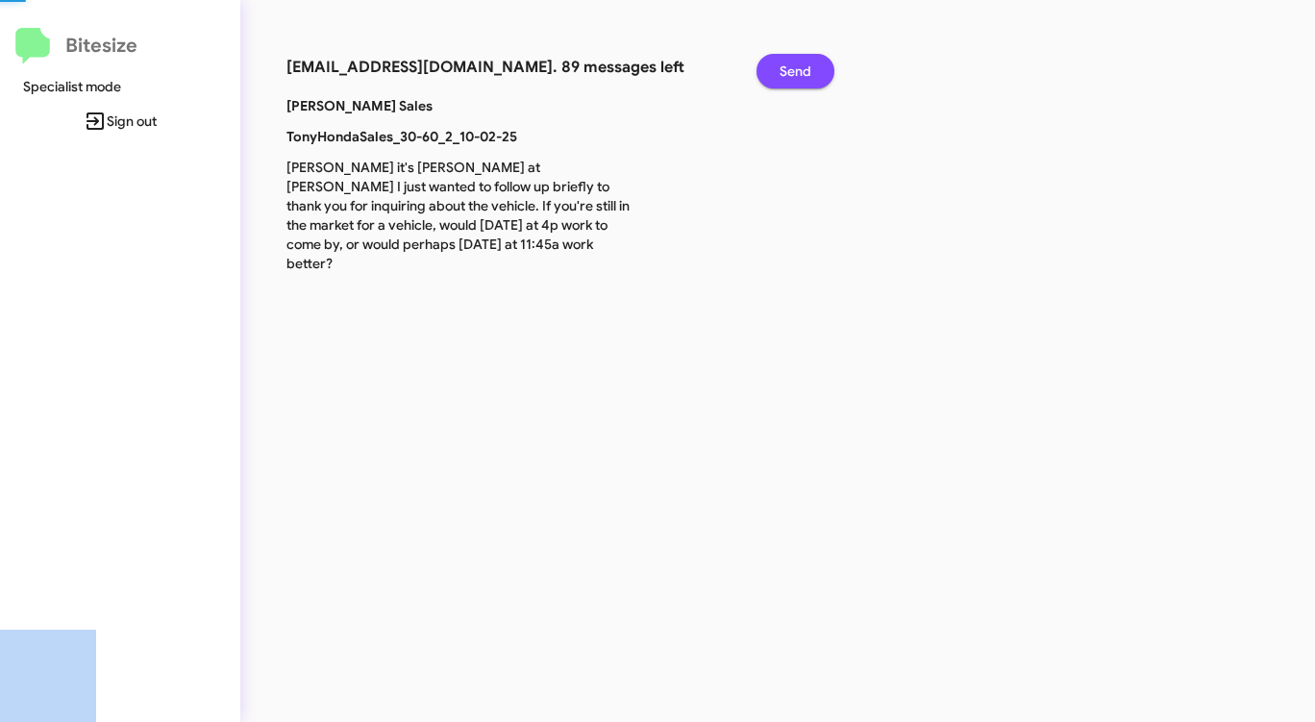
click at [791, 73] on span "Send" at bounding box center [795, 71] width 32 height 35
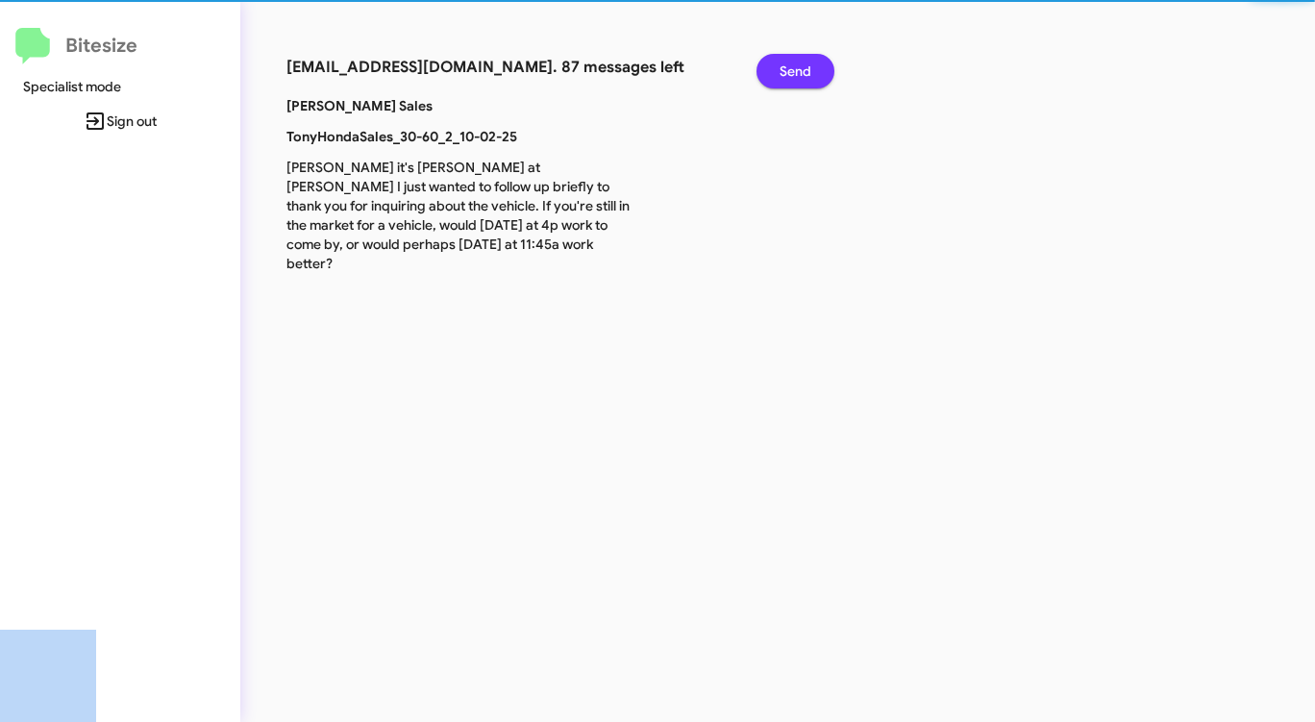
click at [791, 73] on span "Send" at bounding box center [795, 71] width 32 height 35
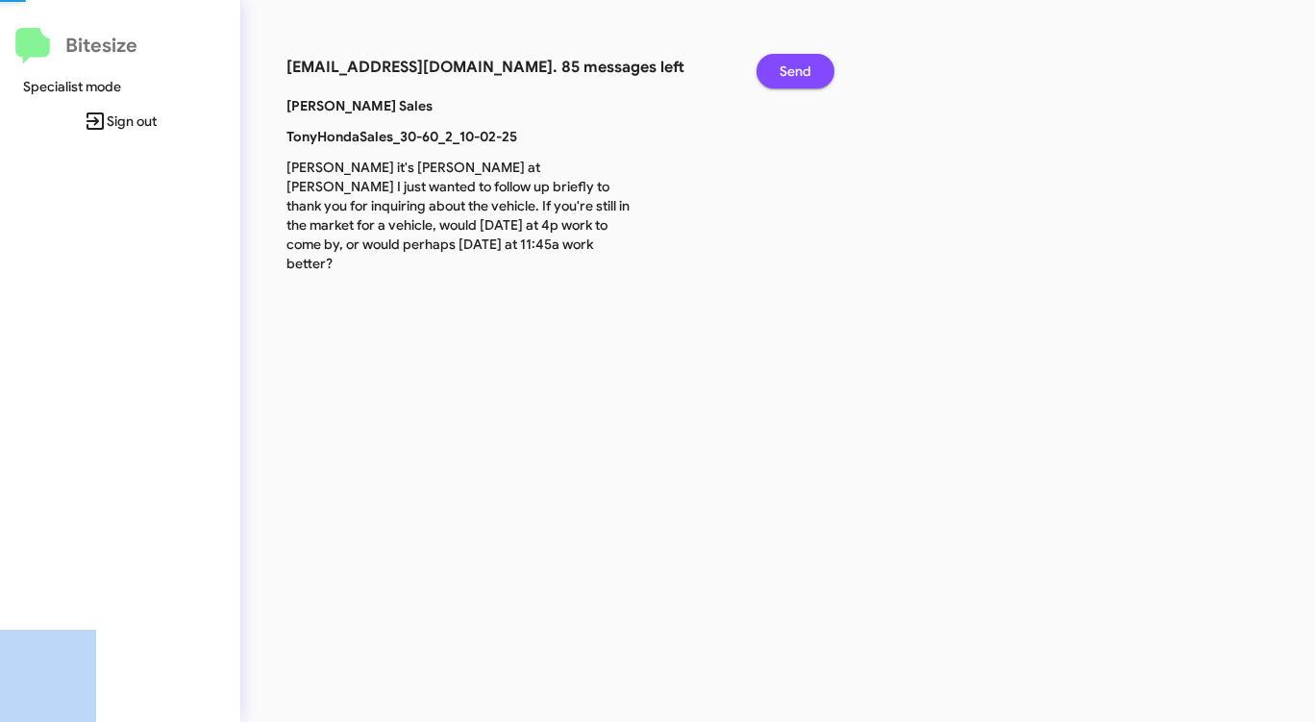
click at [791, 73] on span "Send" at bounding box center [795, 71] width 32 height 35
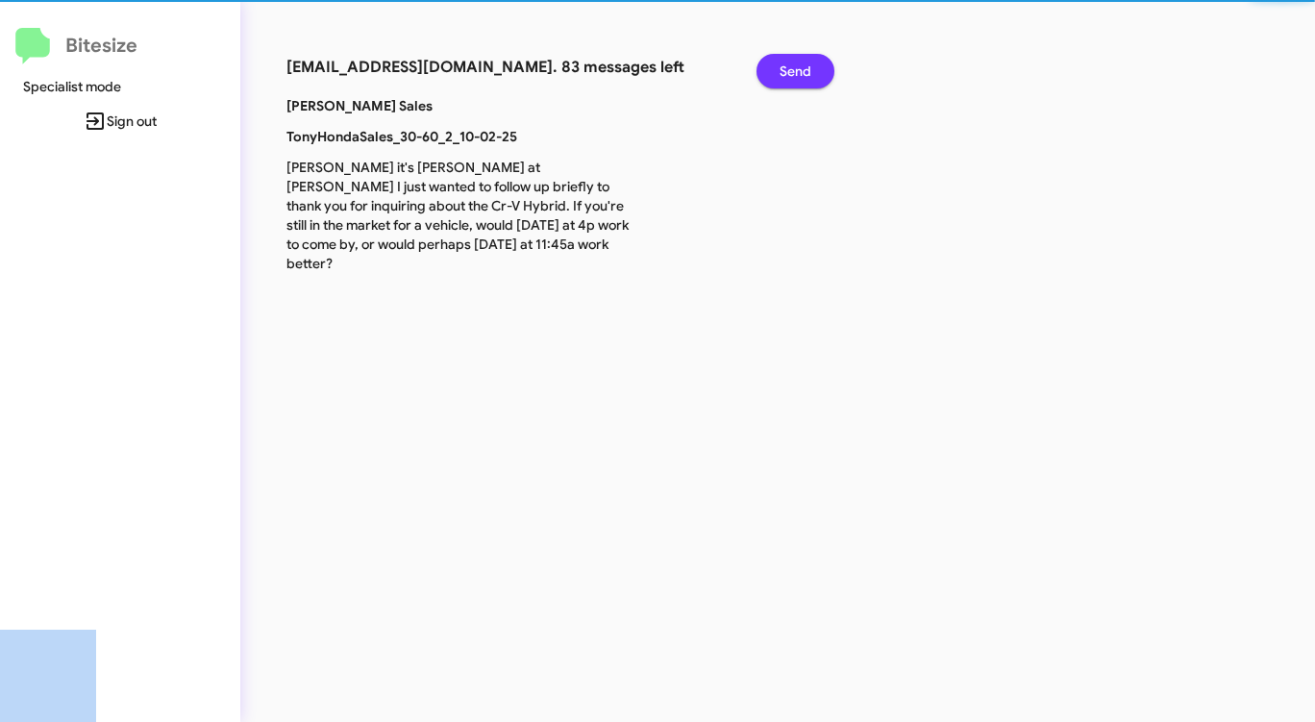
click at [791, 73] on span "Send" at bounding box center [795, 71] width 32 height 35
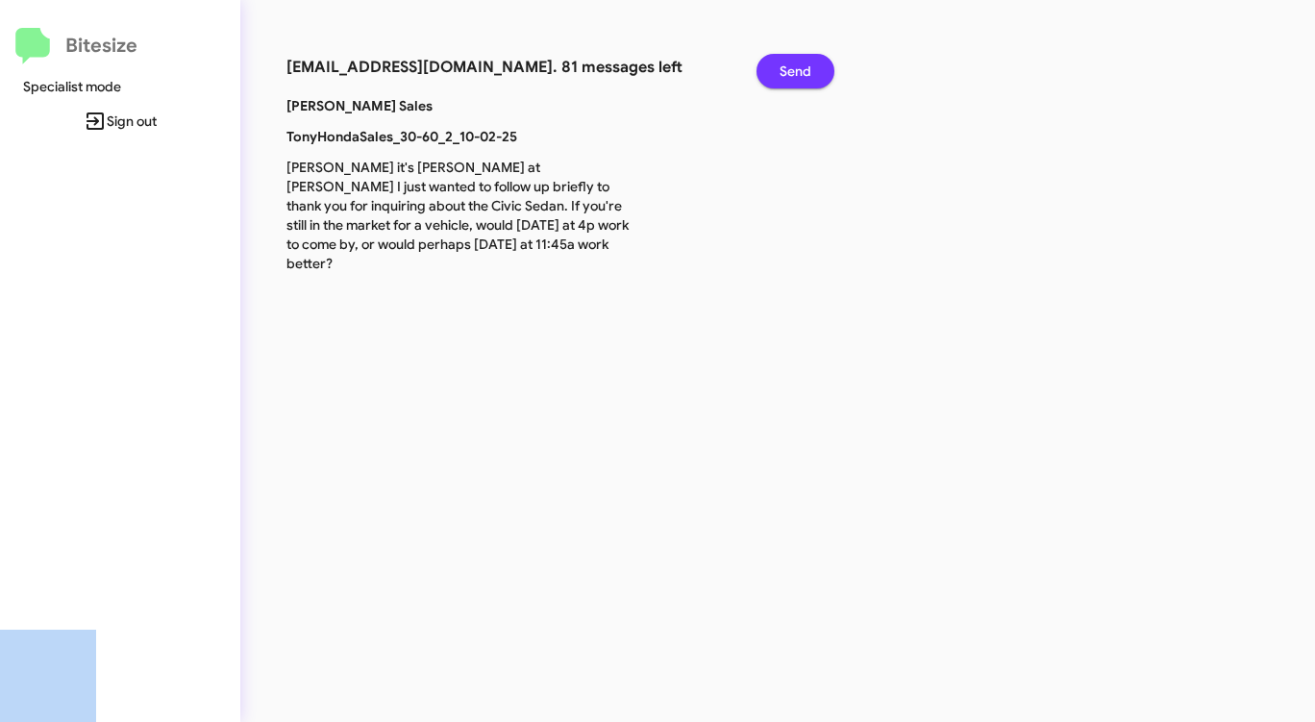
click at [791, 73] on span "Send" at bounding box center [795, 71] width 32 height 35
click at [790, 73] on span "Send" at bounding box center [795, 71] width 32 height 35
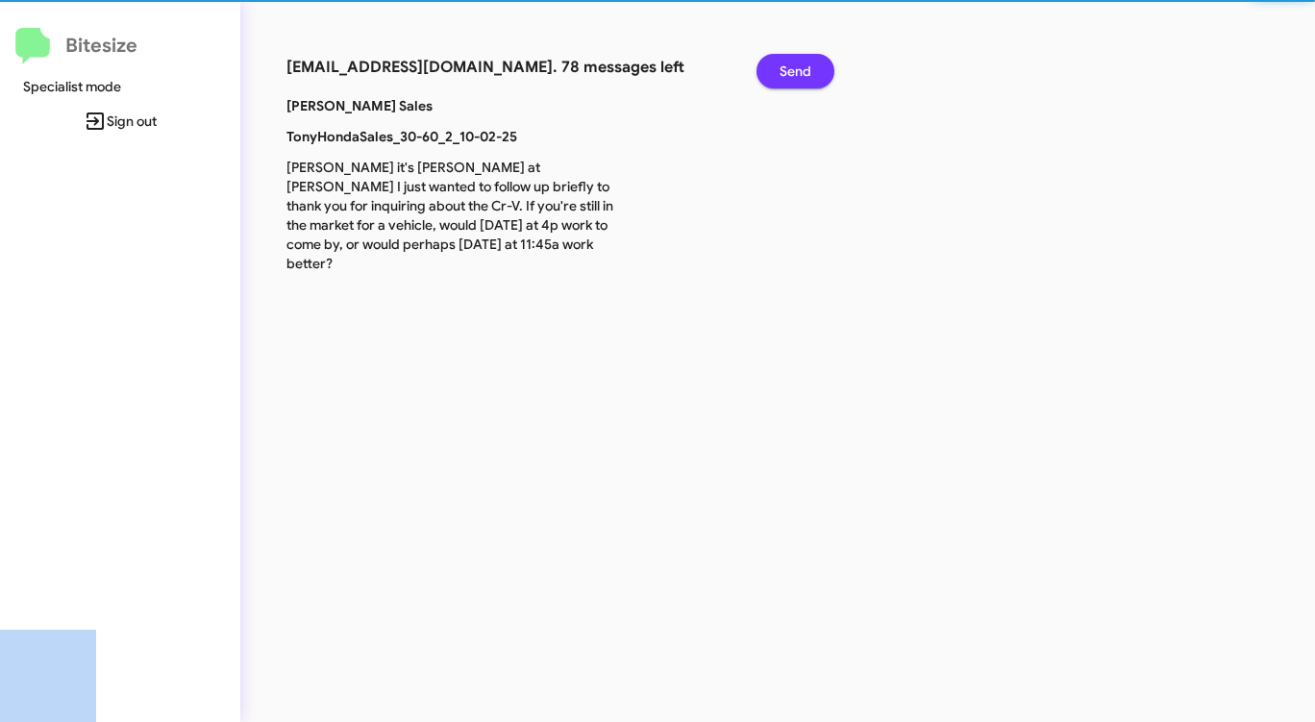
click at [790, 73] on span "Send" at bounding box center [795, 71] width 32 height 35
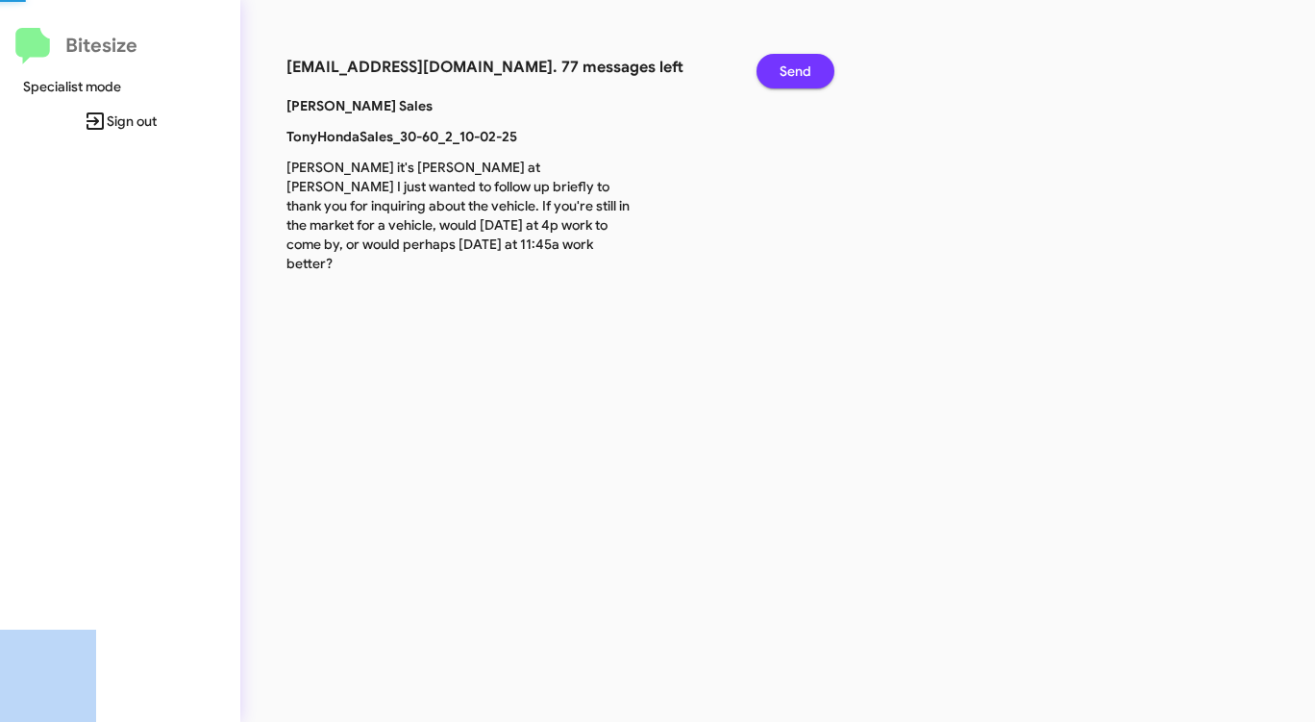
click at [790, 73] on span "Send" at bounding box center [795, 71] width 32 height 35
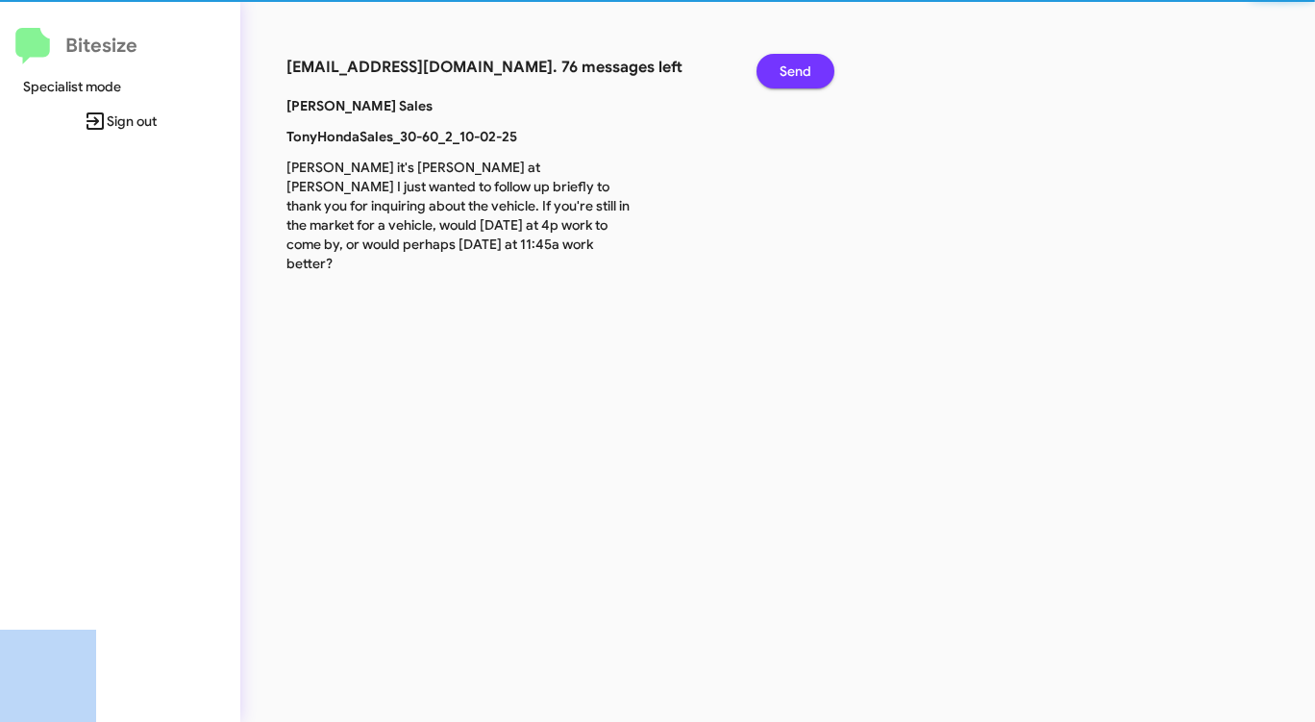
click at [790, 73] on span "Send" at bounding box center [795, 71] width 32 height 35
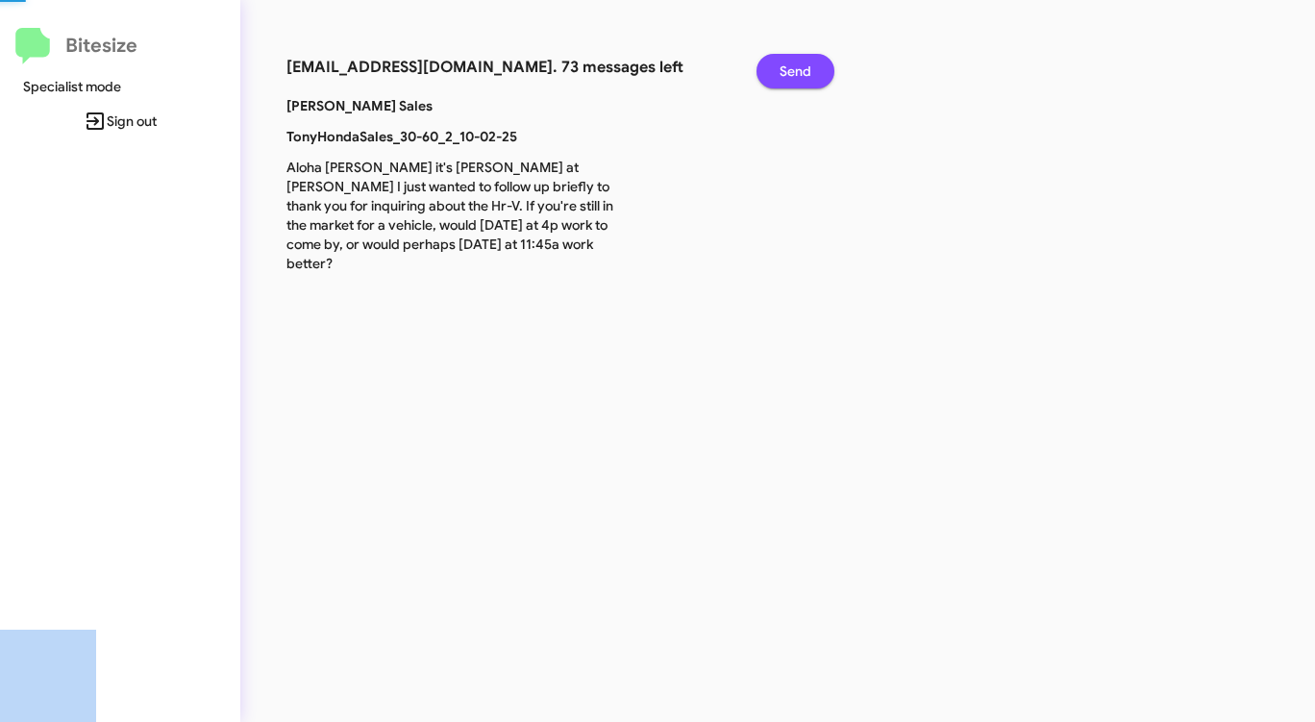
click at [790, 73] on span "Send" at bounding box center [795, 71] width 32 height 35
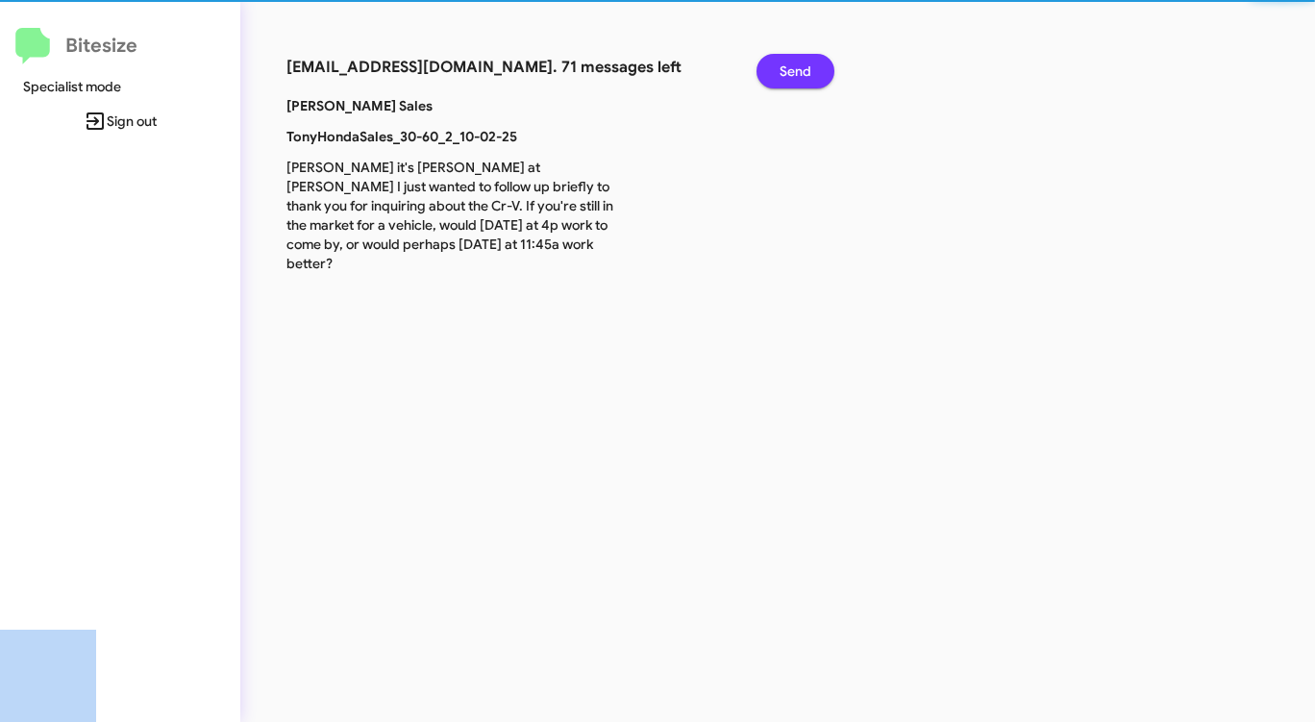
click at [790, 73] on span "Send" at bounding box center [795, 71] width 32 height 35
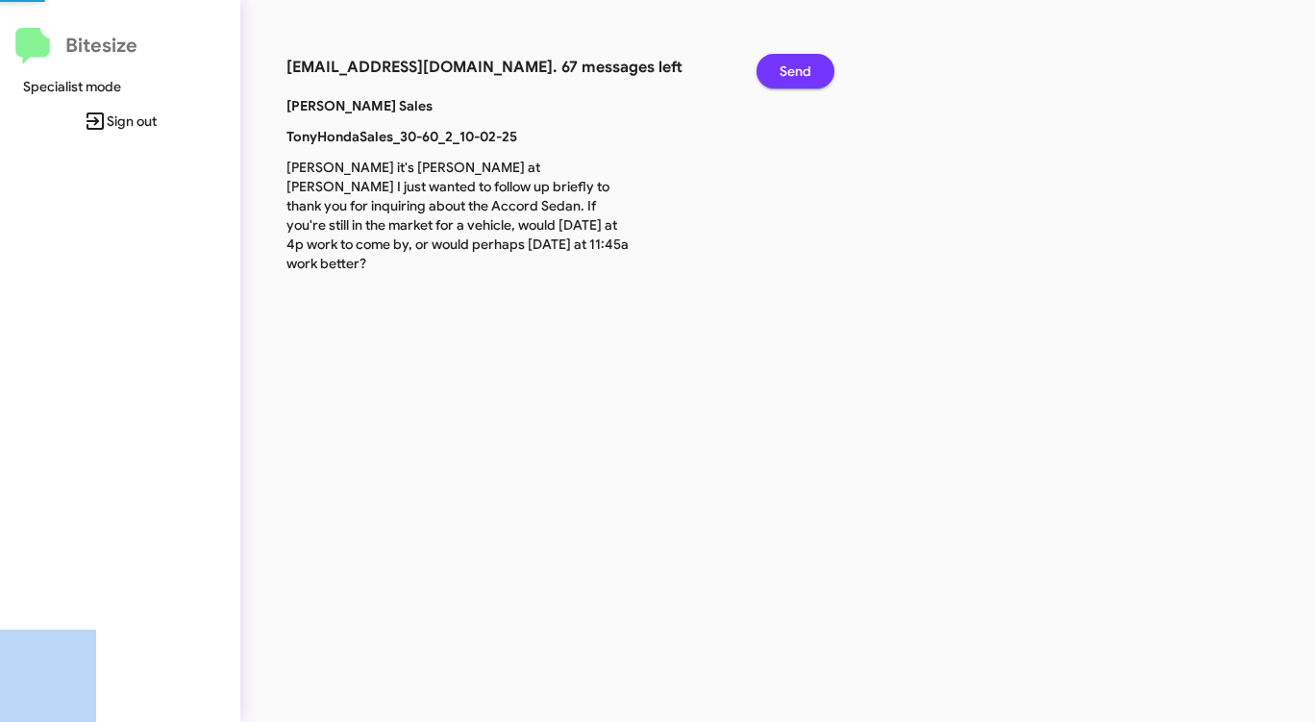
click at [790, 73] on span "Send" at bounding box center [795, 71] width 32 height 35
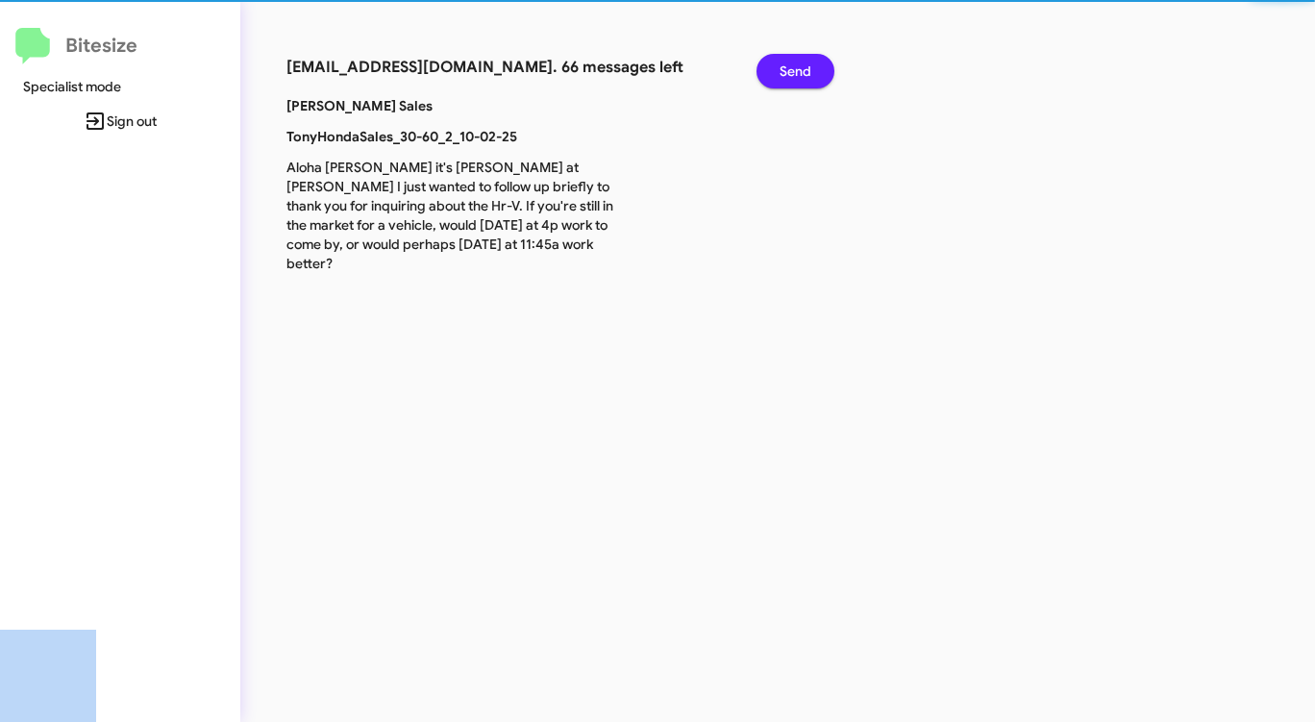
click at [790, 73] on span "Send" at bounding box center [795, 71] width 32 height 35
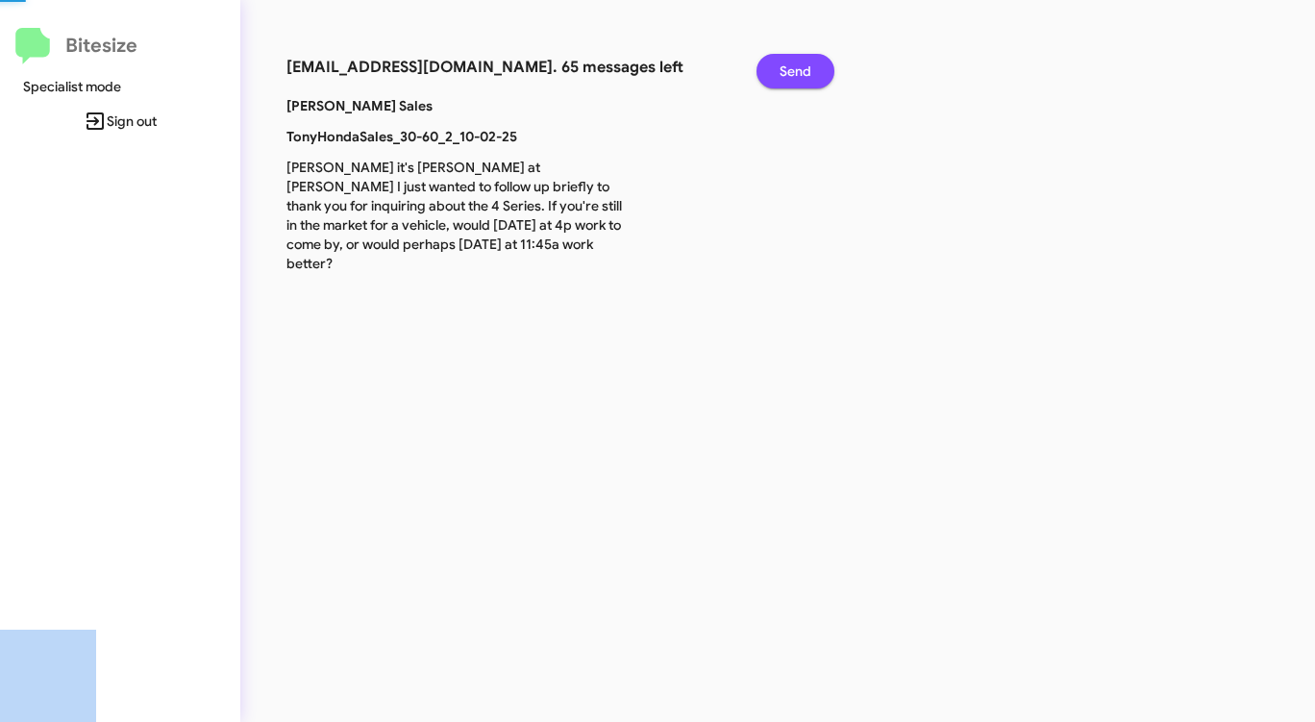
click at [790, 73] on span "Send" at bounding box center [795, 71] width 32 height 35
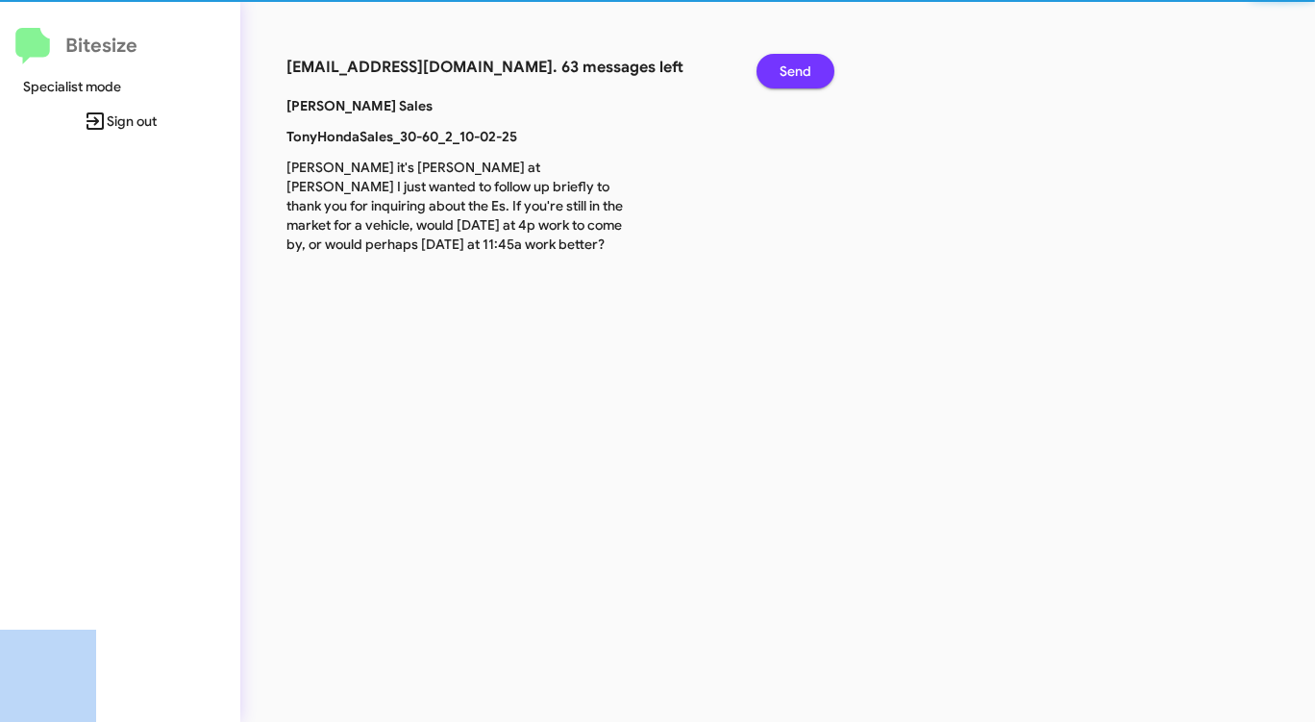
click at [790, 73] on span "Send" at bounding box center [795, 71] width 32 height 35
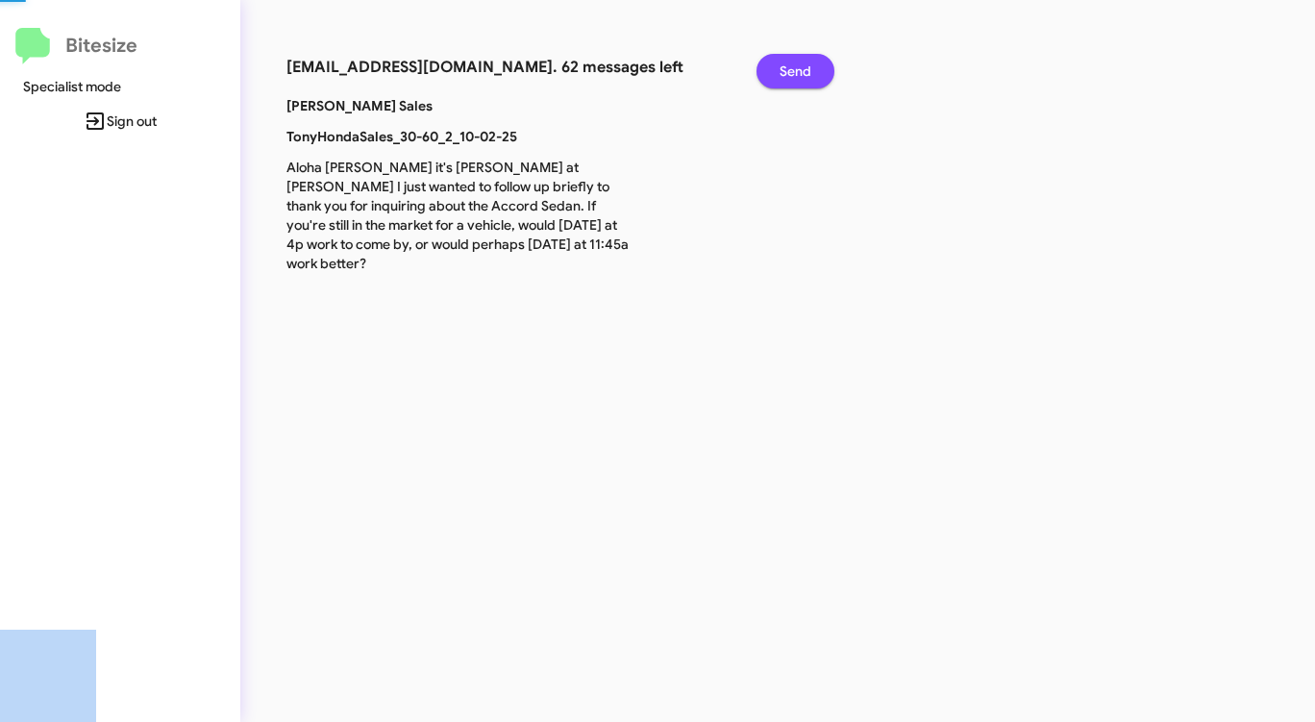
click at [790, 73] on span "Send" at bounding box center [795, 71] width 32 height 35
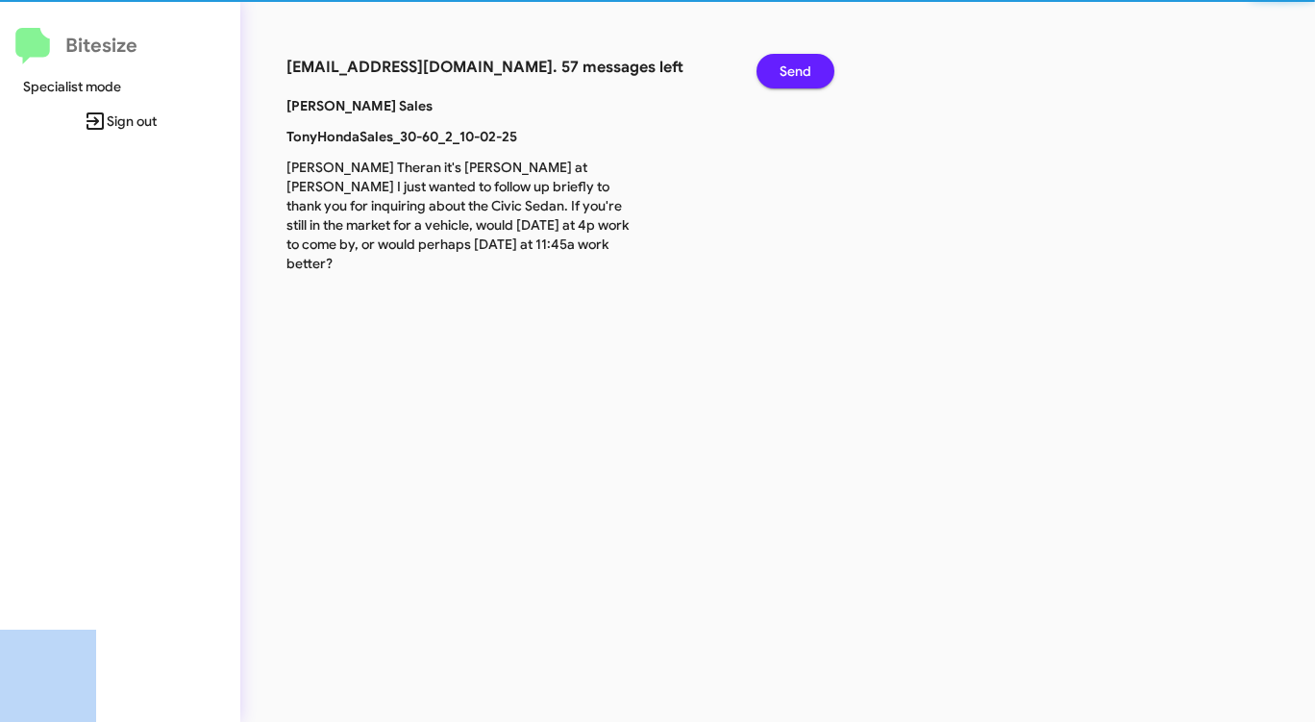
click at [790, 73] on span "Send" at bounding box center [795, 71] width 32 height 35
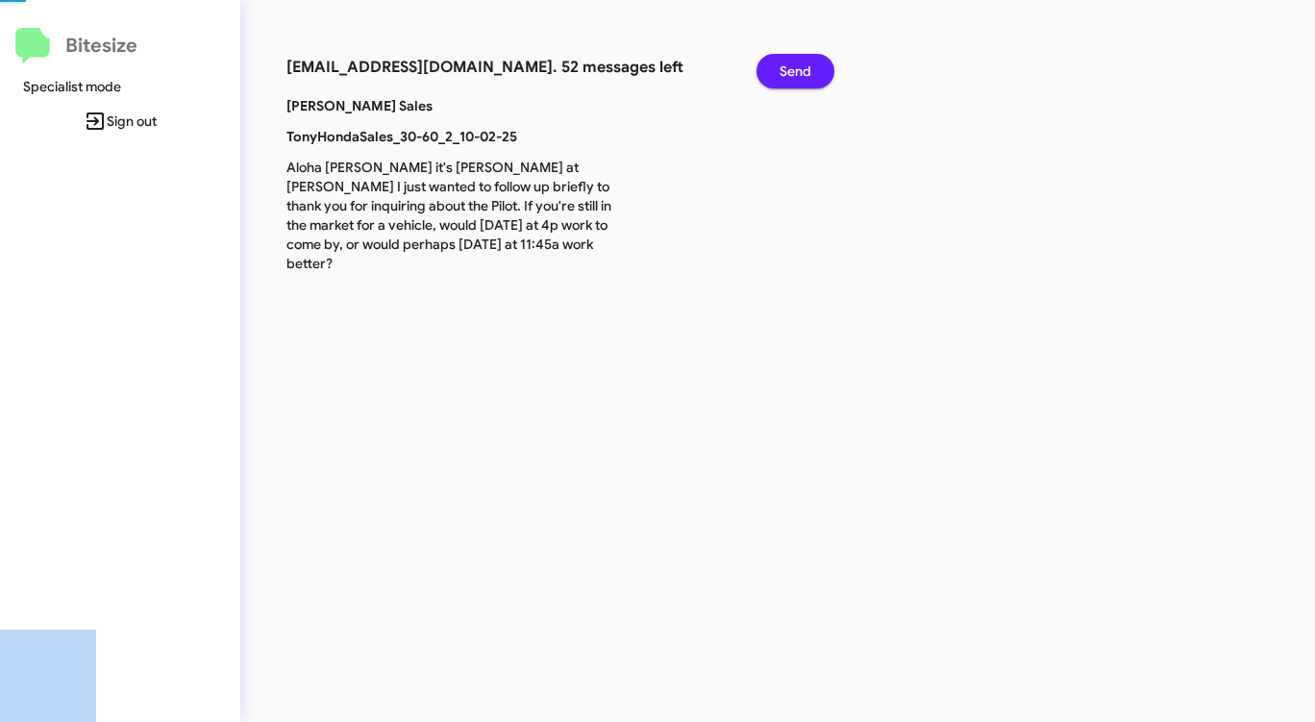
click at [790, 73] on span "Send" at bounding box center [795, 71] width 32 height 35
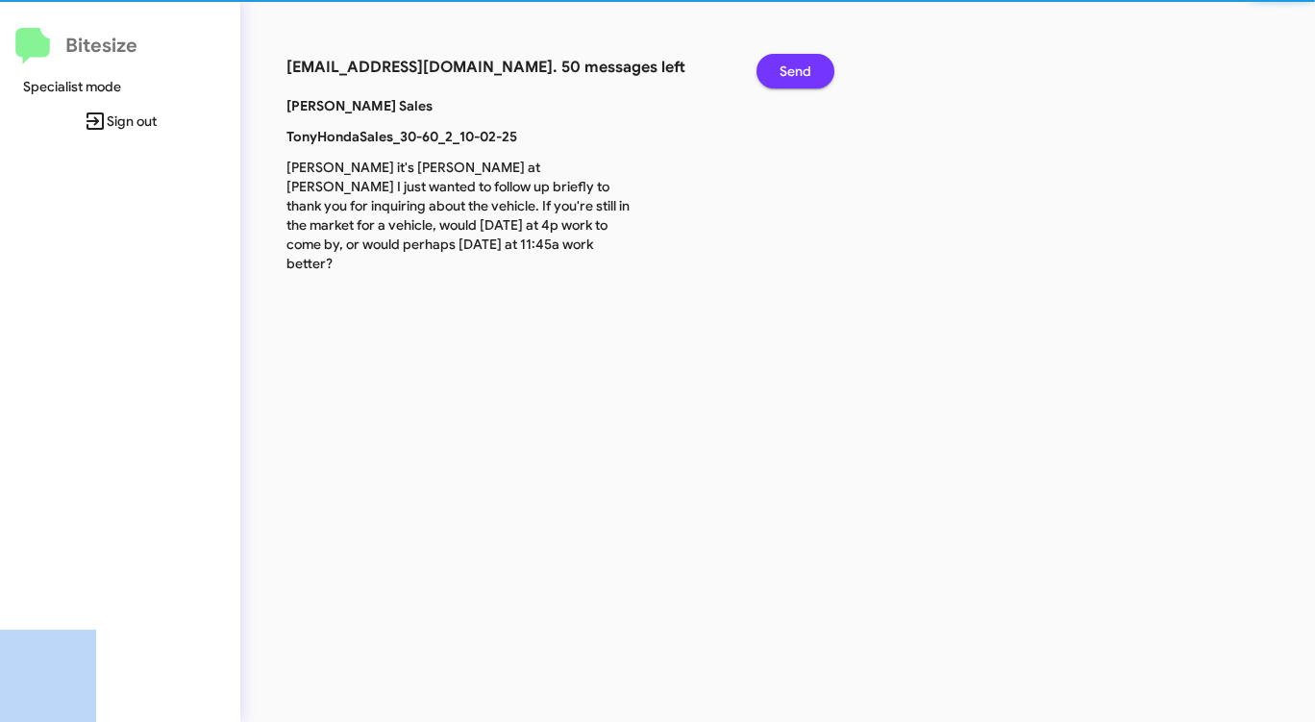
click at [790, 73] on span "Send" at bounding box center [795, 71] width 32 height 35
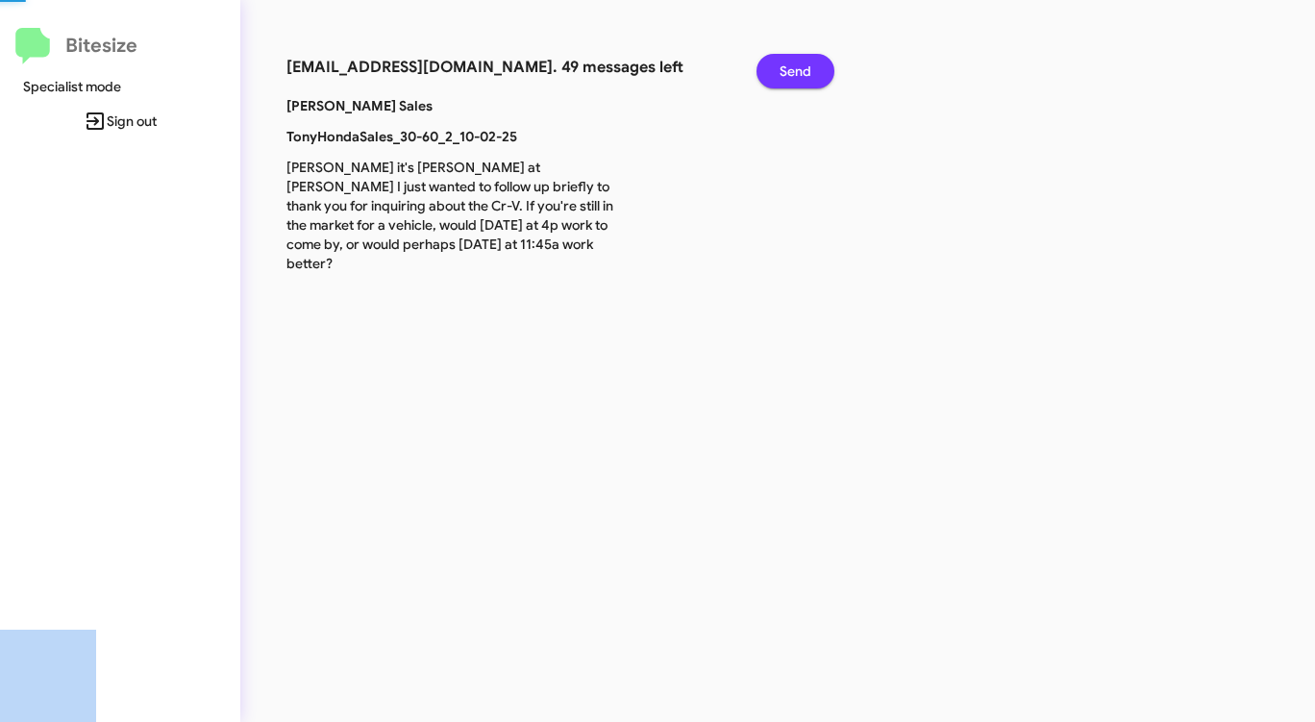
click at [790, 73] on span "Send" at bounding box center [795, 71] width 32 height 35
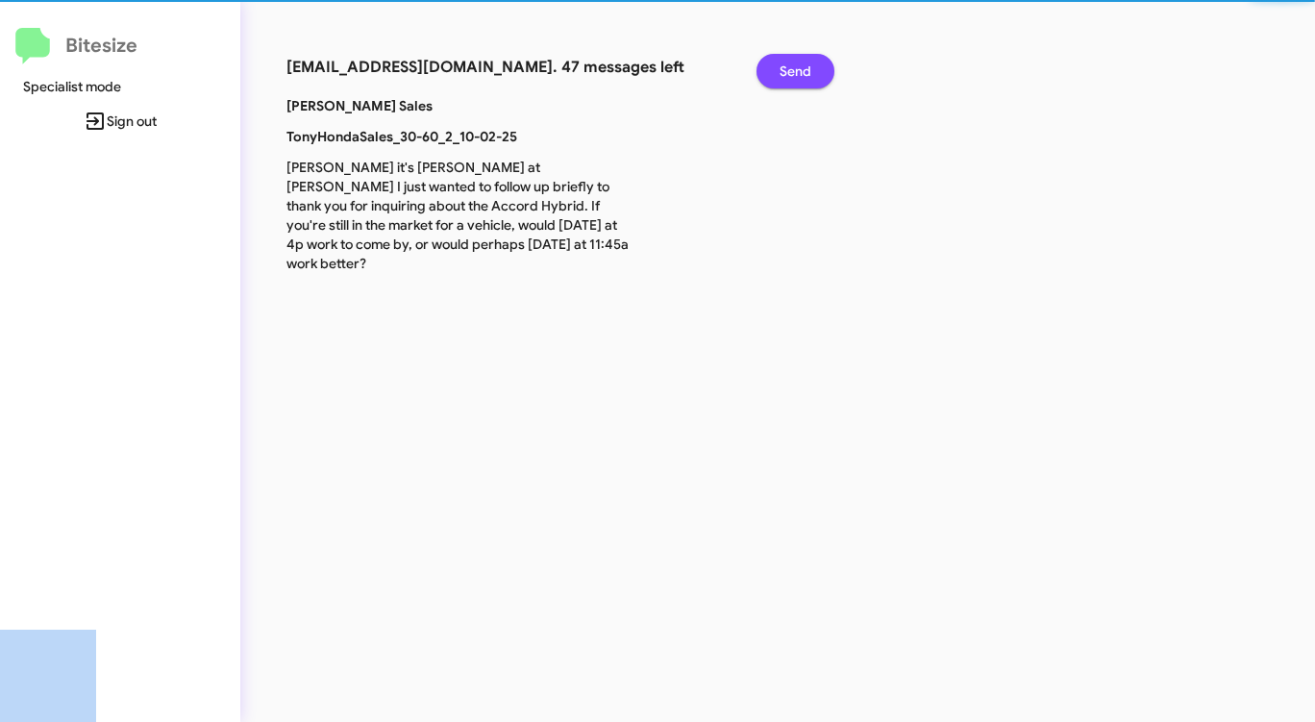
click at [790, 73] on span "Send" at bounding box center [795, 71] width 32 height 35
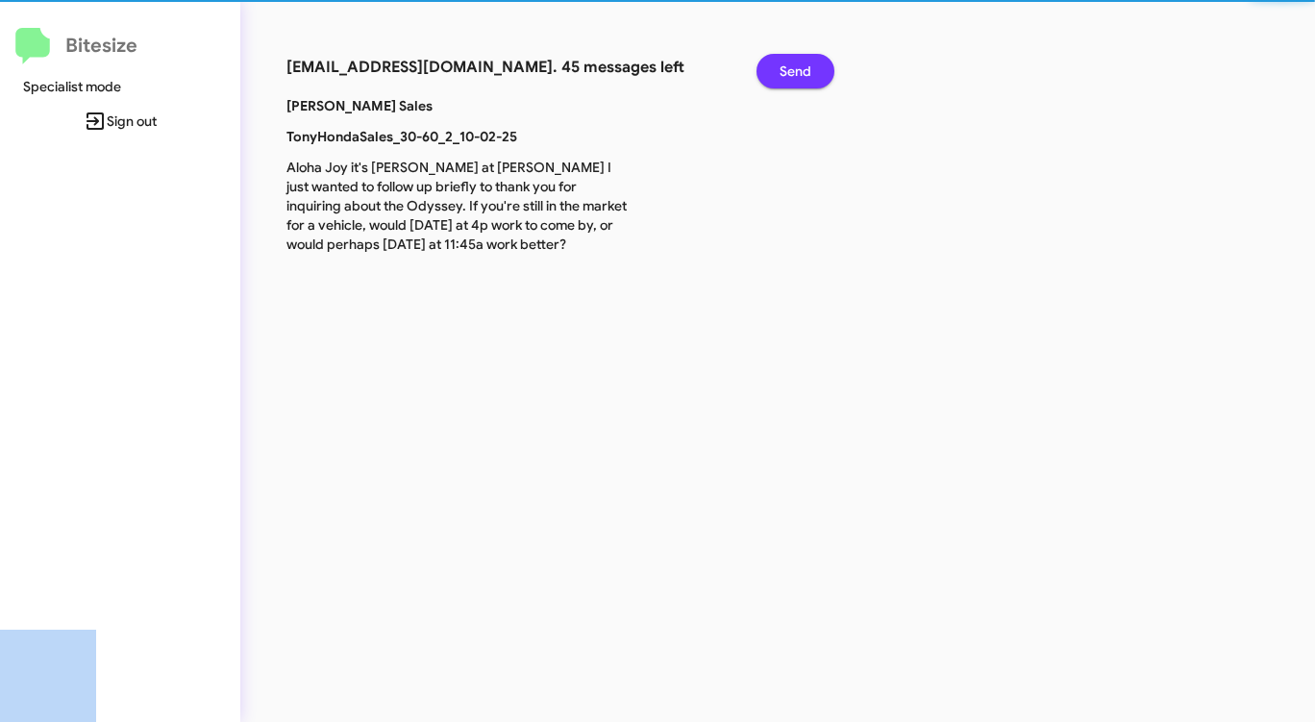
click at [790, 73] on span "Send" at bounding box center [795, 71] width 32 height 35
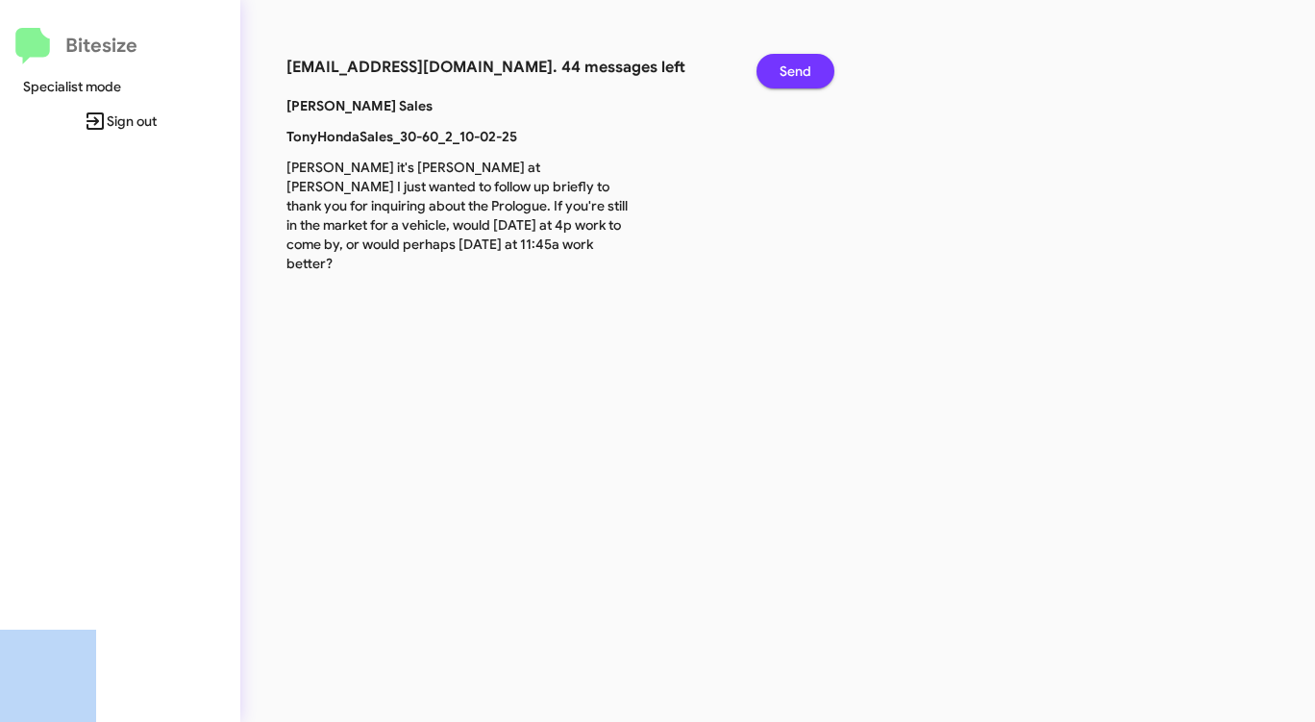
click at [790, 72] on span "Send" at bounding box center [795, 71] width 32 height 35
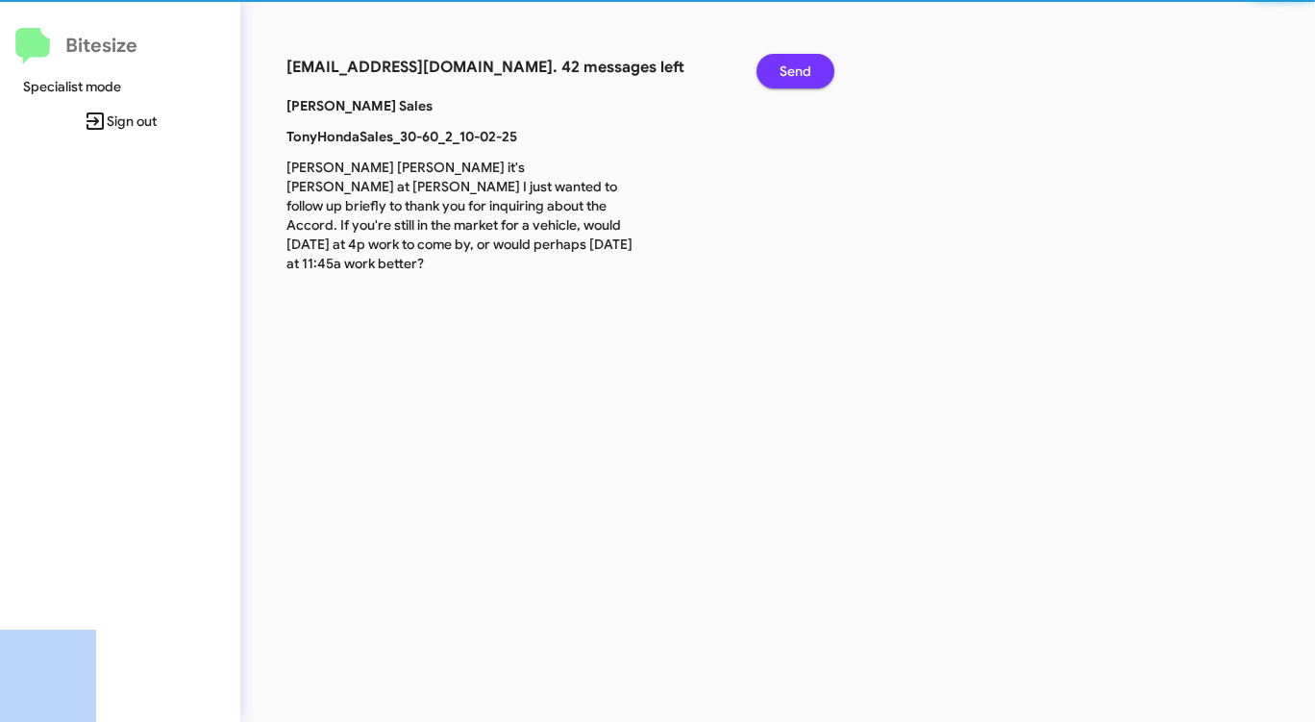
click at [790, 72] on span "Send" at bounding box center [795, 71] width 32 height 35
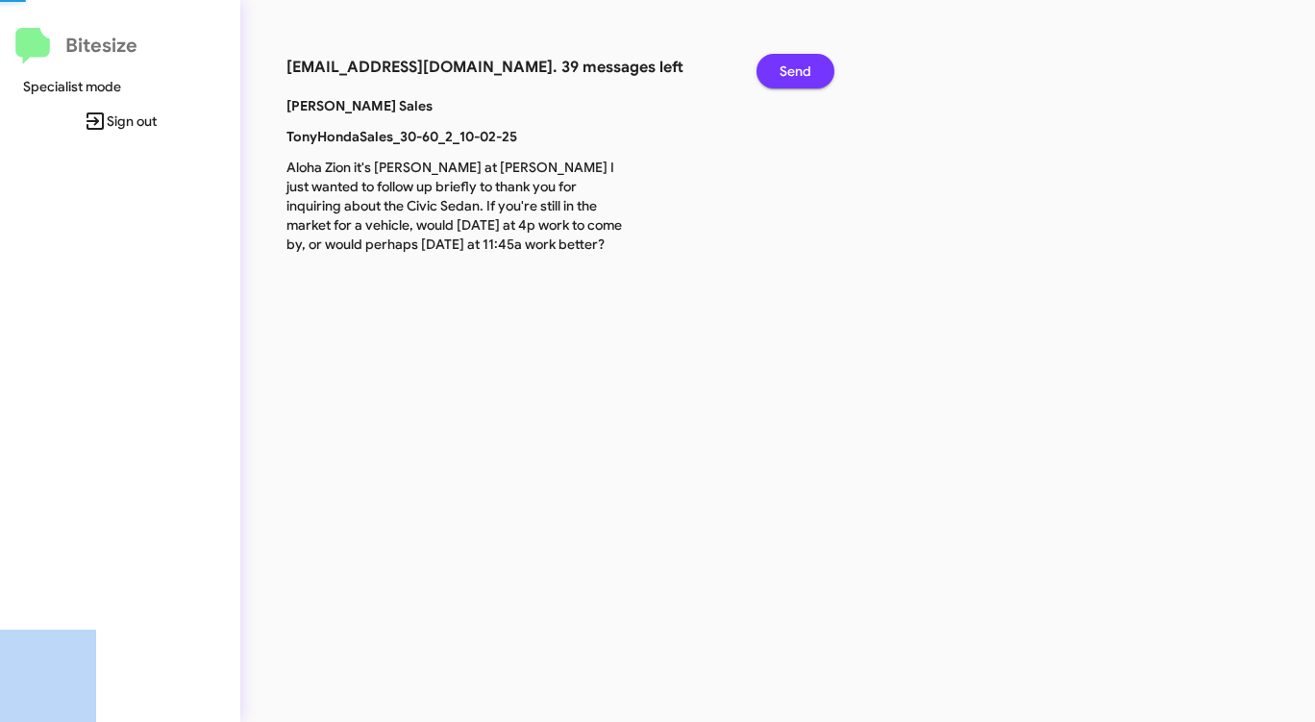
click at [790, 72] on span "Send" at bounding box center [795, 71] width 32 height 35
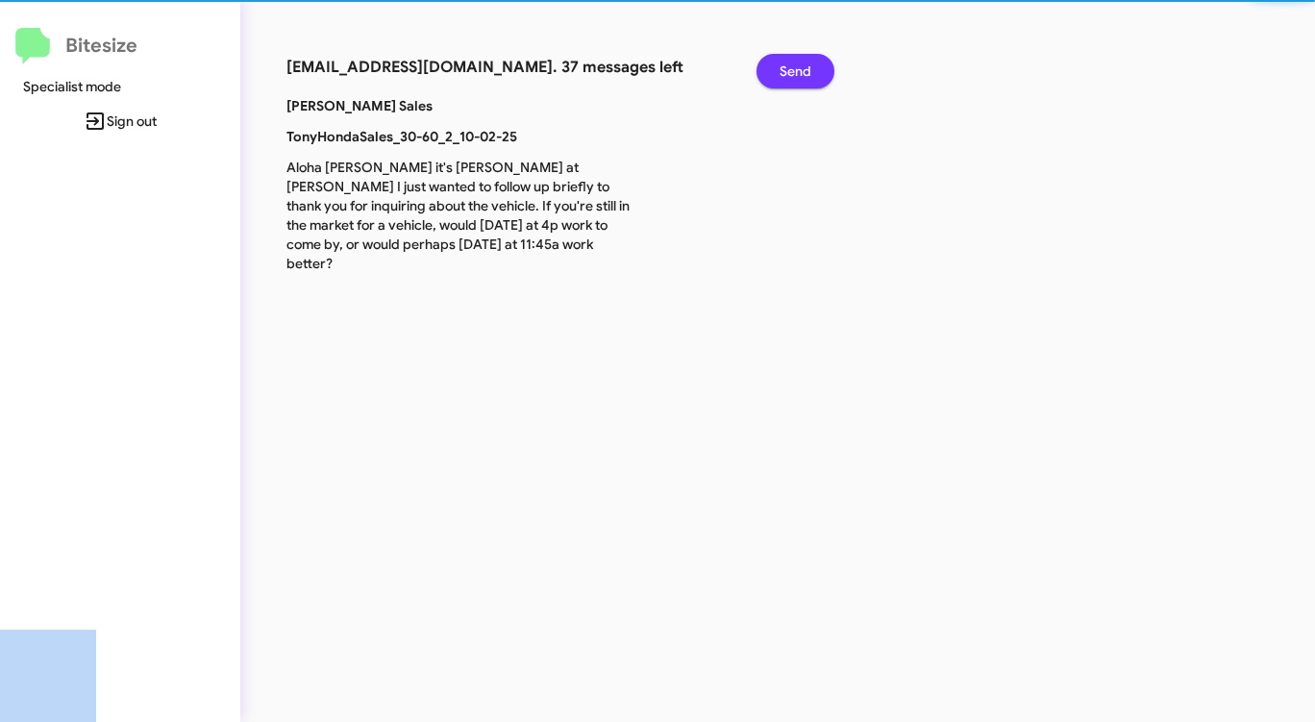
click at [790, 72] on span "Send" at bounding box center [795, 71] width 32 height 35
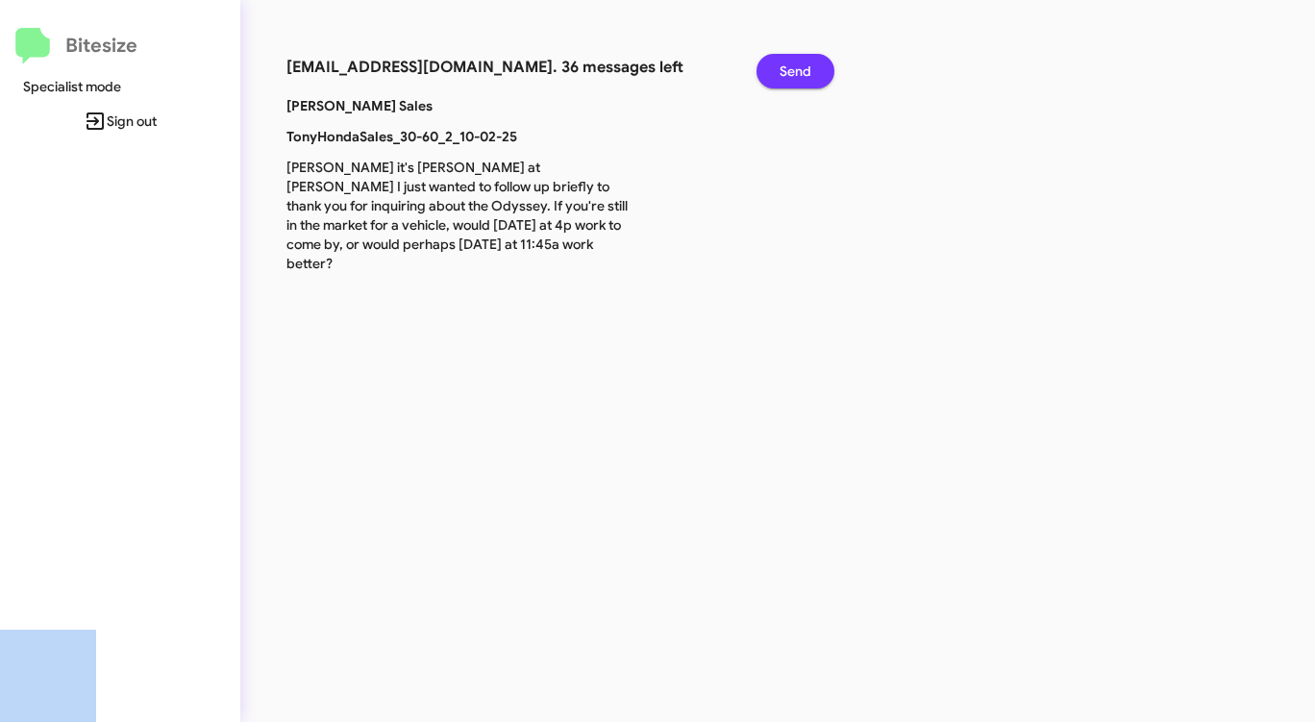
click at [790, 71] on span "Send" at bounding box center [795, 71] width 32 height 35
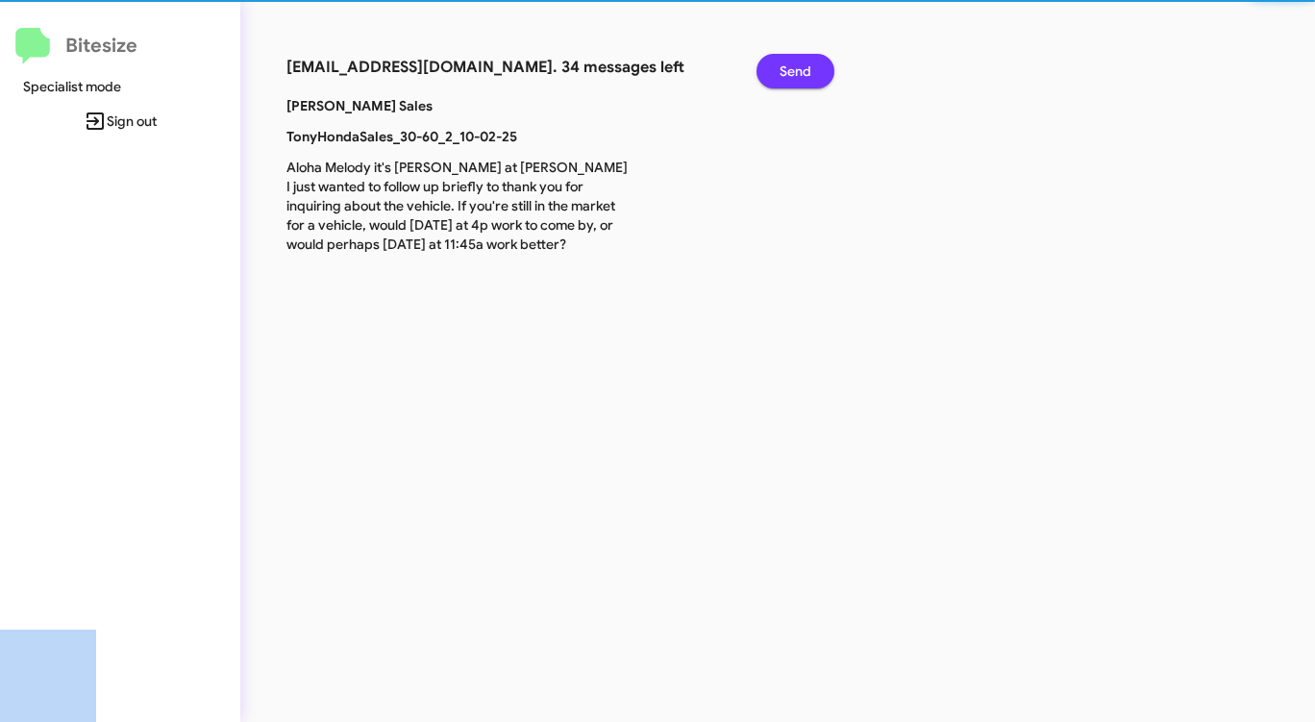
click at [790, 71] on span "Send" at bounding box center [795, 71] width 32 height 35
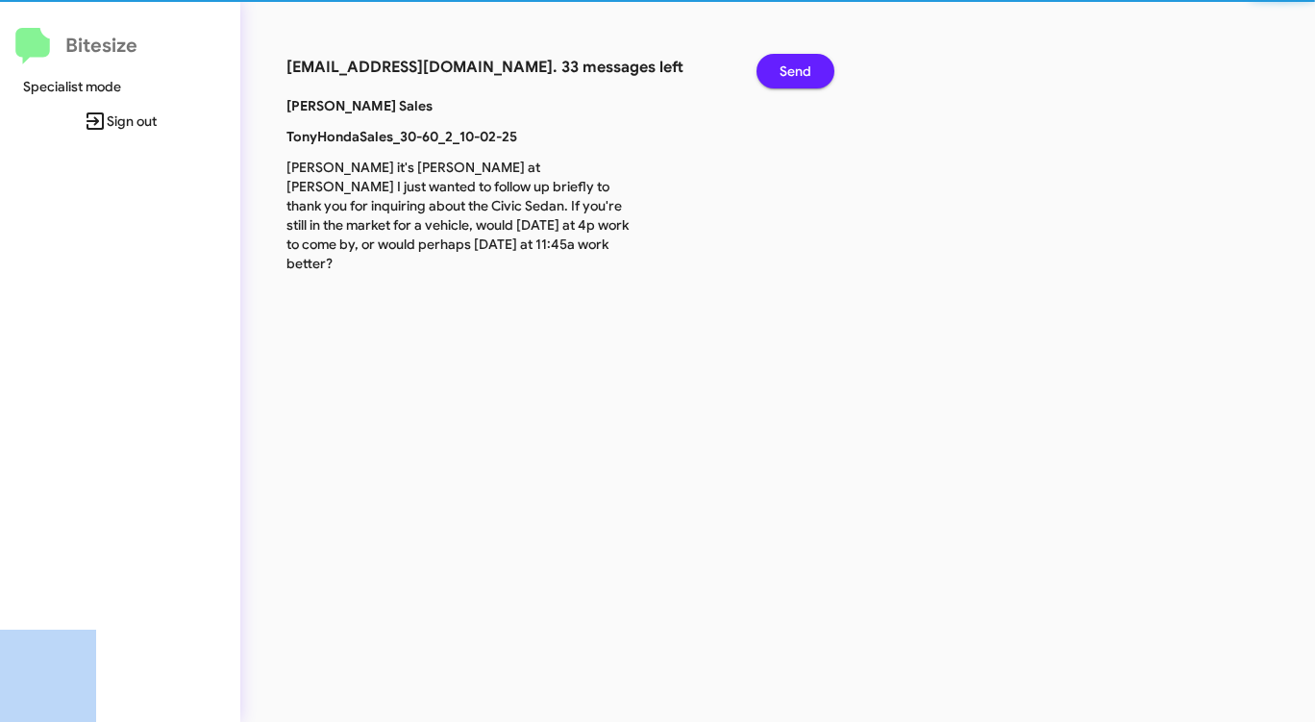
click at [790, 71] on span "Send" at bounding box center [795, 71] width 32 height 35
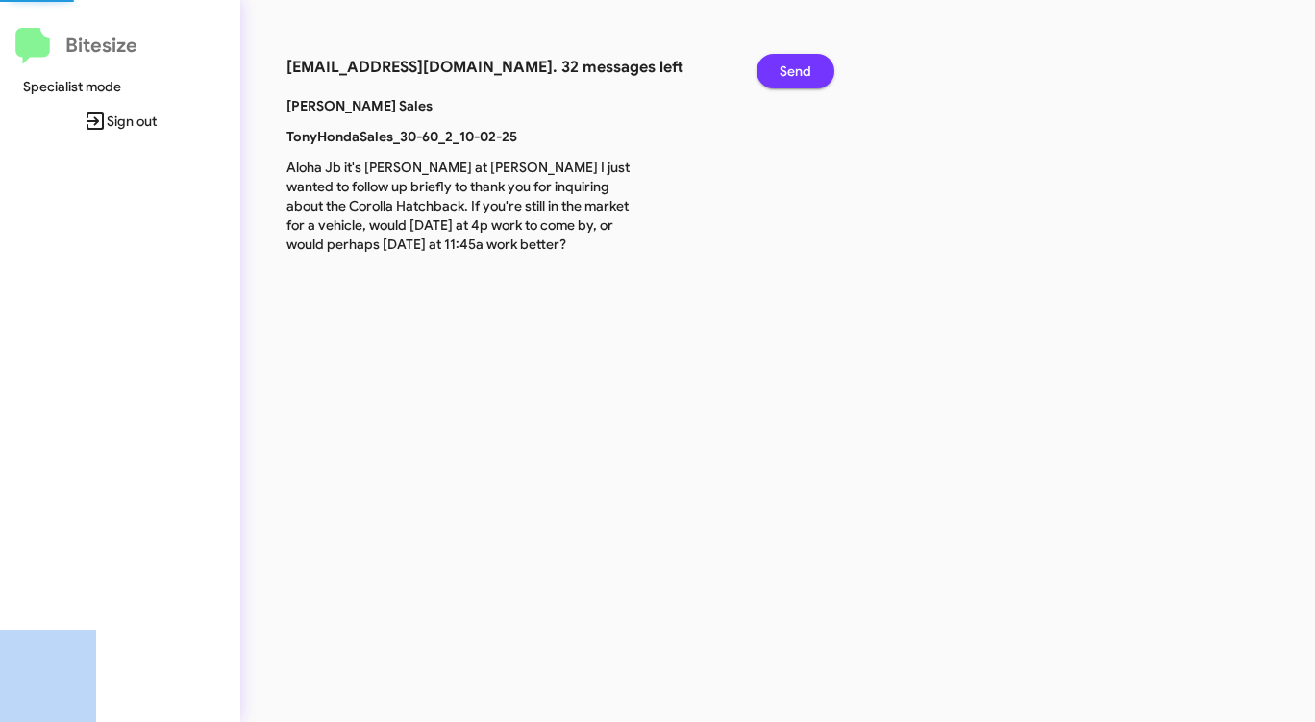
click at [790, 71] on span "Send" at bounding box center [795, 71] width 32 height 35
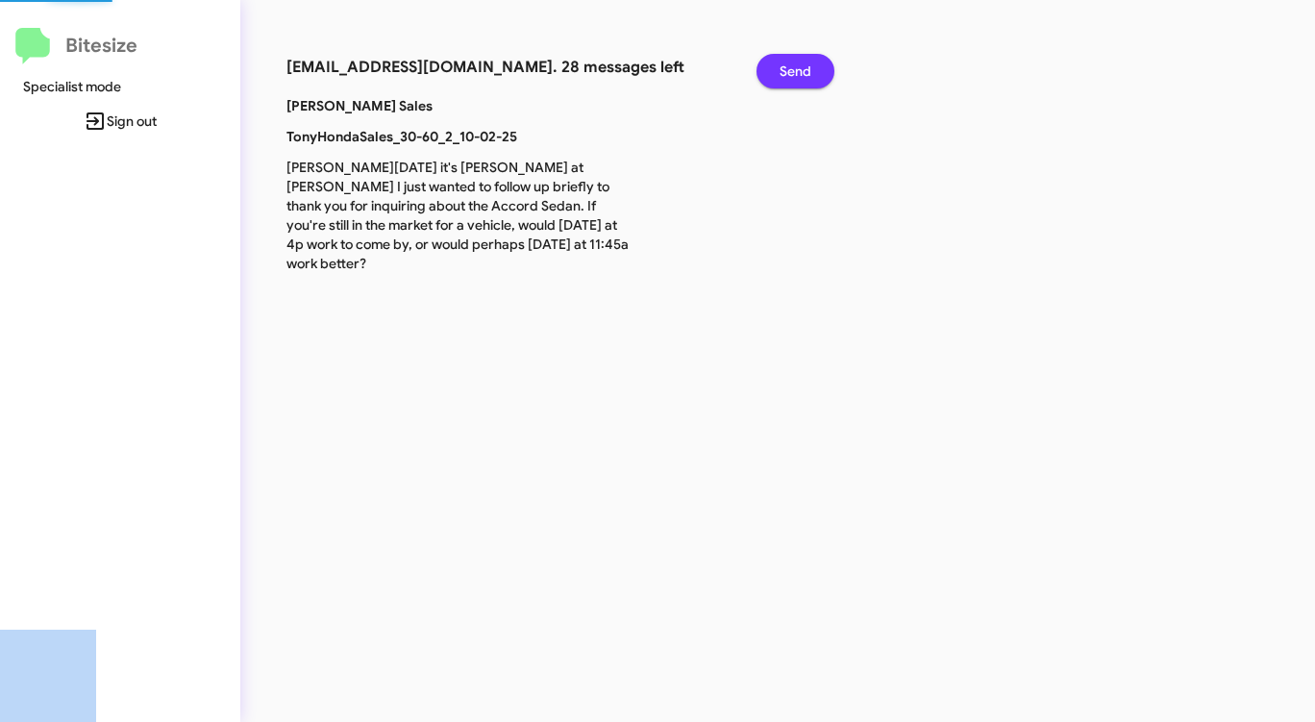
click at [790, 71] on span "Send" at bounding box center [795, 71] width 32 height 35
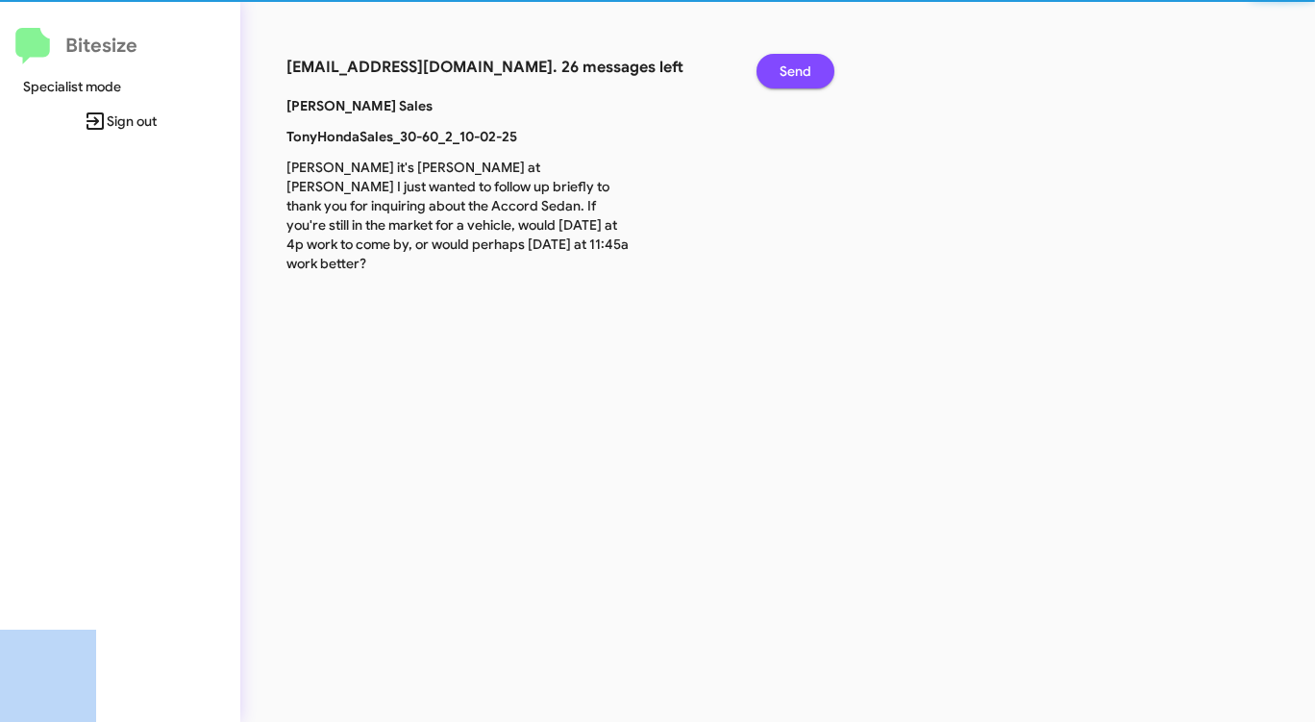
click at [790, 71] on span "Send" at bounding box center [795, 71] width 32 height 35
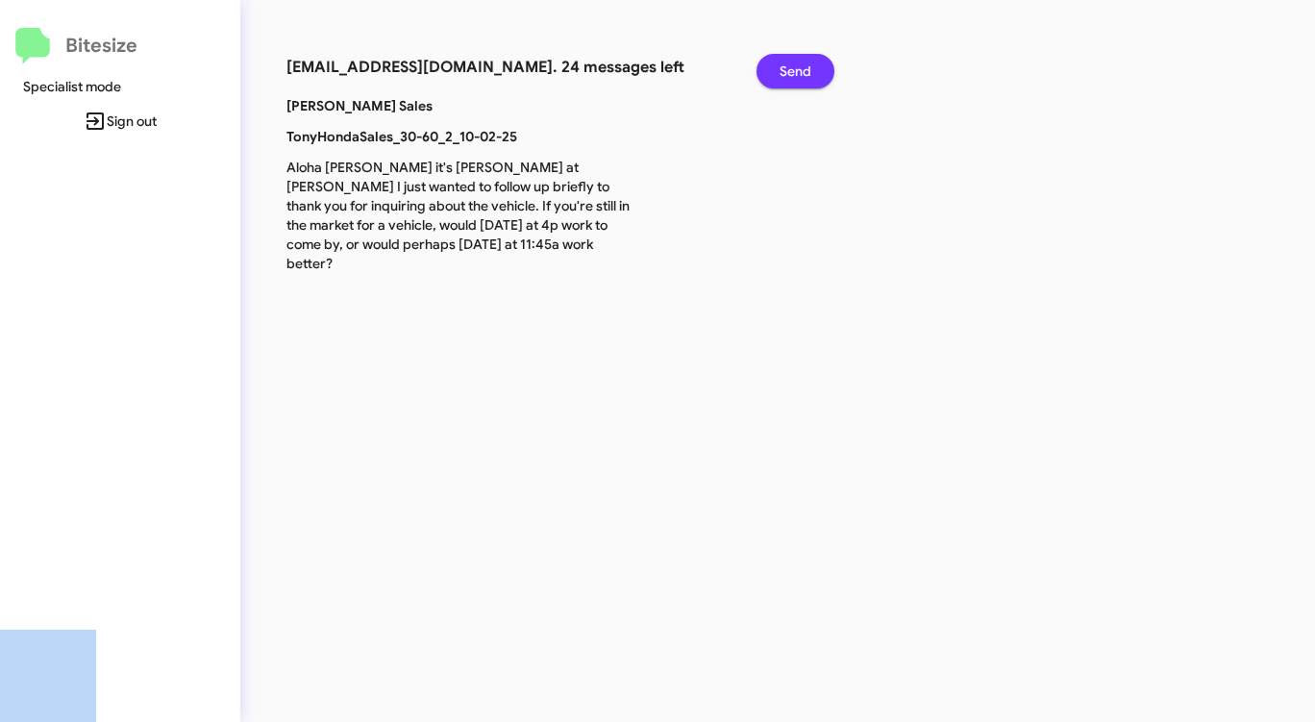
click at [790, 71] on span "Send" at bounding box center [795, 71] width 32 height 35
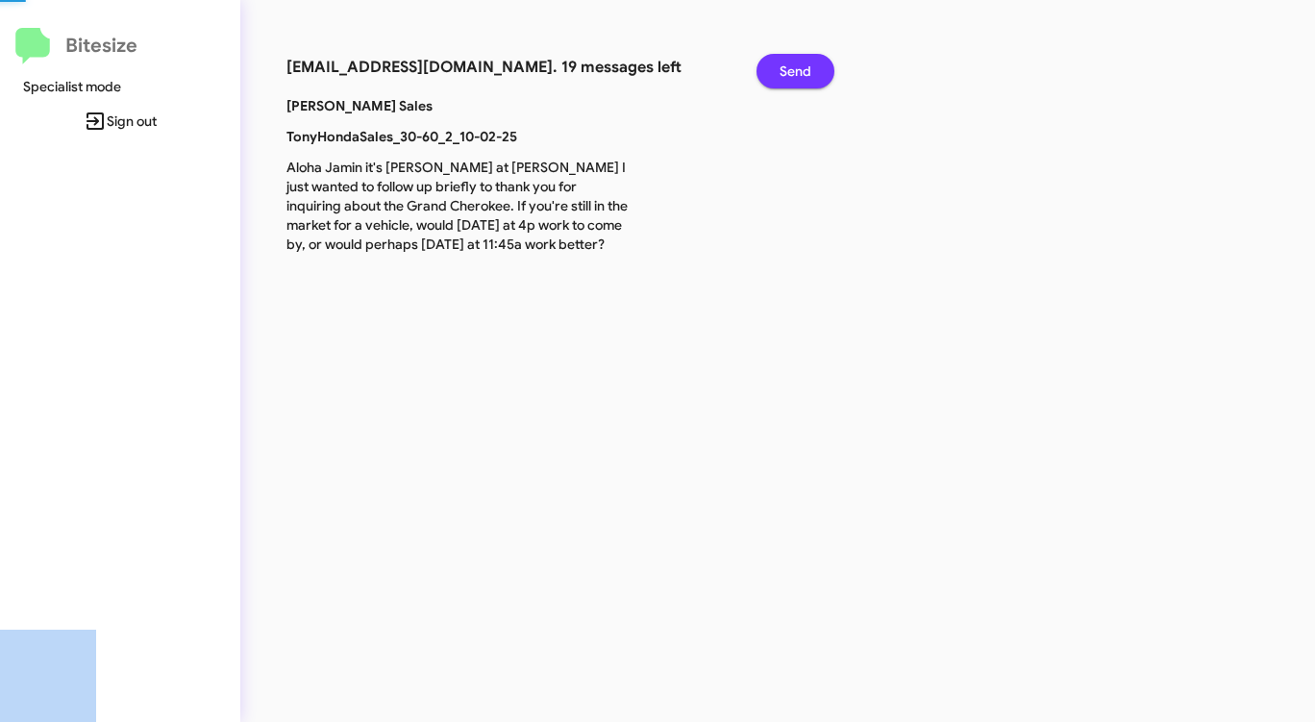
click at [790, 71] on span "Send" at bounding box center [795, 71] width 32 height 35
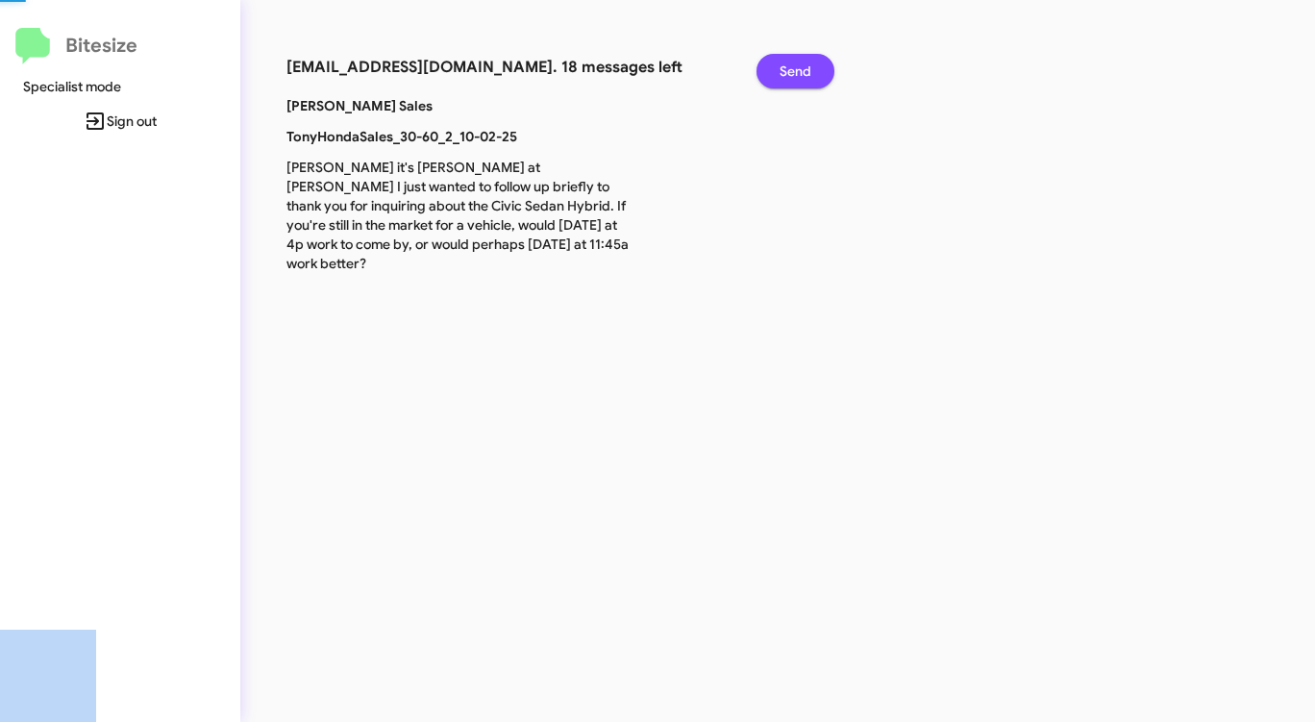
click at [790, 71] on span "Send" at bounding box center [795, 71] width 32 height 35
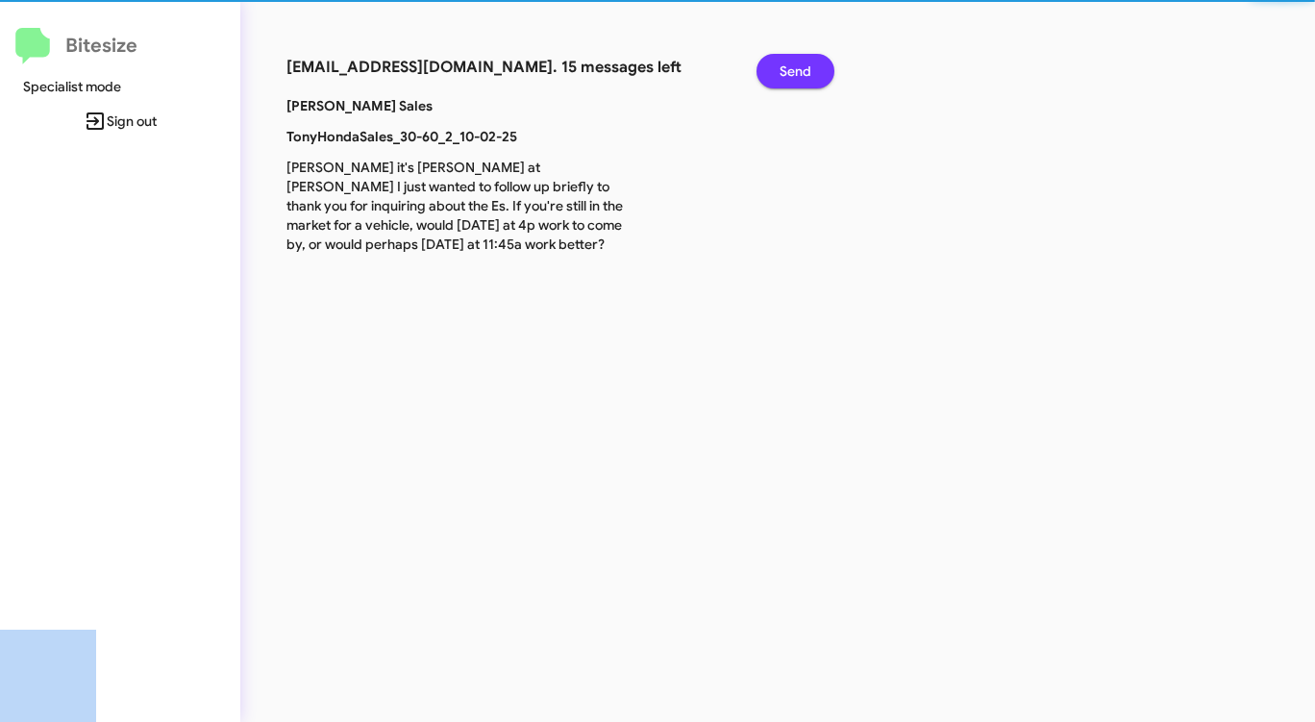
click at [790, 71] on span "Send" at bounding box center [795, 71] width 32 height 35
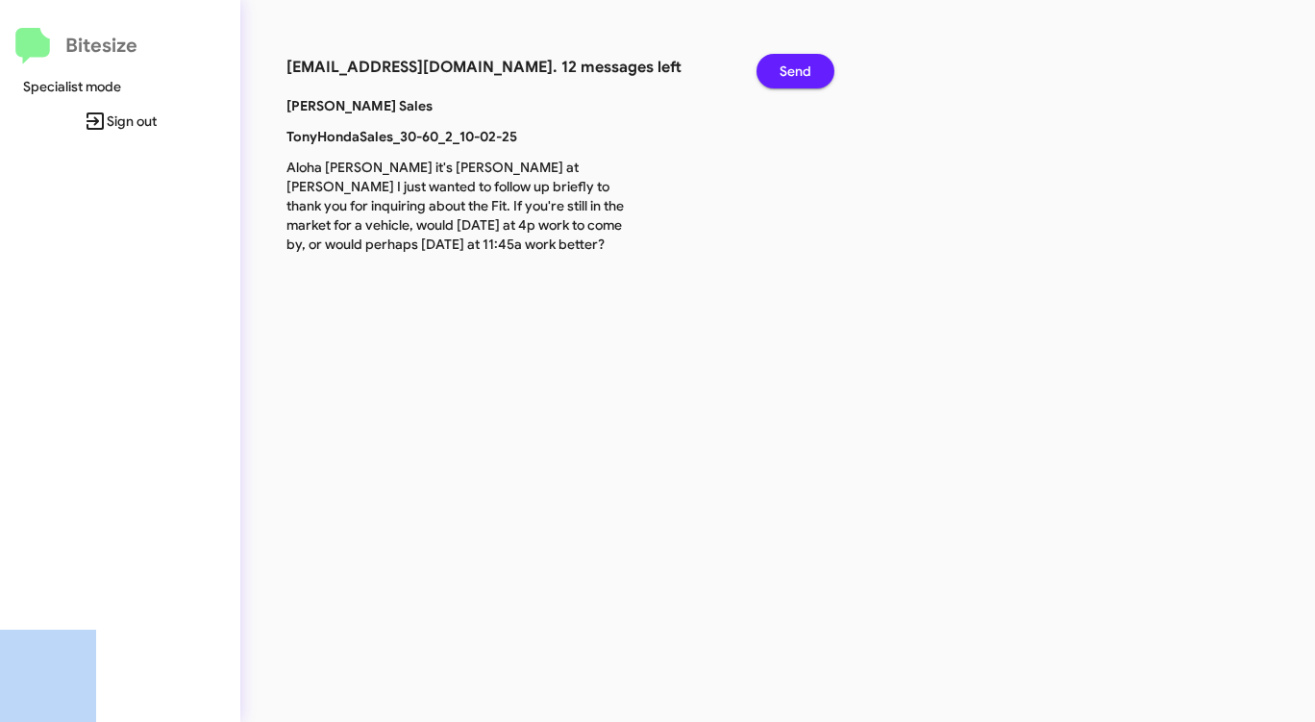
click at [790, 71] on span "Send" at bounding box center [795, 71] width 32 height 35
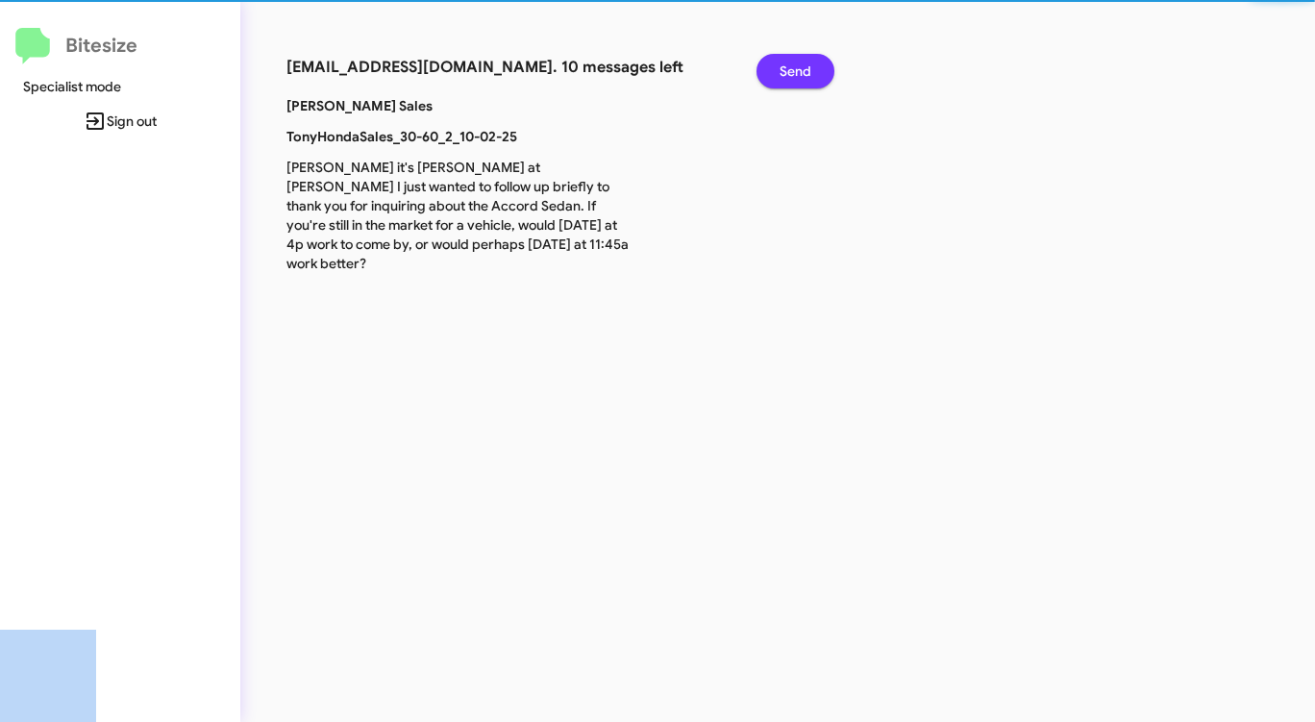
click at [790, 71] on span "Send" at bounding box center [795, 71] width 32 height 35
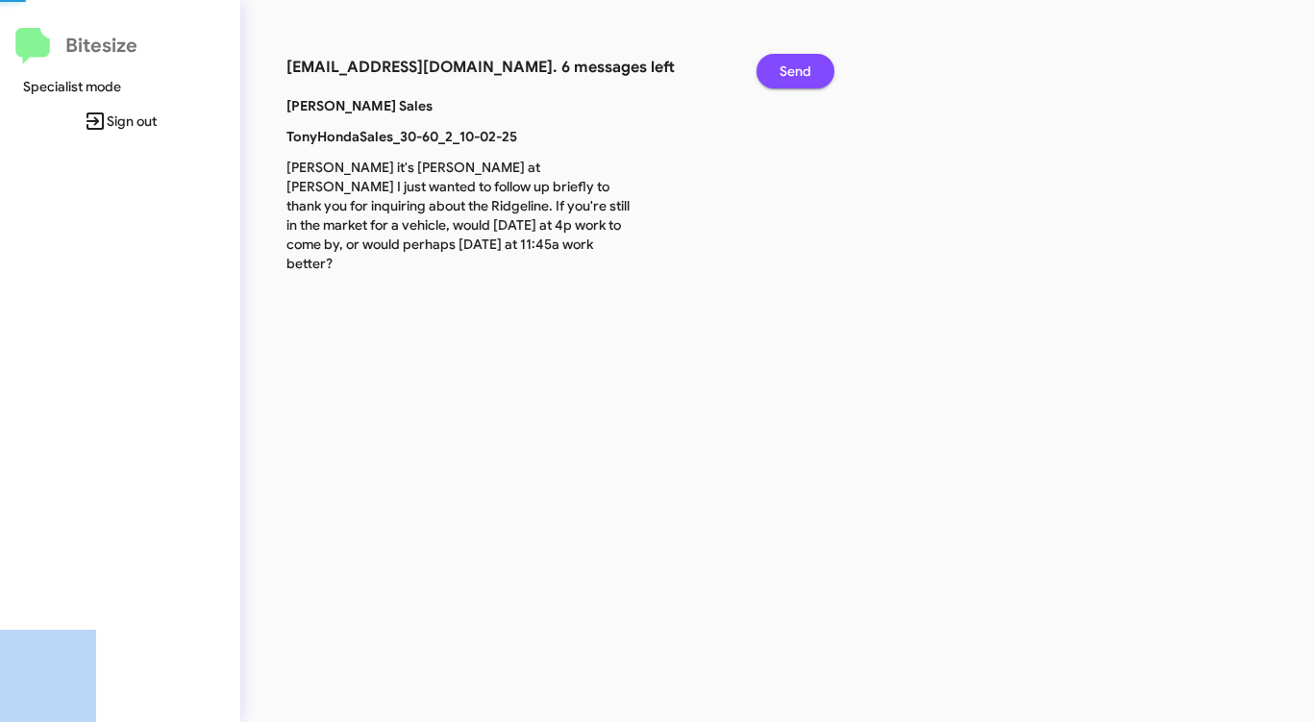
click at [790, 71] on span "Send" at bounding box center [795, 71] width 32 height 35
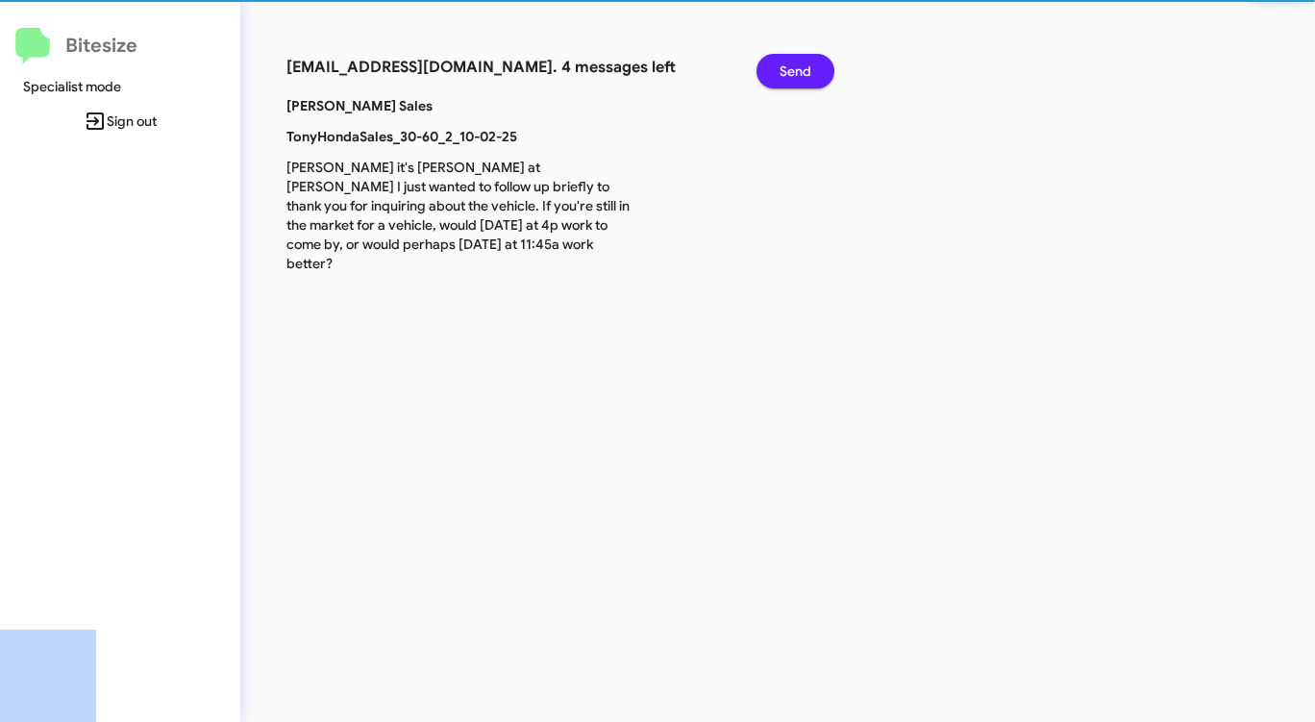
click at [790, 71] on span "Send" at bounding box center [795, 71] width 32 height 35
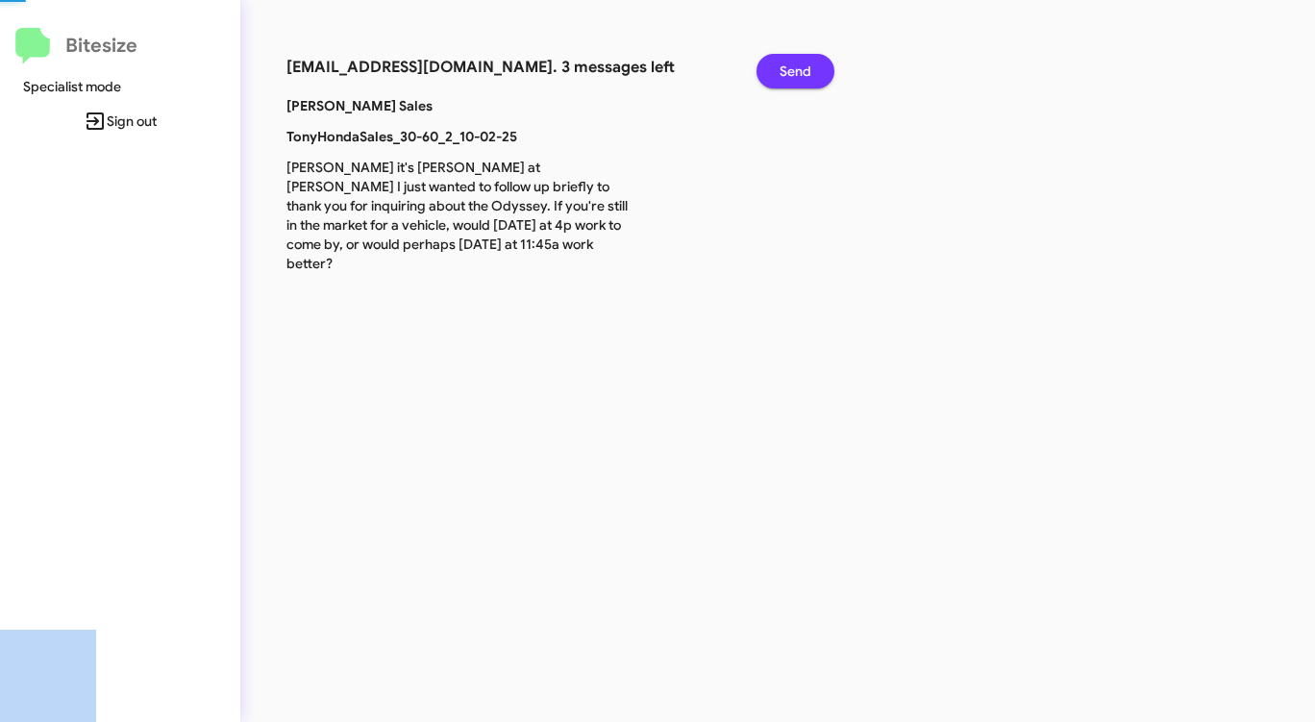
click at [790, 71] on span "Send" at bounding box center [795, 71] width 32 height 35
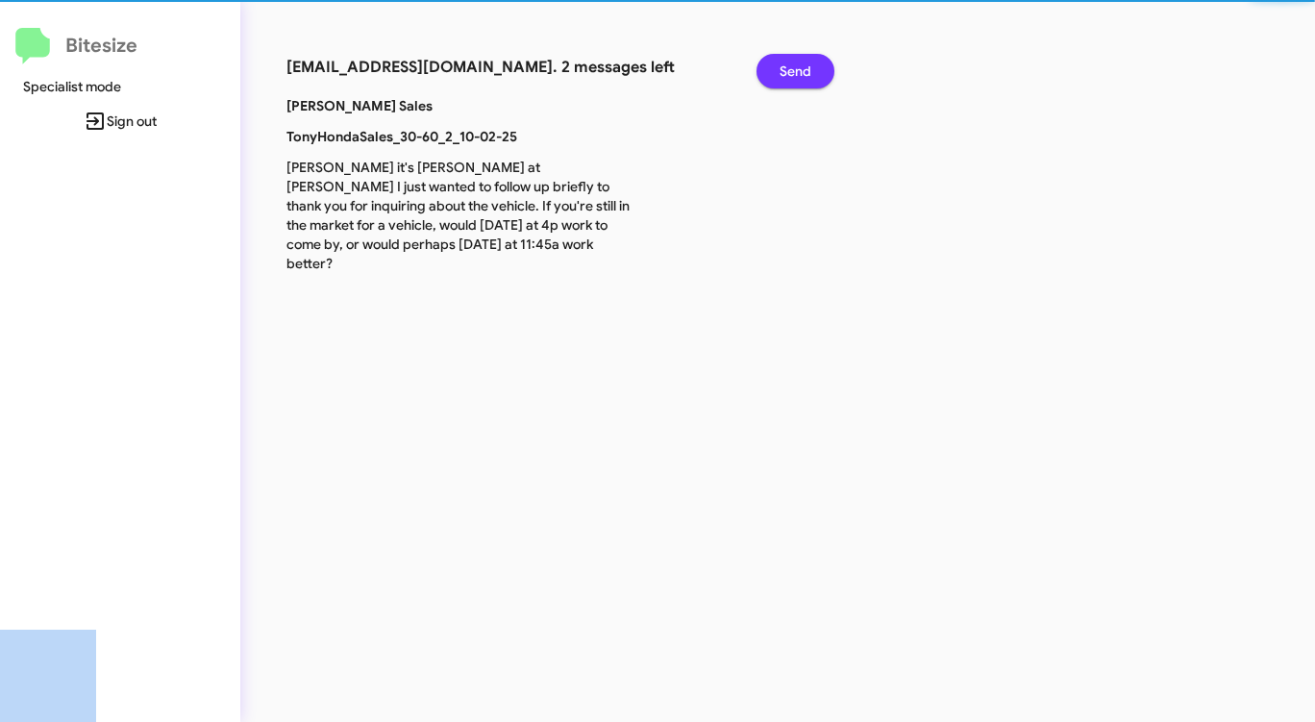
click at [790, 71] on span "Send" at bounding box center [795, 71] width 32 height 35
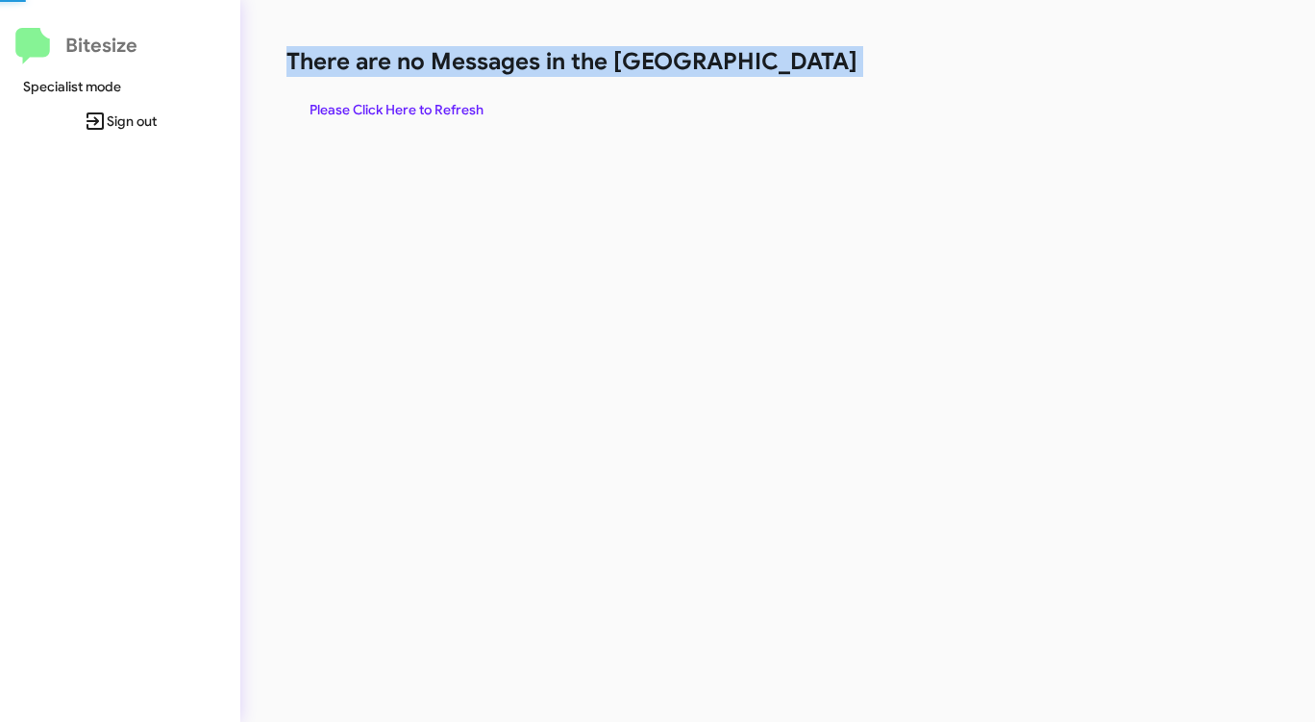
click at [790, 71] on h1 "There are no Messages in the [GEOGRAPHIC_DATA]" at bounding box center [687, 61] width 803 height 31
click at [431, 107] on span "Please Click Here to Refresh" at bounding box center [396, 109] width 174 height 35
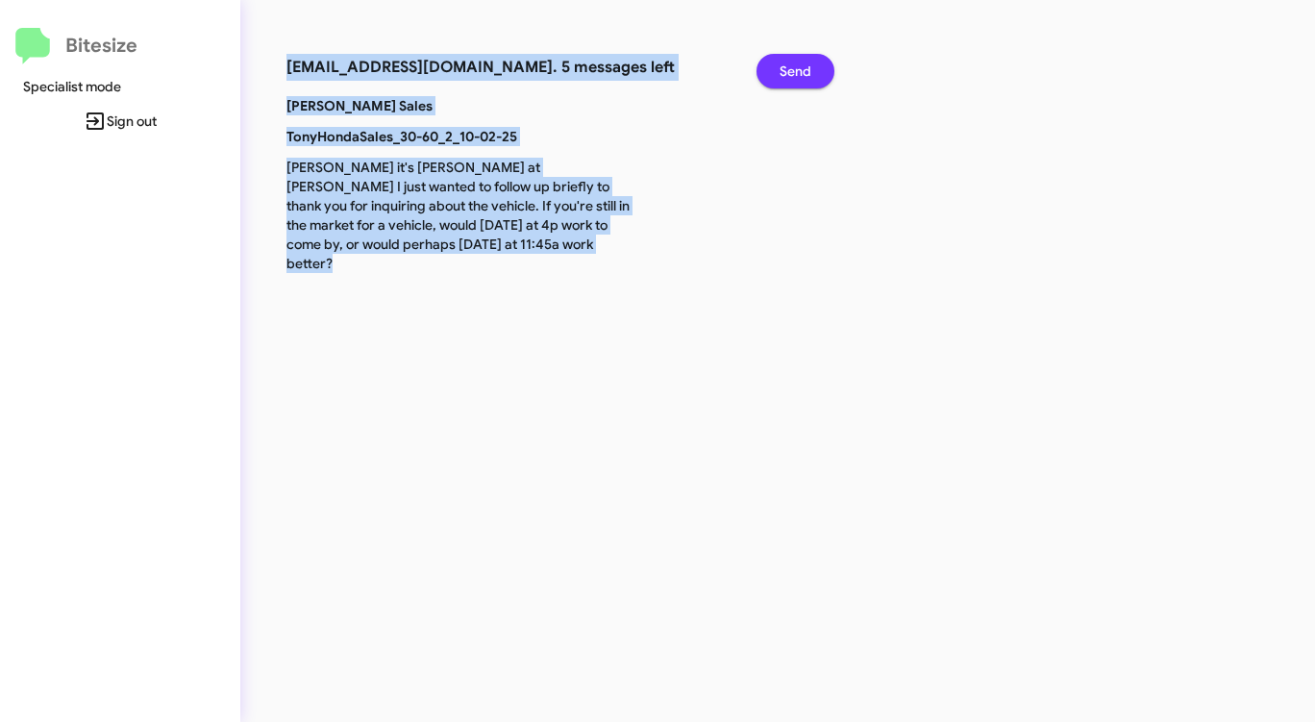
click at [768, 80] on button "Send" at bounding box center [795, 71] width 78 height 35
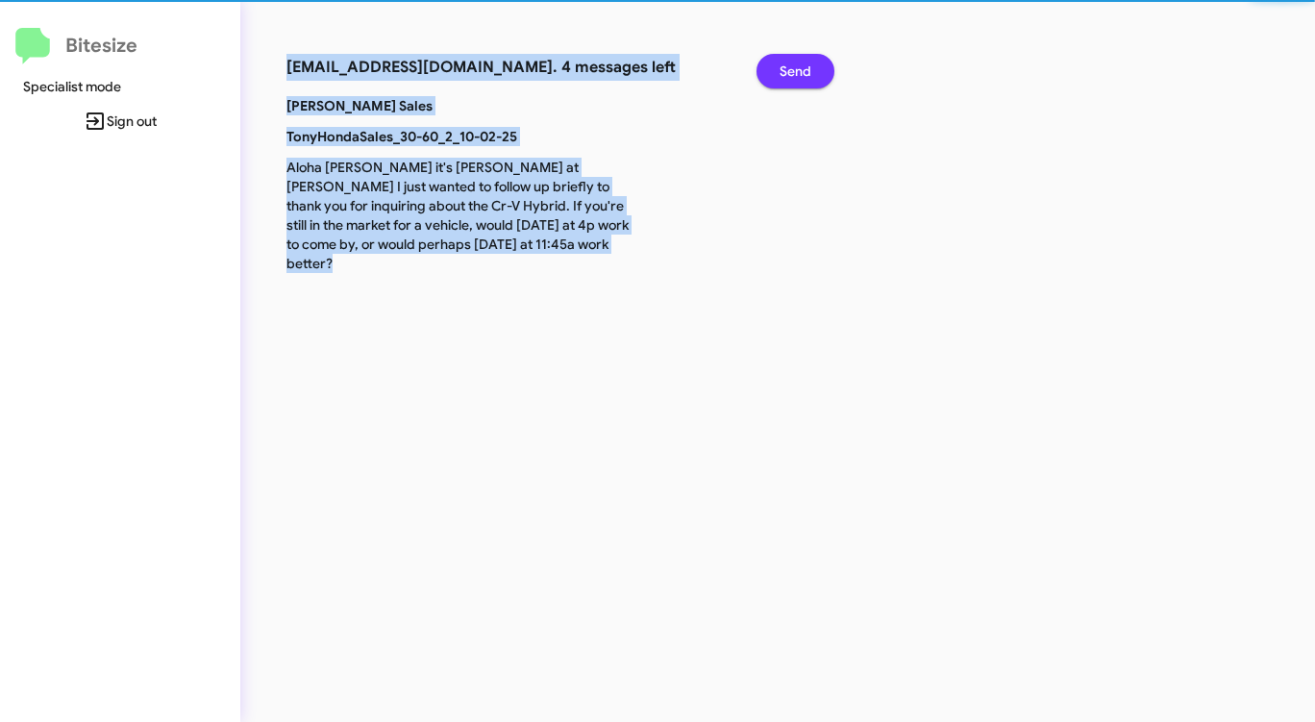
click at [768, 80] on button "Send" at bounding box center [795, 71] width 78 height 35
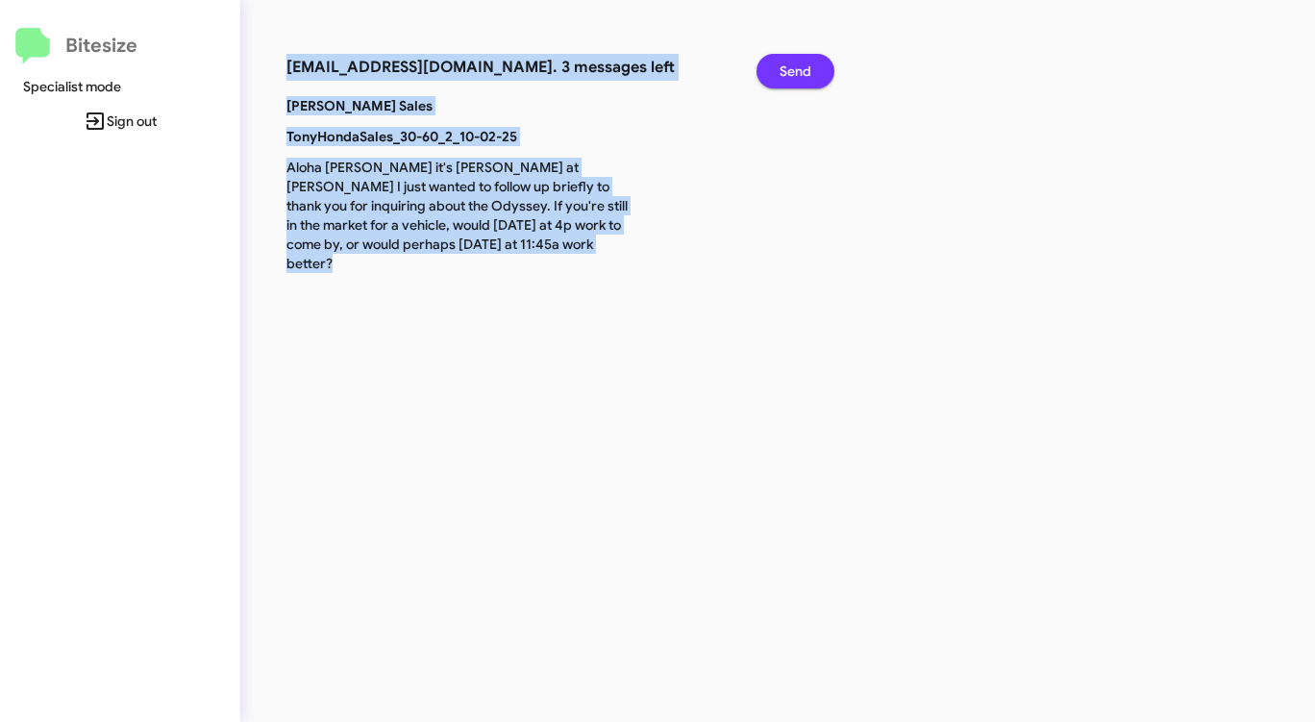
click at [768, 80] on button "Send" at bounding box center [795, 71] width 78 height 35
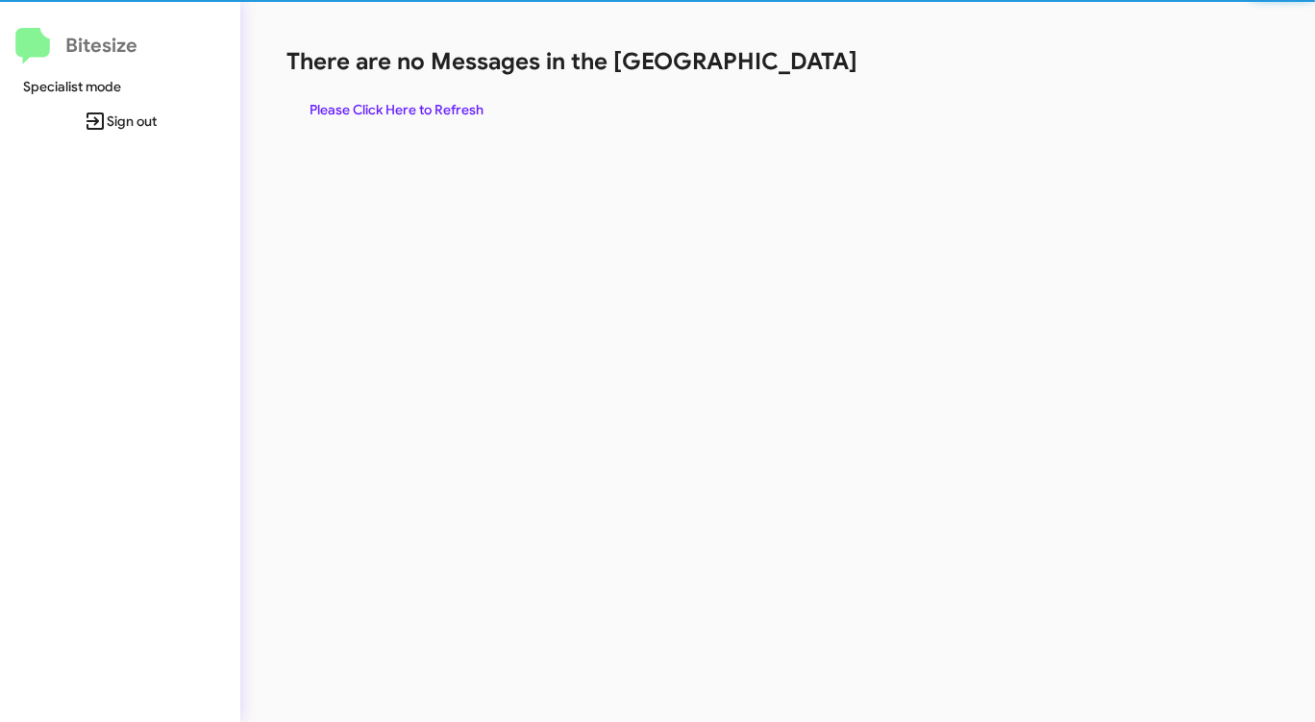
click at [768, 80] on div "There are no Messages in the Queue Please Click Here to Refresh" at bounding box center [687, 86] width 803 height 81
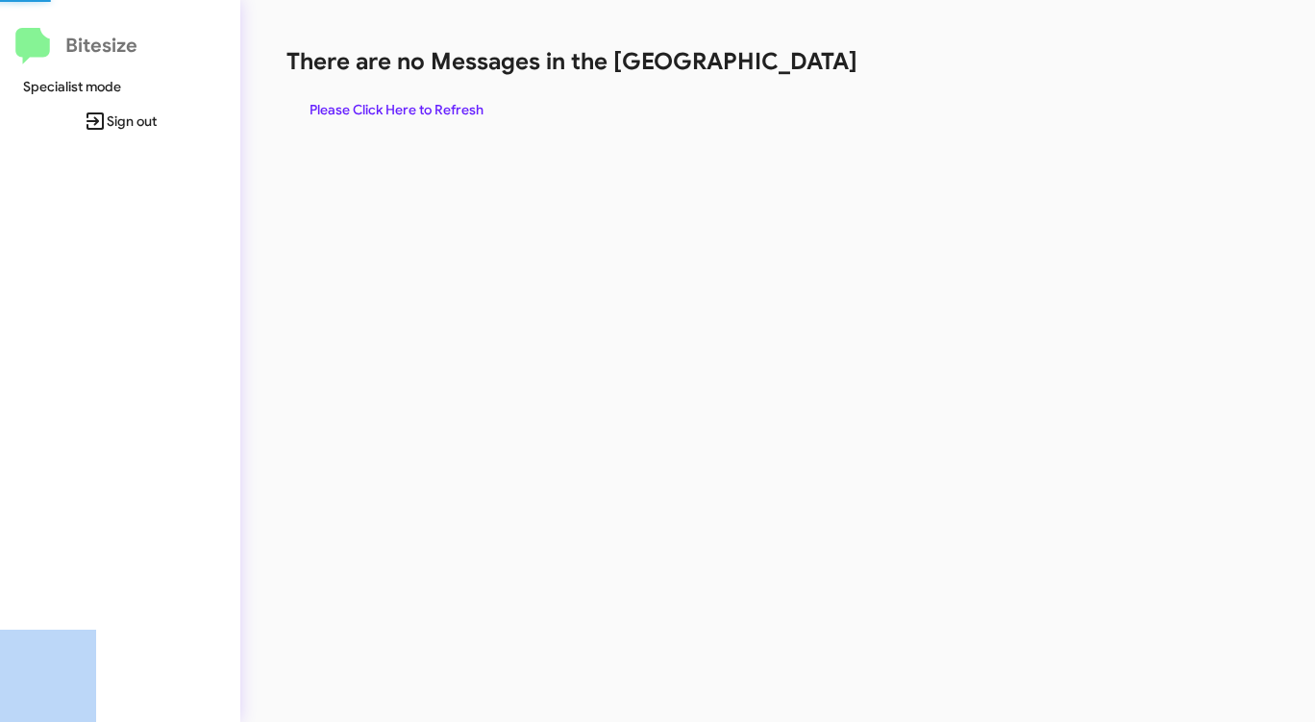
click at [768, 80] on div "There are no Messages in the Queue Please Click Here to Refresh" at bounding box center [687, 86] width 803 height 81
click at [364, 112] on span "Please Click Here to Refresh" at bounding box center [396, 109] width 174 height 35
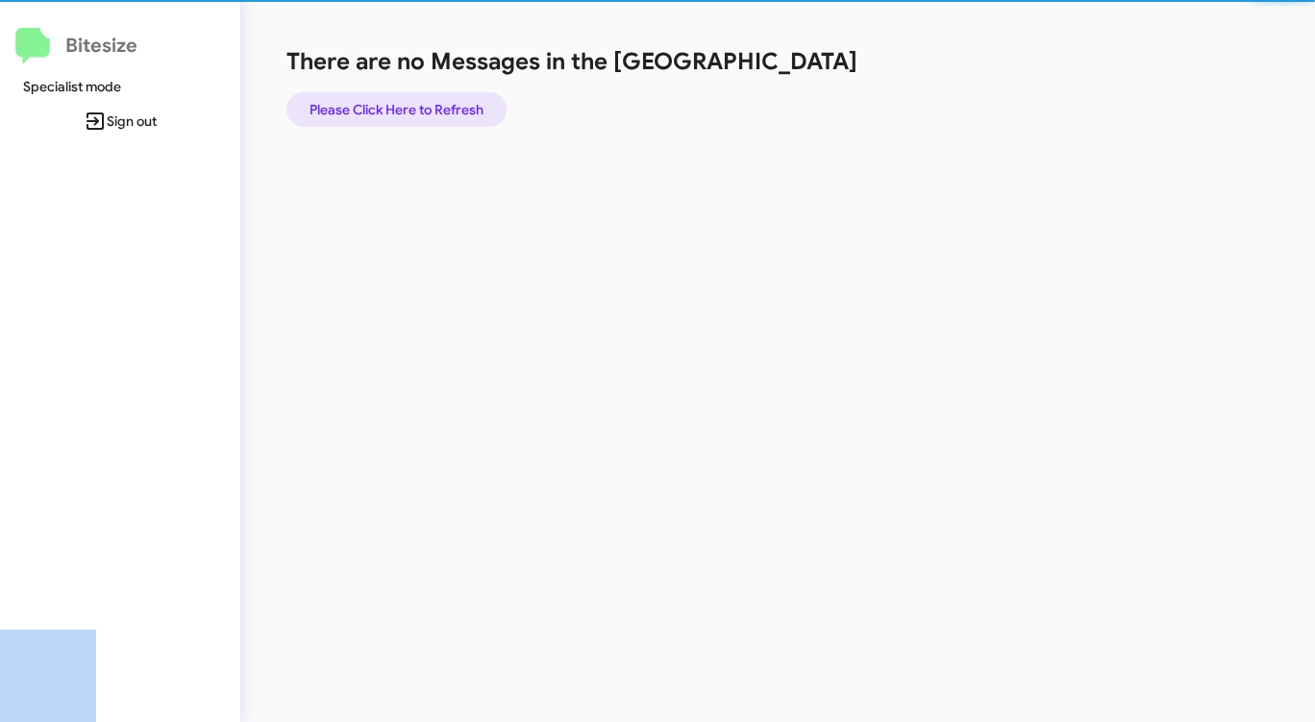
click at [364, 112] on span "Please Click Here to Refresh" at bounding box center [396, 109] width 174 height 35
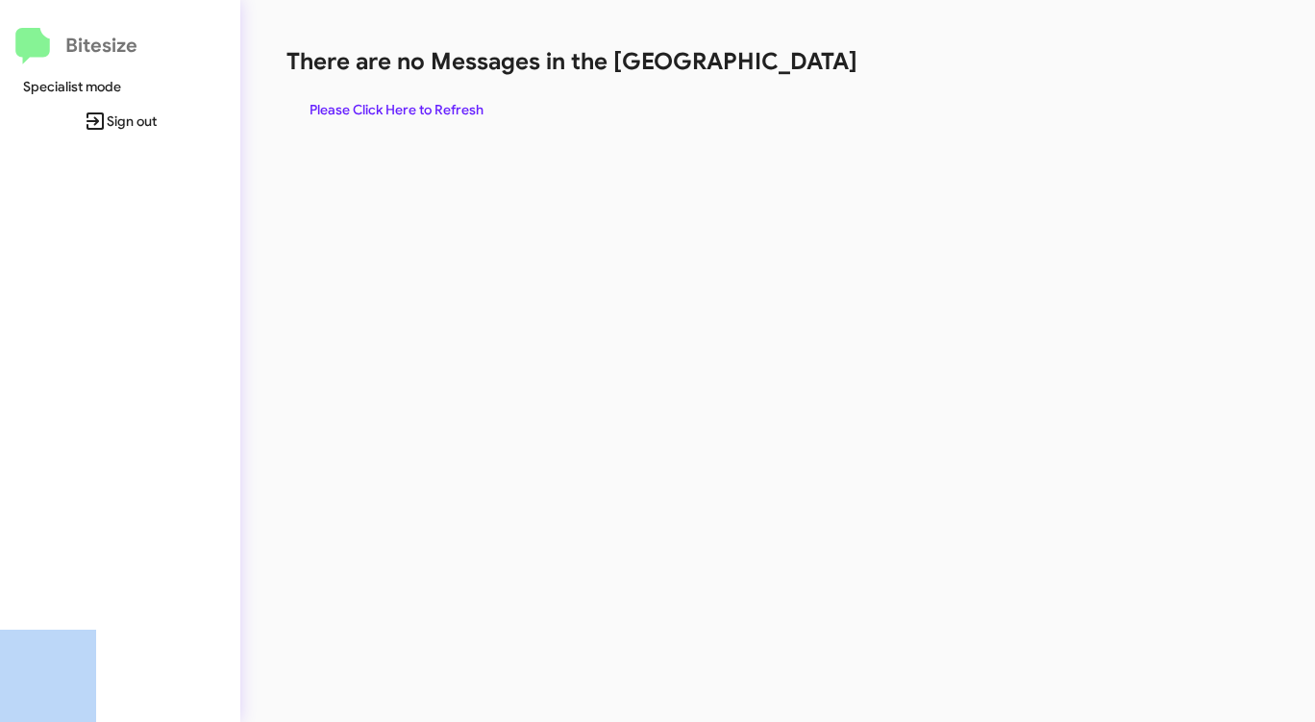
click at [364, 112] on span "Please Click Here to Refresh" at bounding box center [396, 109] width 174 height 35
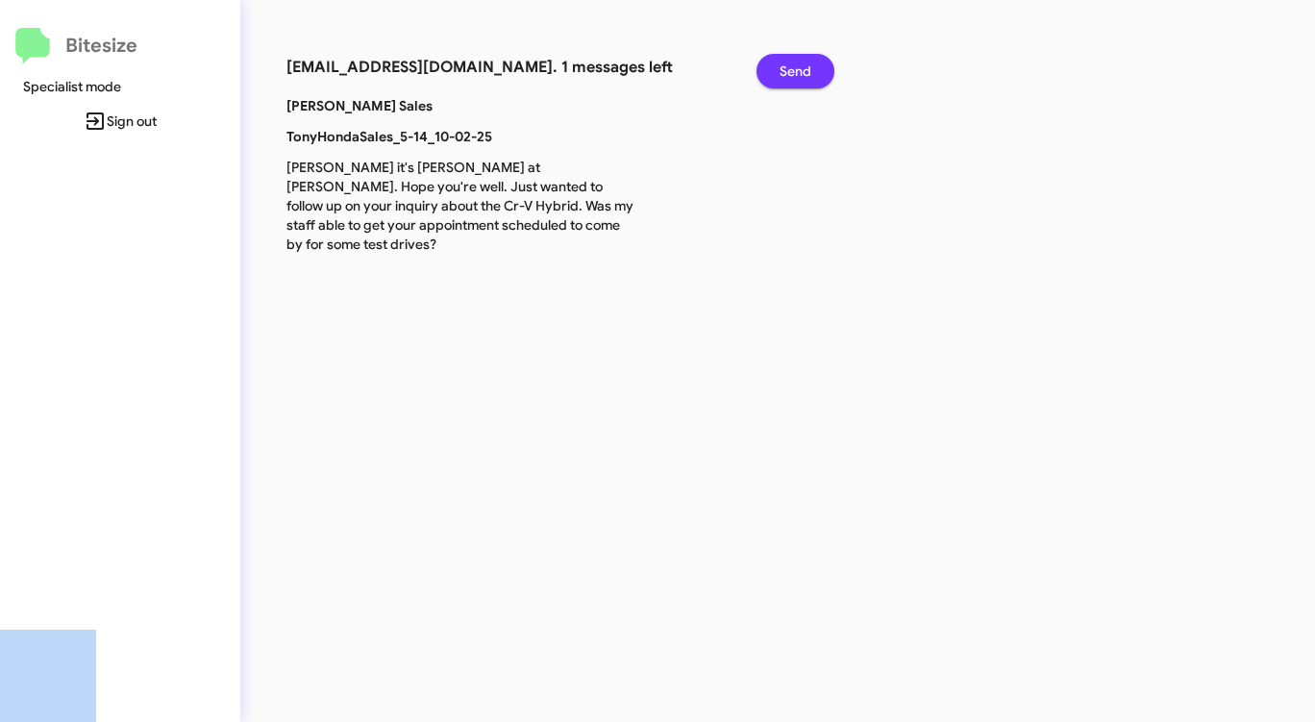
click at [811, 68] on button "Send" at bounding box center [795, 71] width 78 height 35
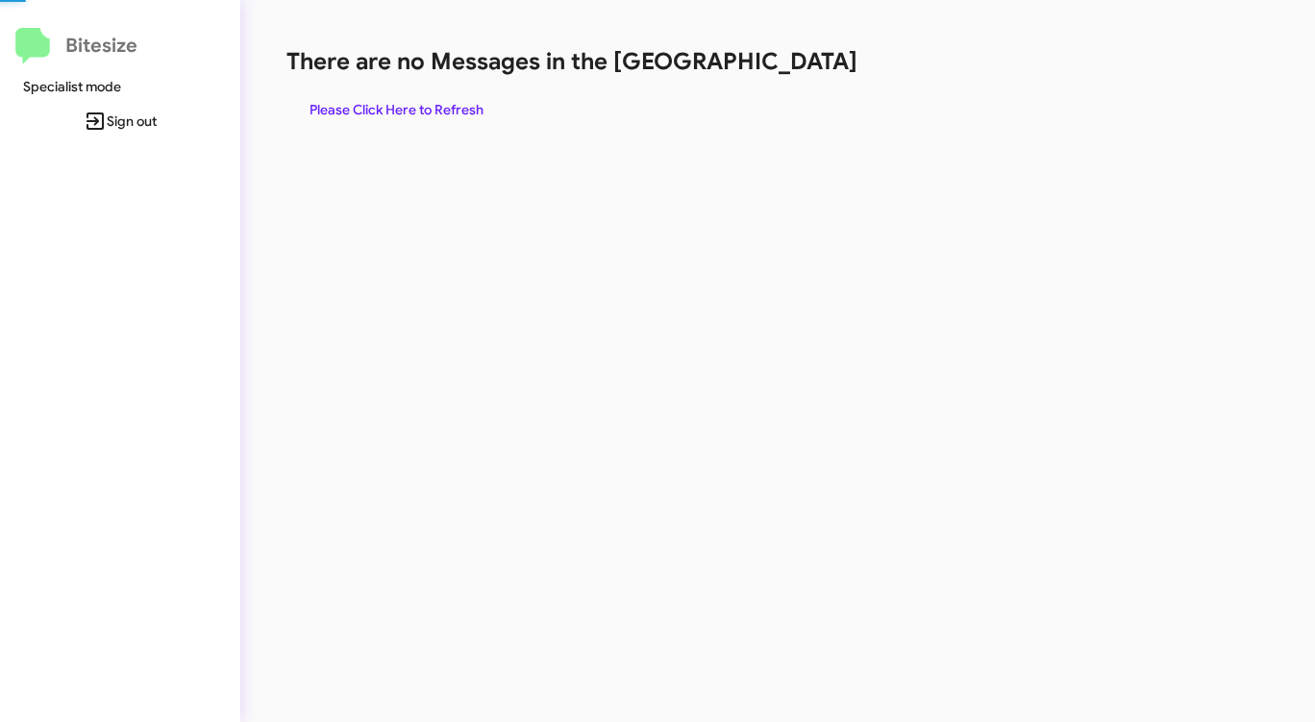
drag, startPoint x: 811, startPoint y: 68, endPoint x: 799, endPoint y: 75, distance: 13.3
click at [804, 73] on h1 "There are no Messages in the [GEOGRAPHIC_DATA]" at bounding box center [687, 61] width 803 height 31
click at [467, 102] on span "Please Click Here to Refresh" at bounding box center [396, 109] width 174 height 35
click at [474, 99] on span "Please Click Here to Refresh" at bounding box center [396, 109] width 174 height 35
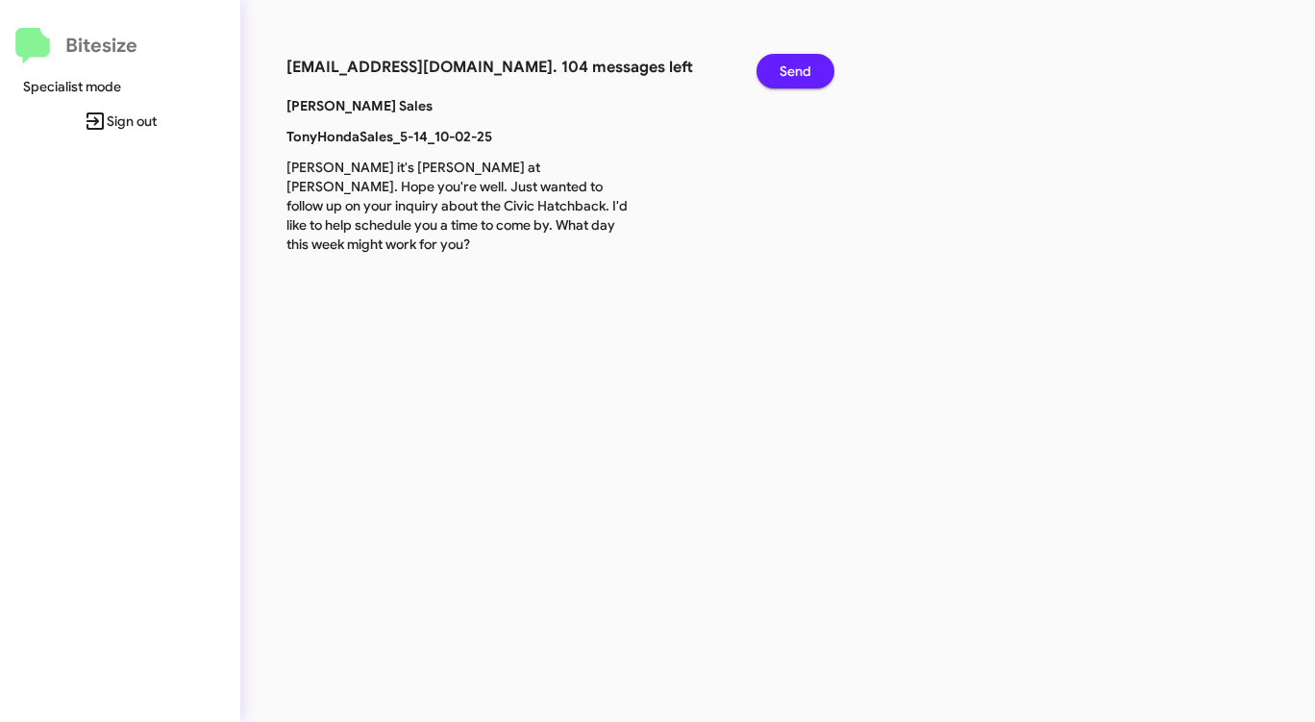
click at [791, 73] on span "Send" at bounding box center [795, 71] width 32 height 35
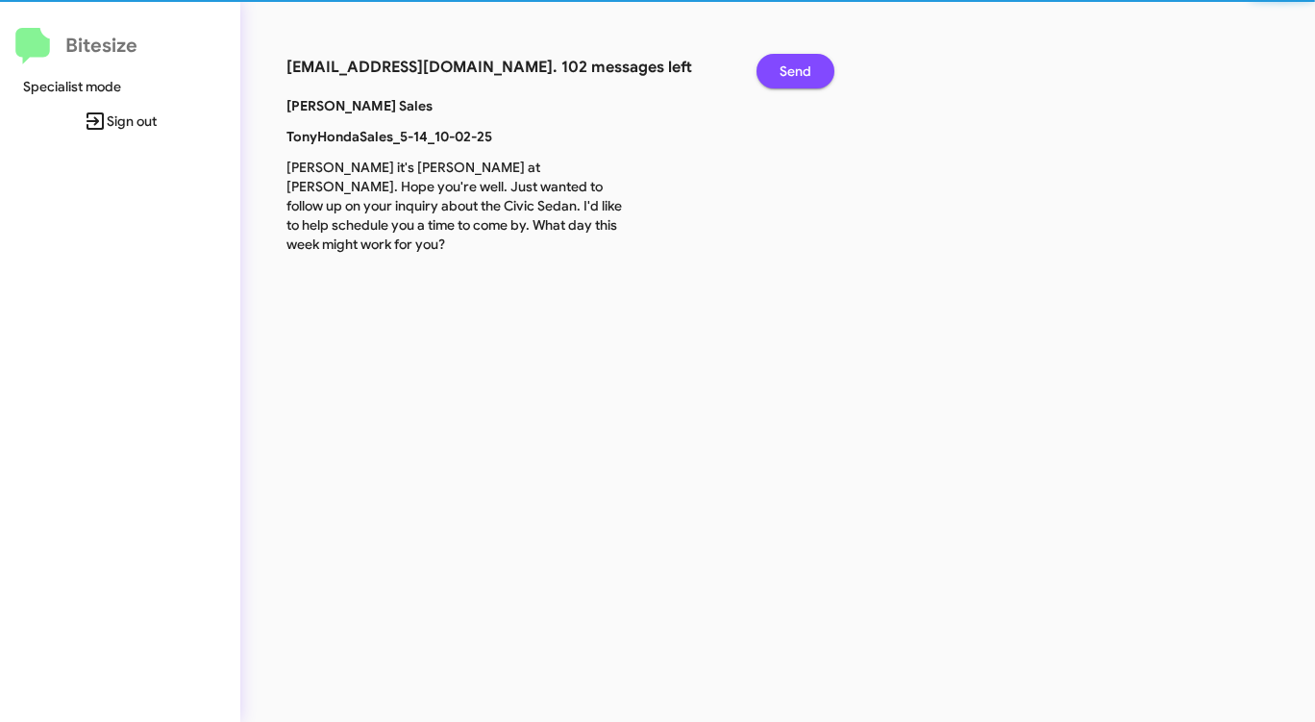
click at [791, 73] on span "Send" at bounding box center [795, 71] width 32 height 35
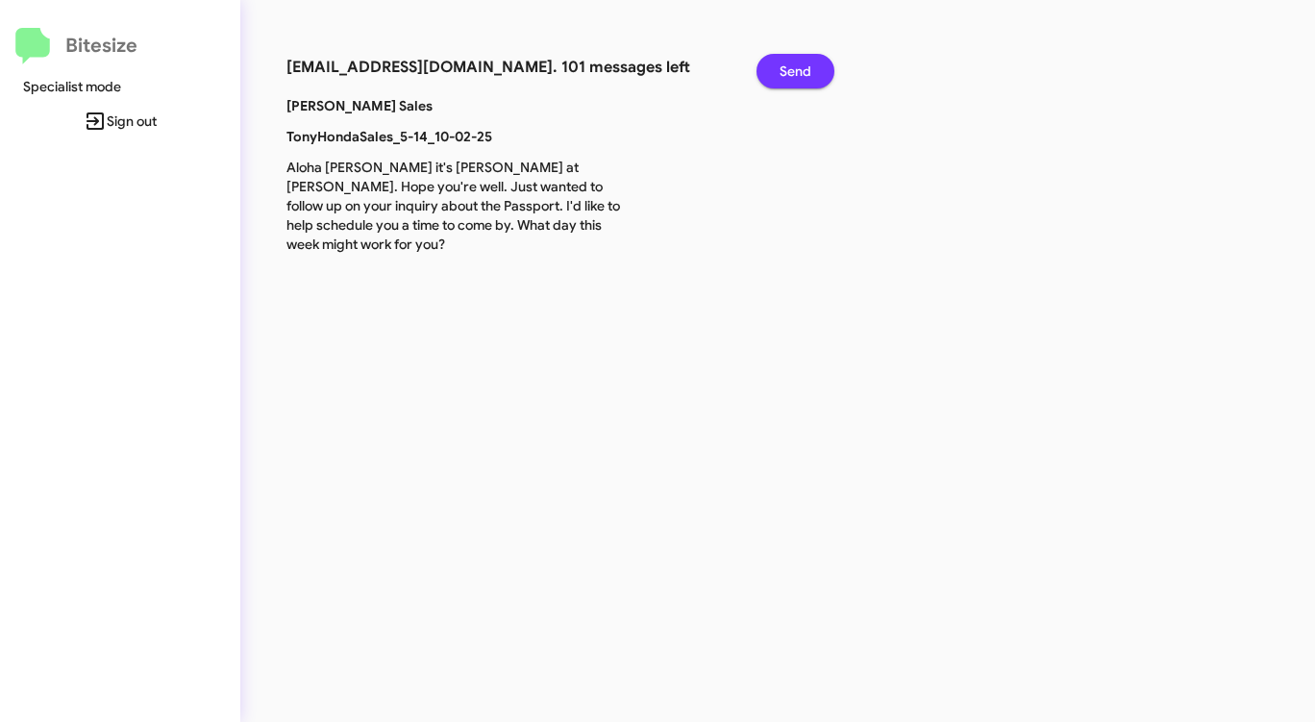
click at [793, 72] on span "Send" at bounding box center [795, 71] width 32 height 35
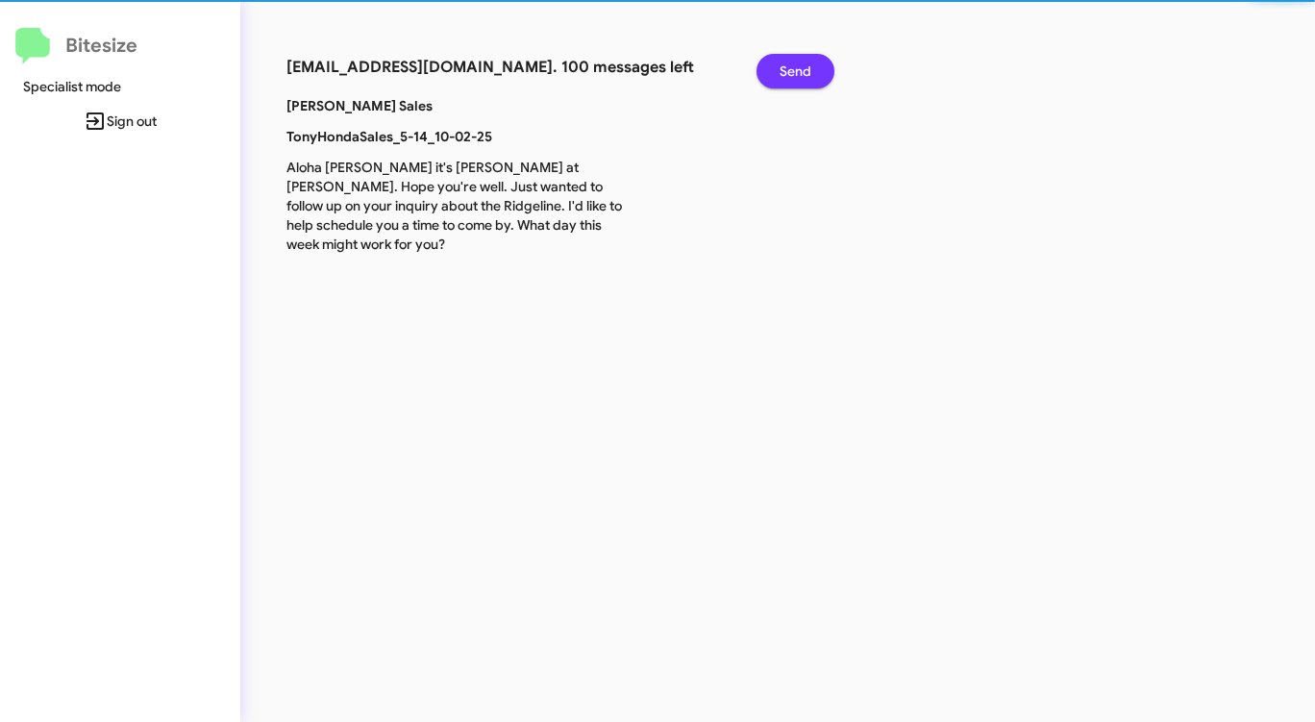
click at [794, 72] on span "Send" at bounding box center [795, 71] width 32 height 35
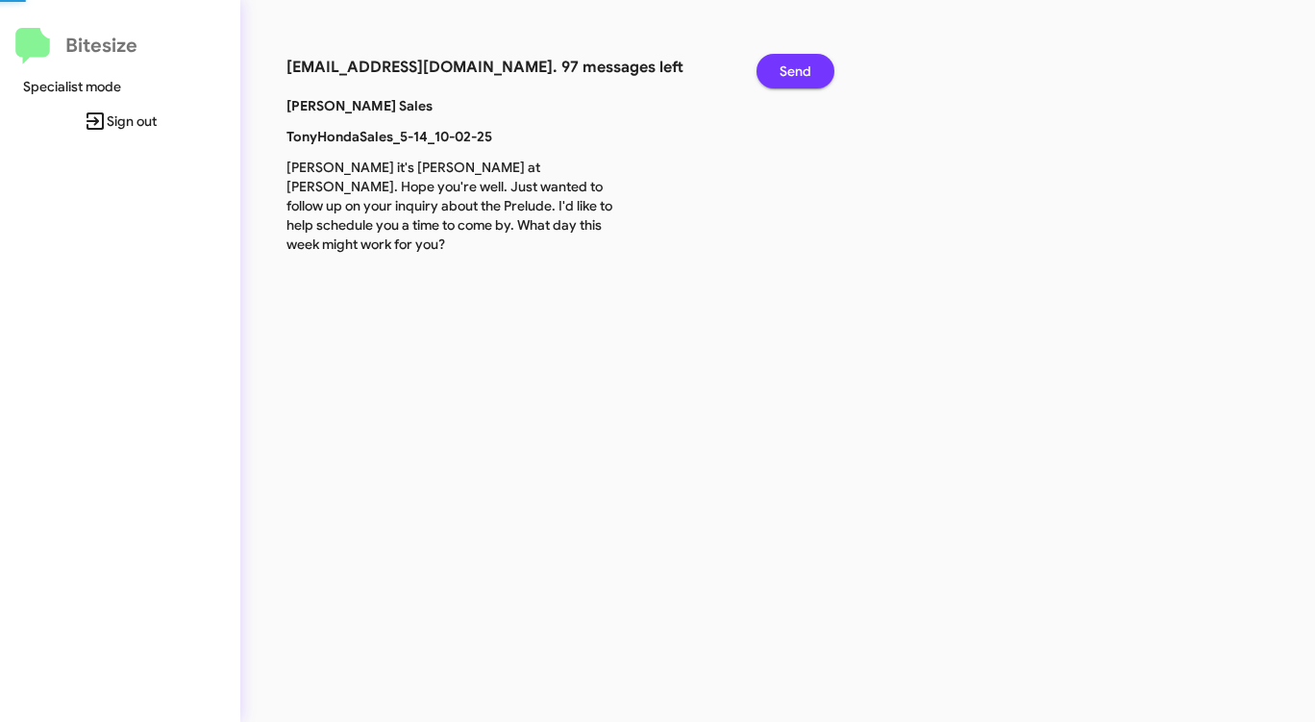
click at [794, 72] on span "Send" at bounding box center [795, 71] width 32 height 35
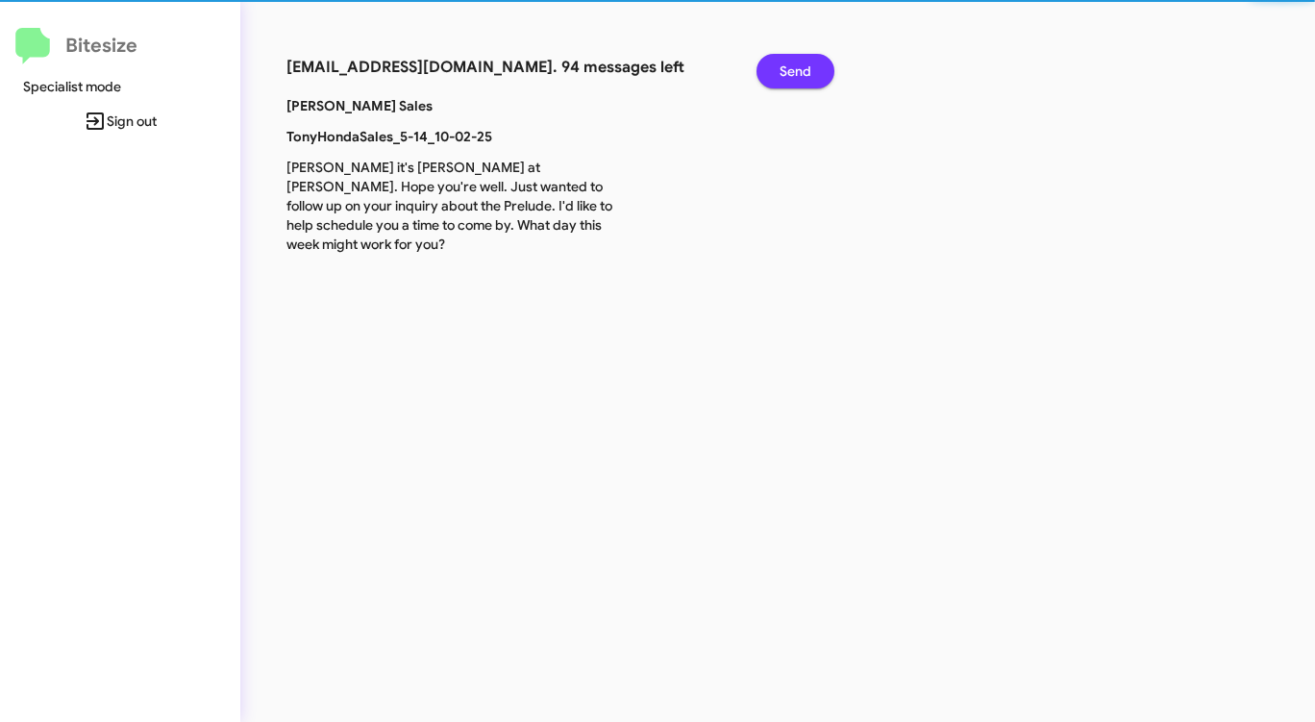
click at [794, 72] on span "Send" at bounding box center [795, 71] width 32 height 35
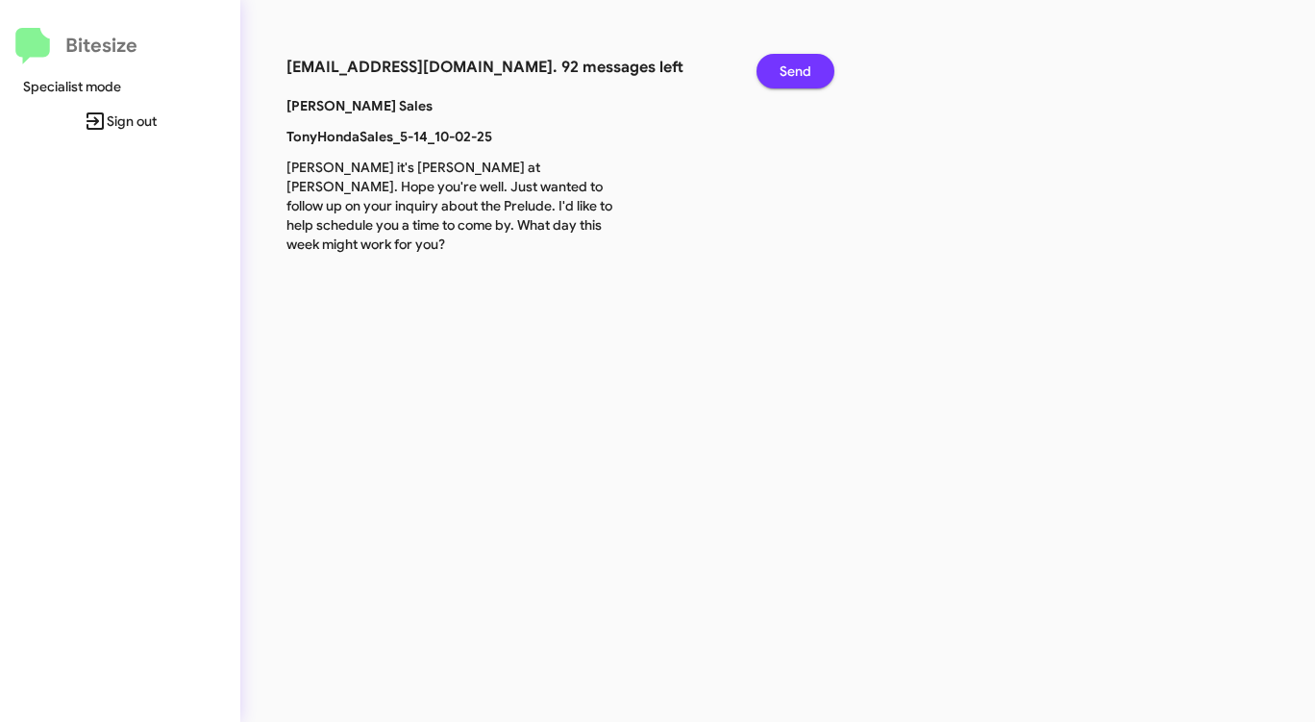
click at [794, 72] on span "Send" at bounding box center [795, 71] width 32 height 35
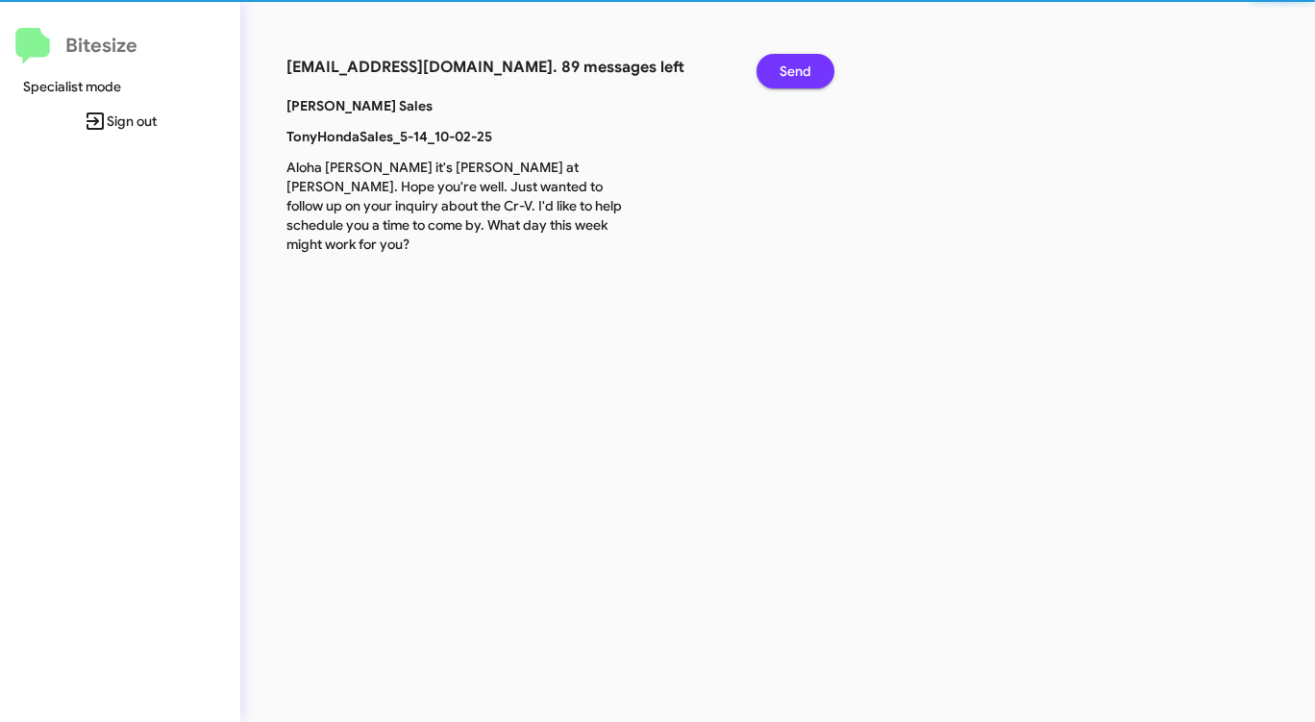
click at [794, 72] on span "Send" at bounding box center [795, 71] width 32 height 35
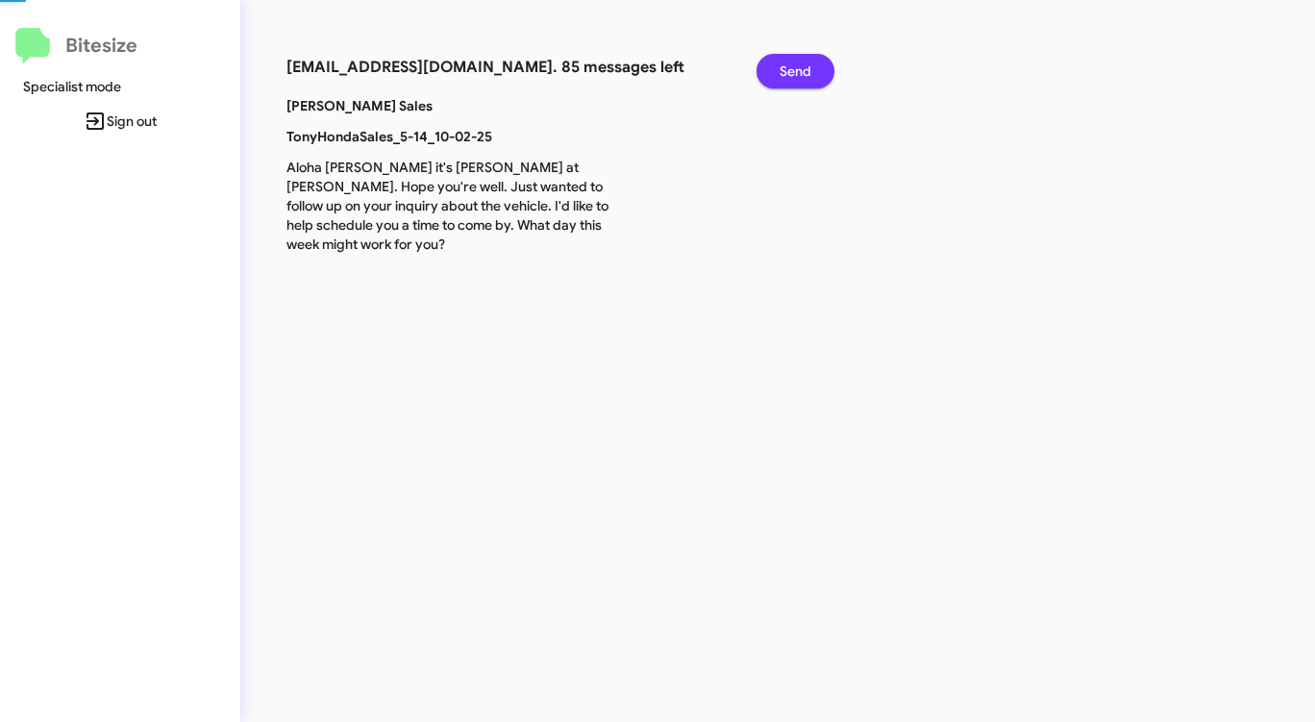
click at [794, 72] on span "Send" at bounding box center [795, 71] width 32 height 35
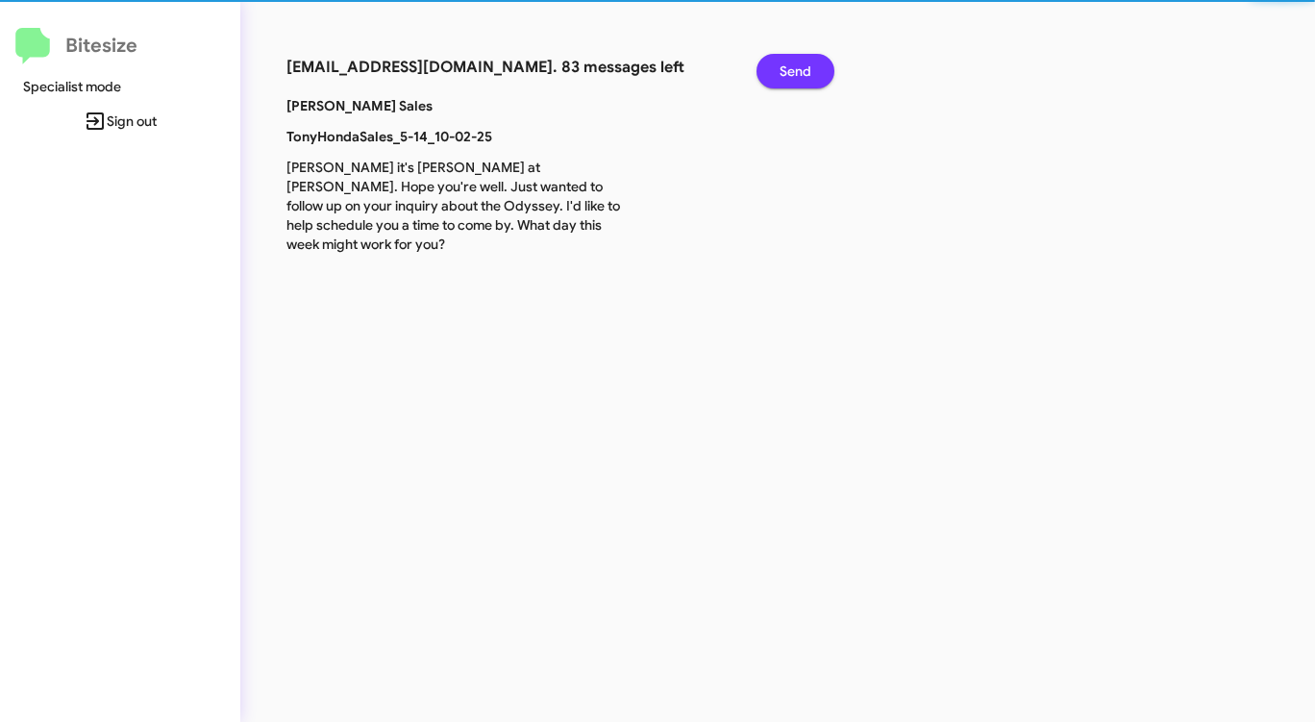
click at [794, 72] on span "Send" at bounding box center [795, 71] width 32 height 35
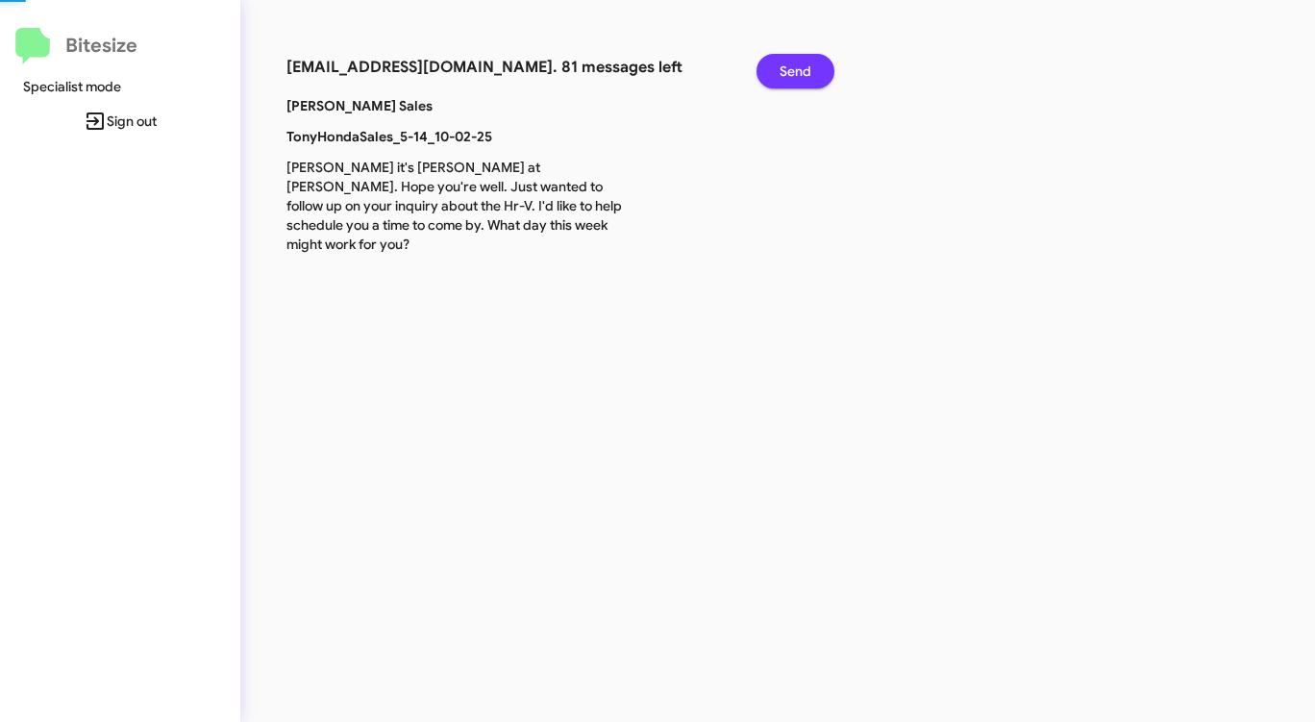
click at [794, 72] on span "Send" at bounding box center [795, 71] width 32 height 35
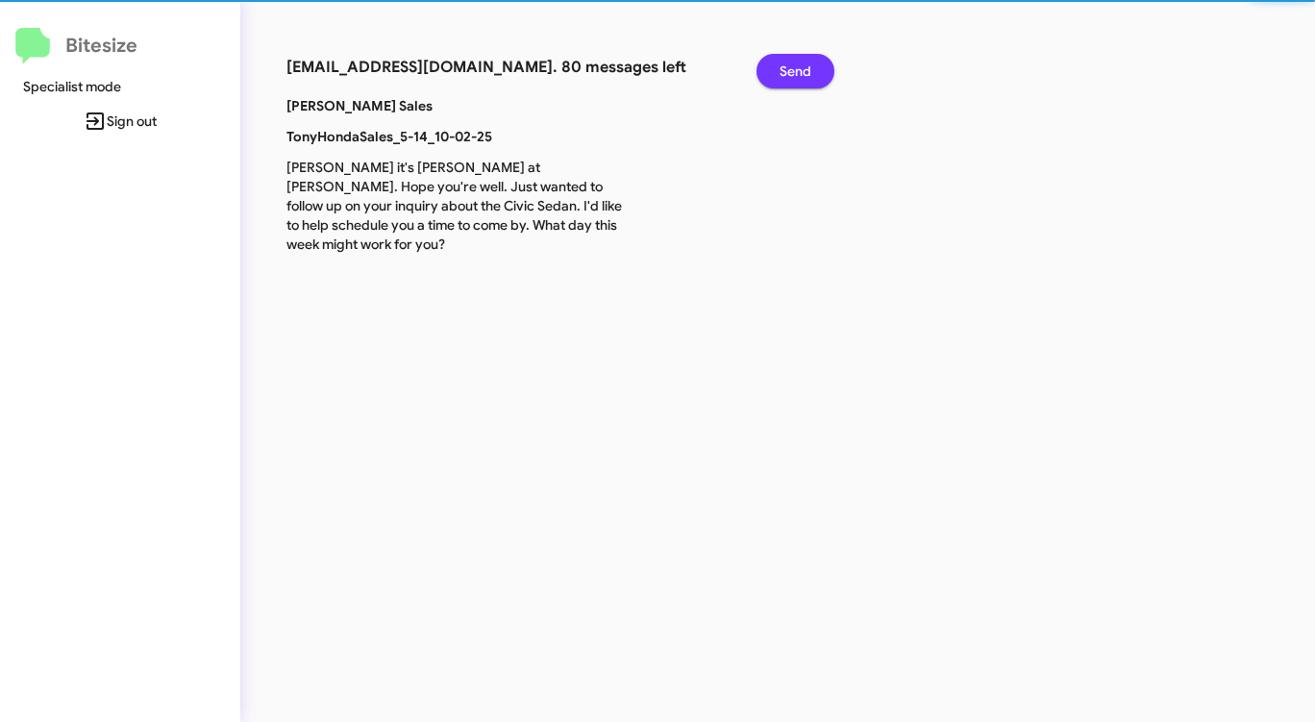
click at [794, 72] on span "Send" at bounding box center [795, 71] width 32 height 35
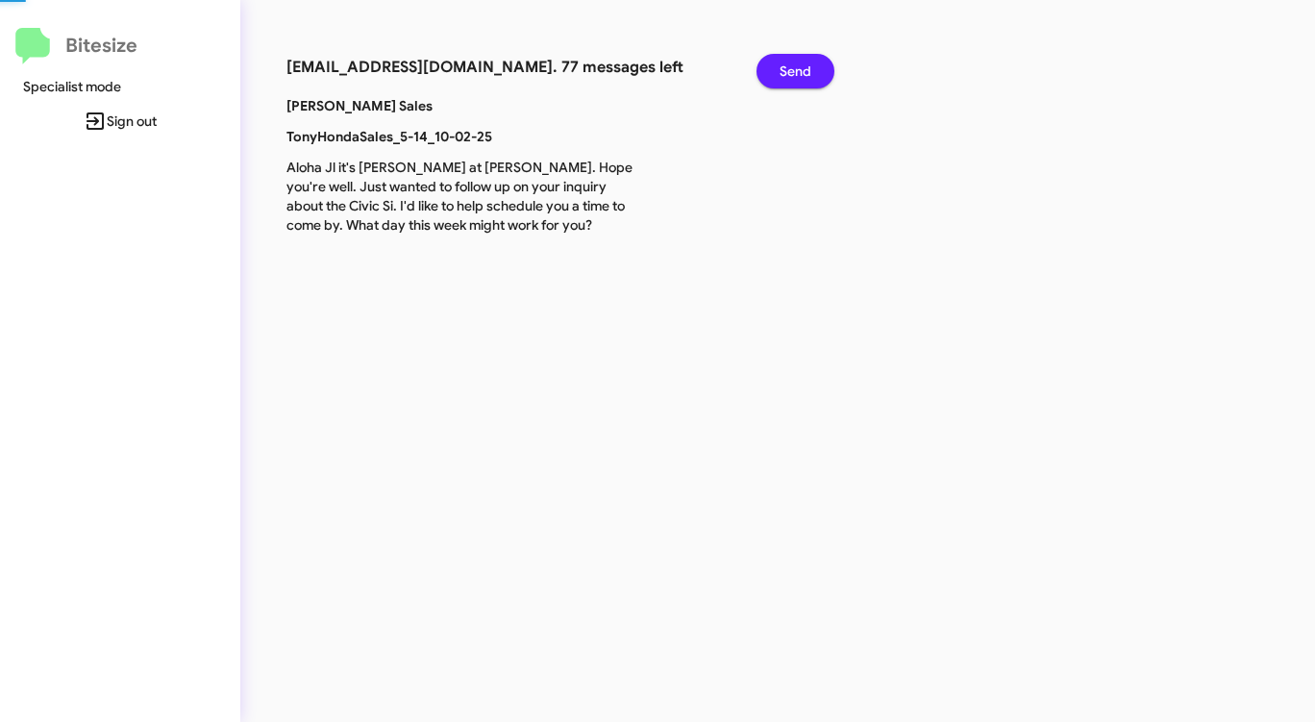
click at [794, 72] on span "Send" at bounding box center [795, 71] width 32 height 35
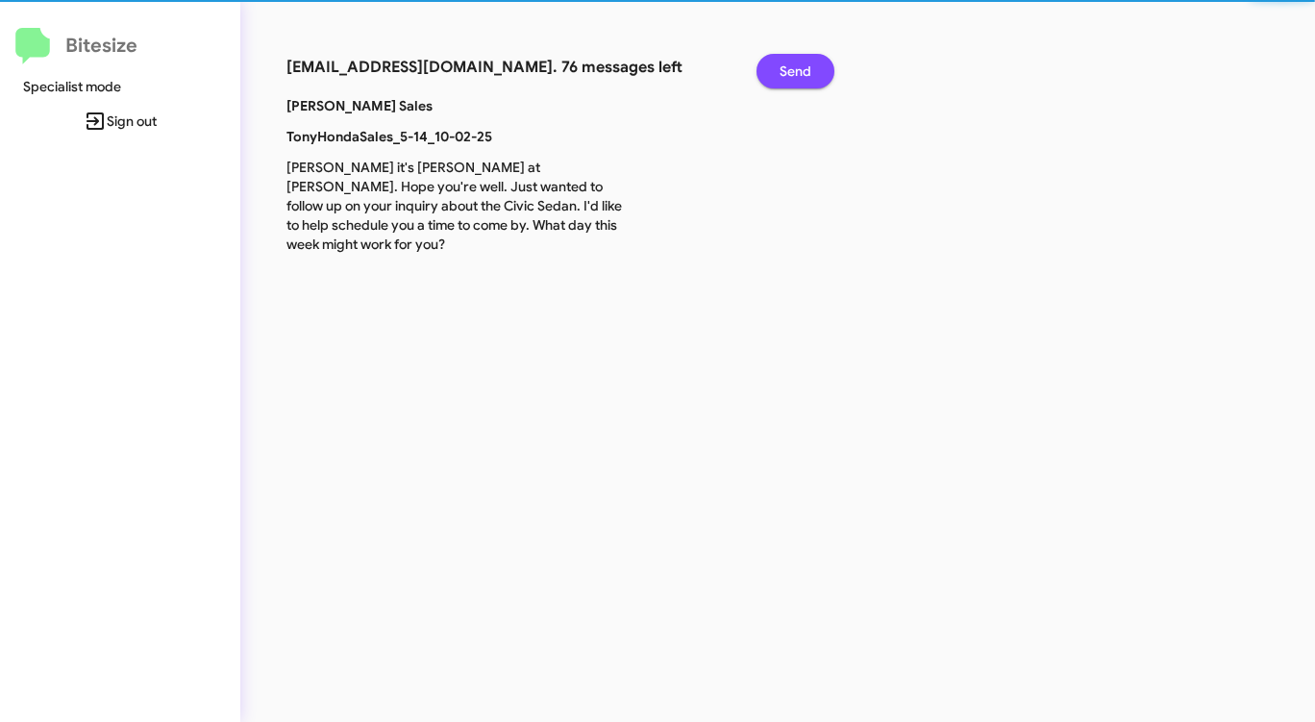
click at [794, 72] on span "Send" at bounding box center [795, 71] width 32 height 35
click at [795, 71] on span "Send" at bounding box center [795, 71] width 32 height 35
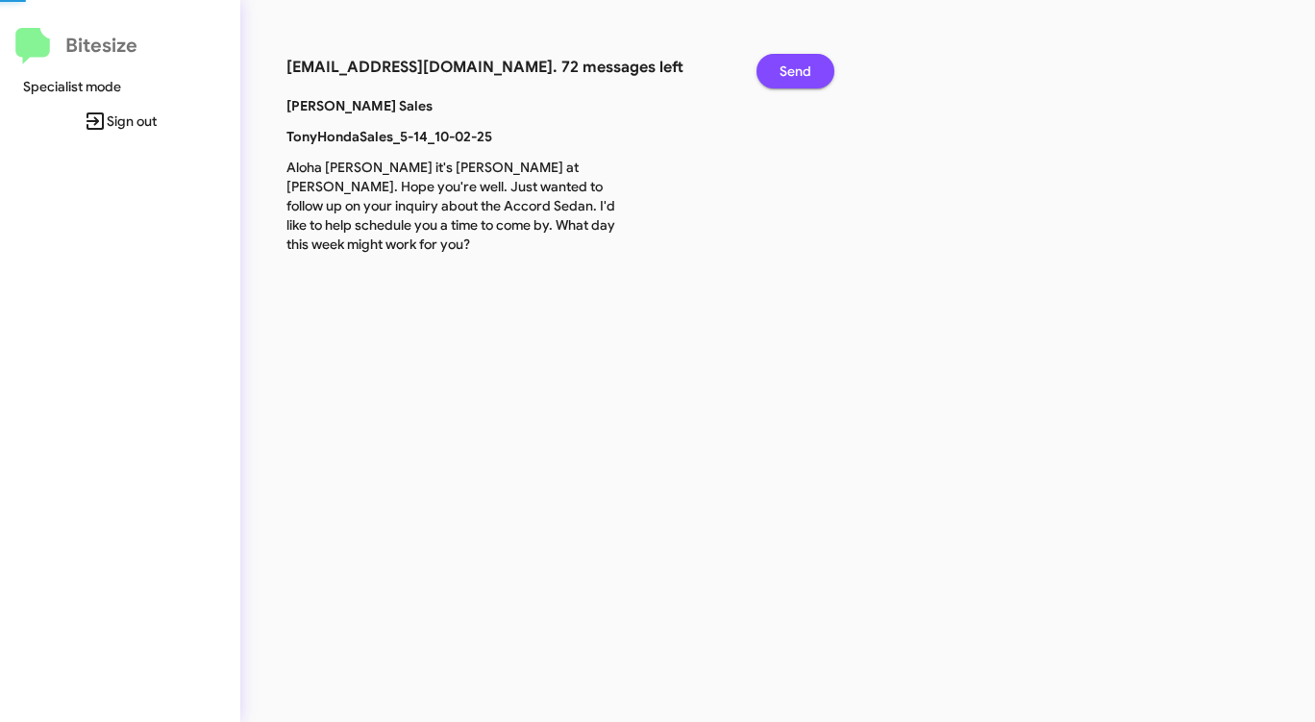
click at [796, 71] on span "Send" at bounding box center [795, 71] width 32 height 35
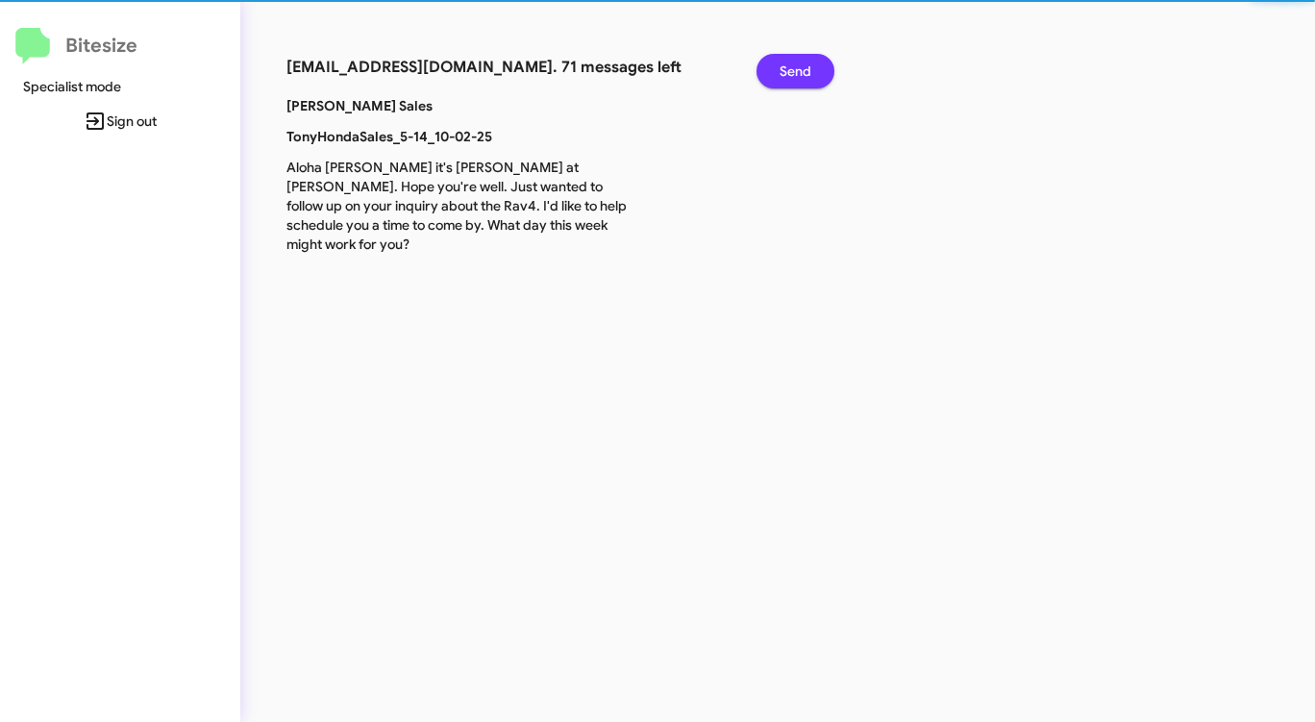
click at [796, 70] on span "Send" at bounding box center [795, 71] width 32 height 35
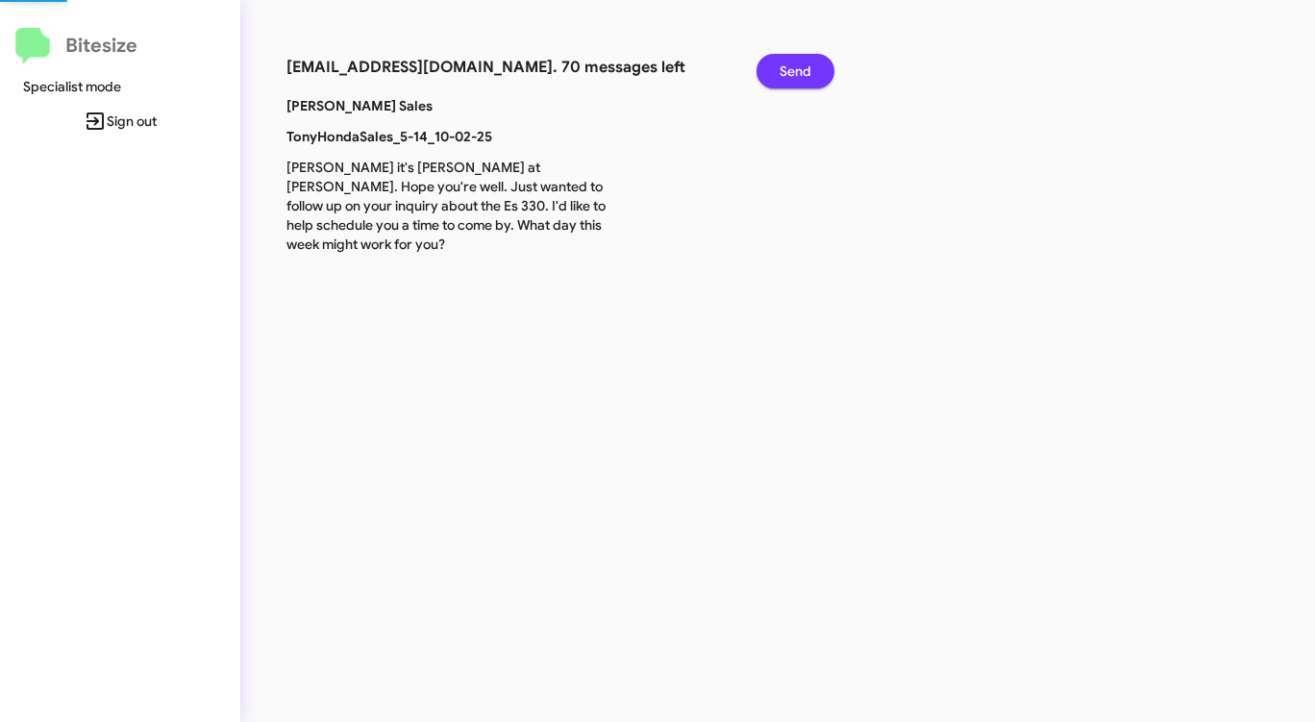
click at [796, 70] on span "Send" at bounding box center [795, 71] width 32 height 35
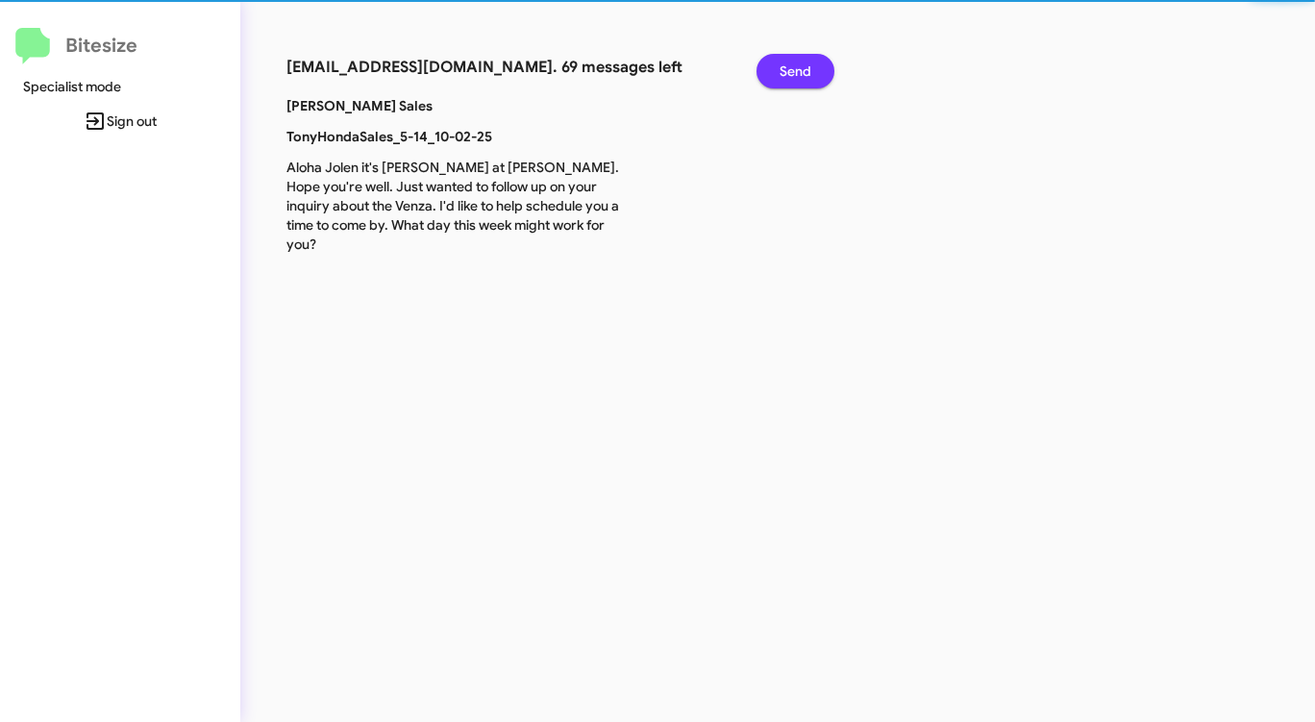
click at [796, 70] on span "Send" at bounding box center [795, 71] width 32 height 35
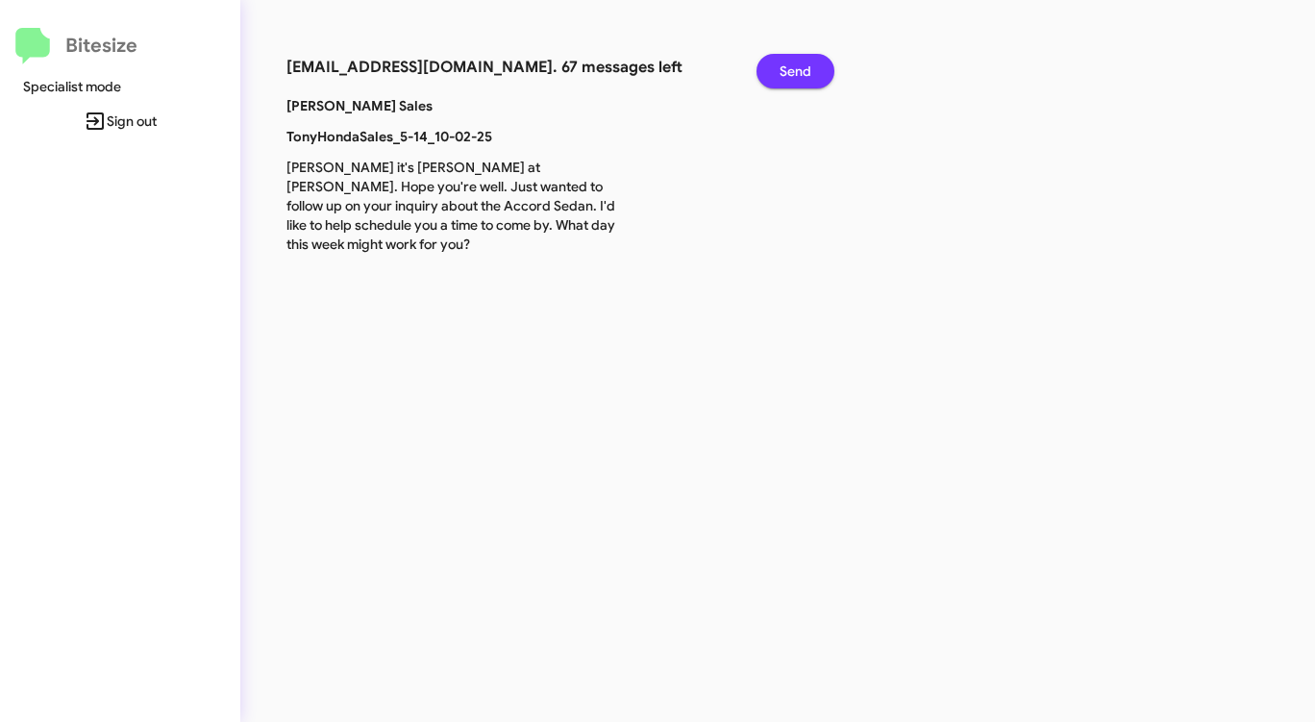
click at [796, 70] on span "Send" at bounding box center [795, 71] width 32 height 35
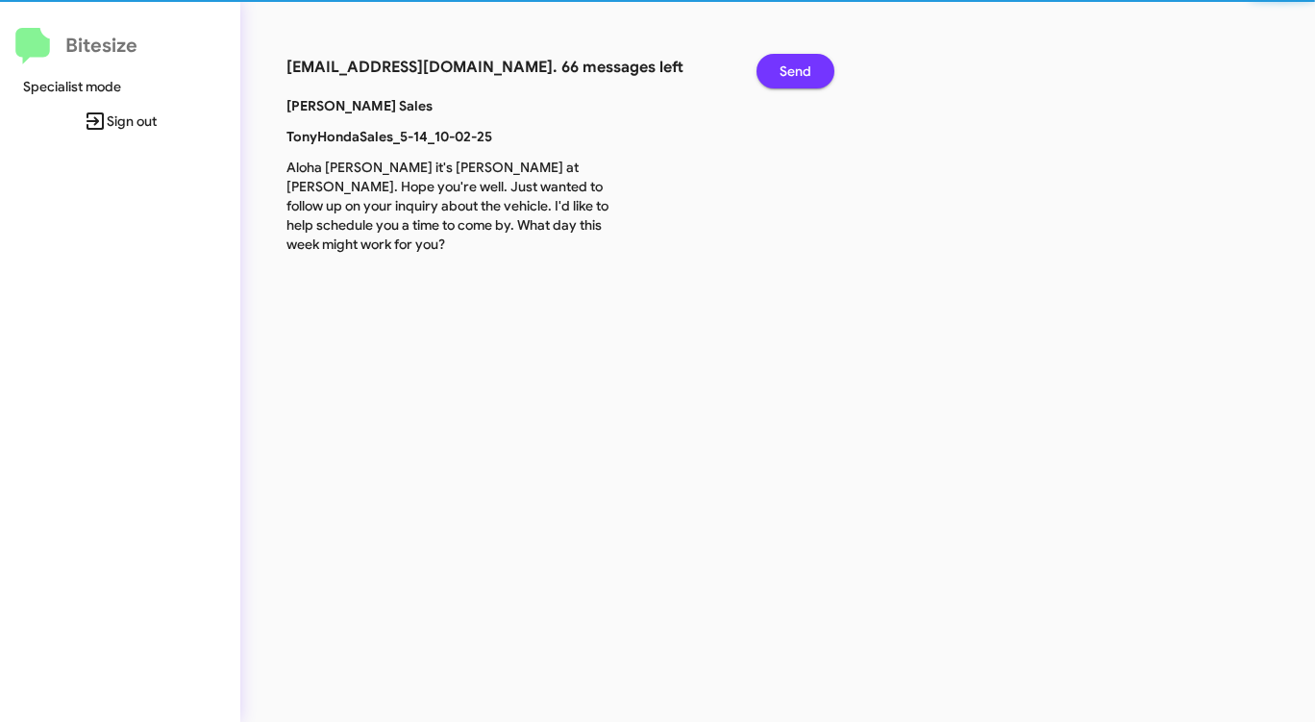
click at [796, 70] on span "Send" at bounding box center [795, 71] width 32 height 35
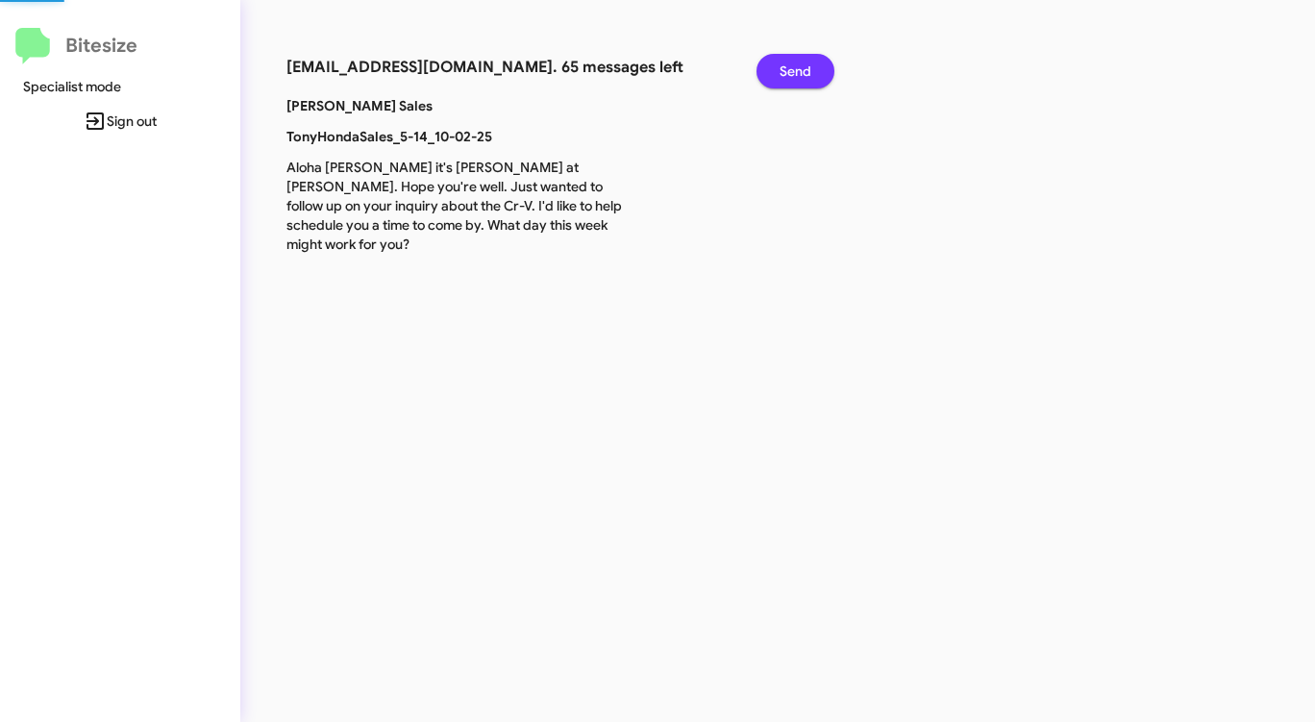
click at [796, 69] on span "Send" at bounding box center [795, 71] width 32 height 35
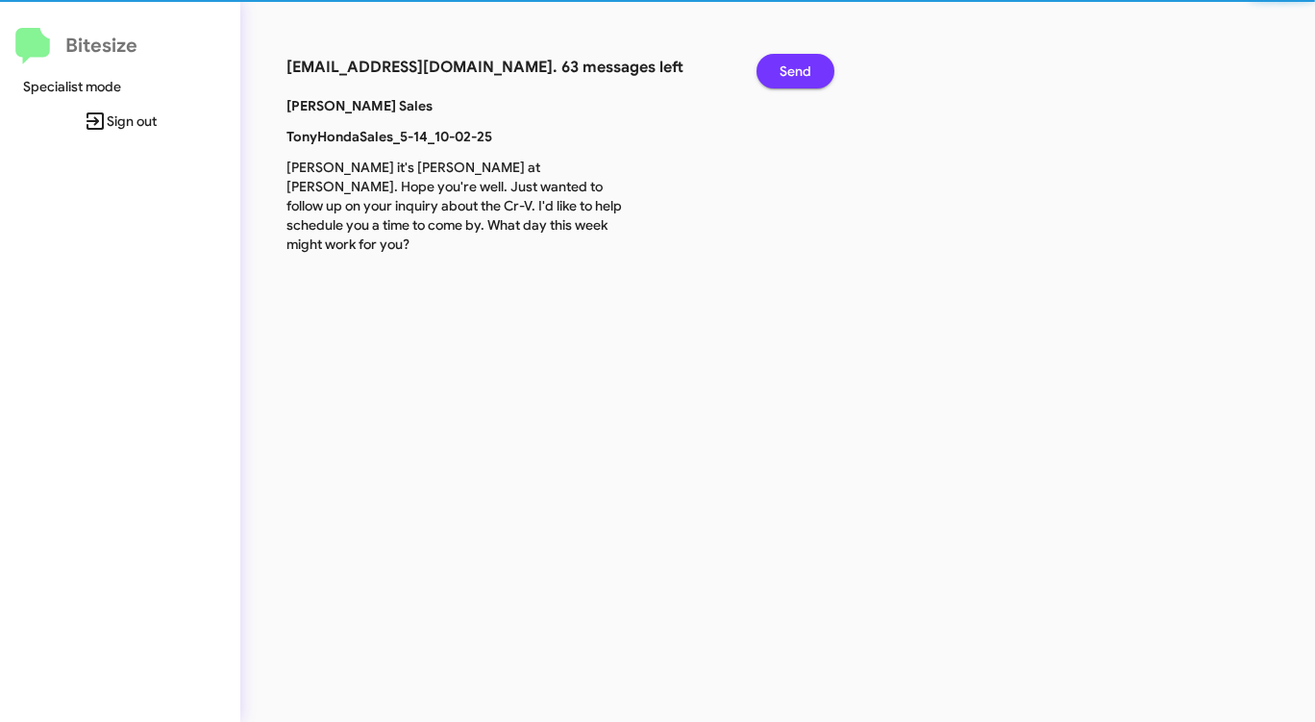
click at [796, 69] on span "Send" at bounding box center [795, 71] width 32 height 35
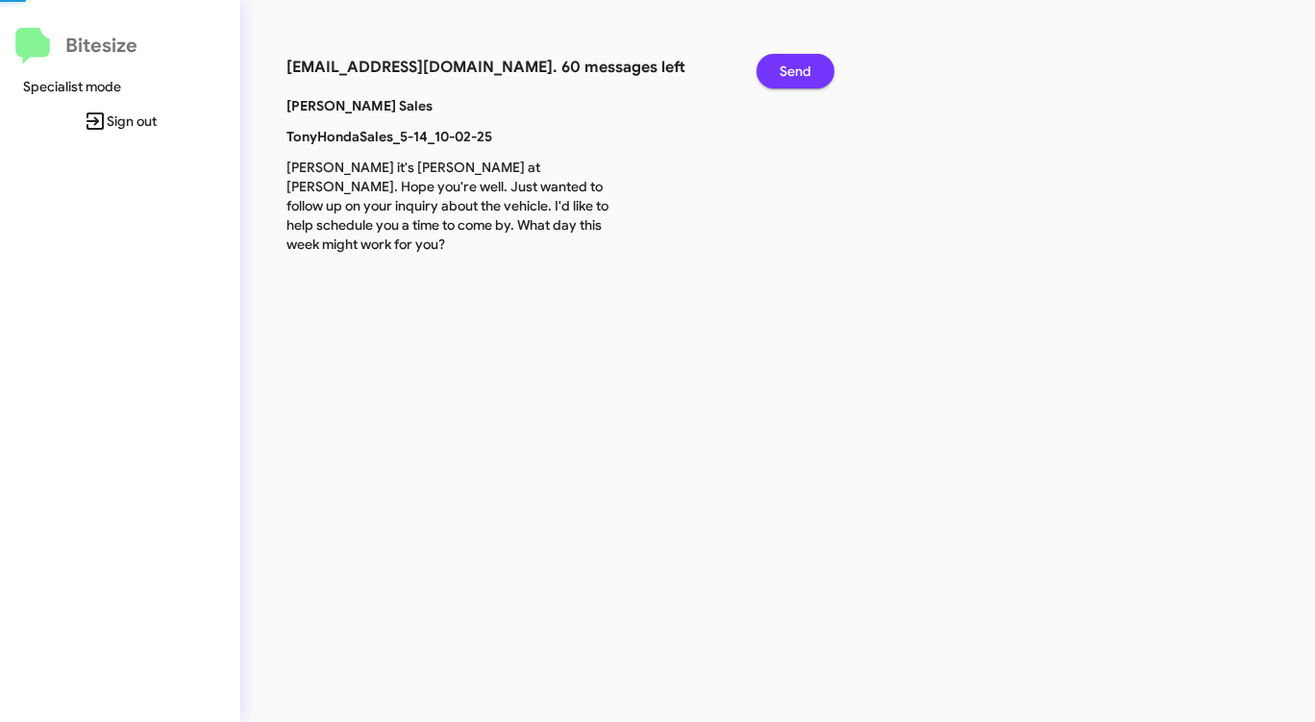
click at [796, 69] on span "Send" at bounding box center [795, 71] width 32 height 35
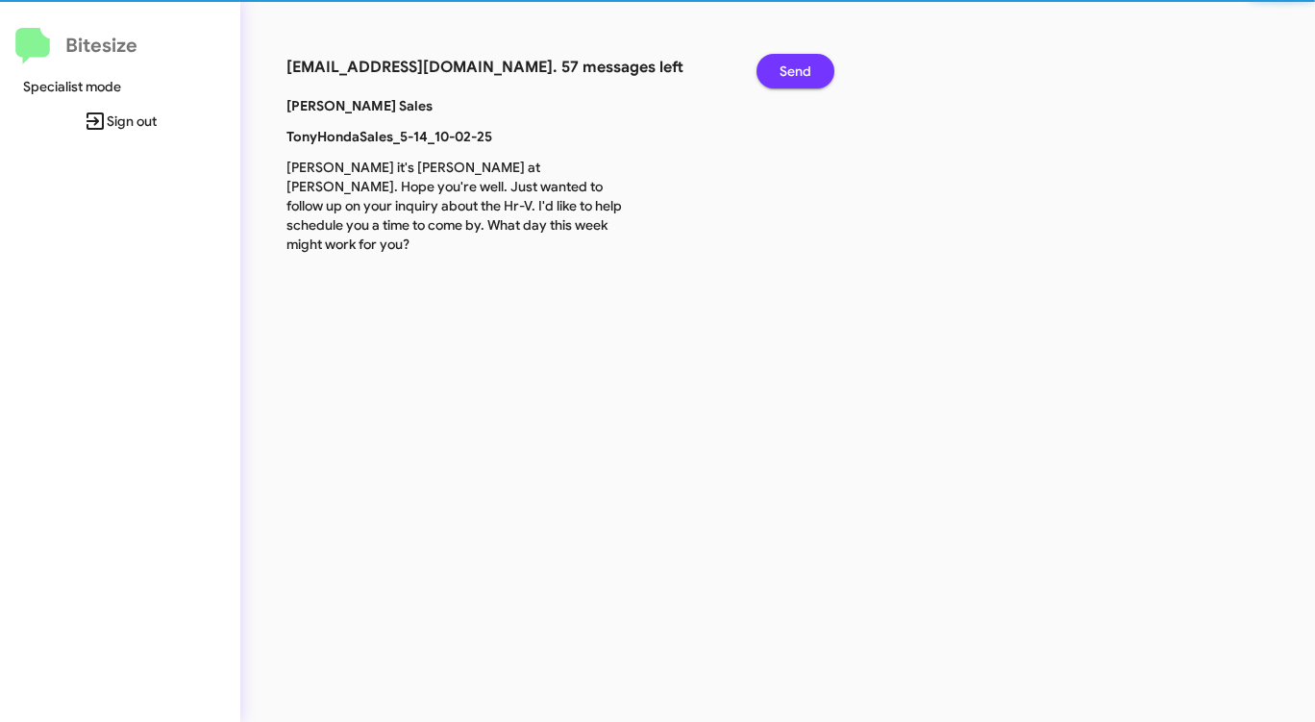
click at [796, 69] on span "Send" at bounding box center [795, 71] width 32 height 35
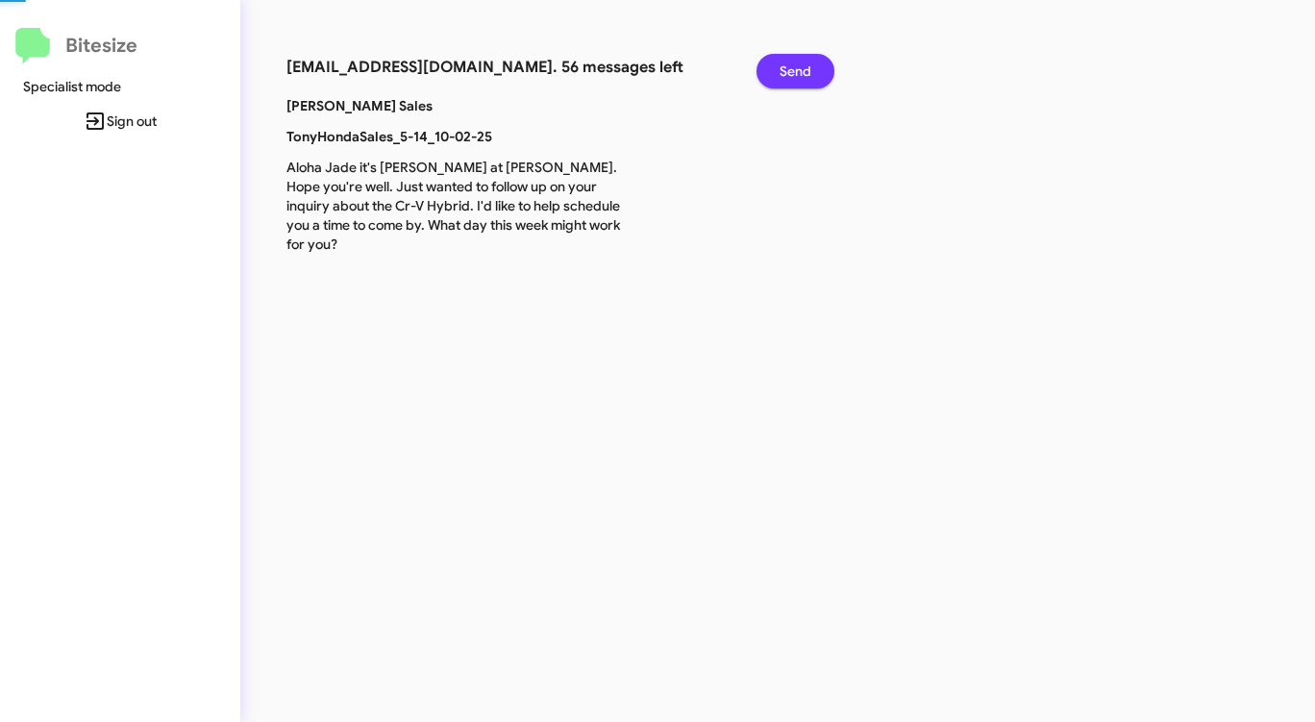
click at [796, 69] on span "Send" at bounding box center [795, 71] width 32 height 35
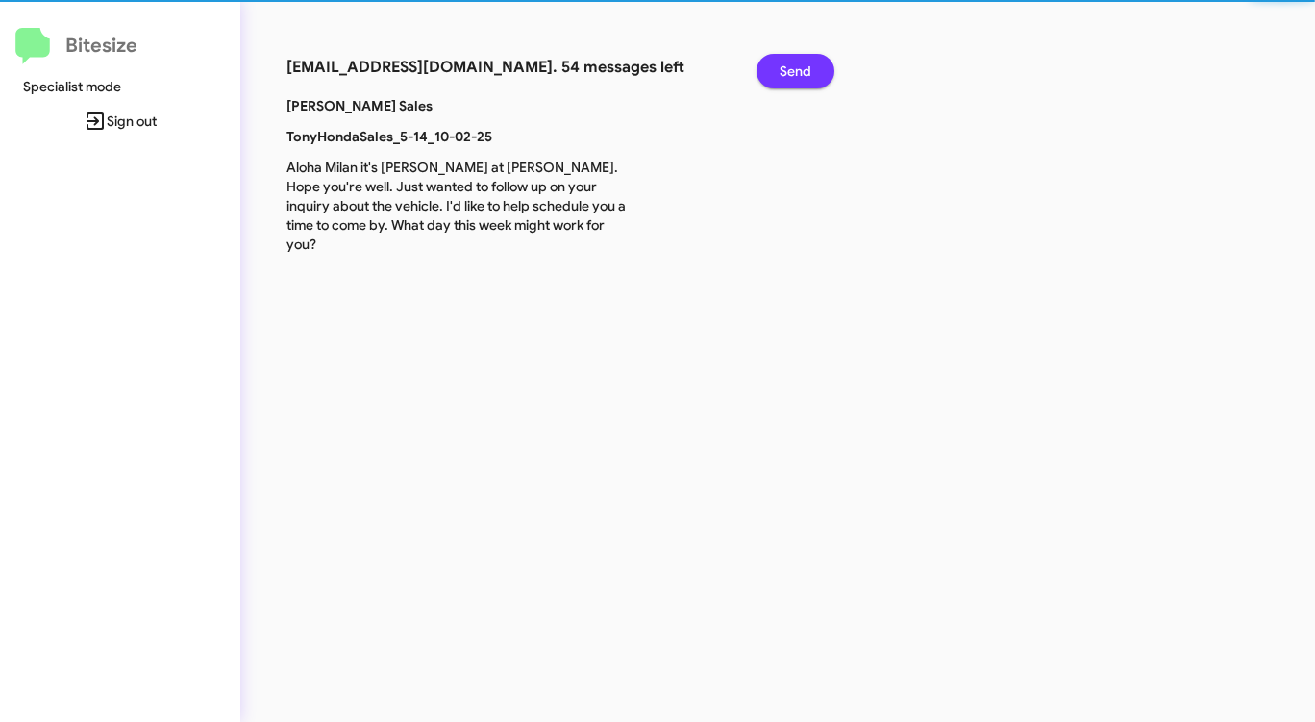
click at [796, 69] on span "Send" at bounding box center [795, 71] width 32 height 35
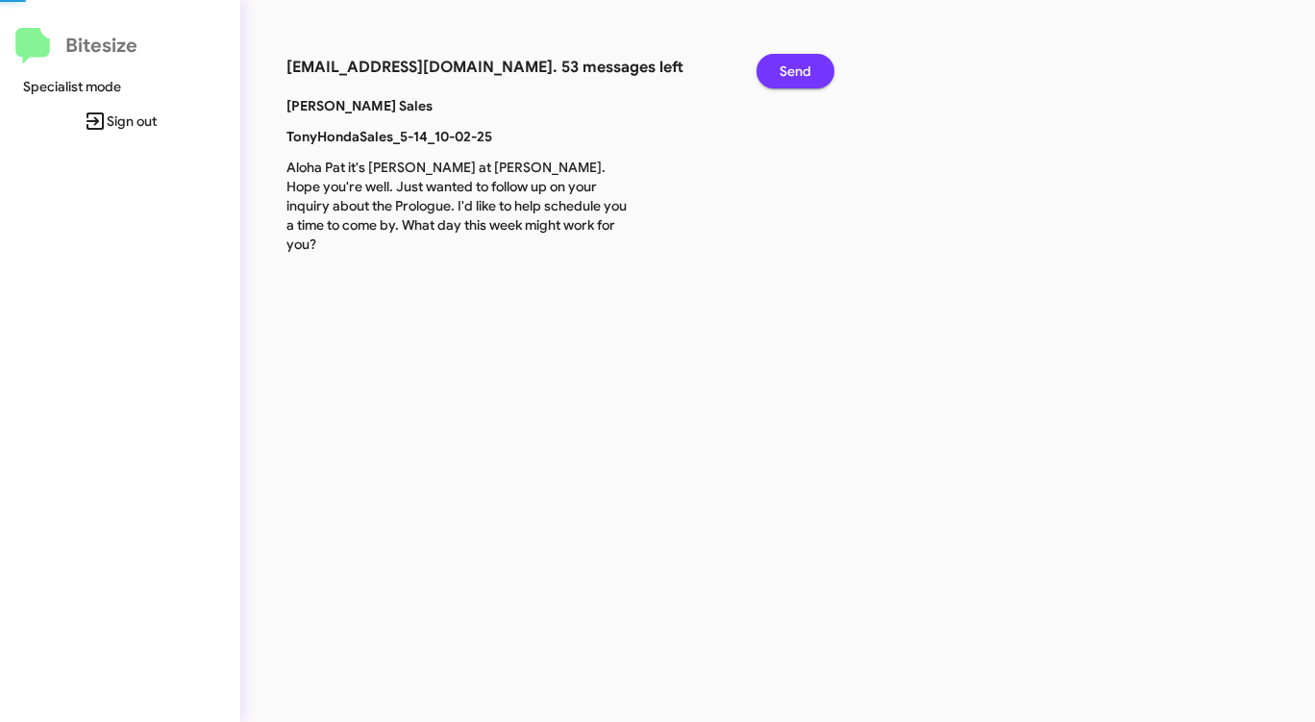
click at [796, 69] on span "Send" at bounding box center [795, 71] width 32 height 35
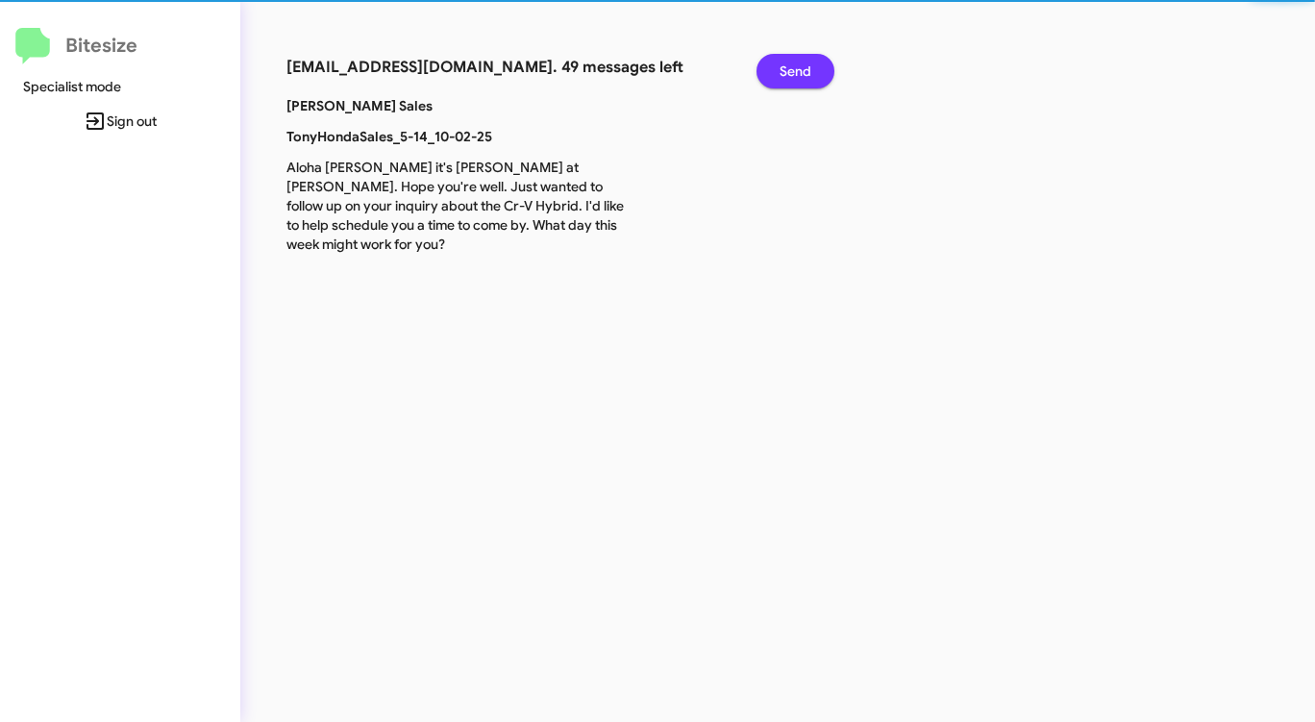
click at [796, 69] on span "Send" at bounding box center [795, 71] width 32 height 35
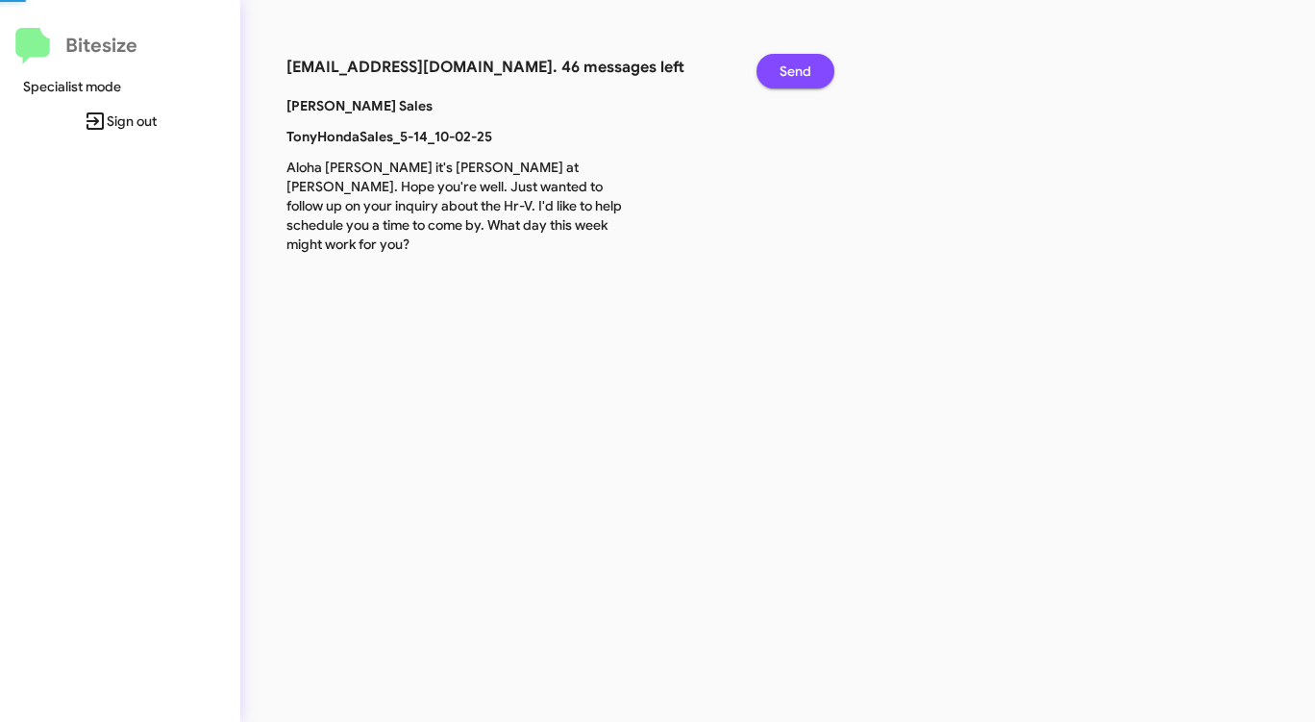
click at [796, 69] on span "Send" at bounding box center [795, 71] width 32 height 35
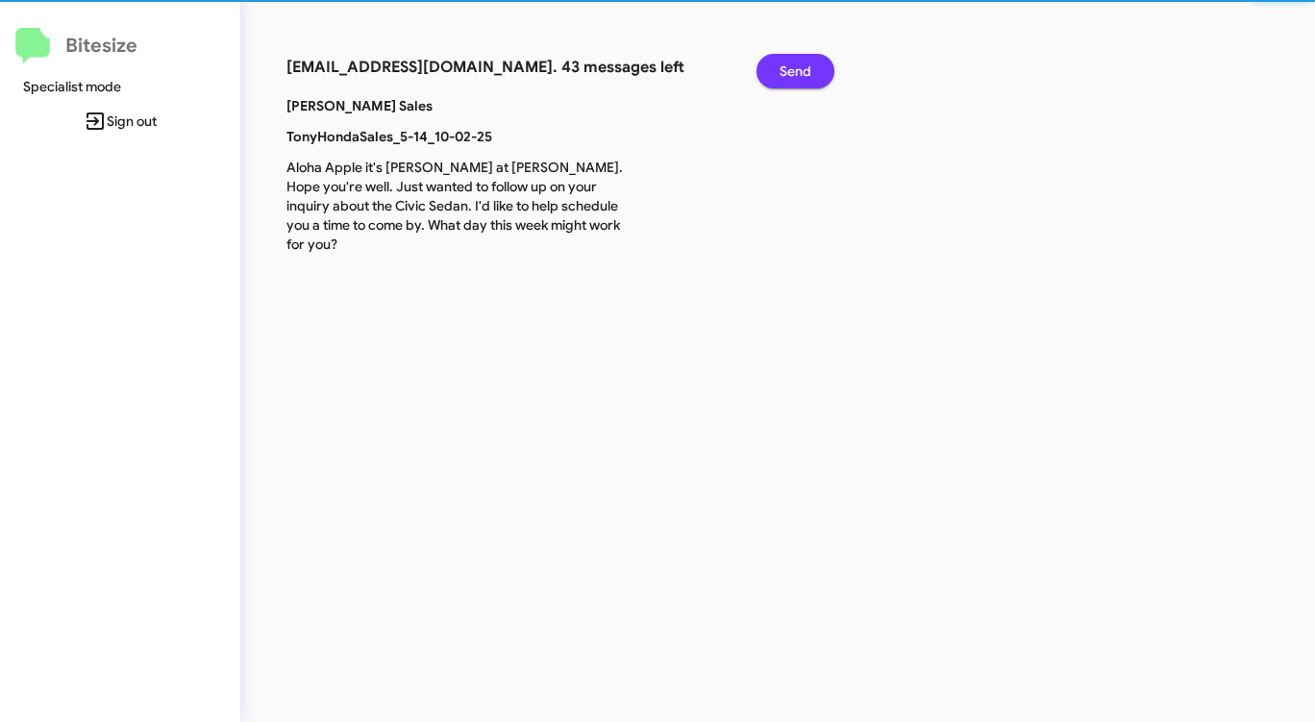
click at [796, 69] on span "Send" at bounding box center [795, 71] width 32 height 35
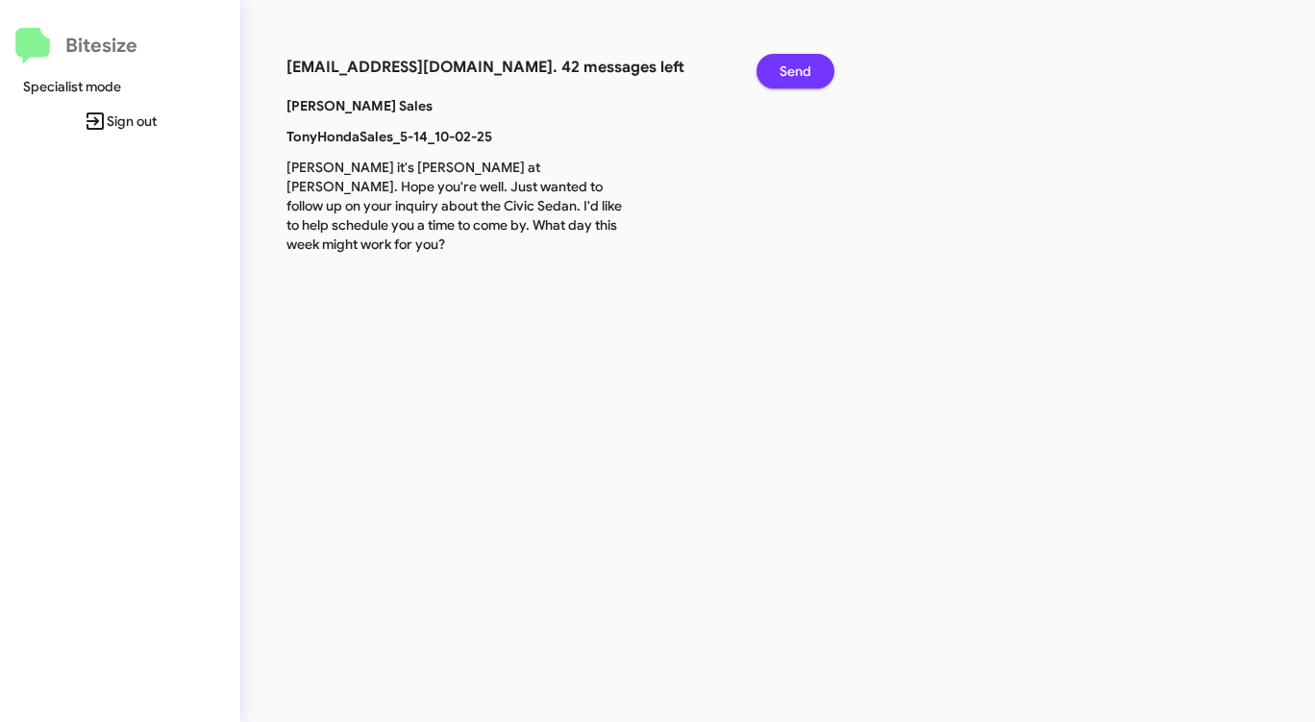
click at [796, 69] on span "Send" at bounding box center [795, 71] width 32 height 35
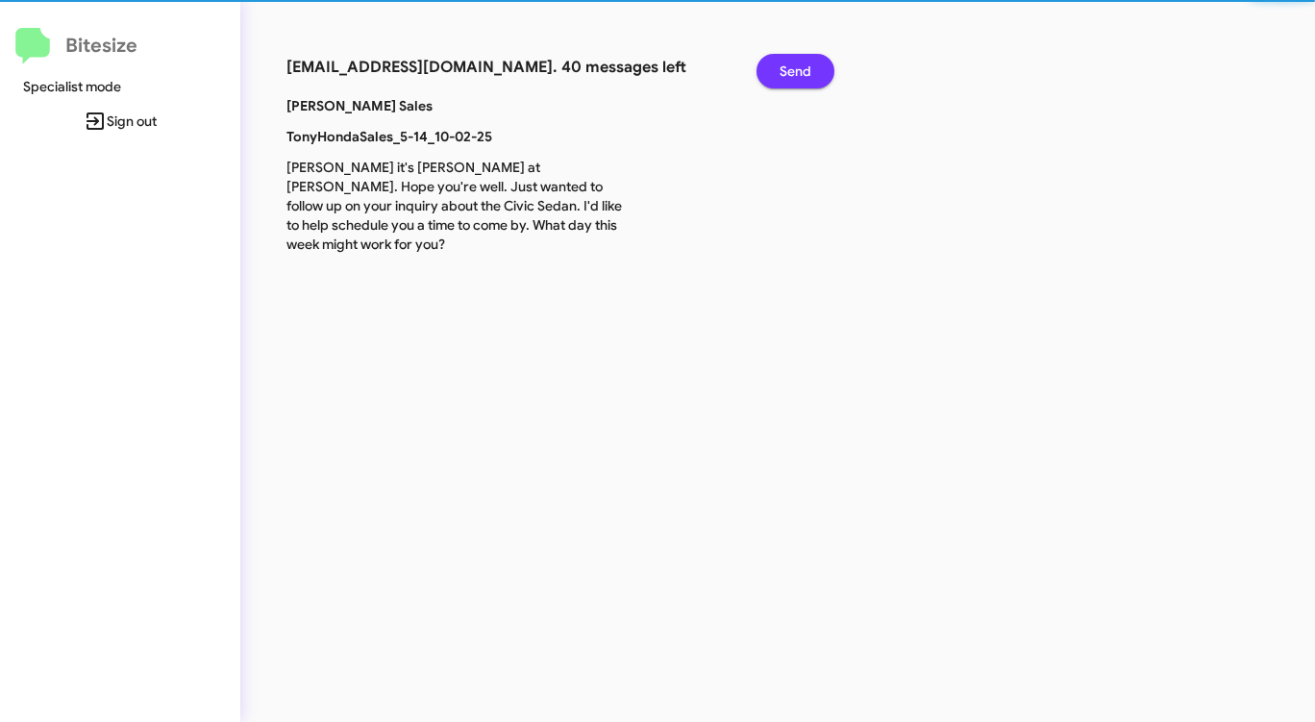
click at [796, 69] on span "Send" at bounding box center [795, 71] width 32 height 35
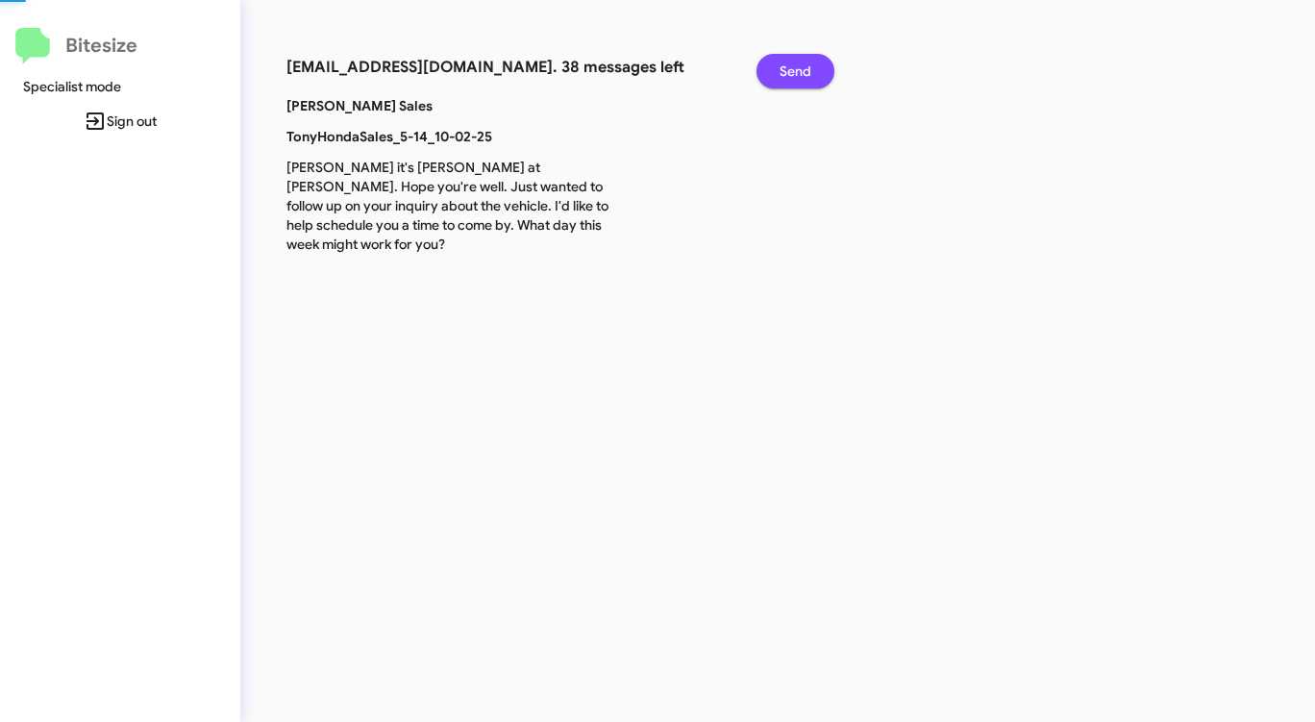
click at [796, 69] on span "Send" at bounding box center [795, 71] width 32 height 35
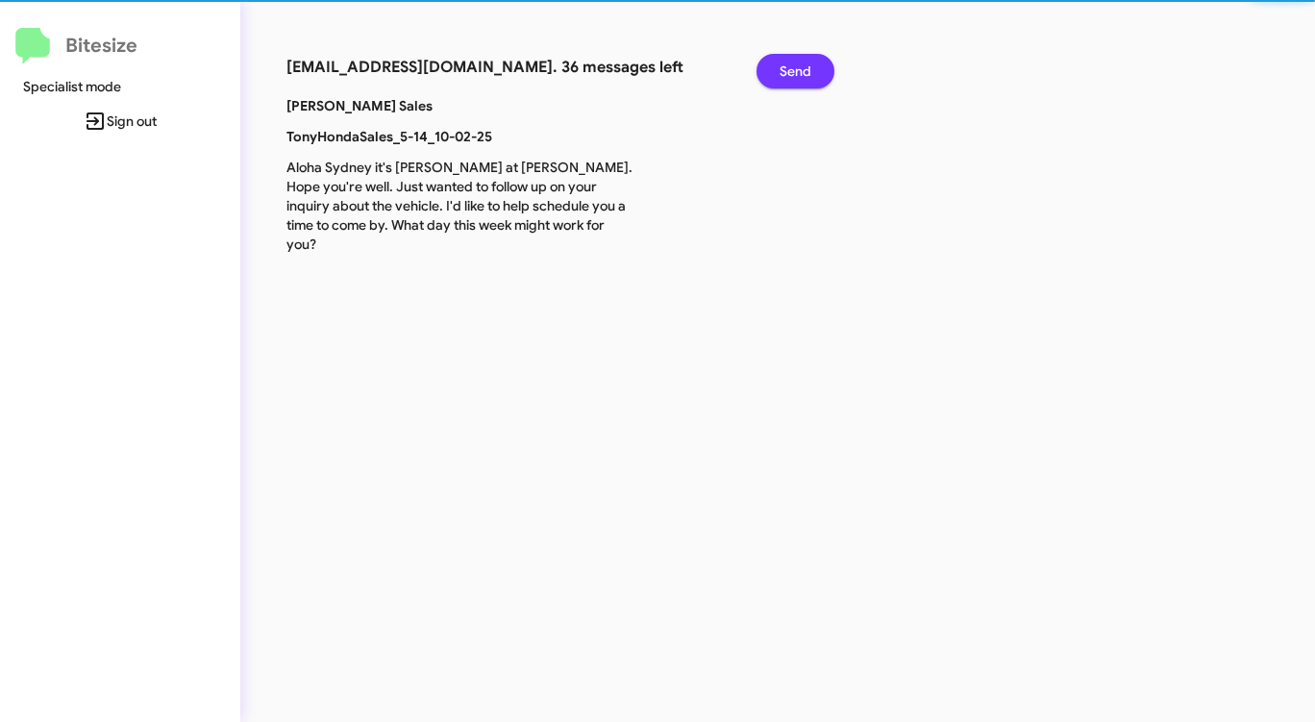
click at [796, 69] on span "Send" at bounding box center [795, 71] width 32 height 35
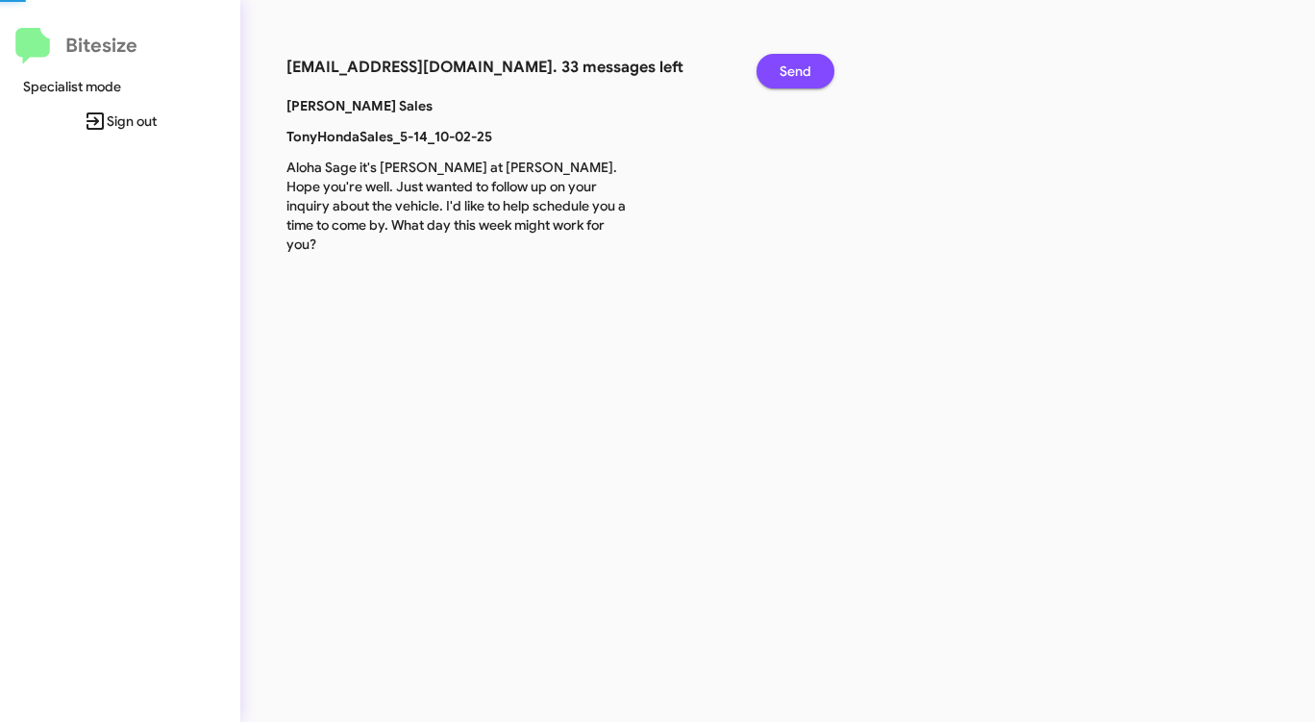
click at [796, 69] on span "Send" at bounding box center [795, 71] width 32 height 35
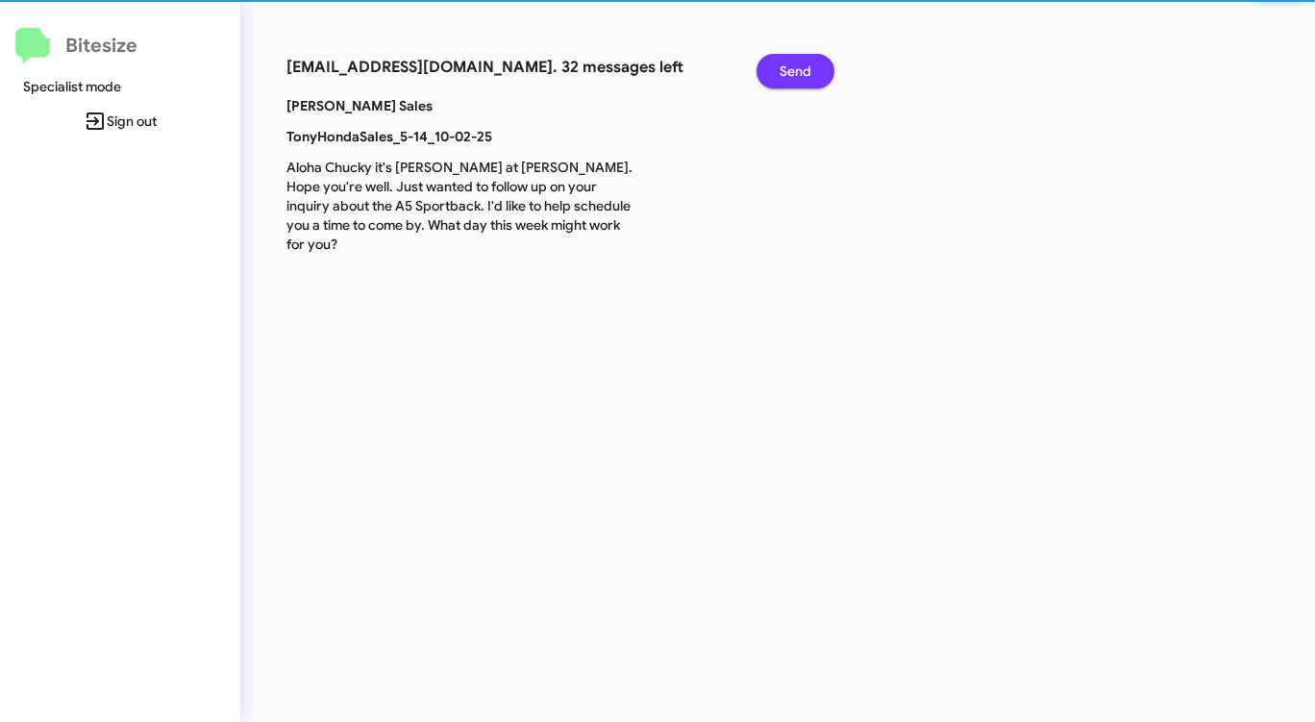
click at [796, 69] on span "Send" at bounding box center [795, 71] width 32 height 35
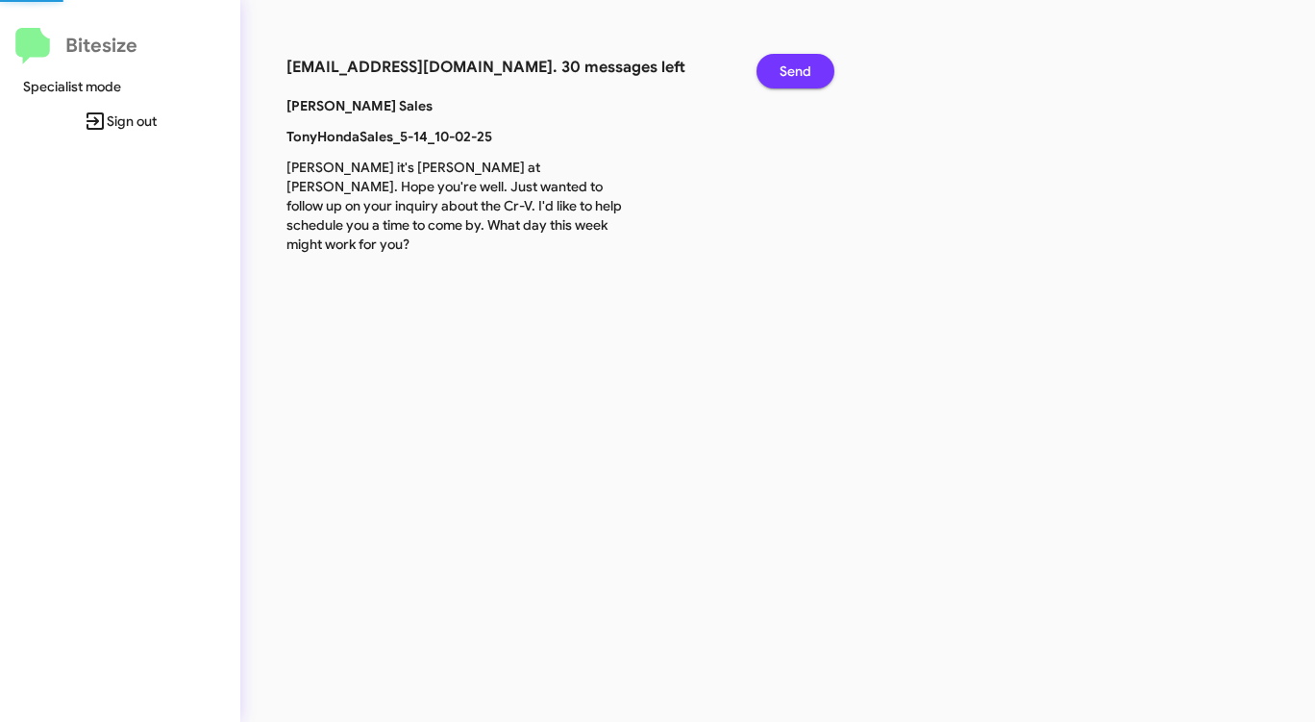
click at [796, 69] on span "Send" at bounding box center [795, 71] width 32 height 35
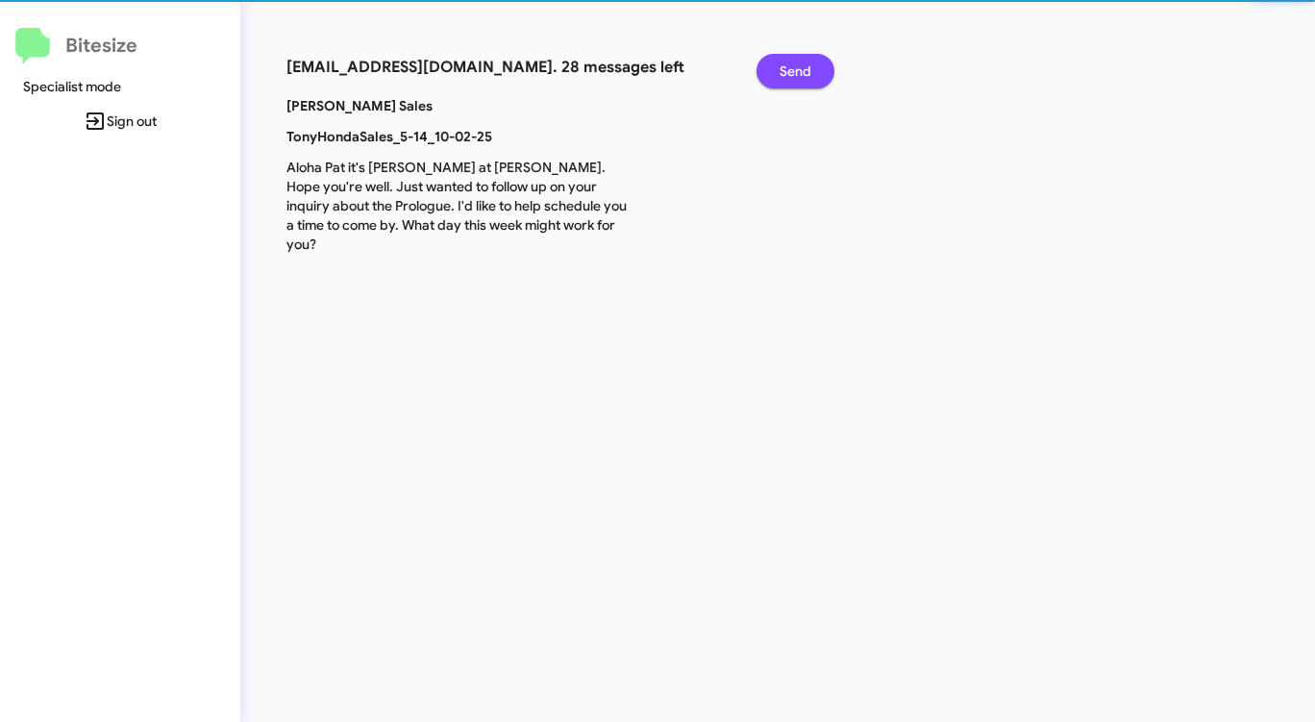
click at [796, 69] on span "Send" at bounding box center [795, 71] width 32 height 35
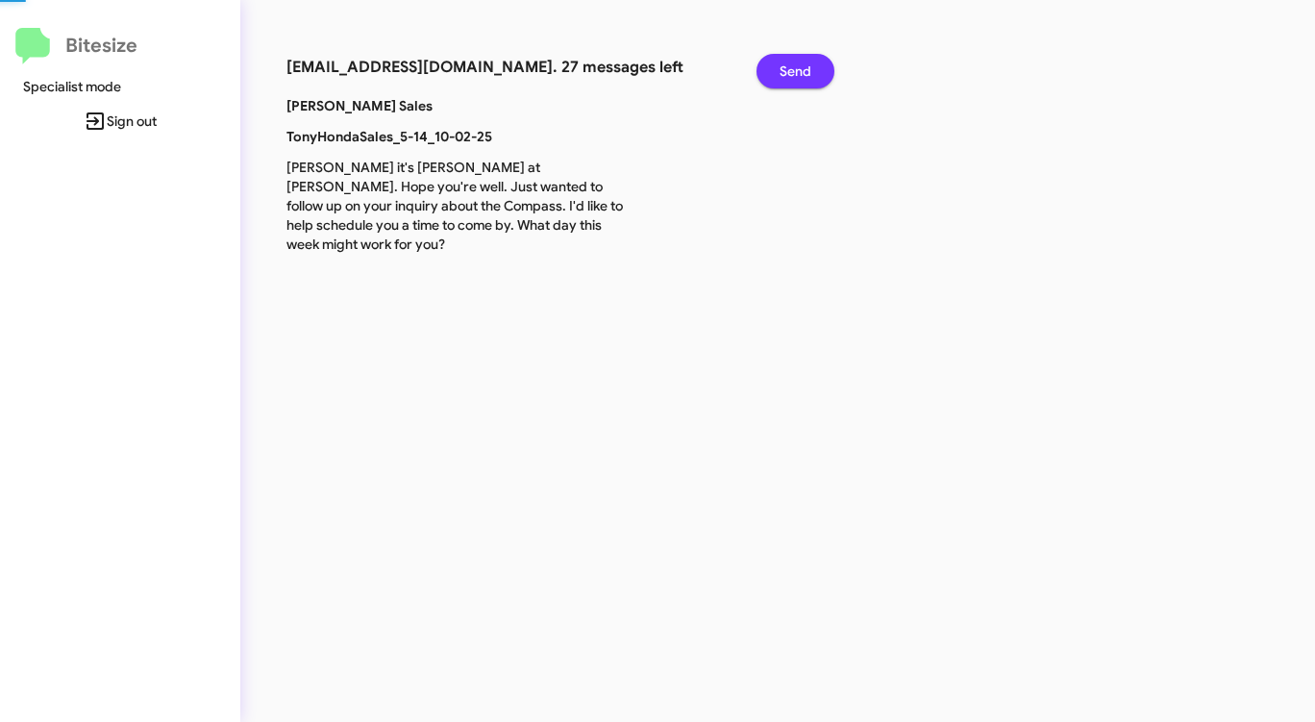
click at [796, 69] on span "Send" at bounding box center [795, 71] width 32 height 35
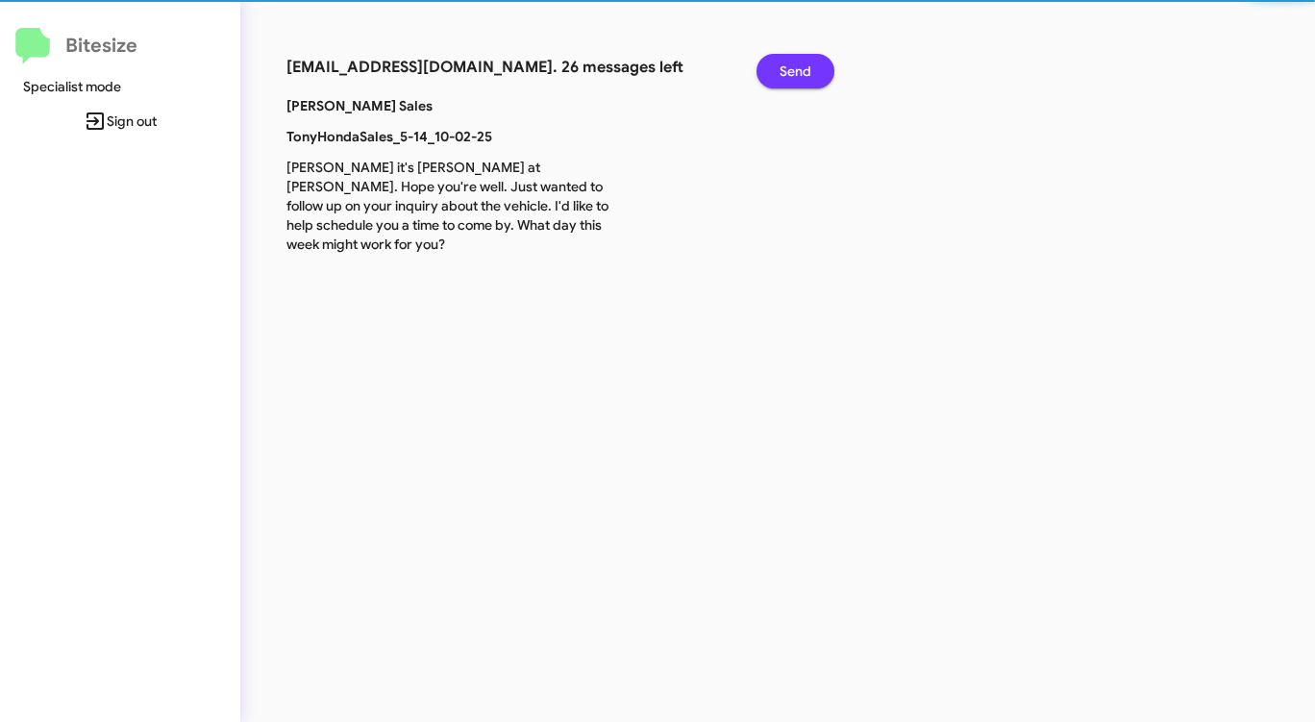
click at [796, 69] on span "Send" at bounding box center [795, 71] width 32 height 35
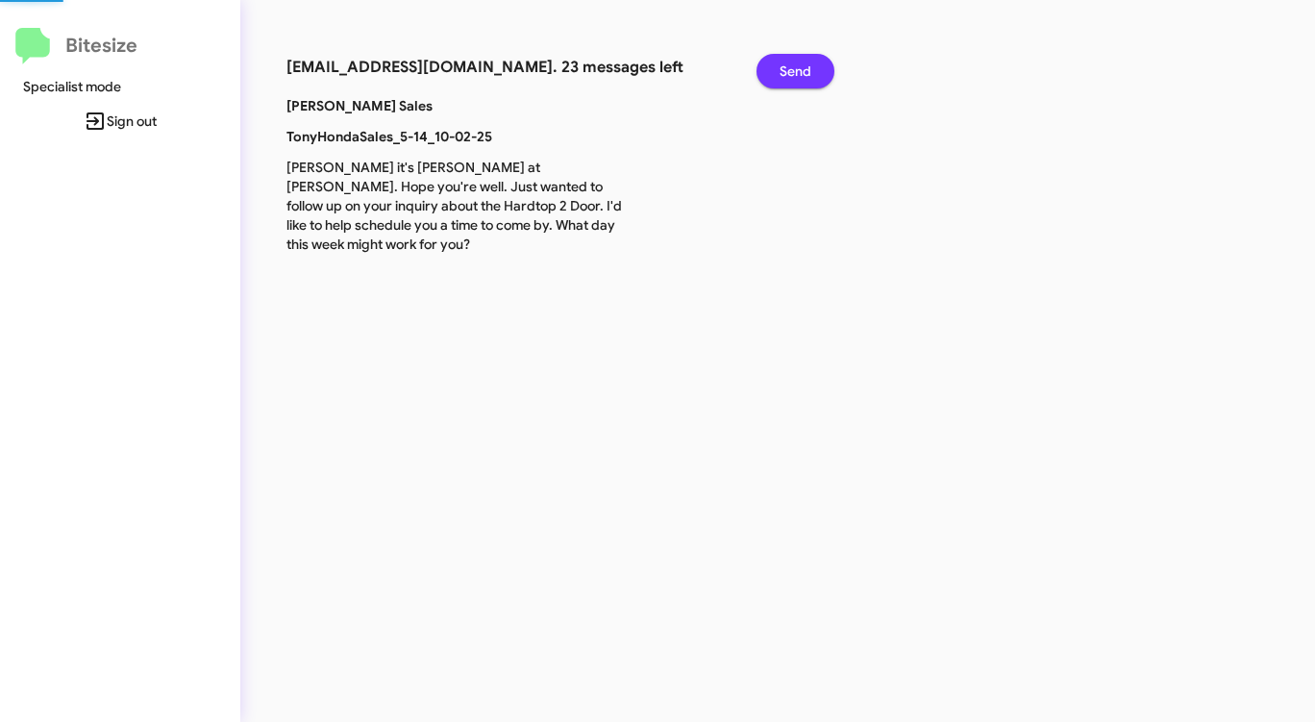
click at [796, 69] on span "Send" at bounding box center [795, 71] width 32 height 35
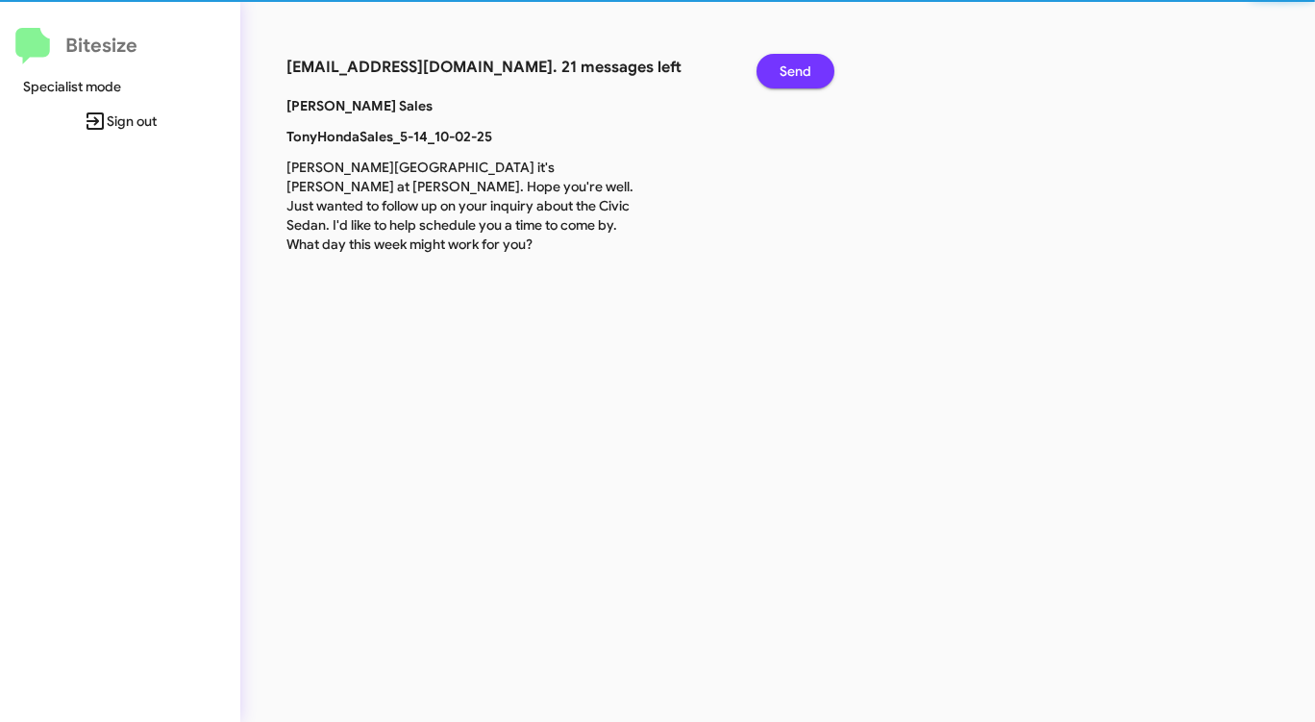
click at [796, 69] on span "Send" at bounding box center [795, 71] width 32 height 35
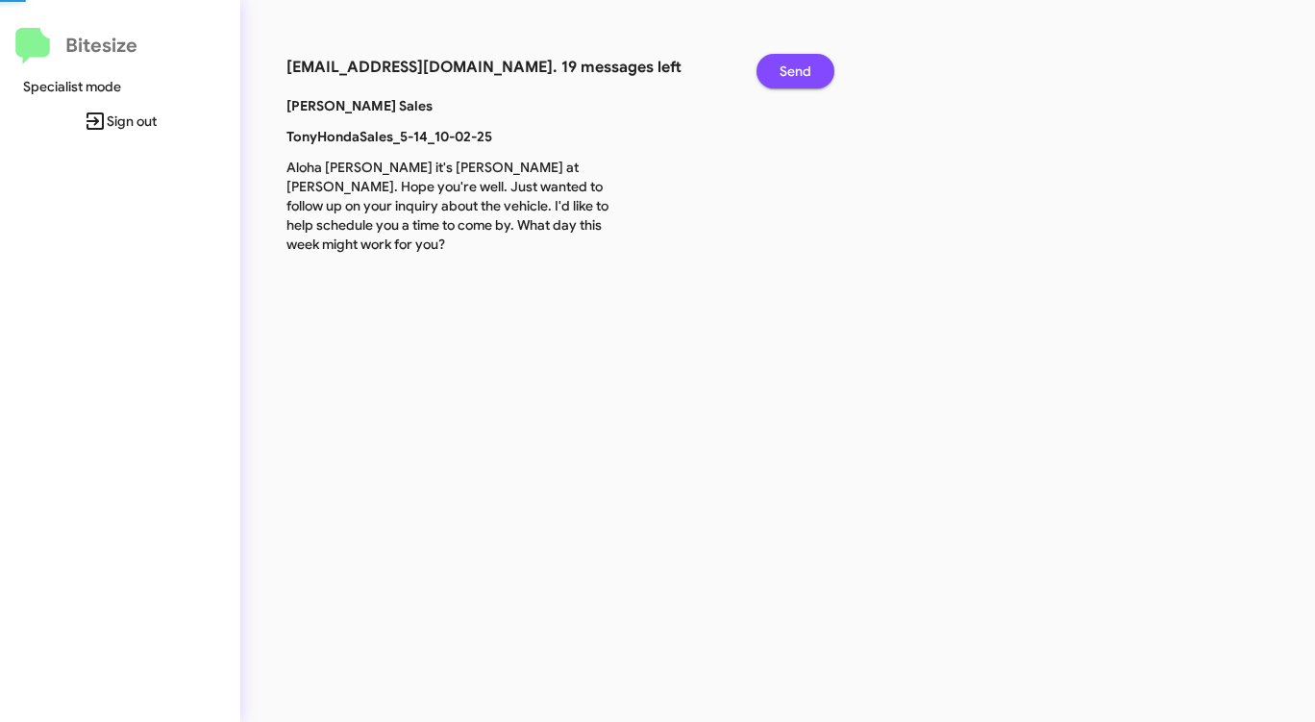
click at [796, 69] on span "Send" at bounding box center [795, 71] width 32 height 35
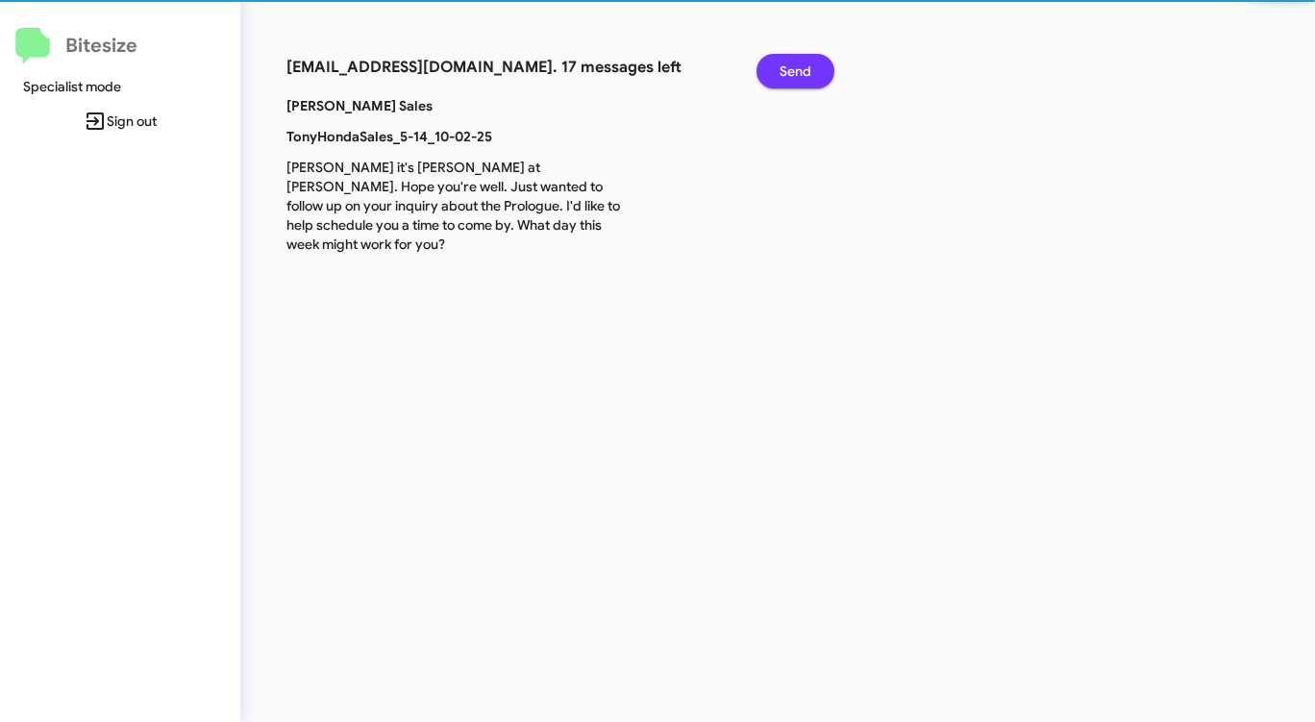
click at [796, 69] on span "Send" at bounding box center [795, 71] width 32 height 35
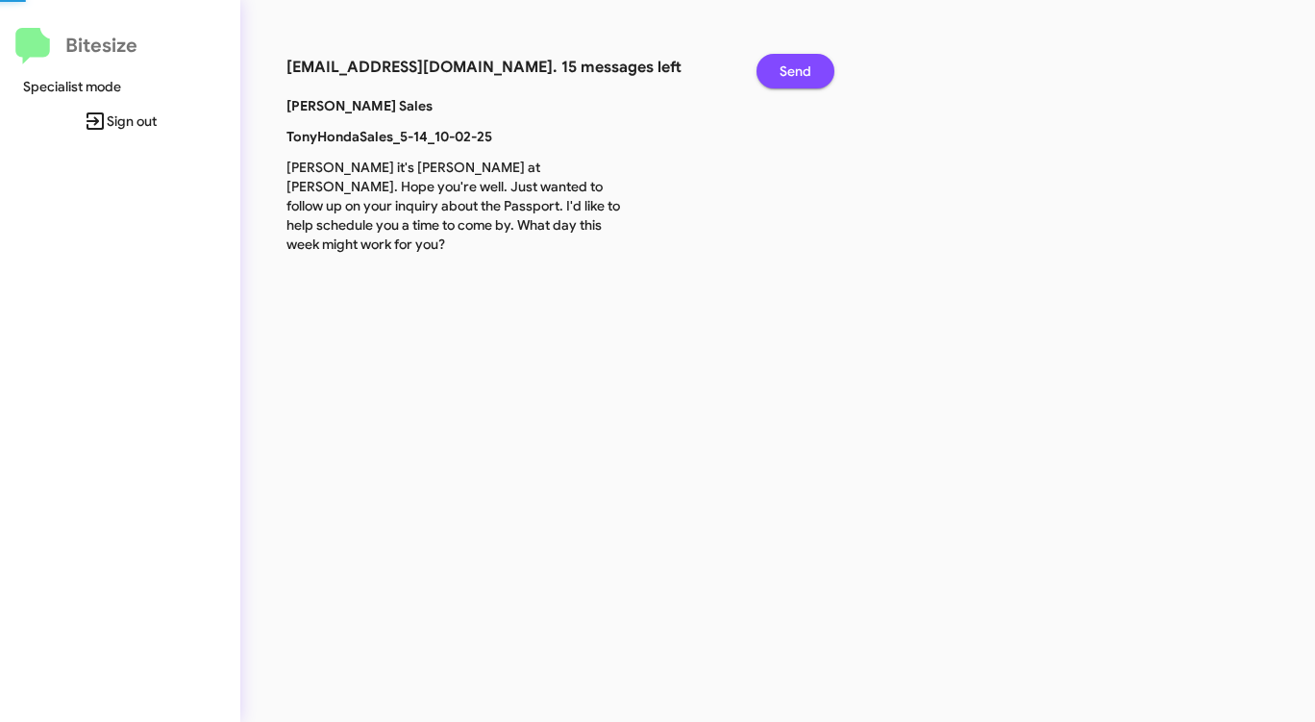
click at [796, 69] on span "Send" at bounding box center [795, 71] width 32 height 35
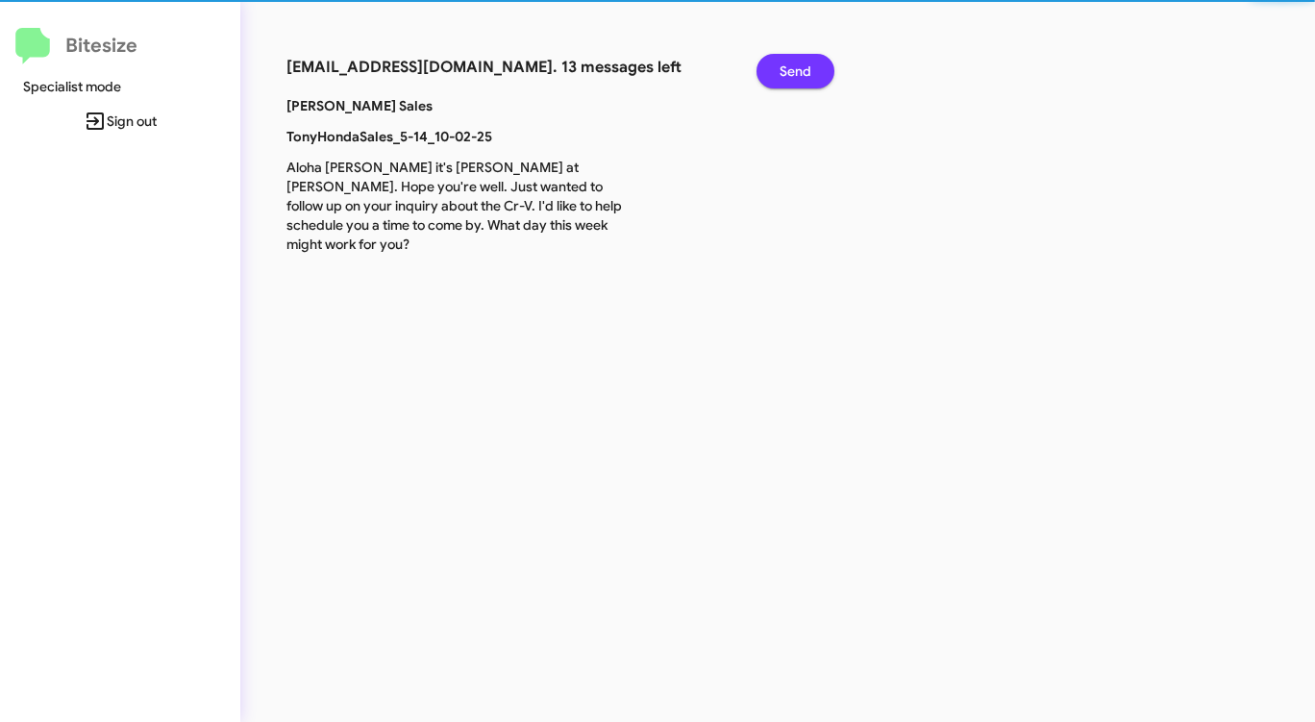
click at [796, 69] on span "Send" at bounding box center [795, 71] width 32 height 35
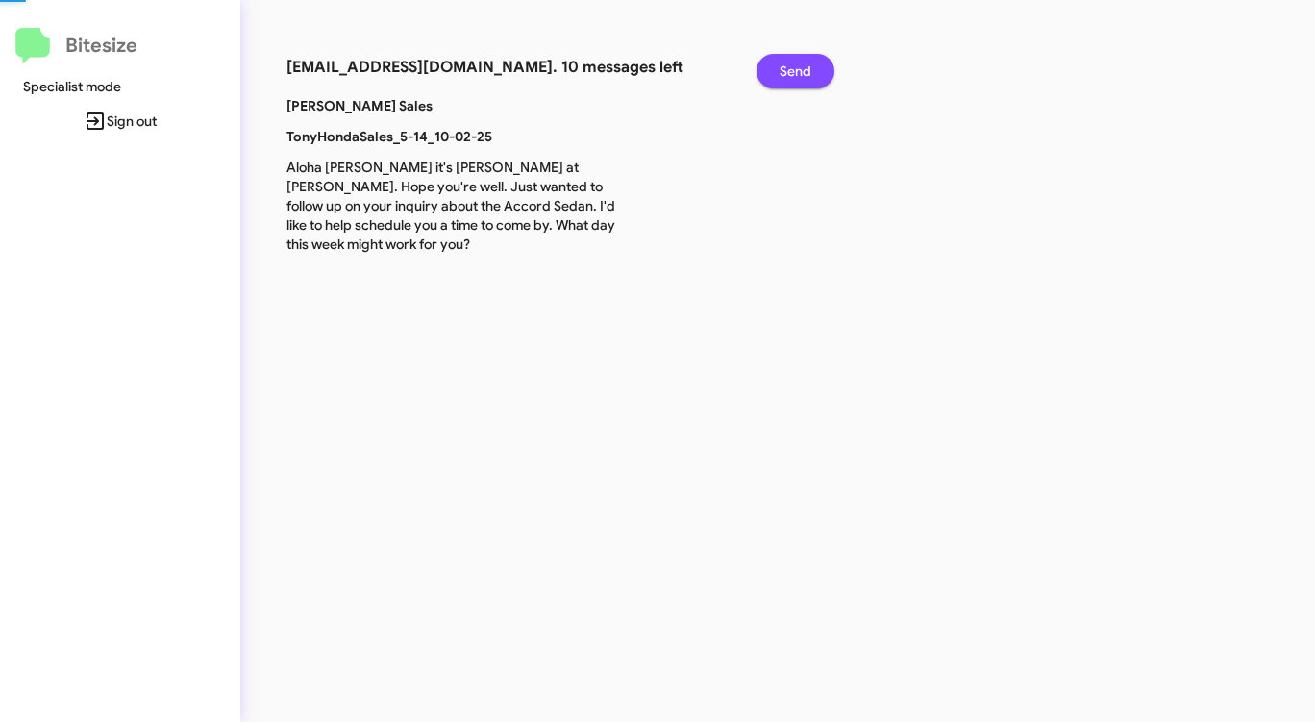
click at [796, 69] on span "Send" at bounding box center [795, 71] width 32 height 35
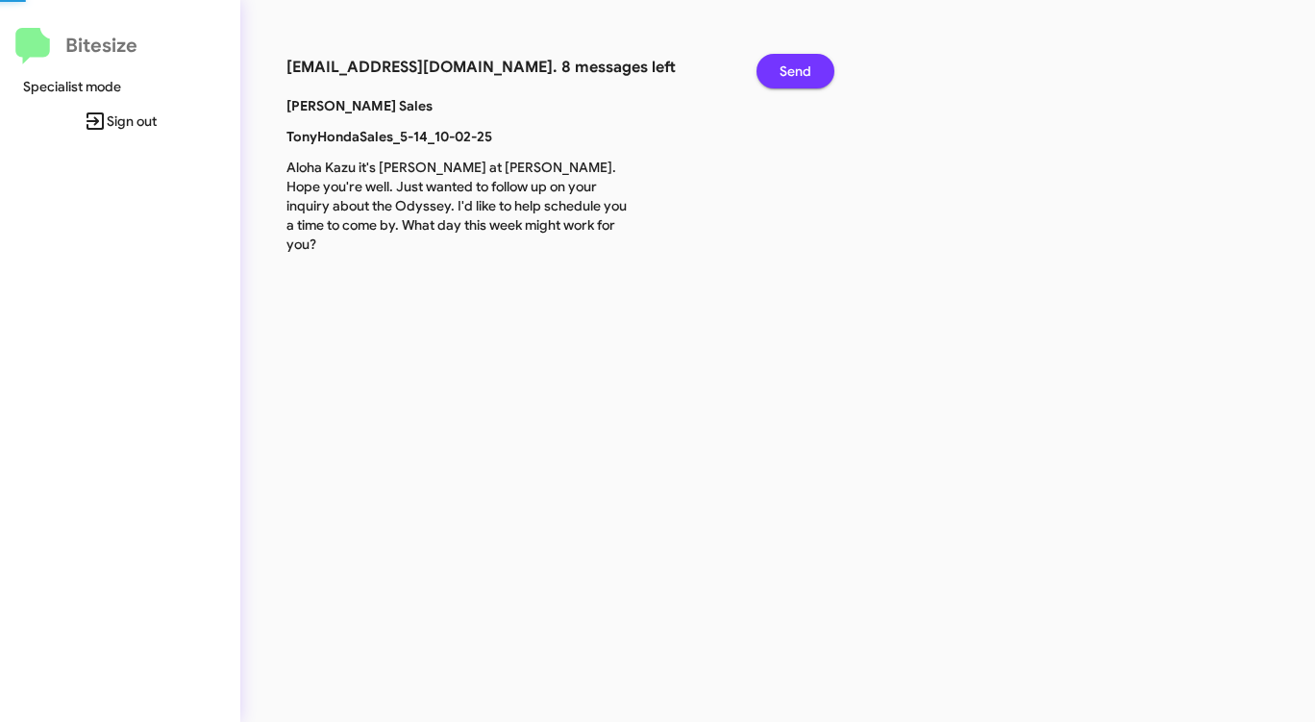
click at [796, 69] on span "Send" at bounding box center [795, 71] width 32 height 35
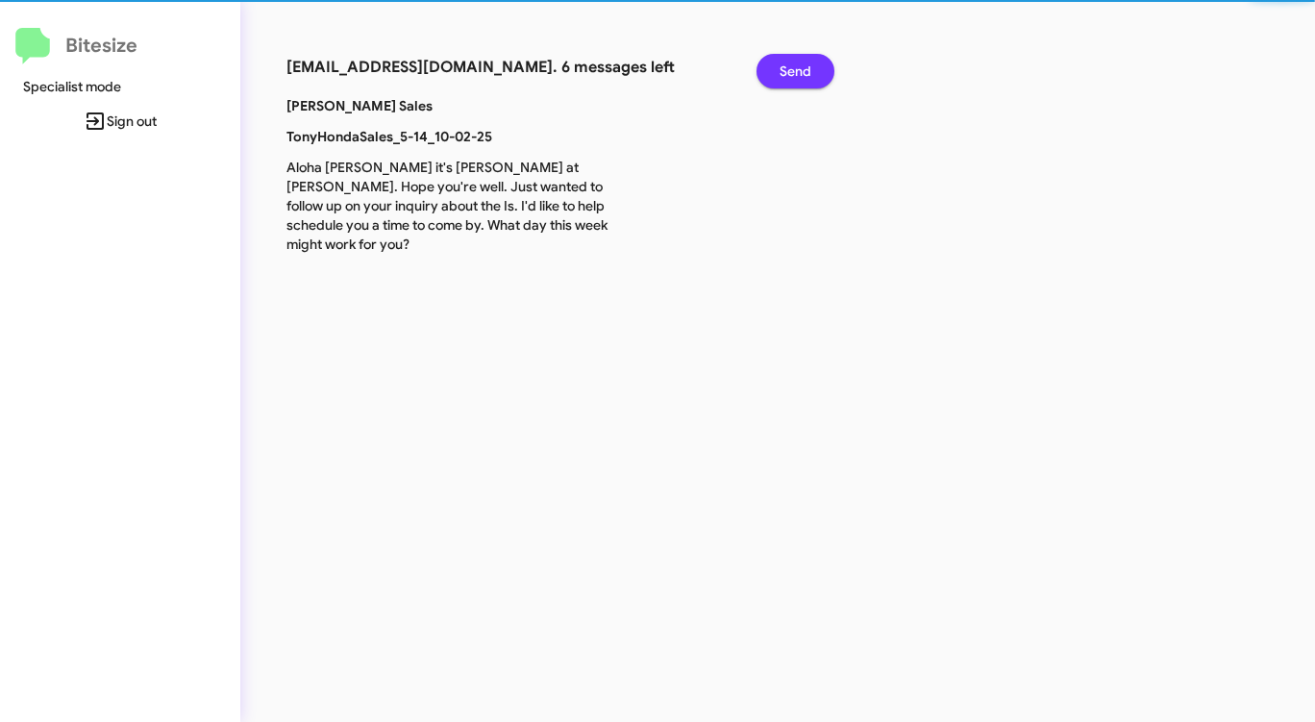
click at [796, 69] on span "Send" at bounding box center [795, 71] width 32 height 35
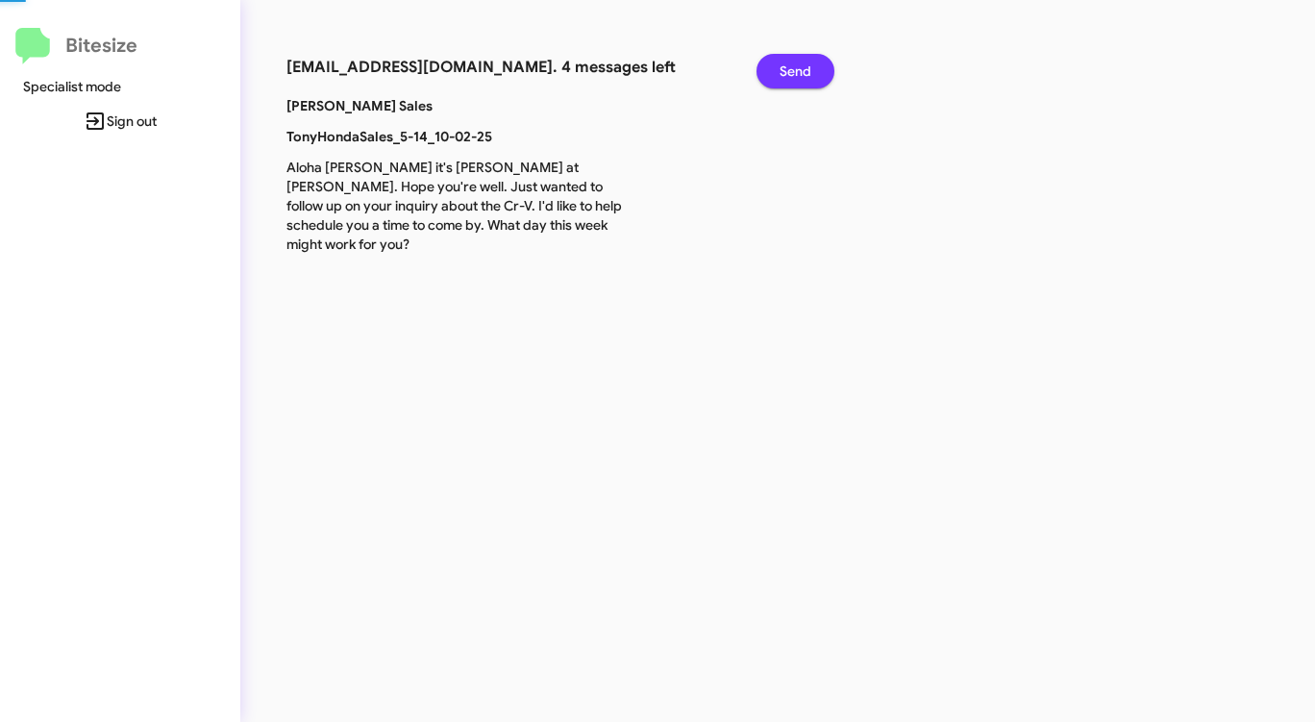
click at [796, 69] on span "Send" at bounding box center [795, 71] width 32 height 35
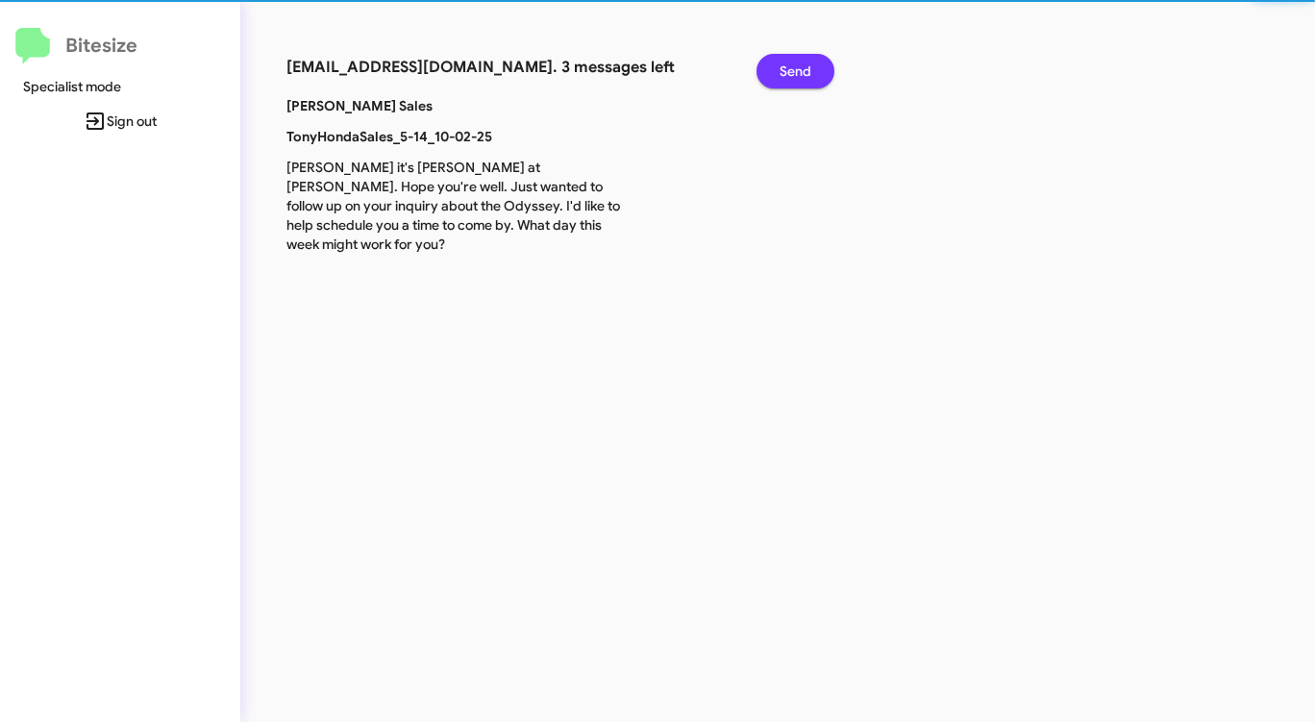
click at [796, 69] on span "Send" at bounding box center [795, 71] width 32 height 35
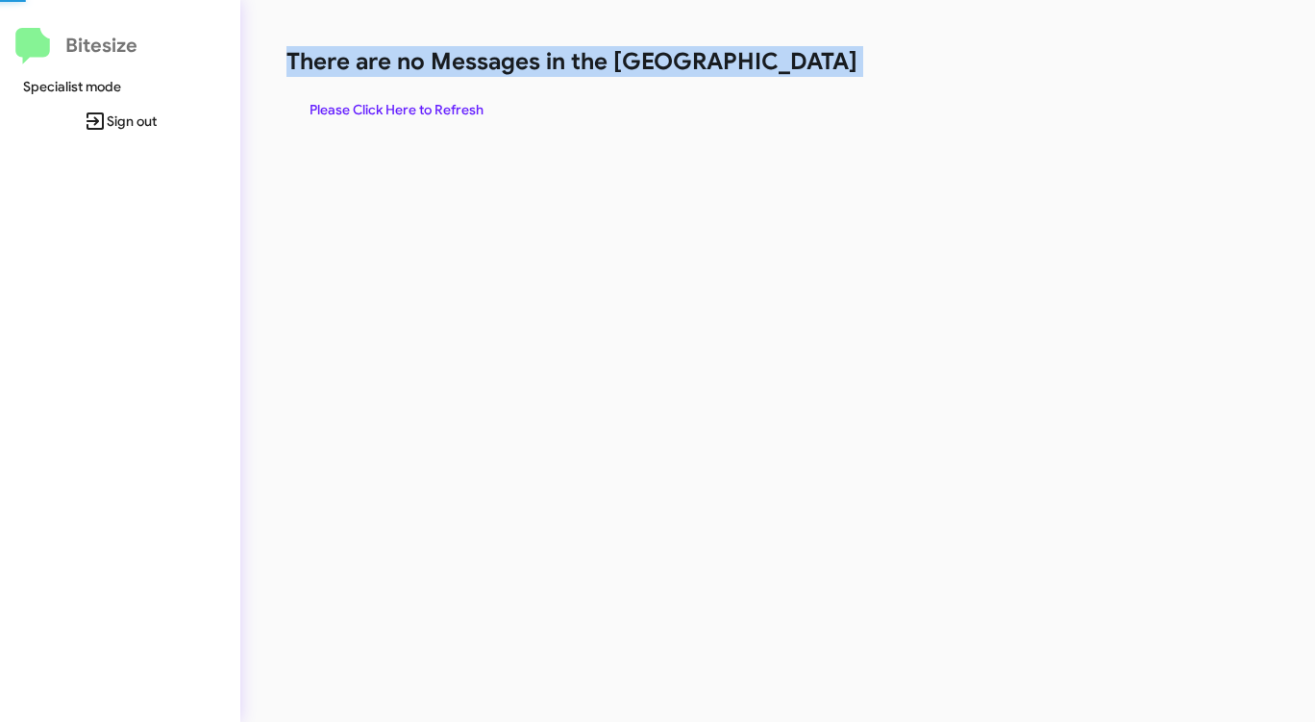
click at [796, 69] on h1 "There are no Messages in the [GEOGRAPHIC_DATA]" at bounding box center [687, 61] width 803 height 31
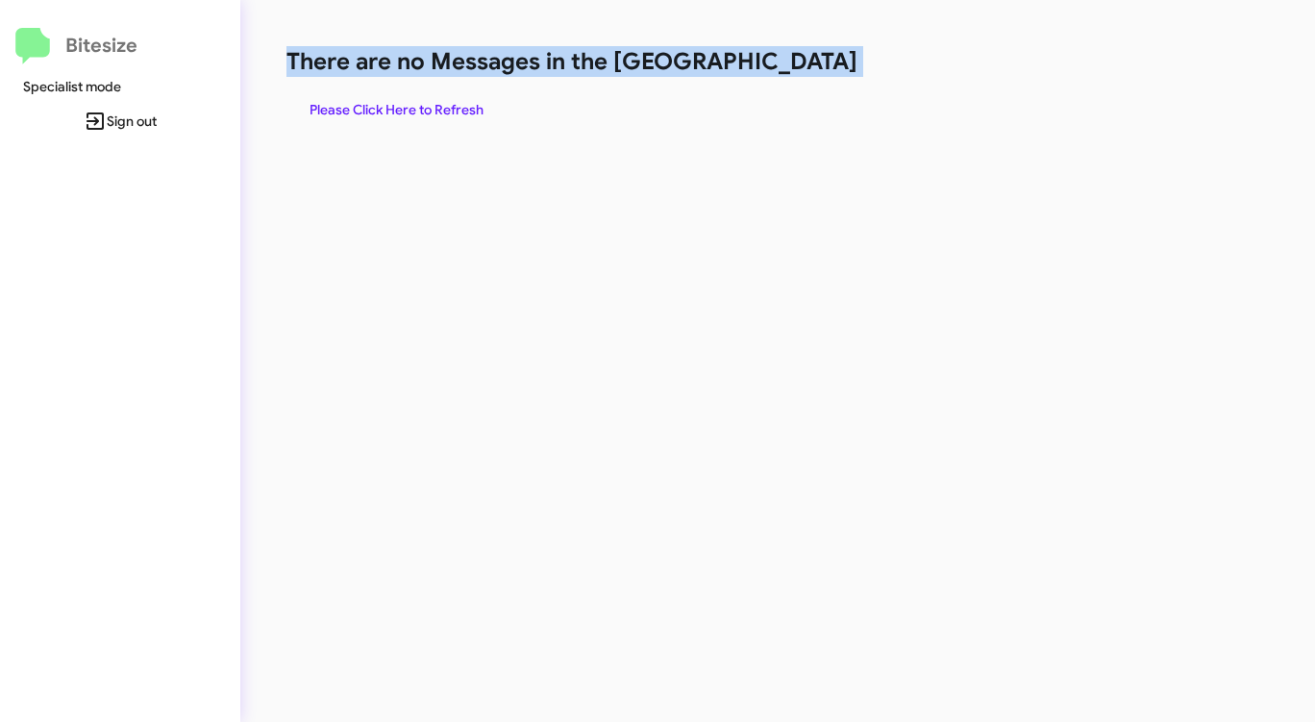
click at [796, 69] on h1 "There are no Messages in the [GEOGRAPHIC_DATA]" at bounding box center [687, 61] width 803 height 31
click at [455, 106] on span "Please Click Here to Refresh" at bounding box center [396, 109] width 174 height 35
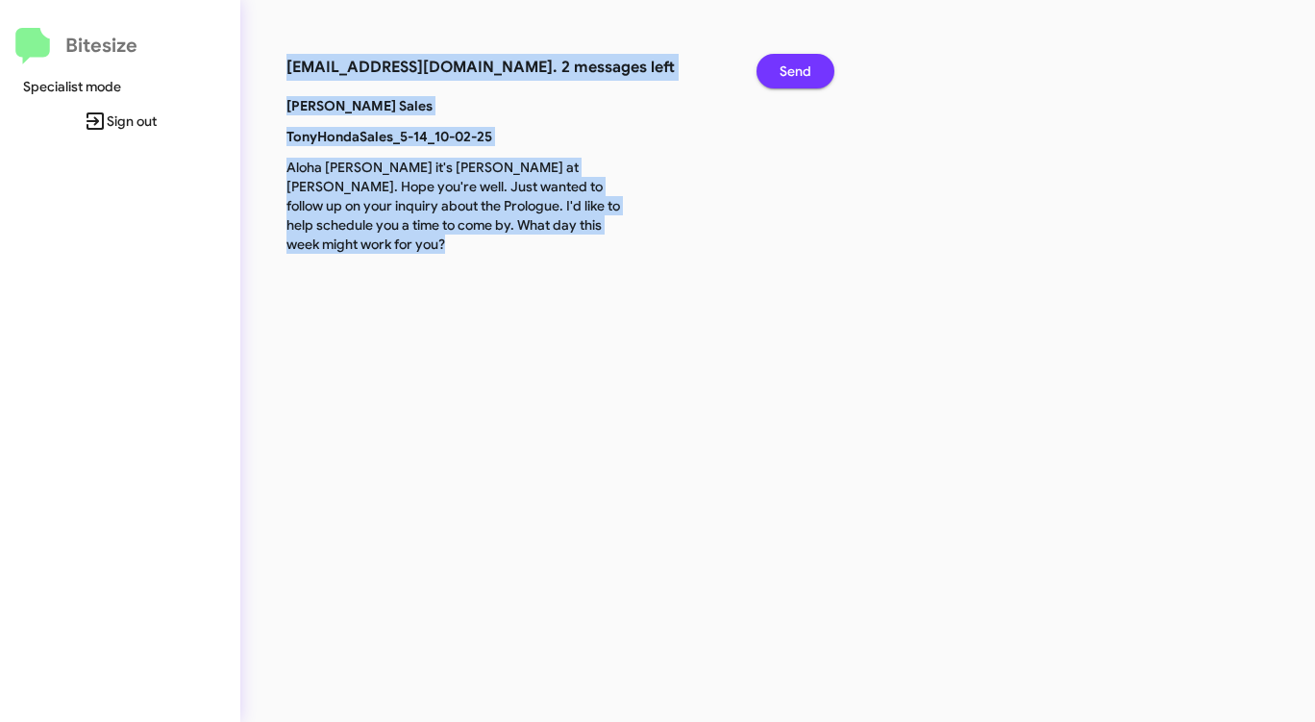
click at [786, 63] on span "Send" at bounding box center [795, 71] width 32 height 35
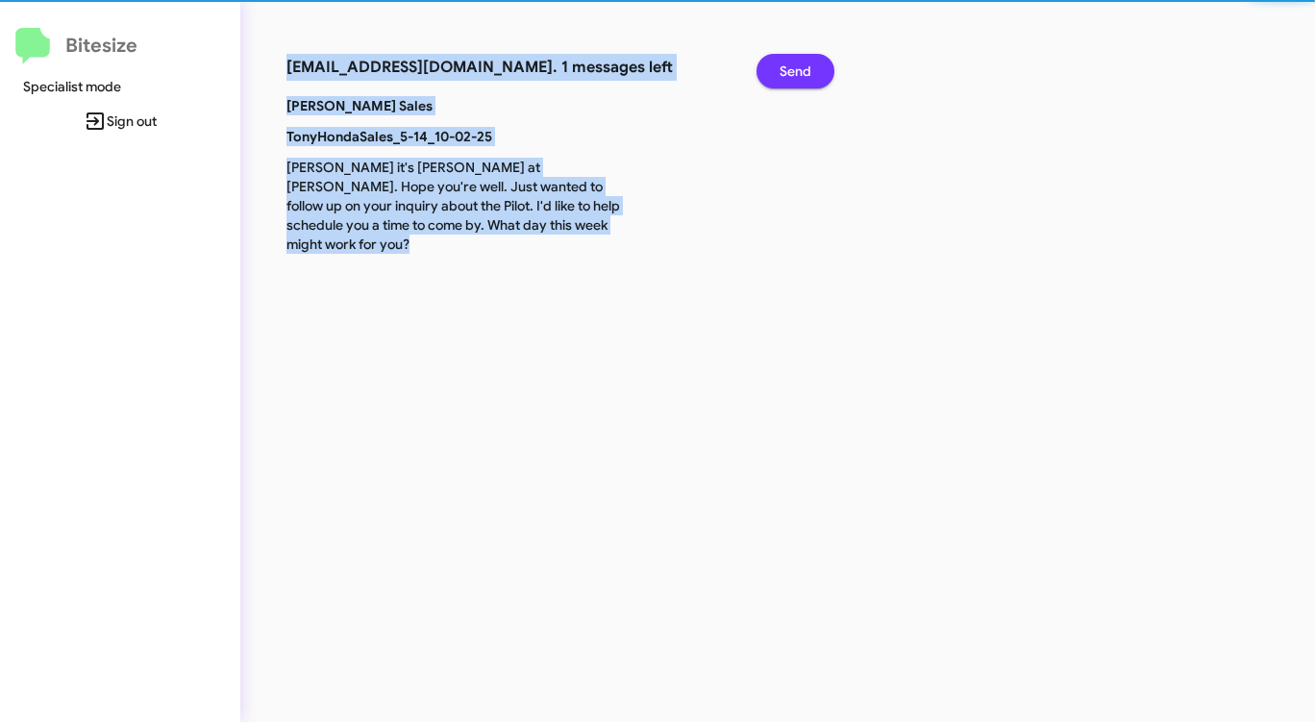
click at [786, 63] on span "Send" at bounding box center [795, 71] width 32 height 35
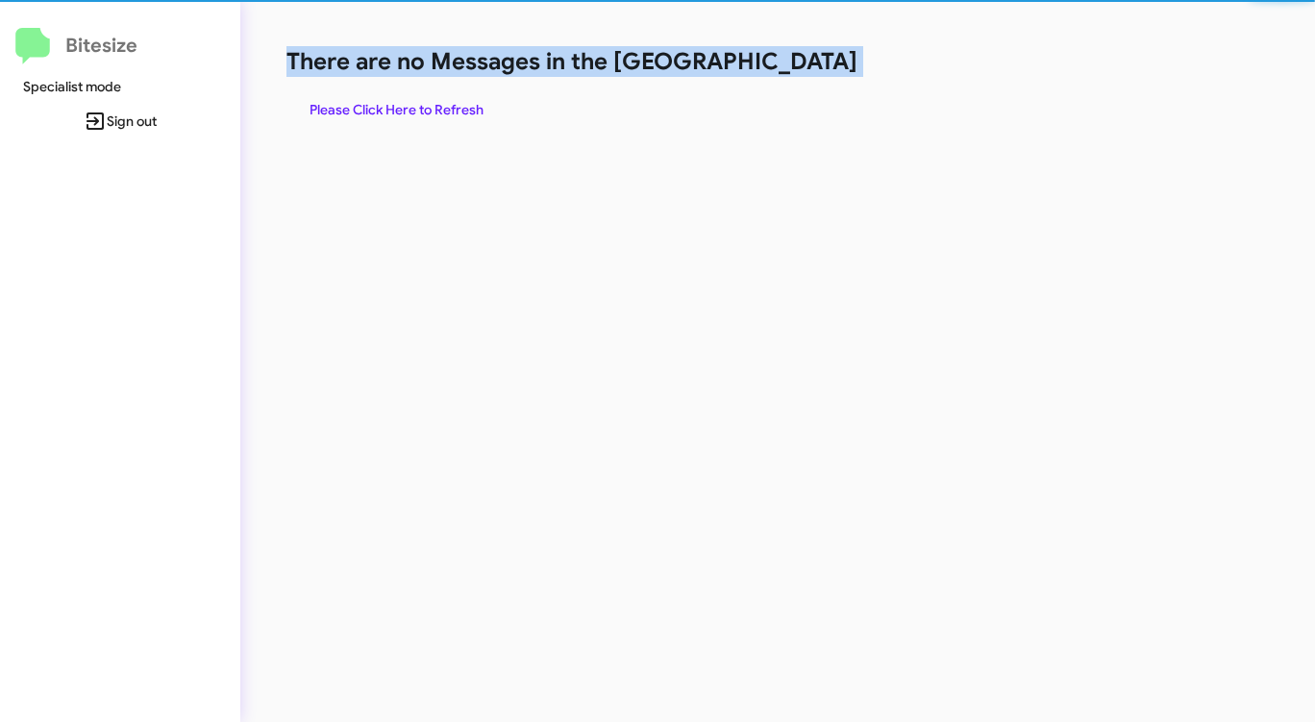
click at [786, 63] on h1 "There are no Messages in the [GEOGRAPHIC_DATA]" at bounding box center [687, 61] width 803 height 31
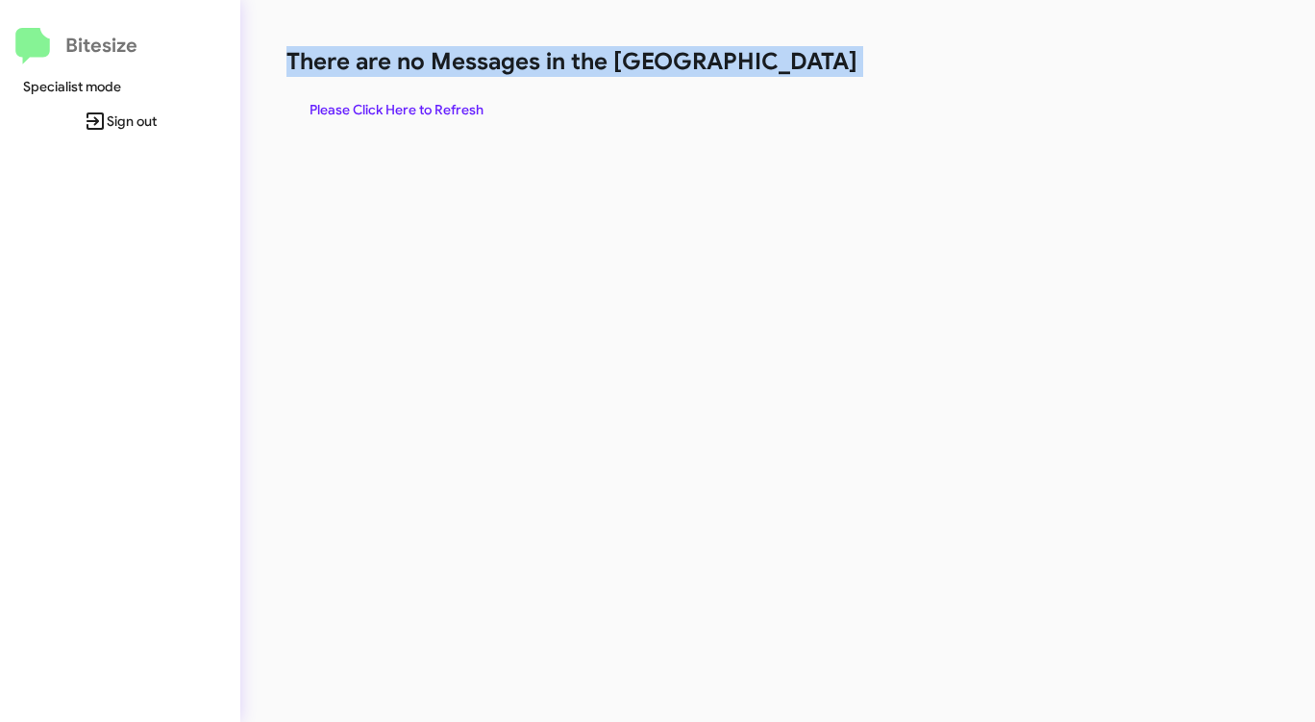
click at [449, 103] on span "Please Click Here to Refresh" at bounding box center [396, 109] width 174 height 35
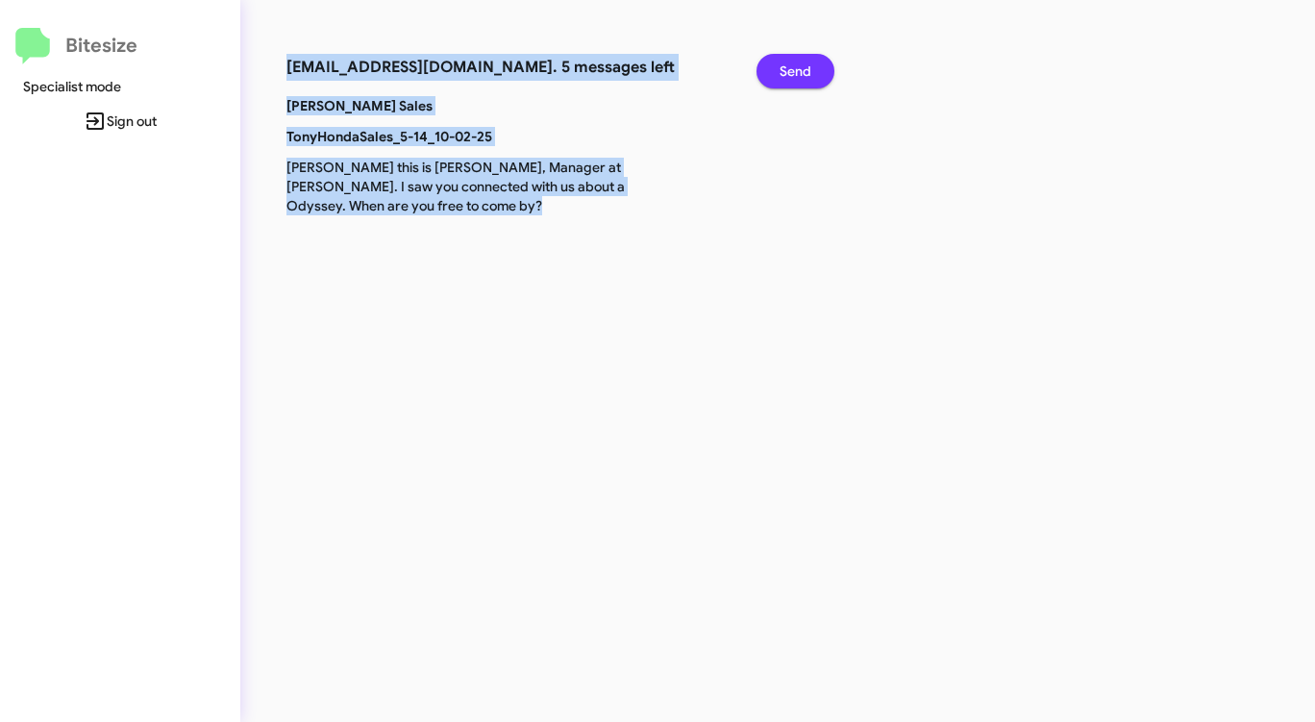
click at [804, 69] on span "Send" at bounding box center [795, 71] width 32 height 35
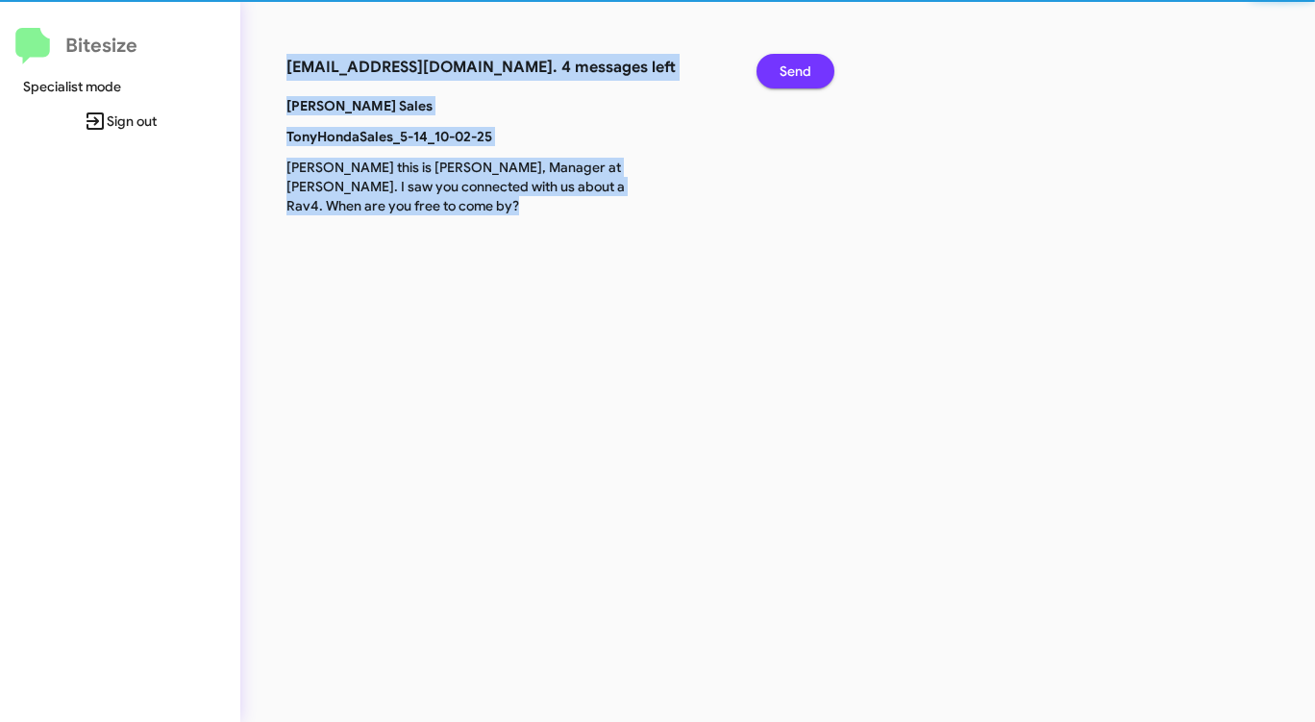
click at [804, 69] on span "Send" at bounding box center [795, 71] width 32 height 35
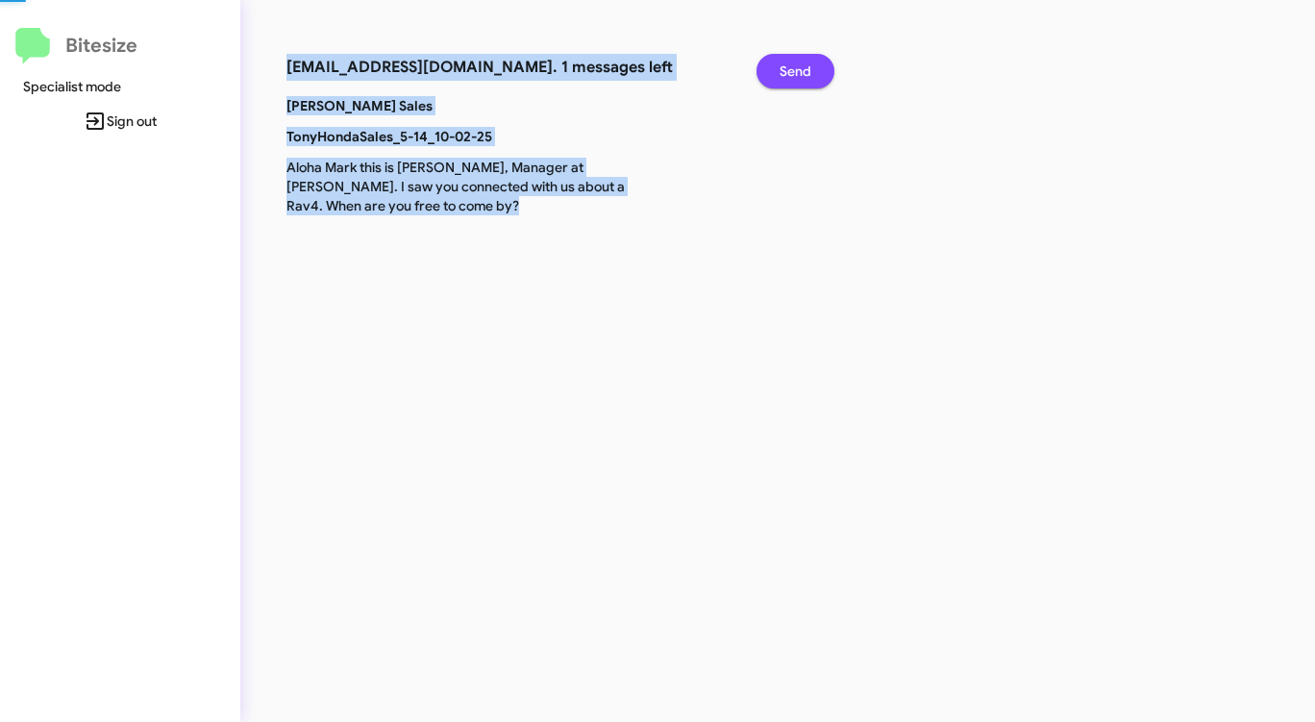
click at [804, 69] on span "Send" at bounding box center [795, 71] width 32 height 35
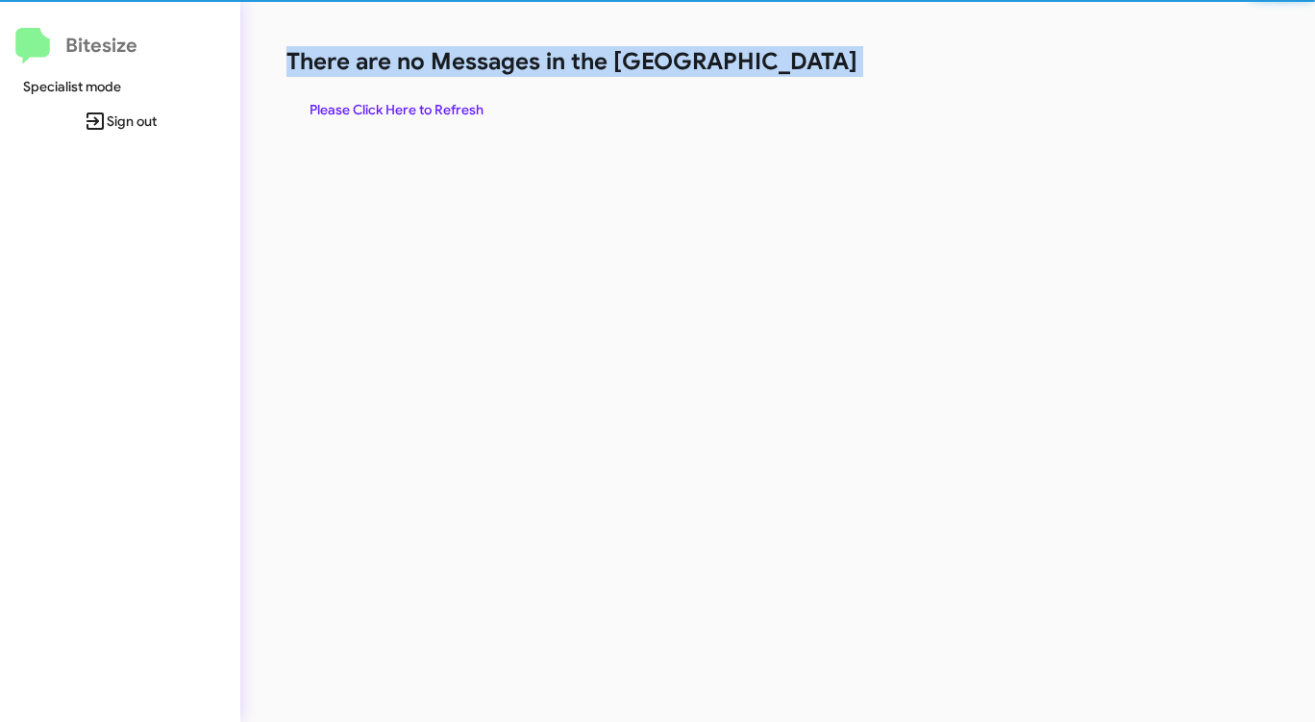
click at [804, 69] on h1 "There are no Messages in the [GEOGRAPHIC_DATA]" at bounding box center [687, 61] width 803 height 31
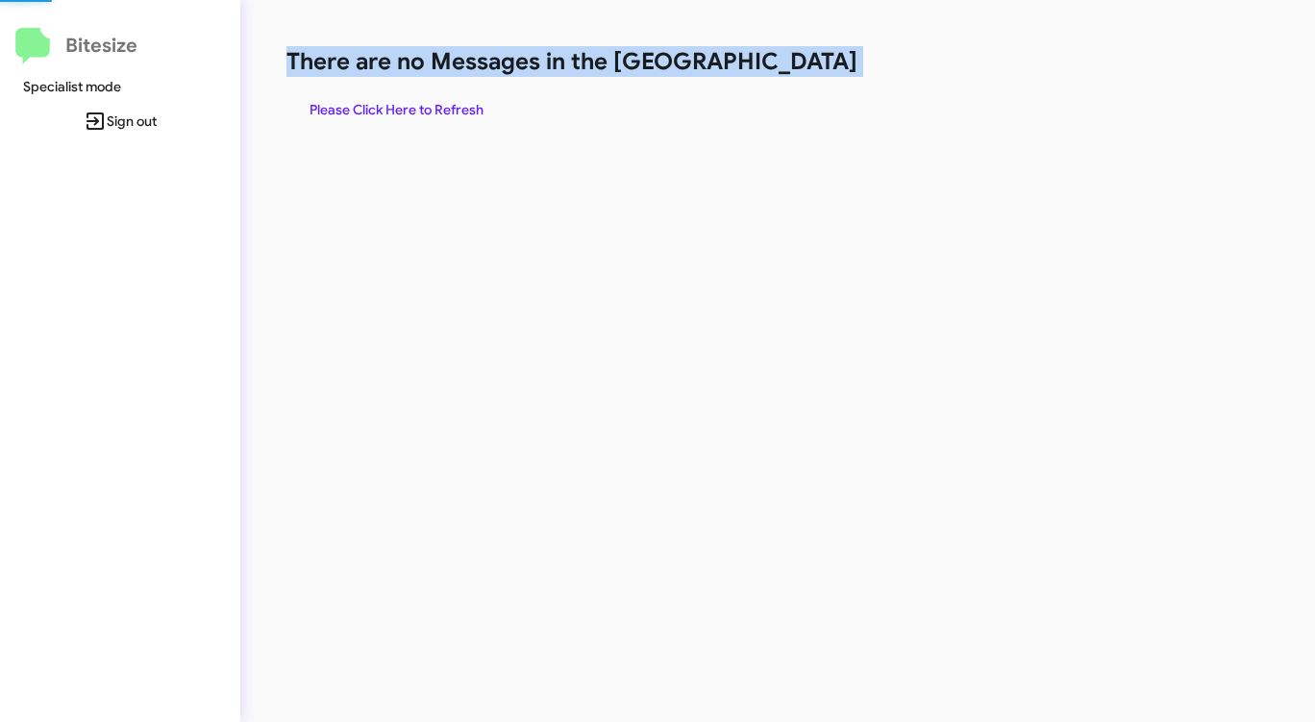
click at [804, 69] on h1 "There are no Messages in the [GEOGRAPHIC_DATA]" at bounding box center [687, 61] width 803 height 31
click at [428, 113] on span "Please Click Here to Refresh" at bounding box center [396, 109] width 174 height 35
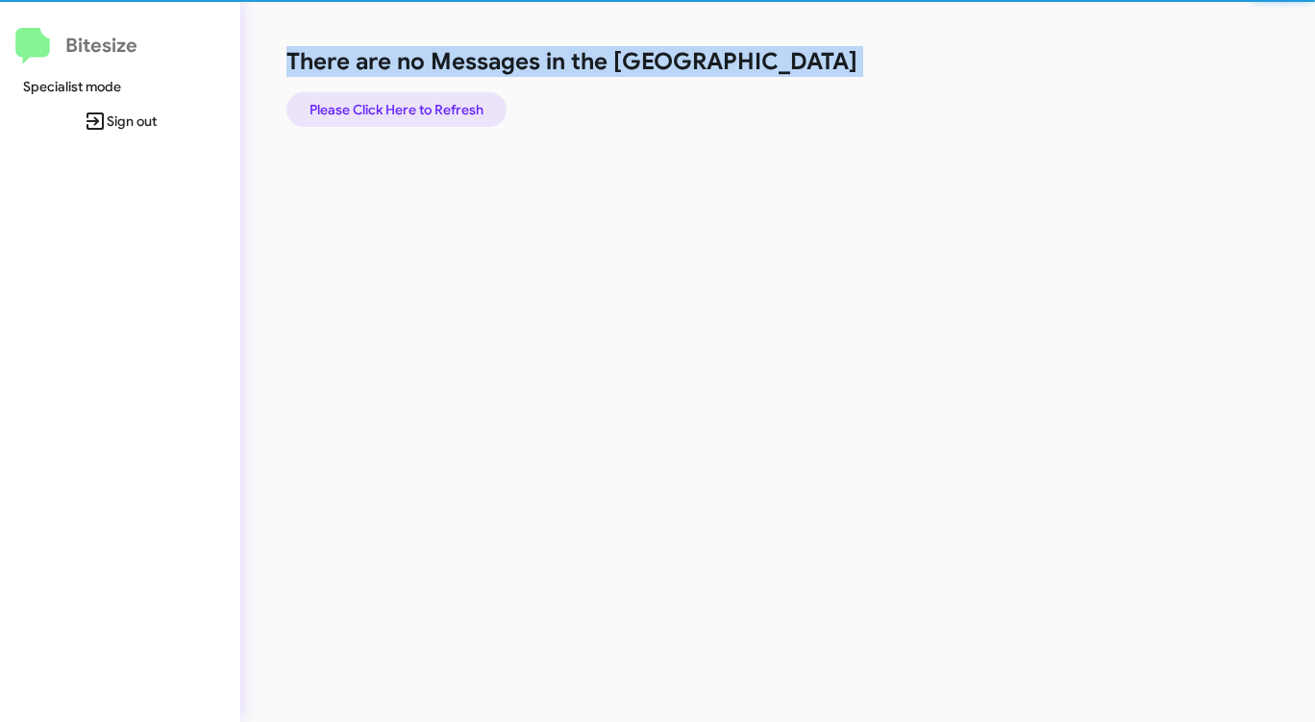
drag, startPoint x: 428, startPoint y: 113, endPoint x: 440, endPoint y: 109, distance: 13.4
click at [430, 111] on span "Please Click Here to Refresh" at bounding box center [396, 109] width 174 height 35
